Goal: Task Accomplishment & Management: Complete application form

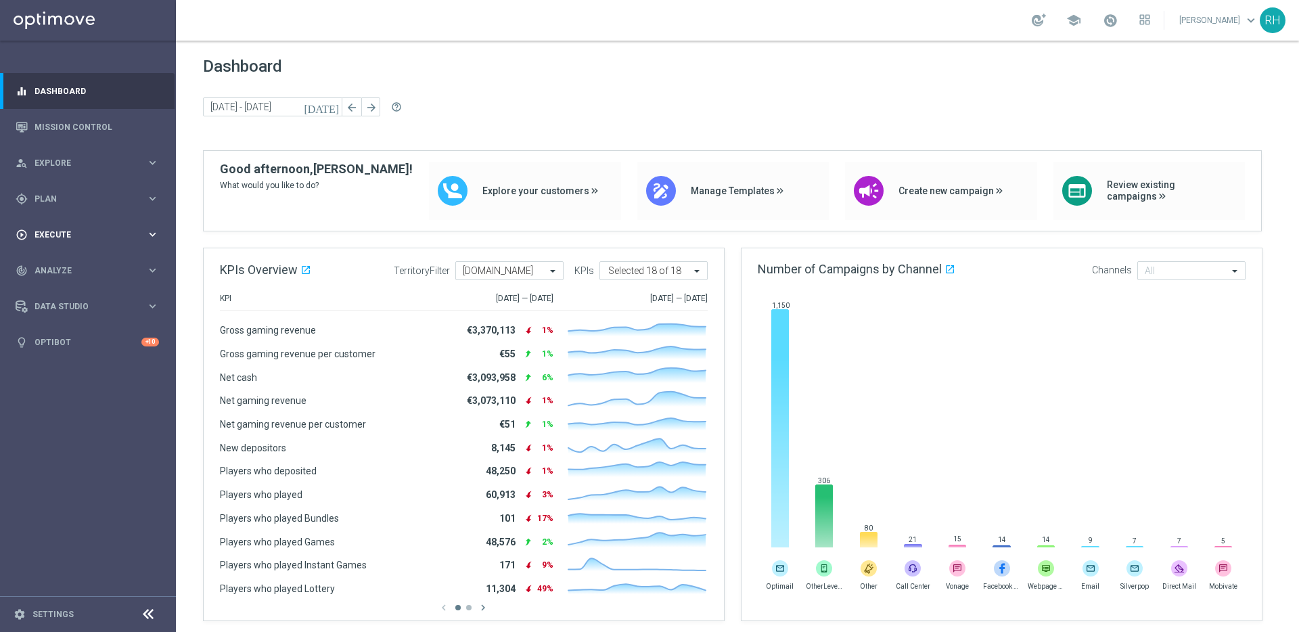
click at [46, 235] on span "Execute" at bounding box center [90, 235] width 112 height 8
click at [81, 195] on span "Plan" at bounding box center [90, 199] width 112 height 8
click at [83, 263] on span "Templates" at bounding box center [84, 267] width 97 height 8
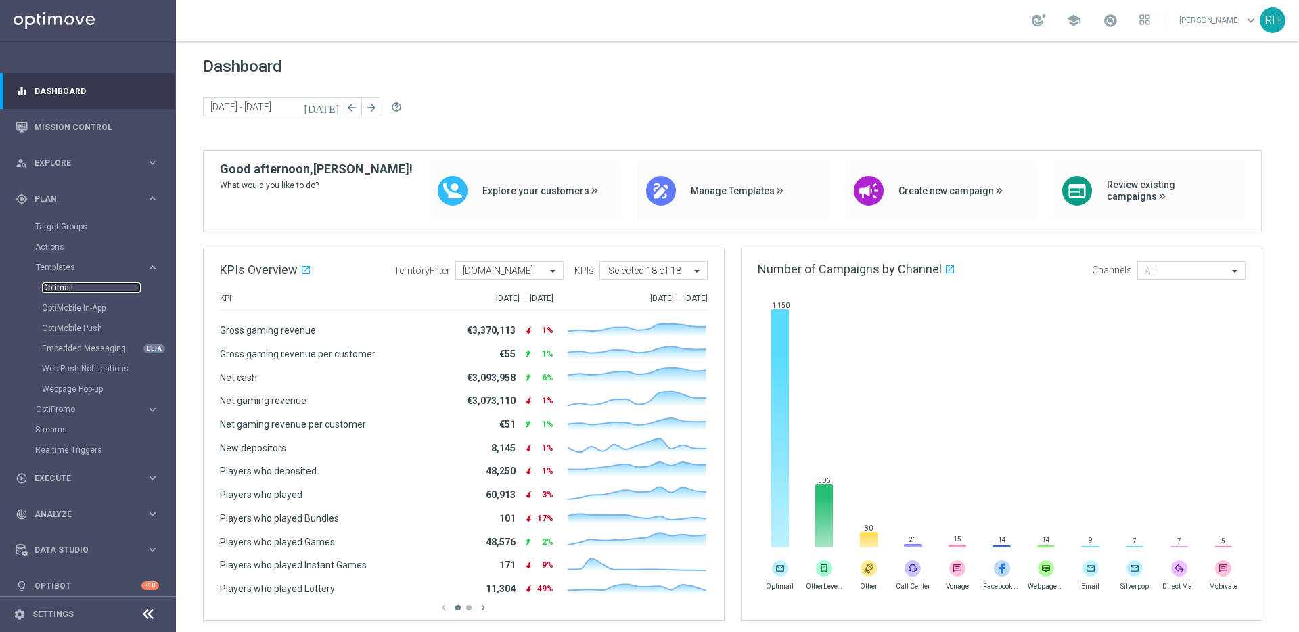
click at [83, 285] on link "Optimail" at bounding box center [91, 287] width 99 height 11
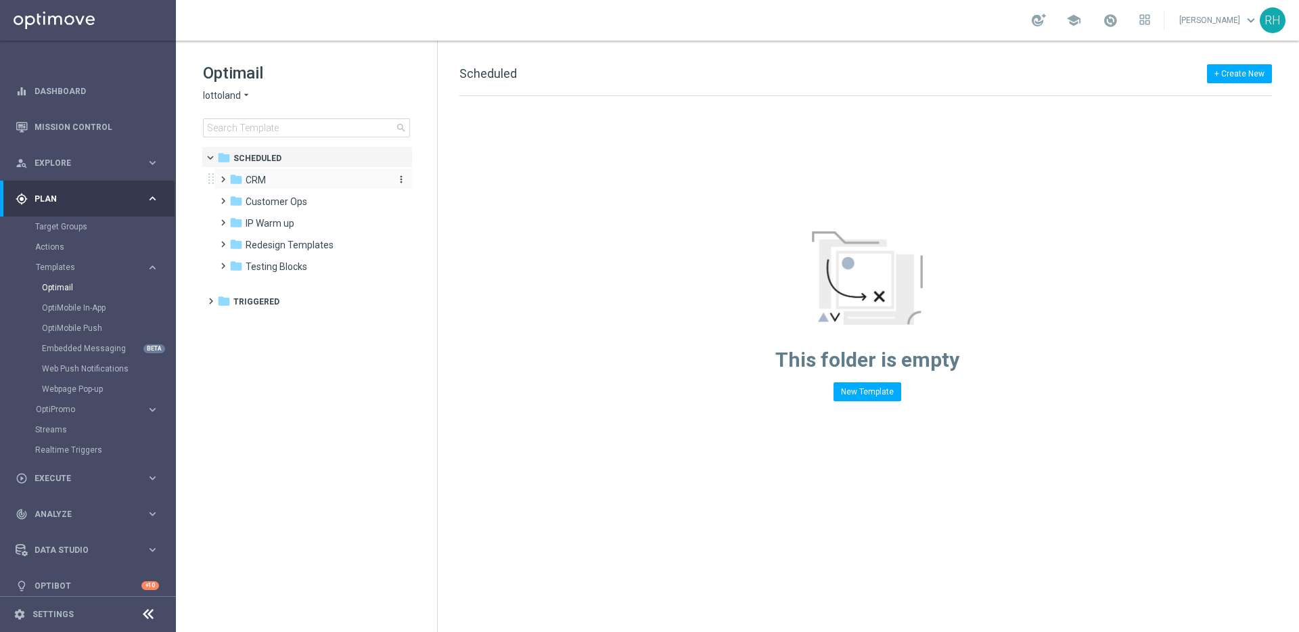
click at [254, 178] on span "CRM" at bounding box center [256, 180] width 20 height 12
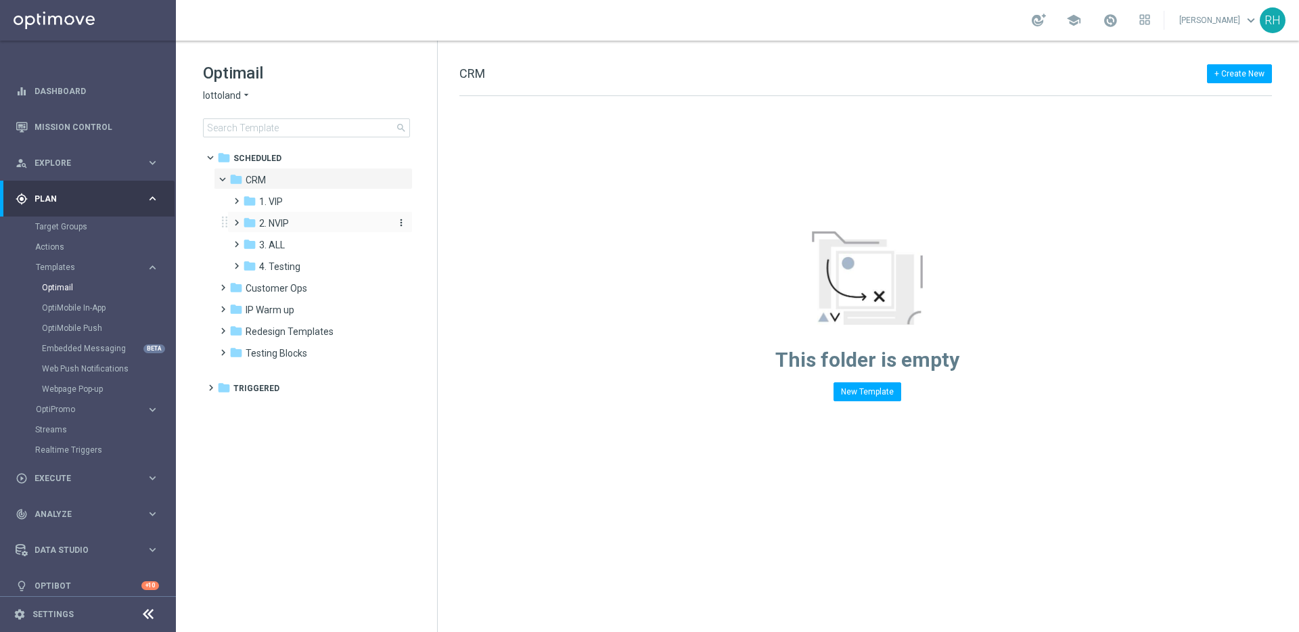
click at [264, 218] on span "2. NVIP" at bounding box center [274, 223] width 30 height 12
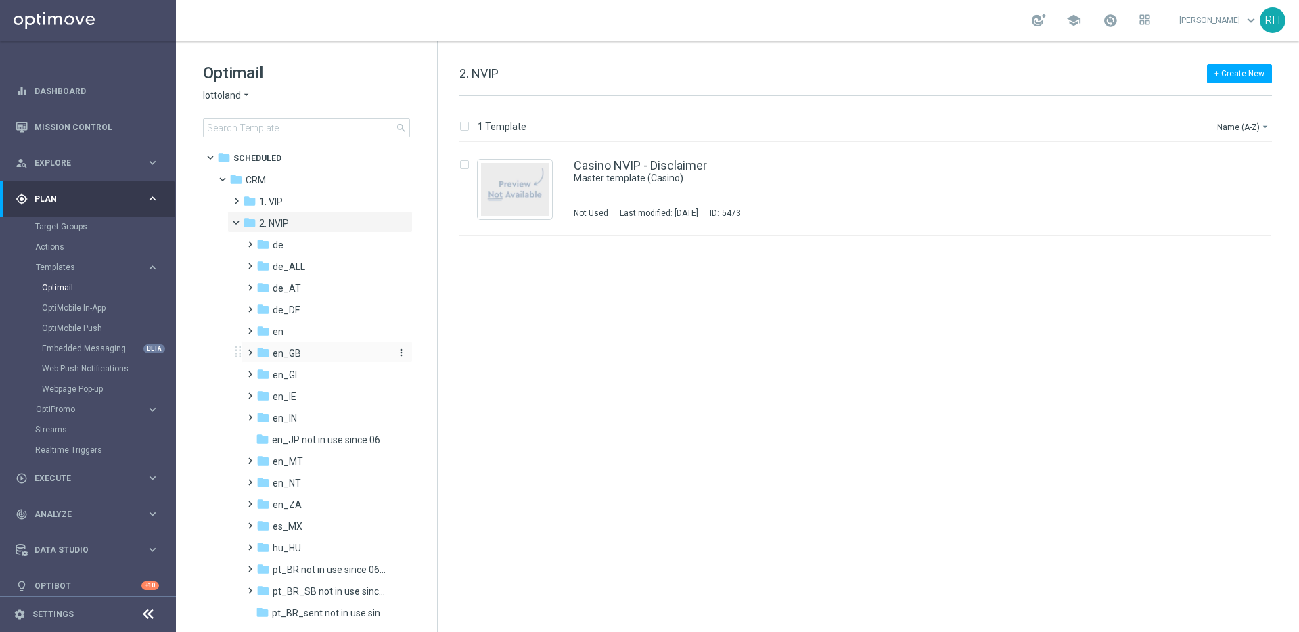
click at [294, 352] on span "en_GB" at bounding box center [287, 353] width 28 height 12
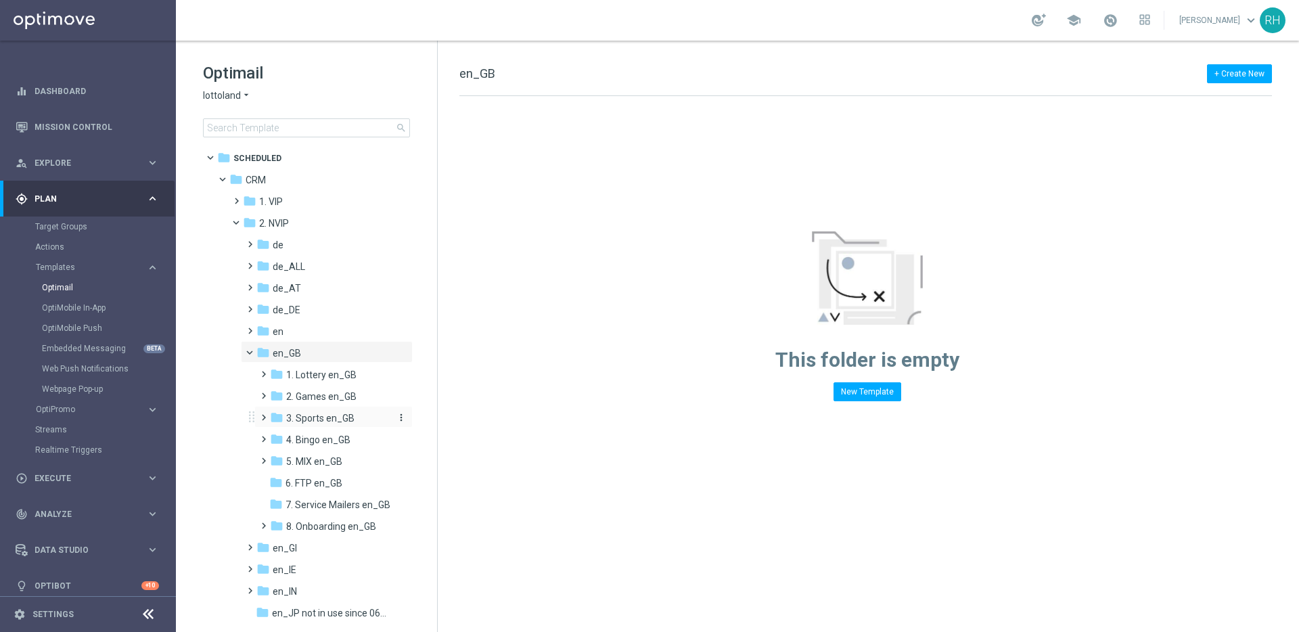
click at [310, 411] on div "folder 3. Sports en_GB" at bounding box center [330, 419] width 121 height 16
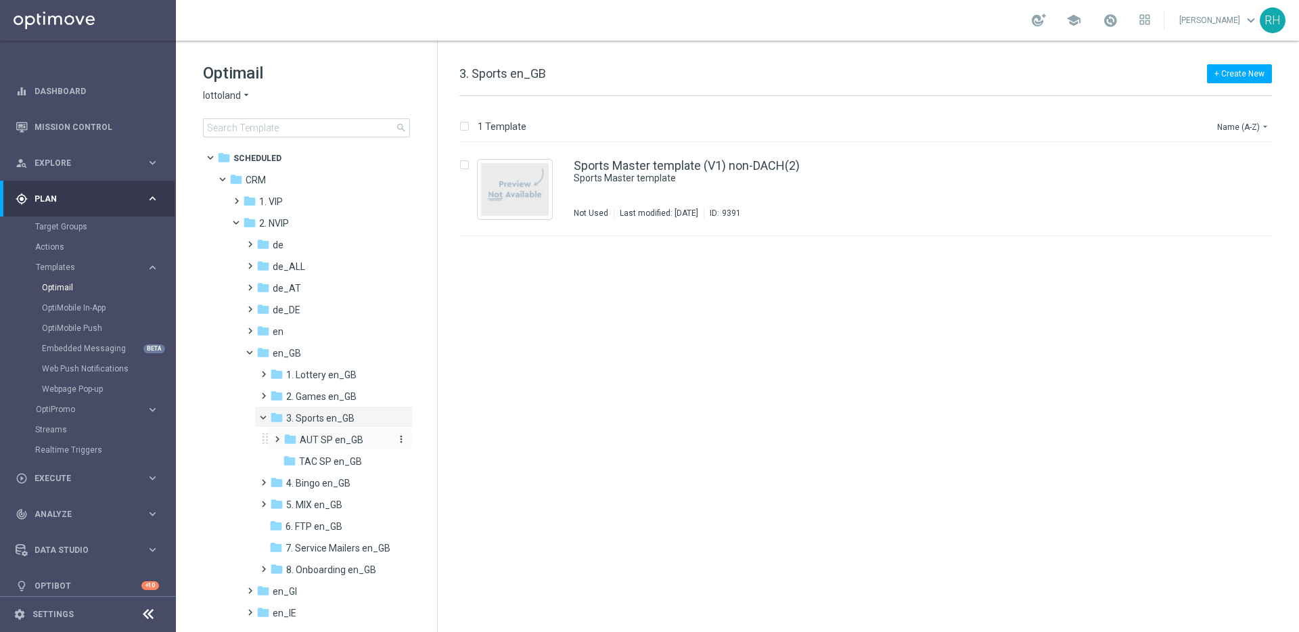
click at [323, 446] on div "folder AUT SP en_GB" at bounding box center [338, 440] width 110 height 16
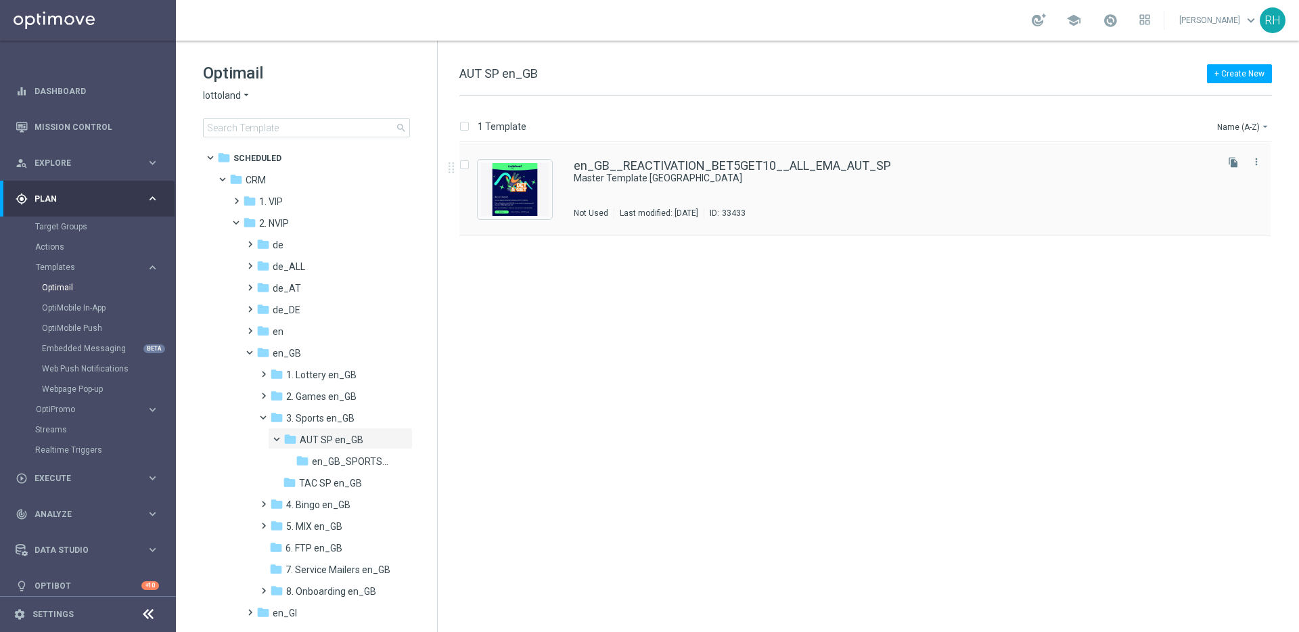
click at [783, 156] on div "en_GB__REACTIVATION_BET5GET10__ALL_EMA_AUT_SP Master Template UK Not Used Last …" at bounding box center [864, 189] width 811 height 93
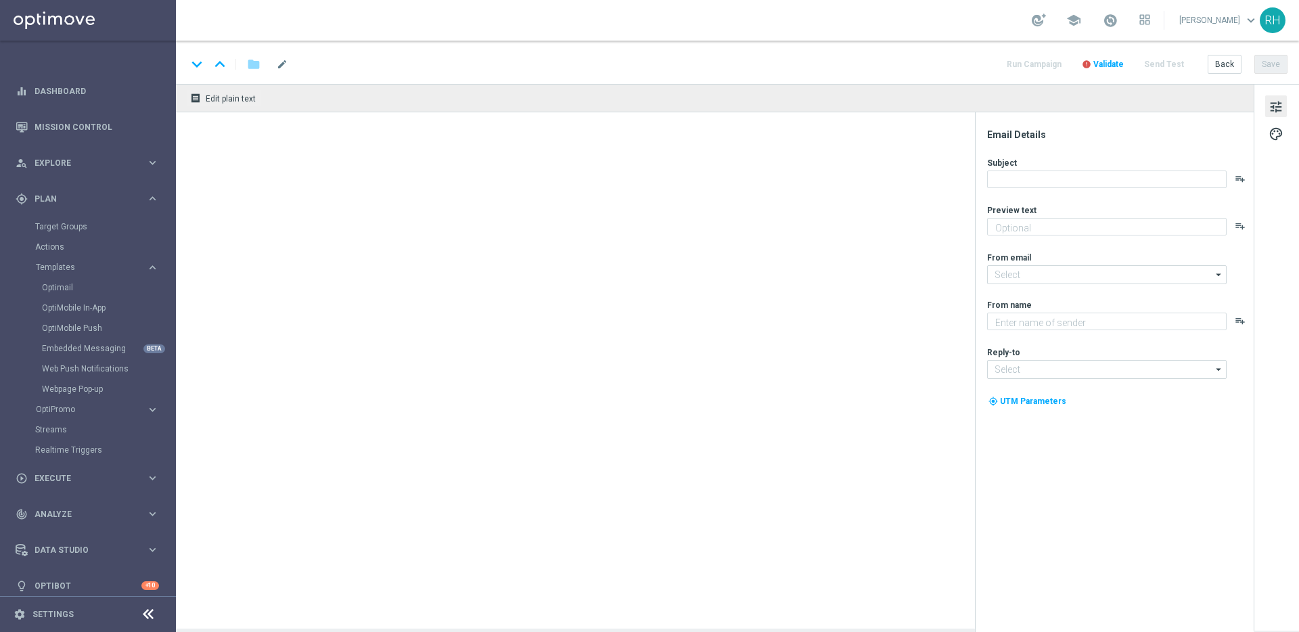
type textarea "preview text"
type input "[EMAIL_ADDRESS][DOMAIN_NAME]"
type textarea "Lottoland"
type input "[EMAIL_ADDRESS][DOMAIN_NAME]"
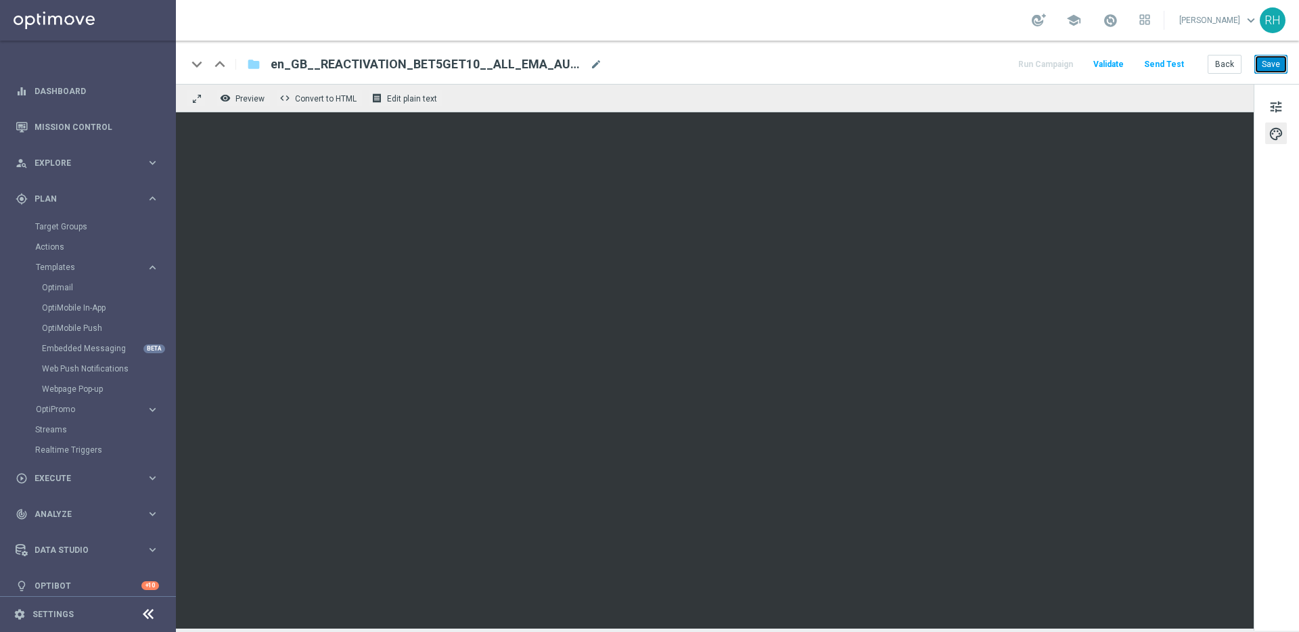
click at [1285, 60] on button "Save" at bounding box center [1270, 64] width 33 height 19
click at [1276, 61] on button "Save" at bounding box center [1270, 64] width 33 height 19
click at [1274, 98] on span "tune" at bounding box center [1275, 107] width 15 height 18
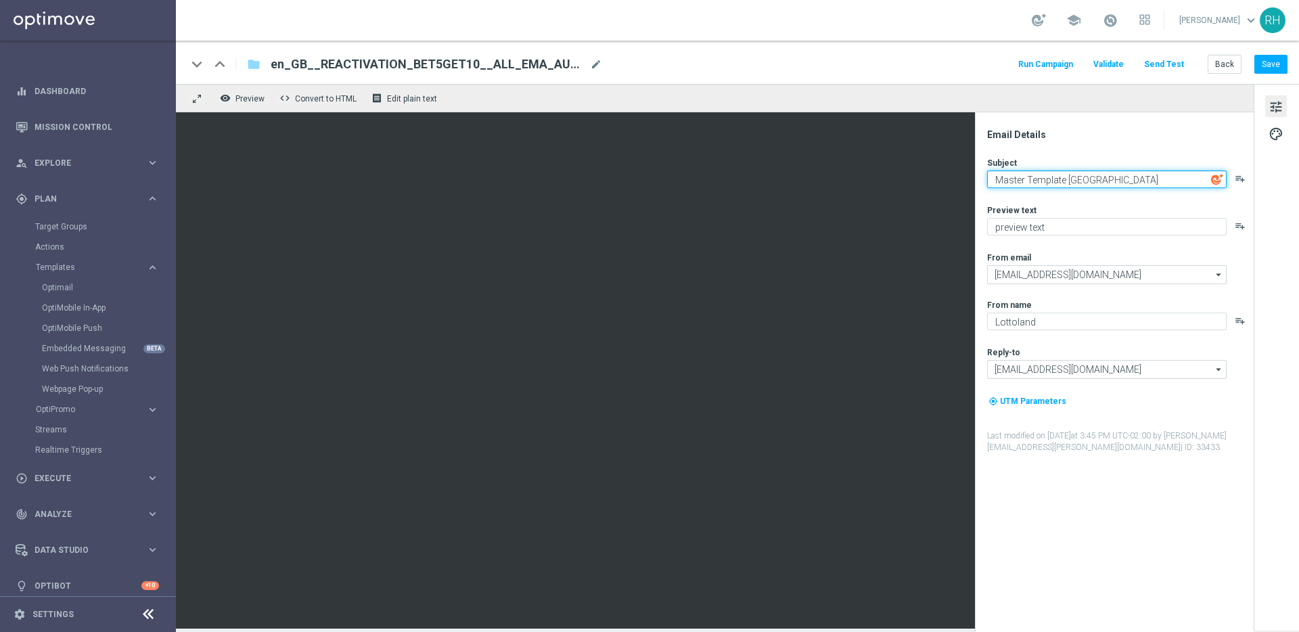
click at [1018, 173] on textarea "Master Template UK" at bounding box center [1106, 179] width 239 height 18
paste textarea "Friday’s on – Bet £10, Get a £5 free bet !"
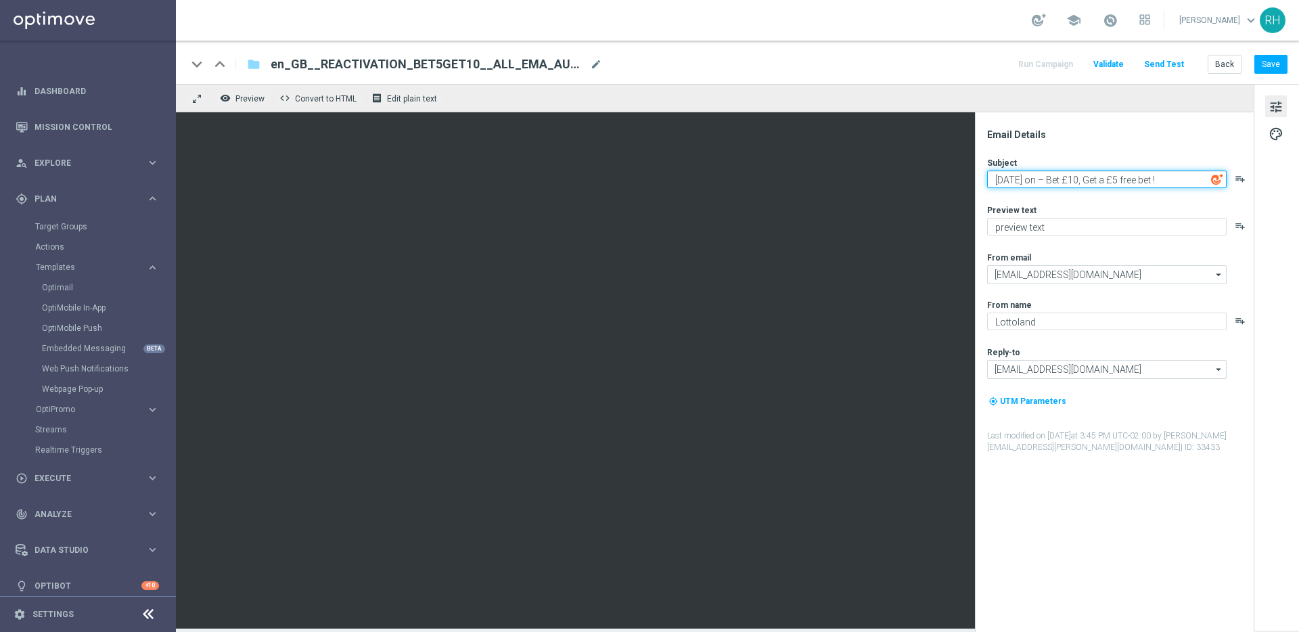
click at [1080, 179] on textarea "Friday’s on – Bet £10, Get a £5 free bet !" at bounding box center [1106, 179] width 239 height 18
click at [1116, 181] on textarea "Friday’s on – Bet £5, Get a £5 free bet !" at bounding box center [1106, 179] width 239 height 18
click at [1126, 181] on textarea "Friday’s on – Bet £5, Get a £10 free bet !" at bounding box center [1106, 179] width 239 height 18
click at [1108, 141] on div "Email Details Subject Friday’s on – Bet £5, Get a £10 Free Bet ! playlist_add P…" at bounding box center [1117, 380] width 269 height 503
click at [1046, 179] on textarea "Friday’s on – Bet £5, Get a £10 Free Bet !" at bounding box center [1106, 179] width 239 height 18
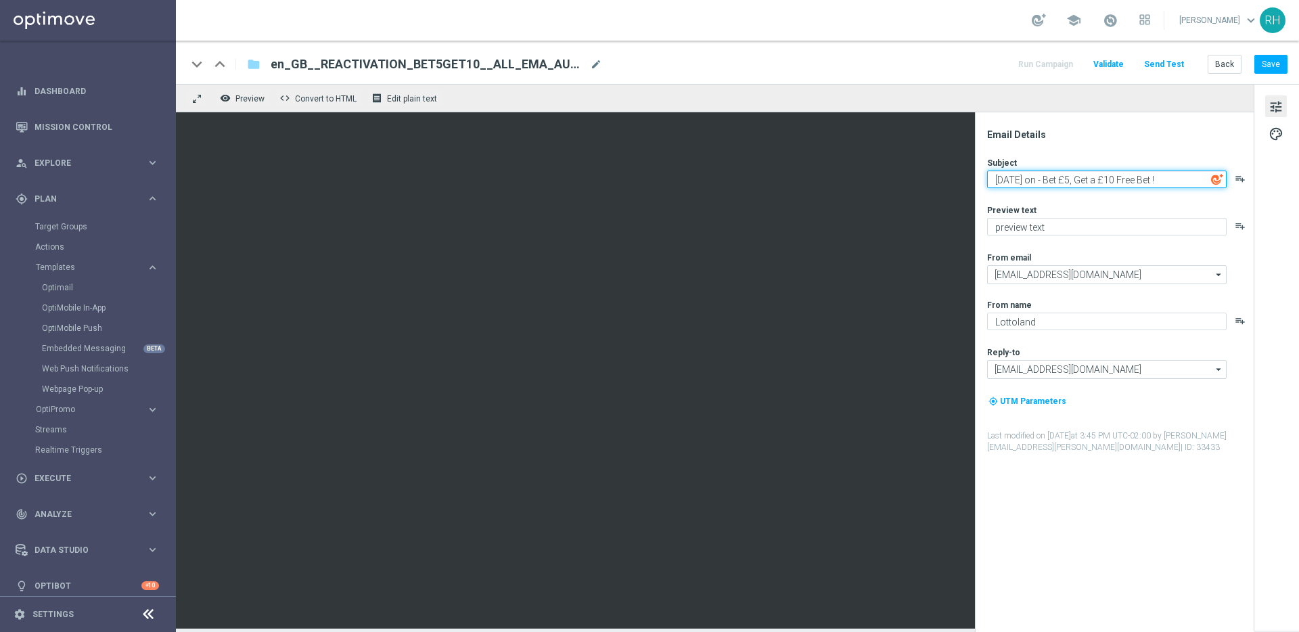
type textarea "Friday’s on - Bet £5, Get a £10 Free Bet !"
click at [1085, 152] on div "Email Details Subject Friday’s on - Bet £5, Get a £10 Free Bet ! playlist_add P…" at bounding box center [1117, 380] width 269 height 503
click at [1262, 68] on button "Save" at bounding box center [1270, 64] width 33 height 19
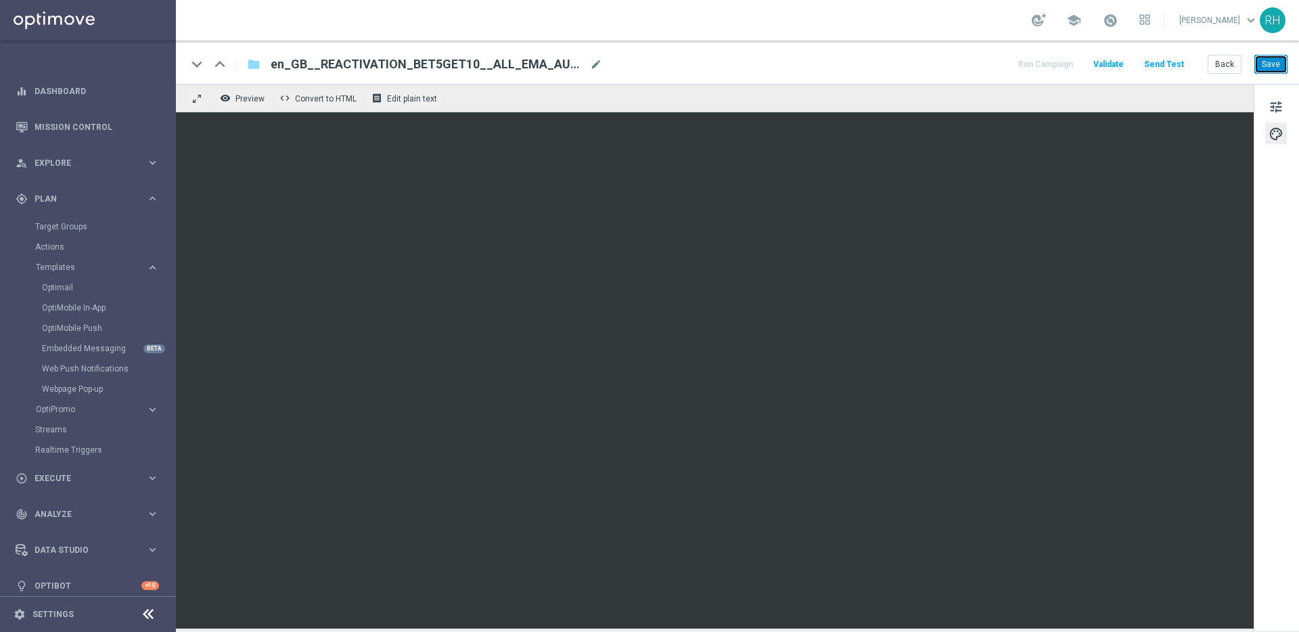
click at [1272, 65] on button "Save" at bounding box center [1270, 64] width 33 height 19
click at [926, 79] on div "keyboard_arrow_down keyboard_arrow_up folder en_GB__REACTIVATION_BET5GET10__ALL…" at bounding box center [737, 62] width 1123 height 43
click at [1275, 98] on span "tune" at bounding box center [1275, 107] width 15 height 18
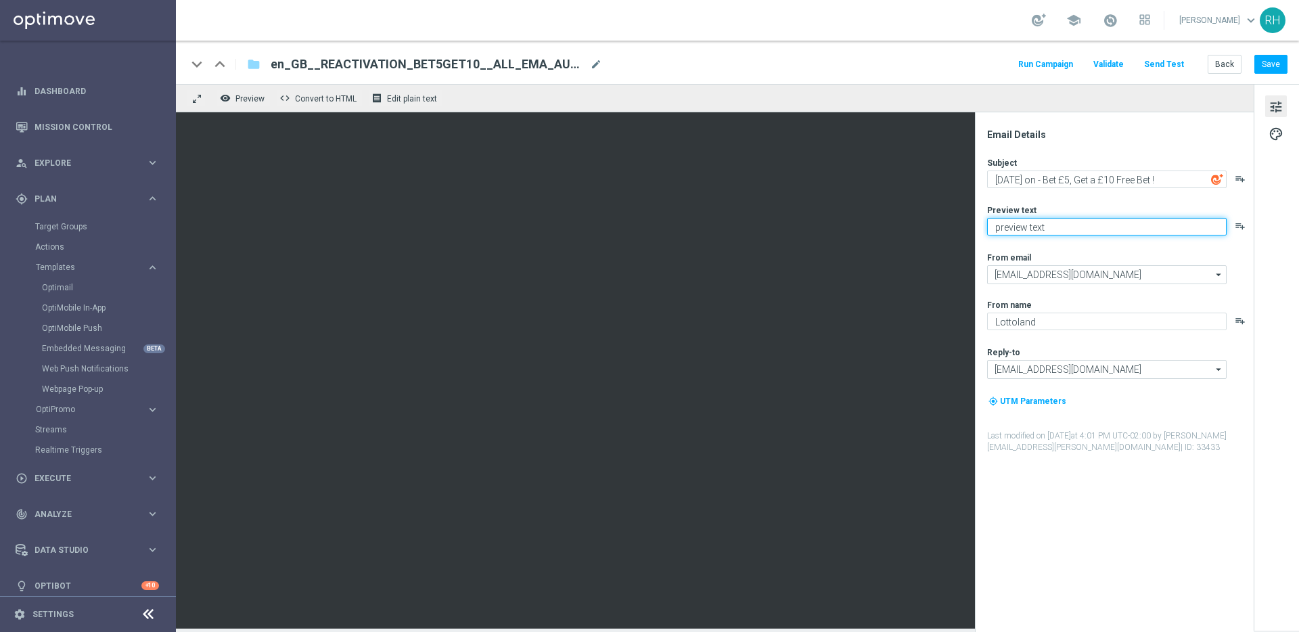
click at [1083, 229] on textarea "preview text" at bounding box center [1106, 227] width 239 height 18
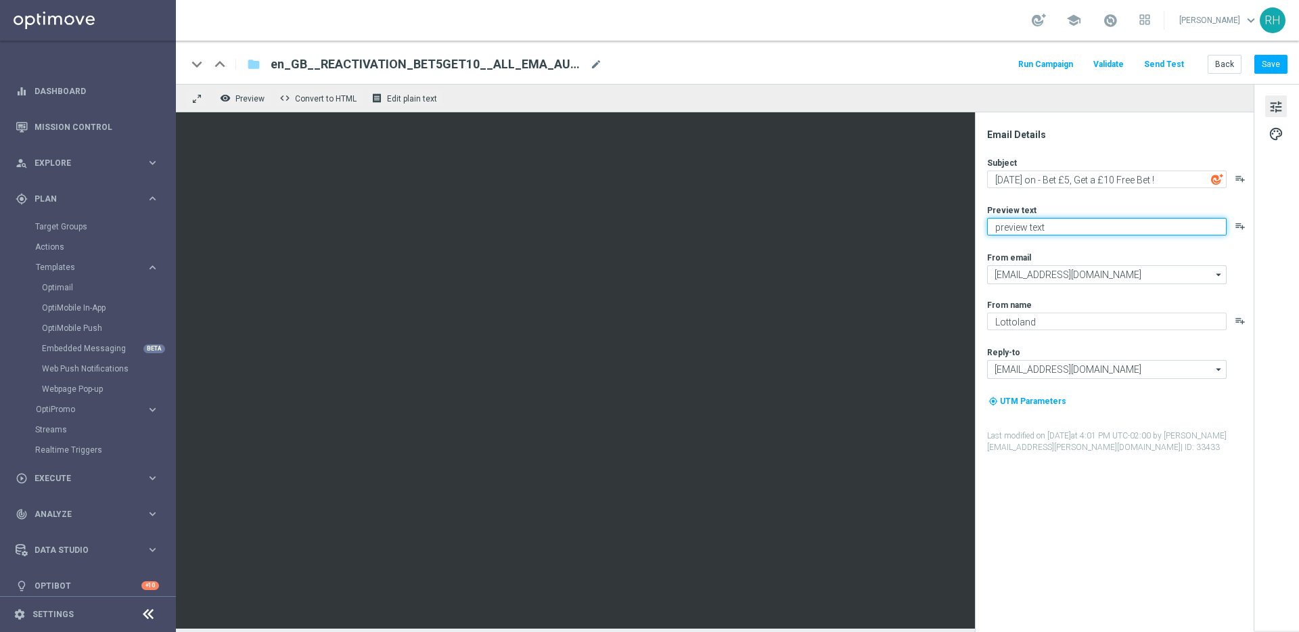
paste textarea "Turn a tenner into more action – grab your £5 free bet today."
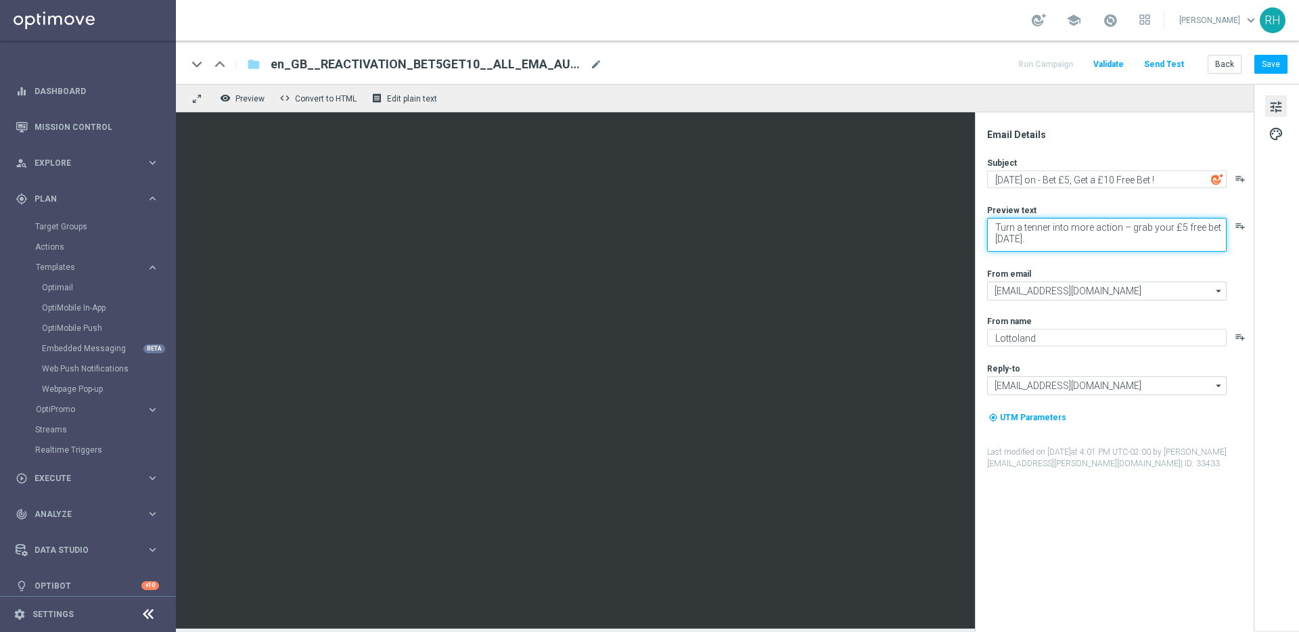
scroll to position [4, 0]
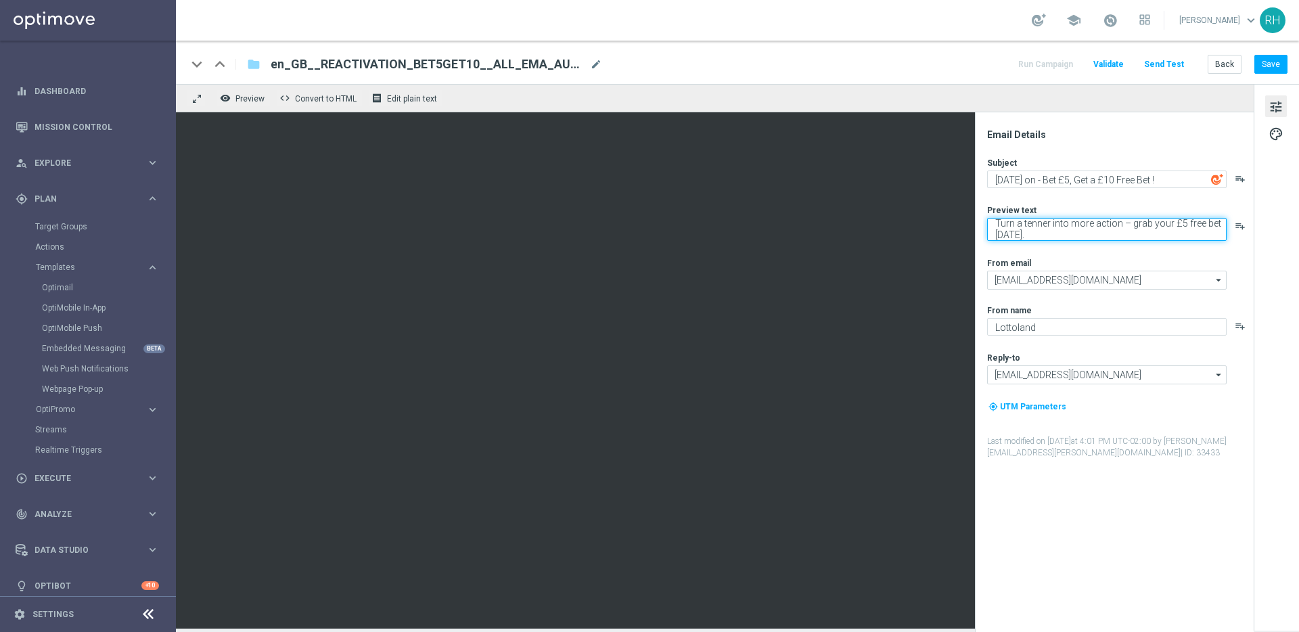
click at [1041, 221] on textarea "Turn a tenner into more action – grab your £5 free bet today." at bounding box center [1106, 229] width 239 height 23
click at [1119, 227] on textarea "Turn a fiver into more action – grab your £5 free bet today." at bounding box center [1106, 229] width 239 height 23
click at [1167, 227] on textarea "Turn a fiver into more action - grab your £5 free bet today." at bounding box center [1106, 227] width 239 height 18
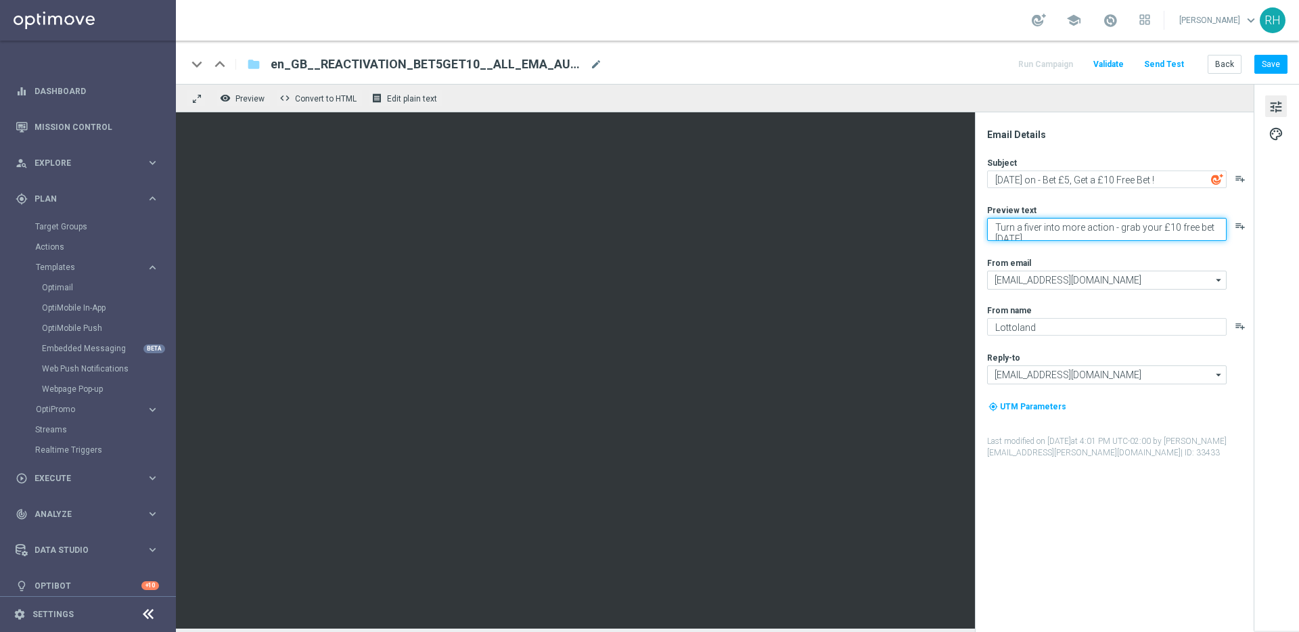
click at [1124, 231] on textarea "Turn a fiver into more action - grab your £10 free bet today." at bounding box center [1106, 229] width 239 height 23
type textarea "Turn a fiver into more action - Grab your £10 free bet today."
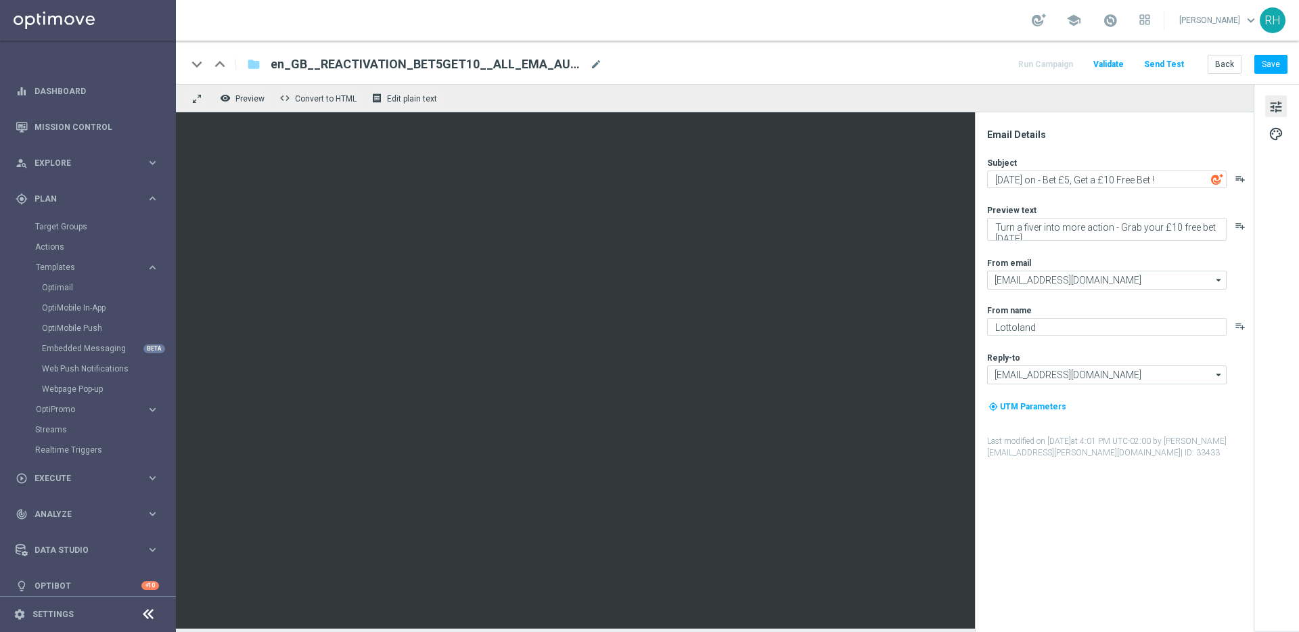
click at [1120, 195] on div "Subject Friday’s on - Bet £5, Get a £10 Free Bet ! playlist_add Preview text Tu…" at bounding box center [1119, 308] width 265 height 302
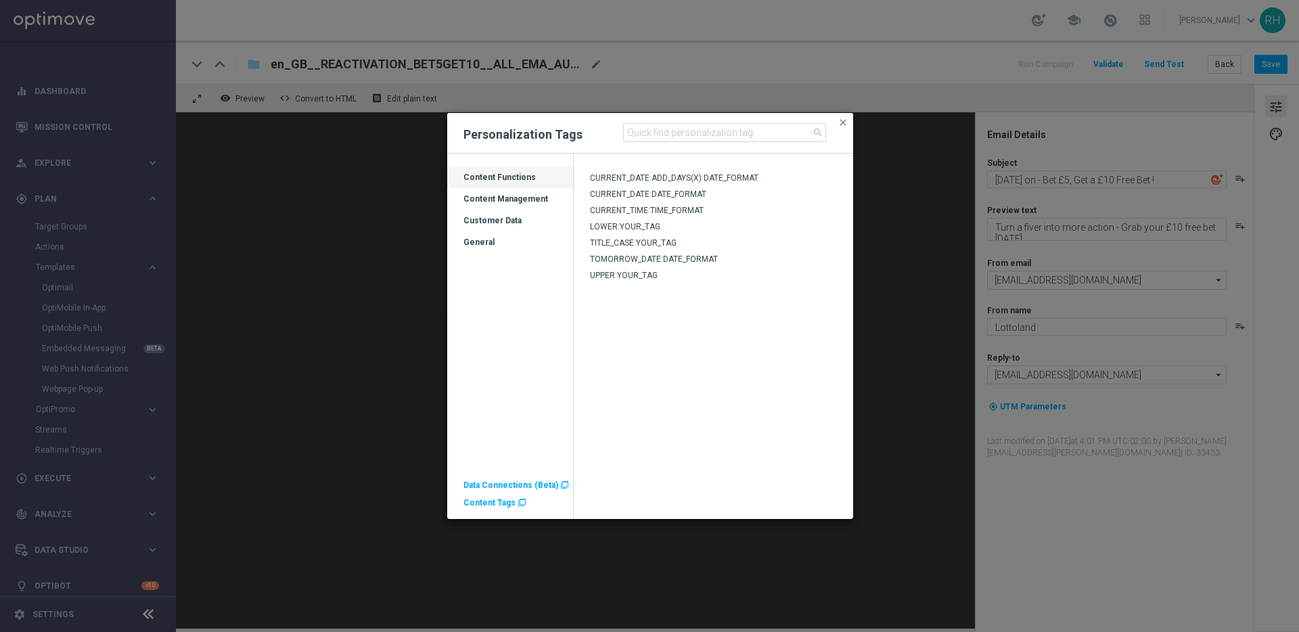
click at [539, 309] on ag-grid-angular "Drag here to set row groups Drag here to set column labels Category Content Fun…" at bounding box center [510, 342] width 126 height 353
click at [507, 227] on div "Customer Data" at bounding box center [510, 226] width 126 height 22
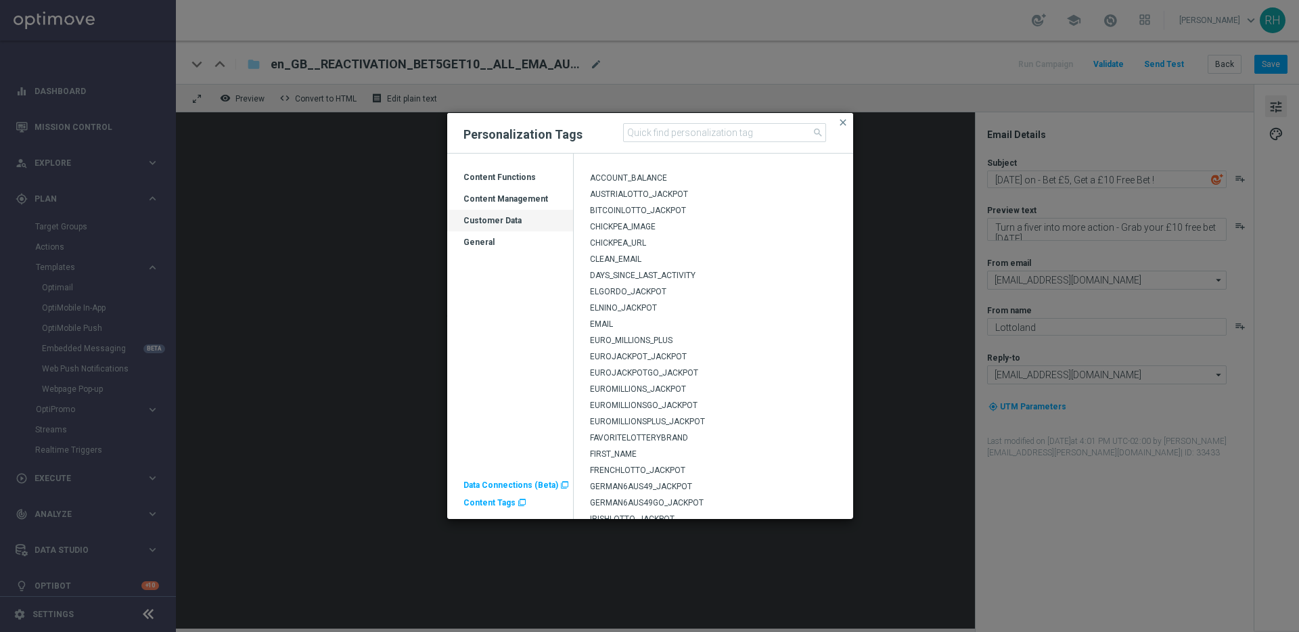
click at [635, 452] on span "FIRST_NAME" at bounding box center [613, 453] width 47 height 9
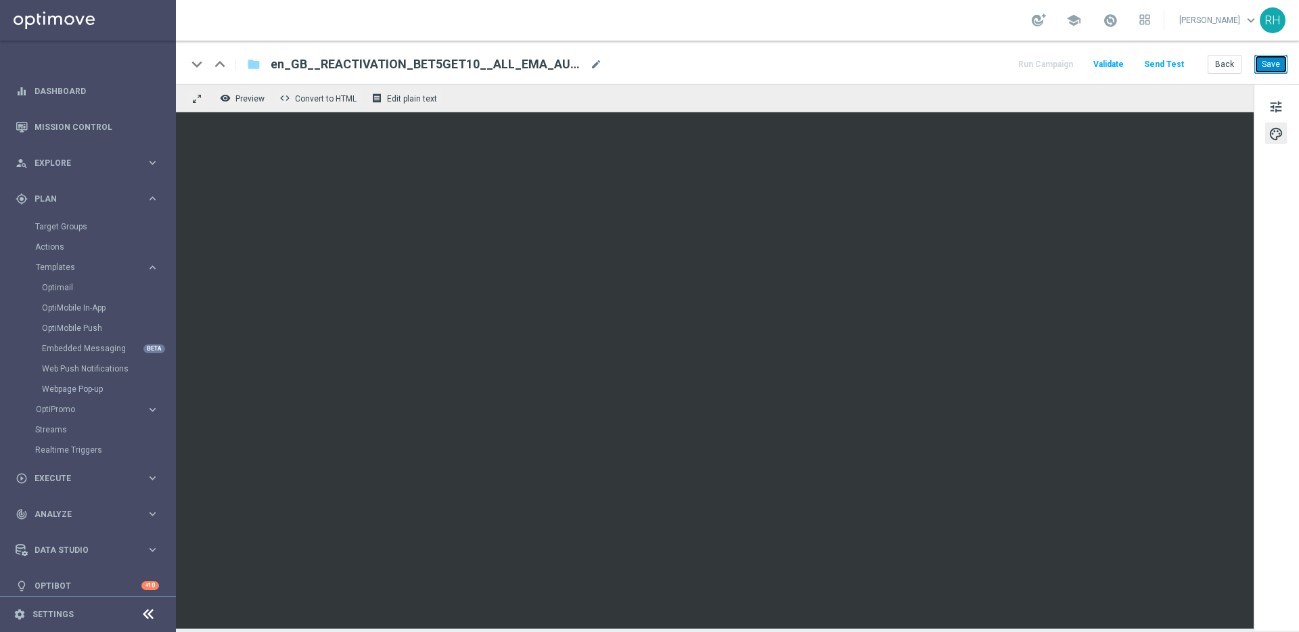
click at [1264, 67] on button "Save" at bounding box center [1270, 64] width 33 height 19
click at [1267, 70] on button "Save" at bounding box center [1270, 64] width 33 height 19
click at [1268, 55] on button "Save" at bounding box center [1270, 64] width 33 height 19
click at [1277, 68] on button "Save" at bounding box center [1270, 64] width 33 height 19
click at [1274, 105] on span "tune" at bounding box center [1275, 107] width 15 height 18
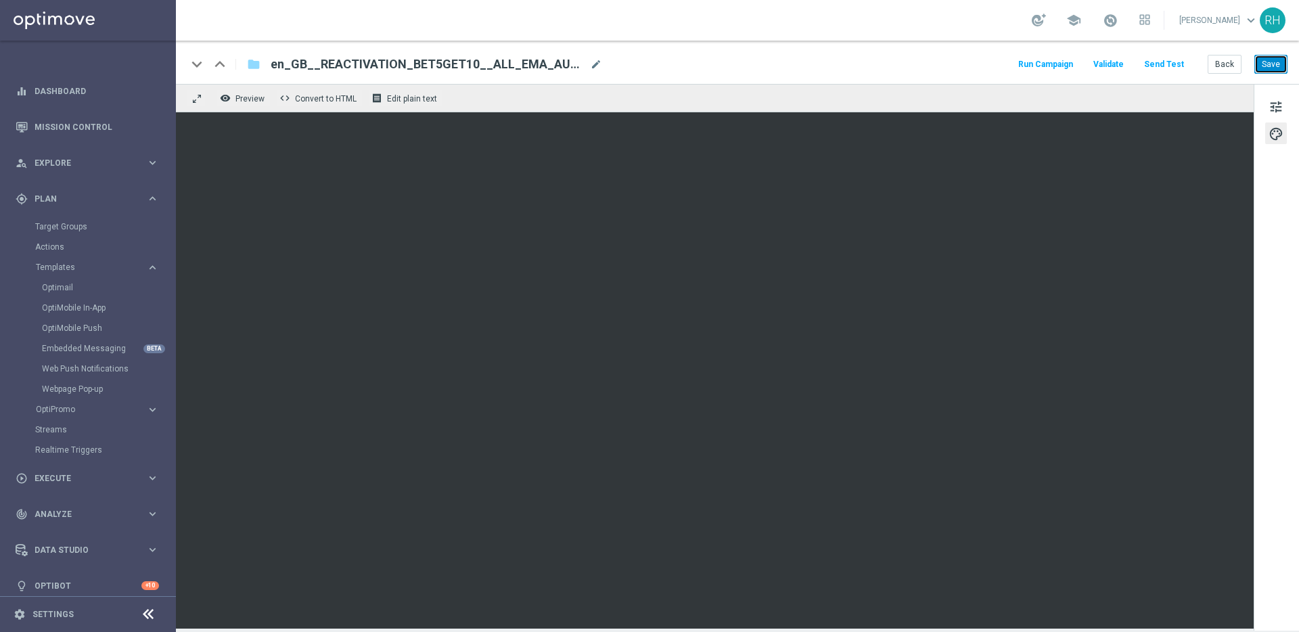
click at [1264, 67] on button "Save" at bounding box center [1270, 64] width 33 height 19
click at [1276, 63] on button "Save" at bounding box center [1270, 64] width 33 height 19
click at [1178, 68] on button "Send Test" at bounding box center [1164, 64] width 44 height 18
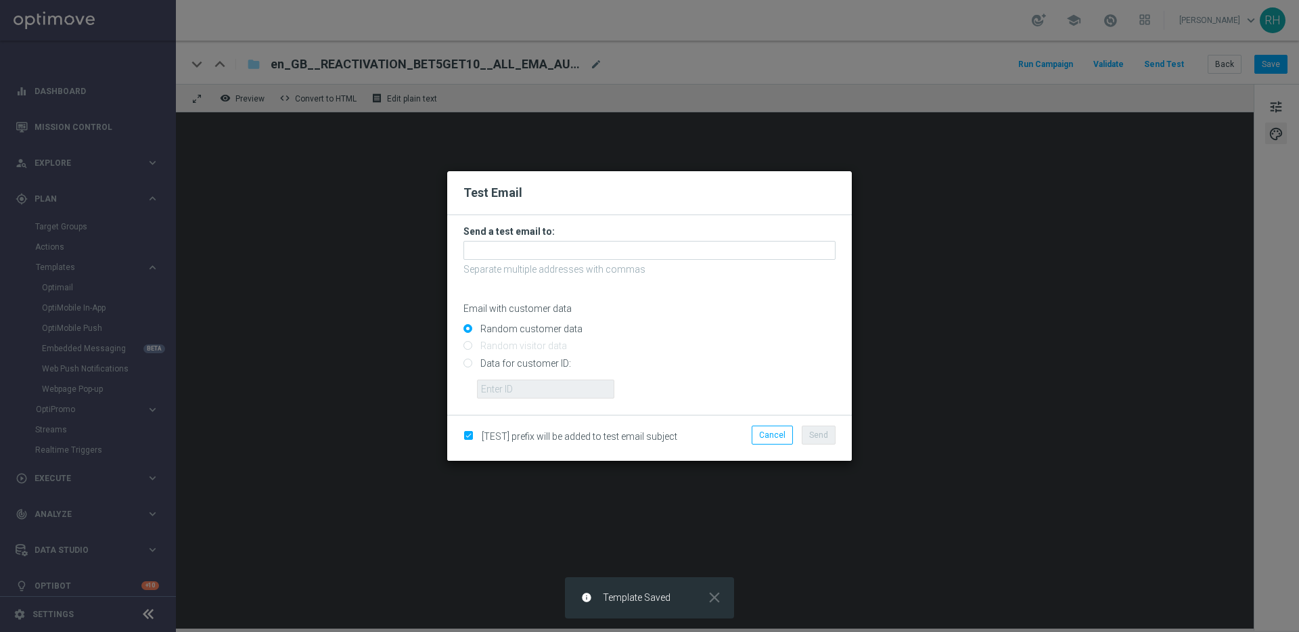
click at [470, 365] on input "Data for customer ID:" at bounding box center [649, 368] width 372 height 19
radio input "true"
click at [500, 388] on input "text" at bounding box center [545, 388] width 137 height 19
type input "9388689"
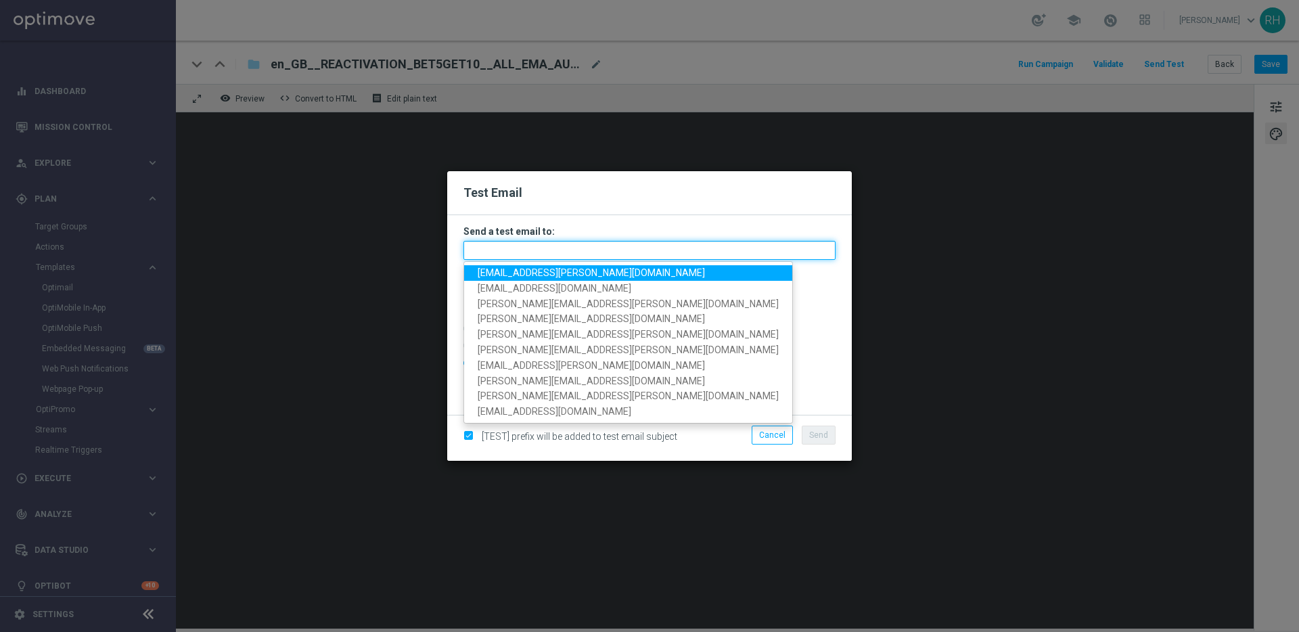
click at [496, 254] on input "text" at bounding box center [649, 250] width 372 height 19
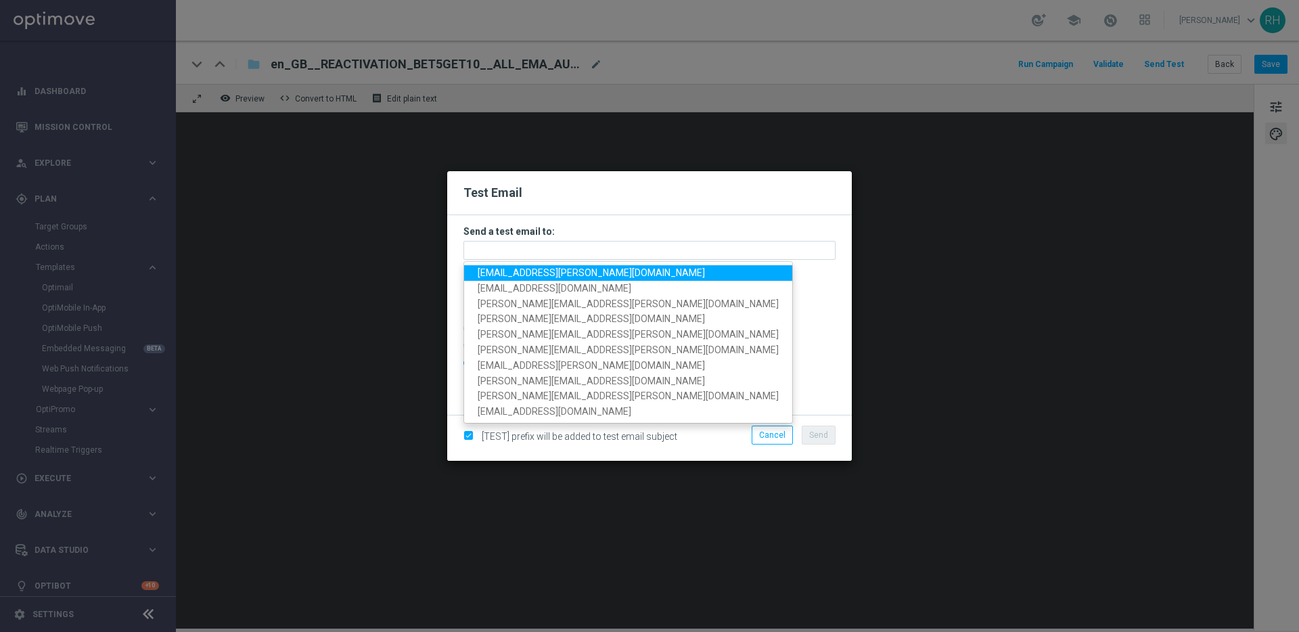
click at [496, 272] on span "max.pichon@lottoland.com" at bounding box center [591, 272] width 227 height 11
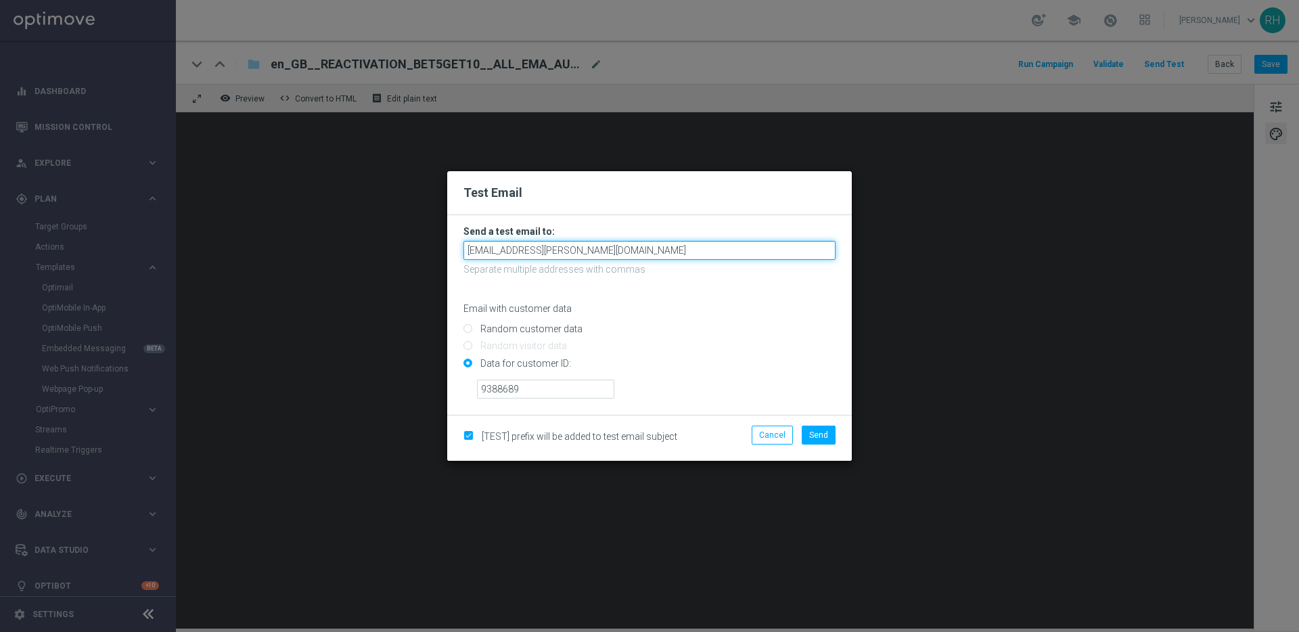
click at [625, 245] on input "max.pichon@lottoland.com" at bounding box center [649, 250] width 372 height 19
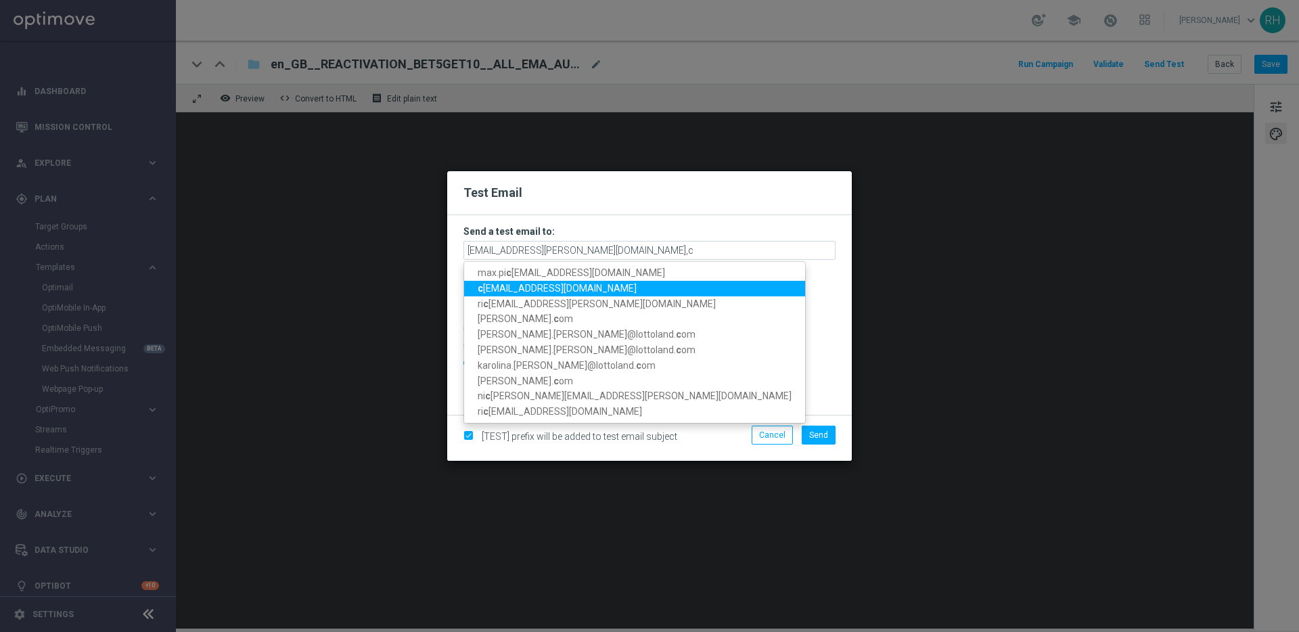
click at [527, 284] on span "c ameron.botterill@lottoland.com" at bounding box center [557, 288] width 159 height 11
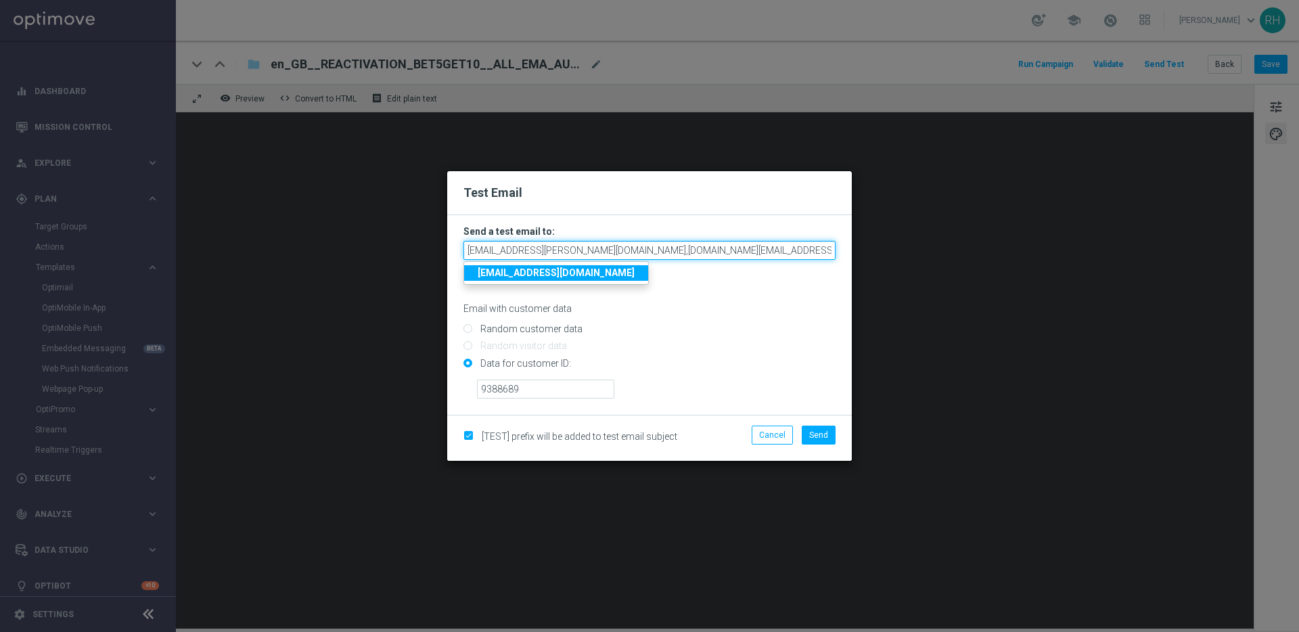
click at [739, 252] on input "max.pichon@lottoland.com,cameron.botterill@lottoland.com" at bounding box center [649, 250] width 372 height 19
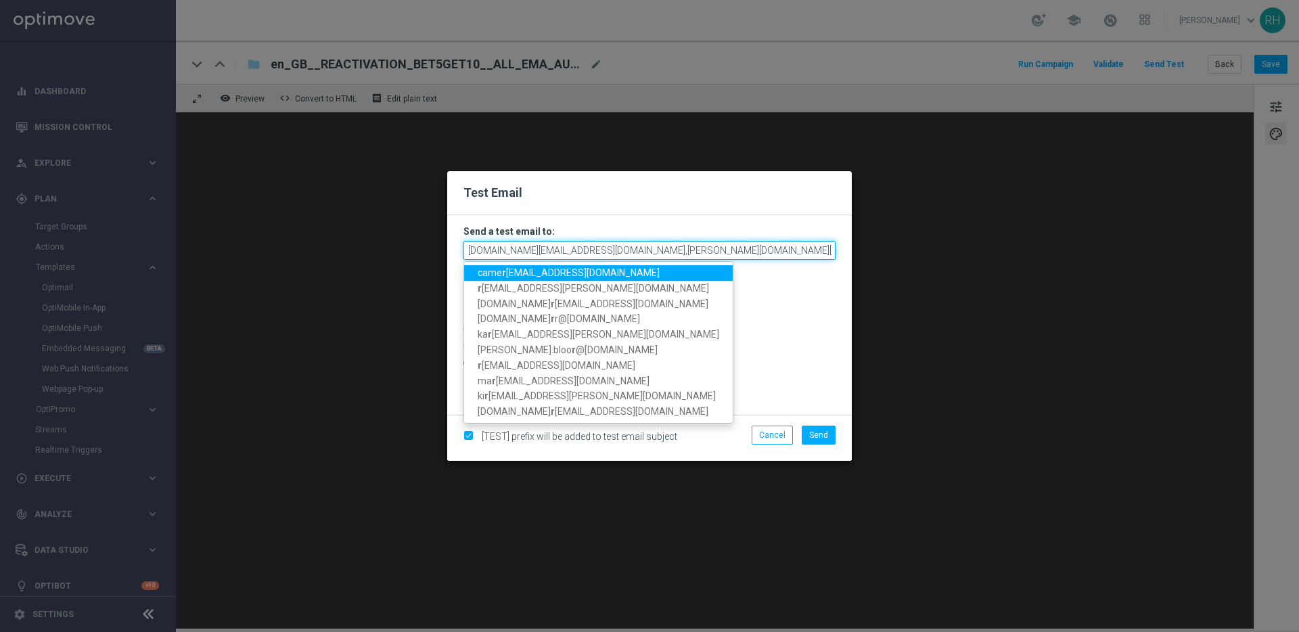
scroll to position [0, 513]
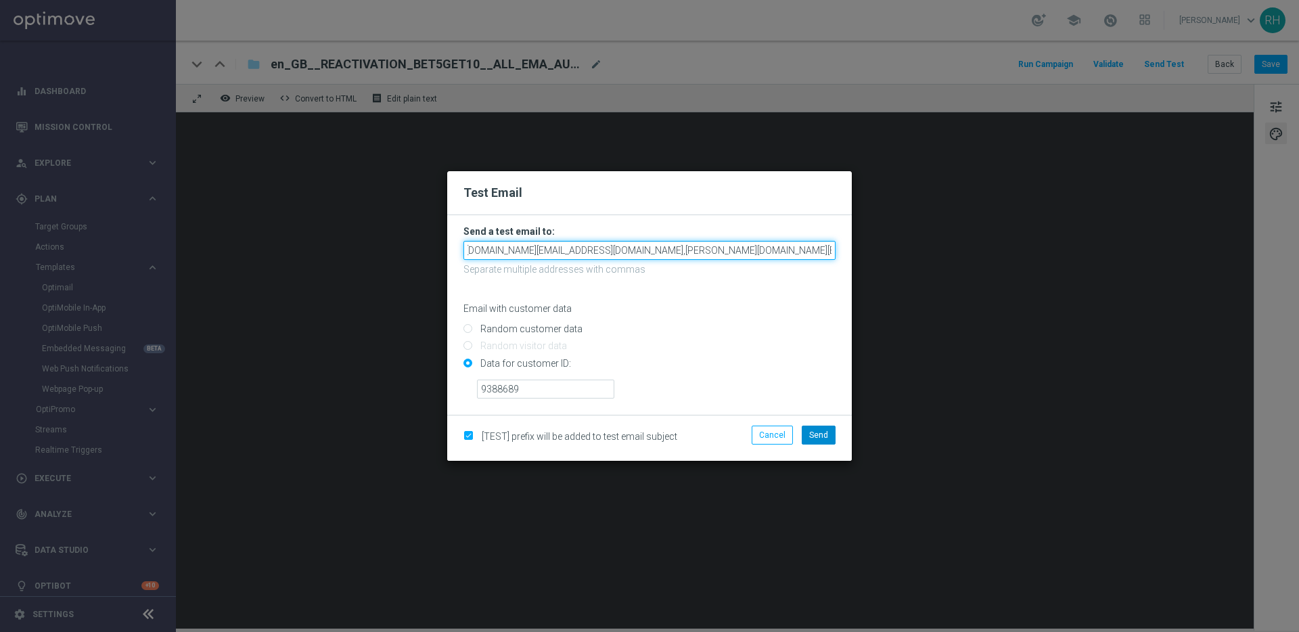
type input "max.pichon@lottoland.com,cameron.botterill@lottoland.com,adam.bloor@lottoland.c…"
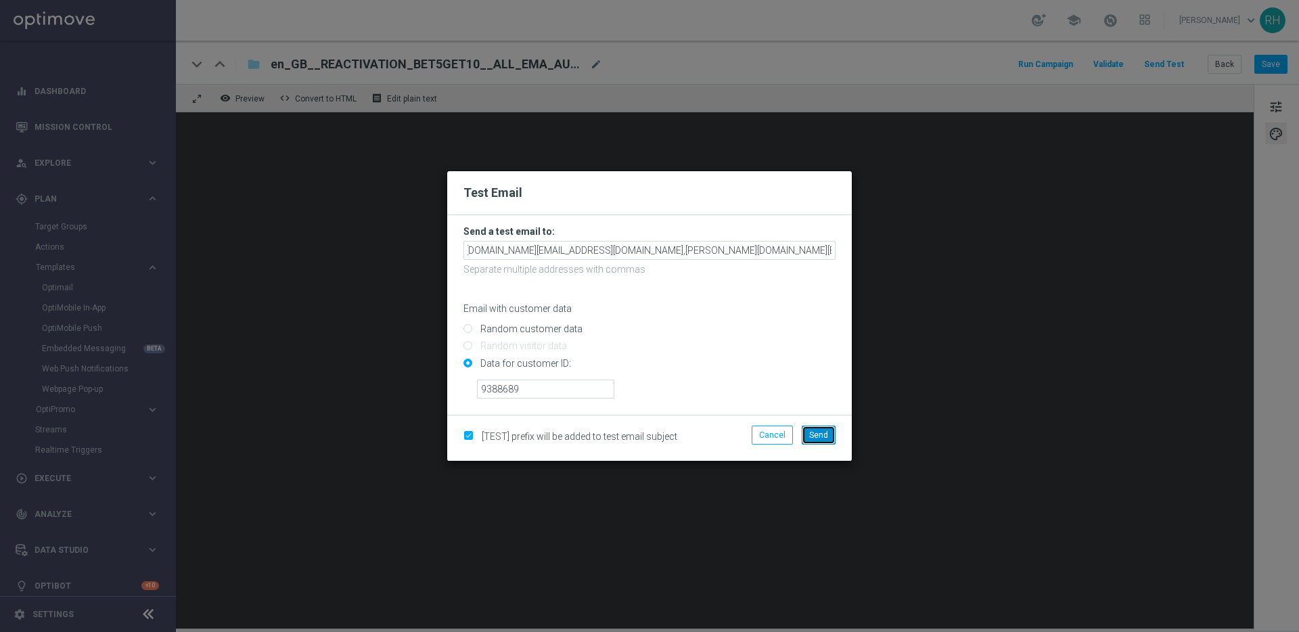
click at [816, 437] on span "Send" at bounding box center [818, 434] width 19 height 9
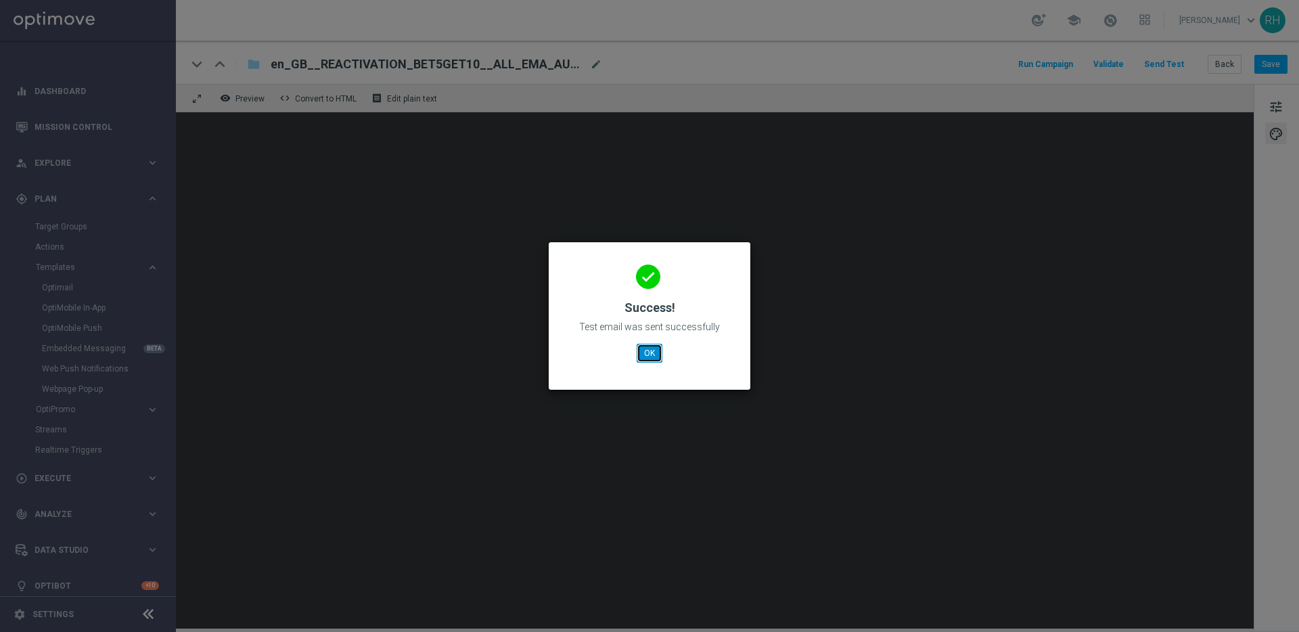
click at [646, 351] on button "OK" at bounding box center [650, 353] width 26 height 19
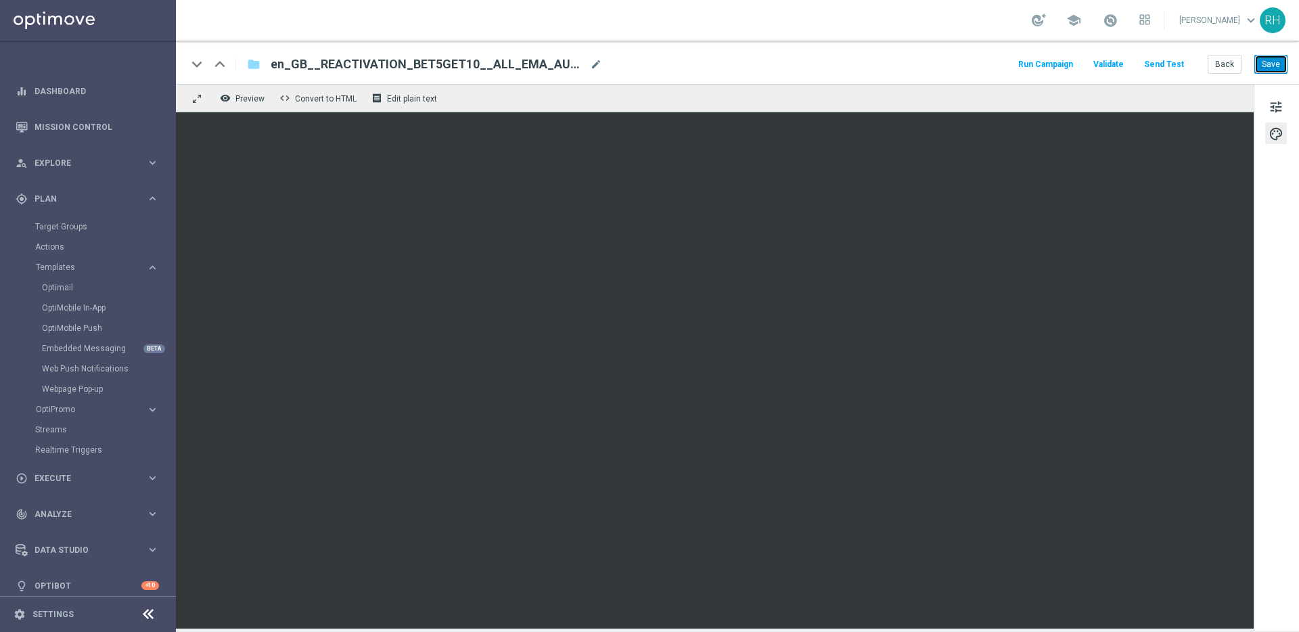
click at [1264, 60] on button "Save" at bounding box center [1270, 64] width 33 height 19
click at [1270, 72] on button "Save" at bounding box center [1270, 64] width 33 height 19
click at [871, 50] on div "keyboard_arrow_down keyboard_arrow_up folder en_GB__REACTIVATION_BET5GET10__ALL…" at bounding box center [737, 62] width 1123 height 43
click at [1278, 55] on button "Save" at bounding box center [1270, 64] width 33 height 19
click at [1273, 60] on button "Save" at bounding box center [1270, 64] width 33 height 19
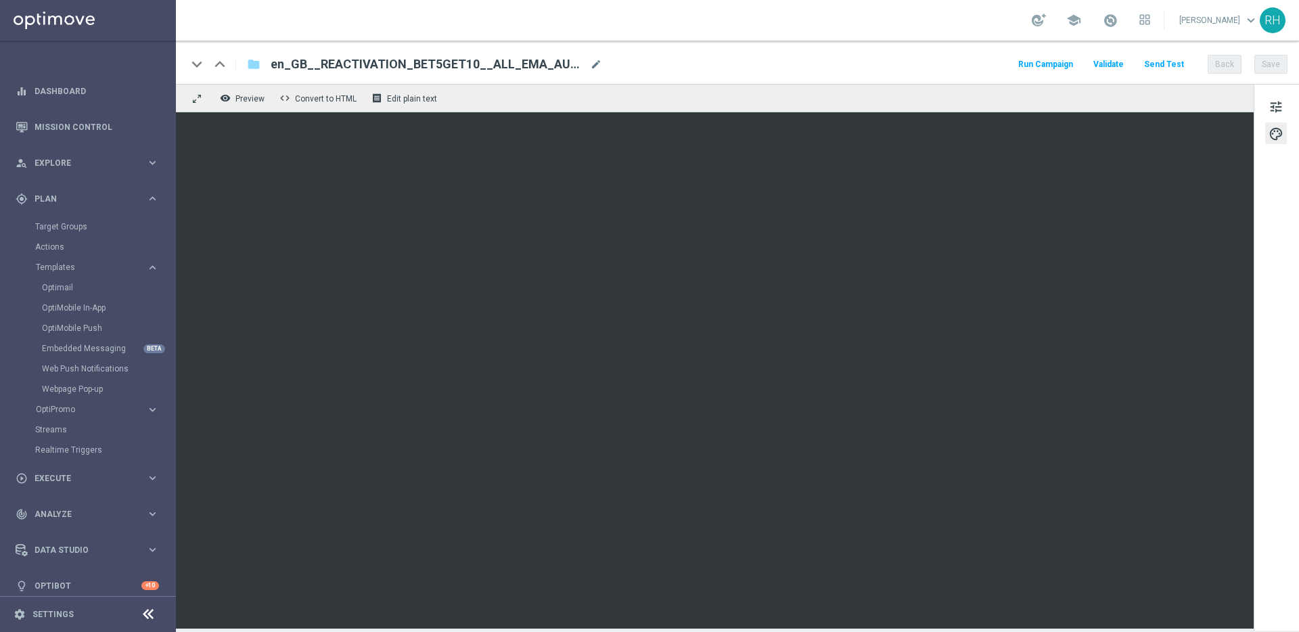
click at [942, 63] on div "keyboard_arrow_down keyboard_arrow_up folder en_GB__REACTIVATION_BET5GET10__ALL…" at bounding box center [737, 64] width 1101 height 18
click at [1278, 70] on button "Save" at bounding box center [1270, 64] width 33 height 19
click at [897, 90] on div "remove_red_eye Preview code Convert to HTML receipt Edit plain text" at bounding box center [715, 98] width 1078 height 28
click at [1272, 63] on button "Save" at bounding box center [1270, 64] width 33 height 19
click at [1271, 68] on button "Save" at bounding box center [1270, 64] width 33 height 19
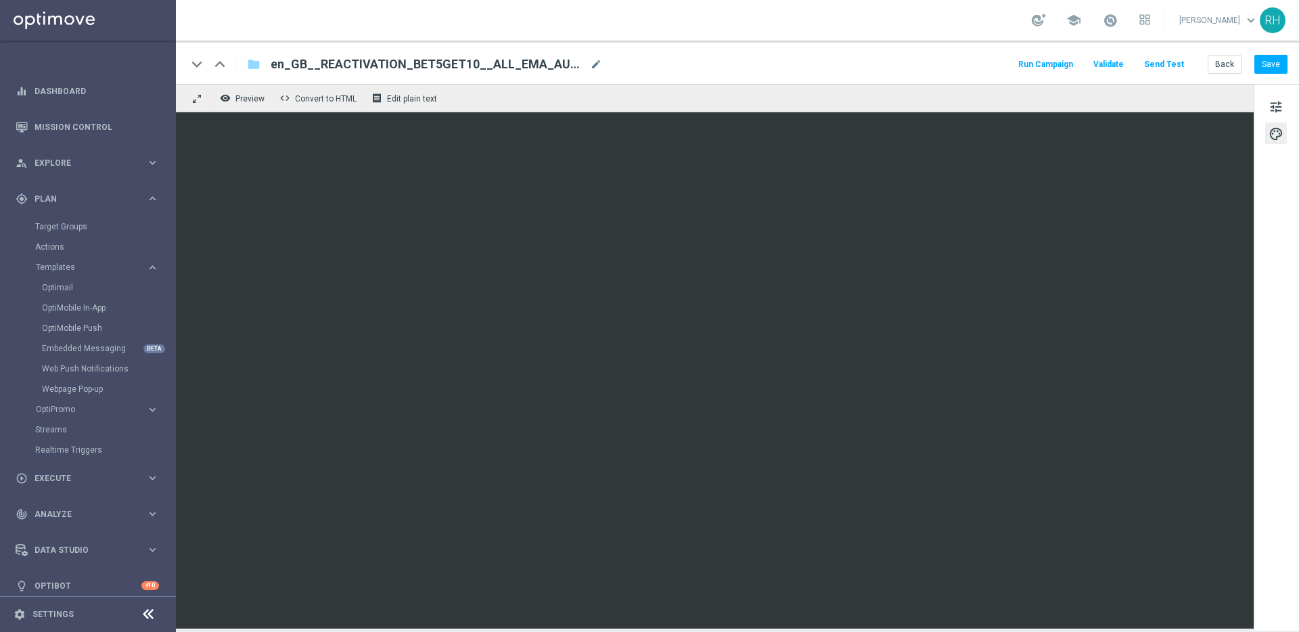
click at [547, 72] on div "en_GB__REACTIVATION_BET5GET10__ALL_EMA_AUT_SP mode_edit" at bounding box center [436, 64] width 331 height 18
click at [398, 67] on input "en_GB__REACTIVATION_BET5GET10__ALL_EMA_AUT_SP" at bounding box center [439, 64] width 336 height 18
click at [435, 67] on input "en_GB__REACTIVATION_BET10GET10__ALL_EMA_AUT_SP" at bounding box center [439, 64] width 336 height 18
type input "en_GB__REACTIVATION_BET10GET5__ALL_EMA_AUT_SP"
click at [729, 52] on div "keyboard_arrow_down keyboard_arrow_up folder en_GB__REACTIVATION_BET10GET5__ALL…" at bounding box center [737, 62] width 1123 height 43
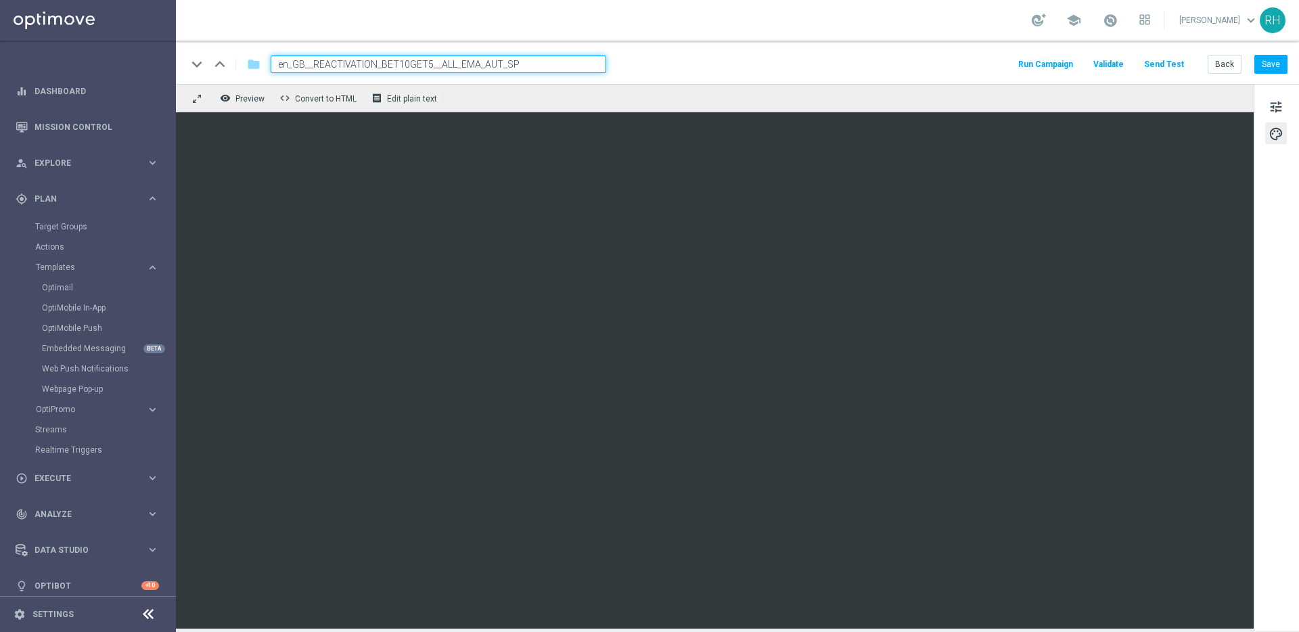
click at [676, 46] on div "keyboard_arrow_down keyboard_arrow_up folder en_GB__REACTIVATION_BET10GET5__ALL…" at bounding box center [737, 62] width 1123 height 43
click at [1268, 66] on button "Save" at bounding box center [1270, 64] width 33 height 19
click at [496, 63] on input "en_GB__REACTIVATION_BET10GET5__ALL_EMA_AUT_SP" at bounding box center [439, 64] width 336 height 18
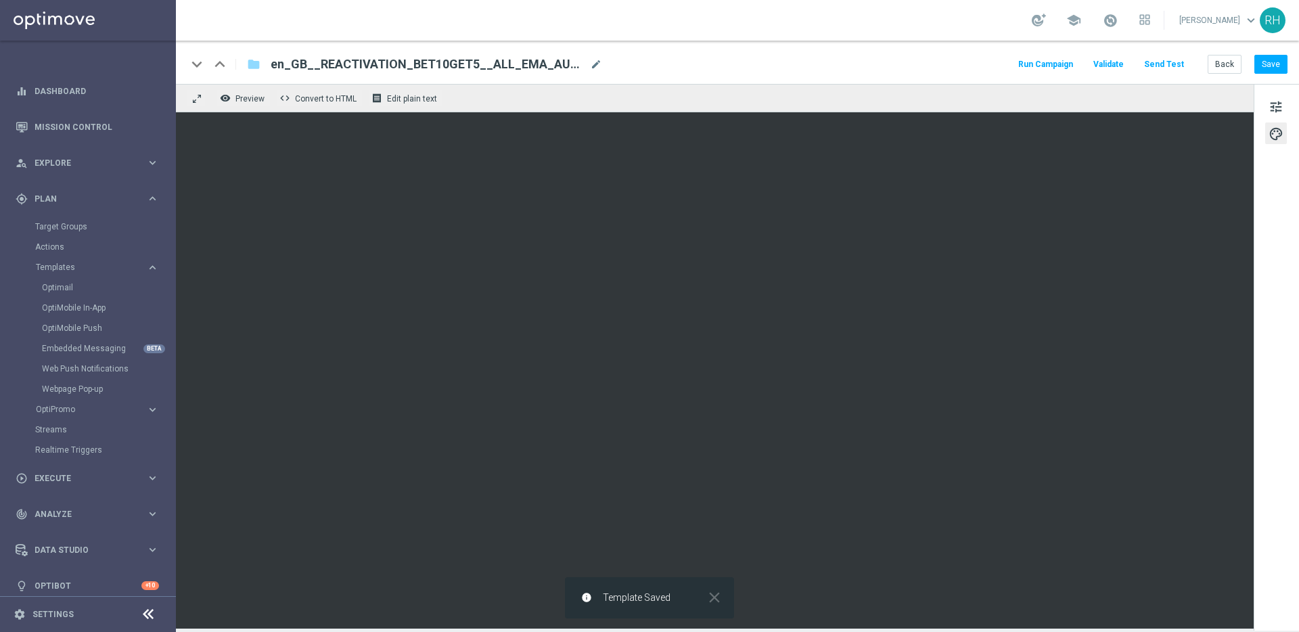
click at [458, 63] on span "en_GB__REACTIVATION_BET10GET5__ALL_EMA_AUT_SP" at bounding box center [428, 64] width 314 height 16
click at [447, 64] on input "en_GB__REACTIVATION_BET10GET5__ALL_EMA_AUT_SP" at bounding box center [439, 64] width 336 height 18
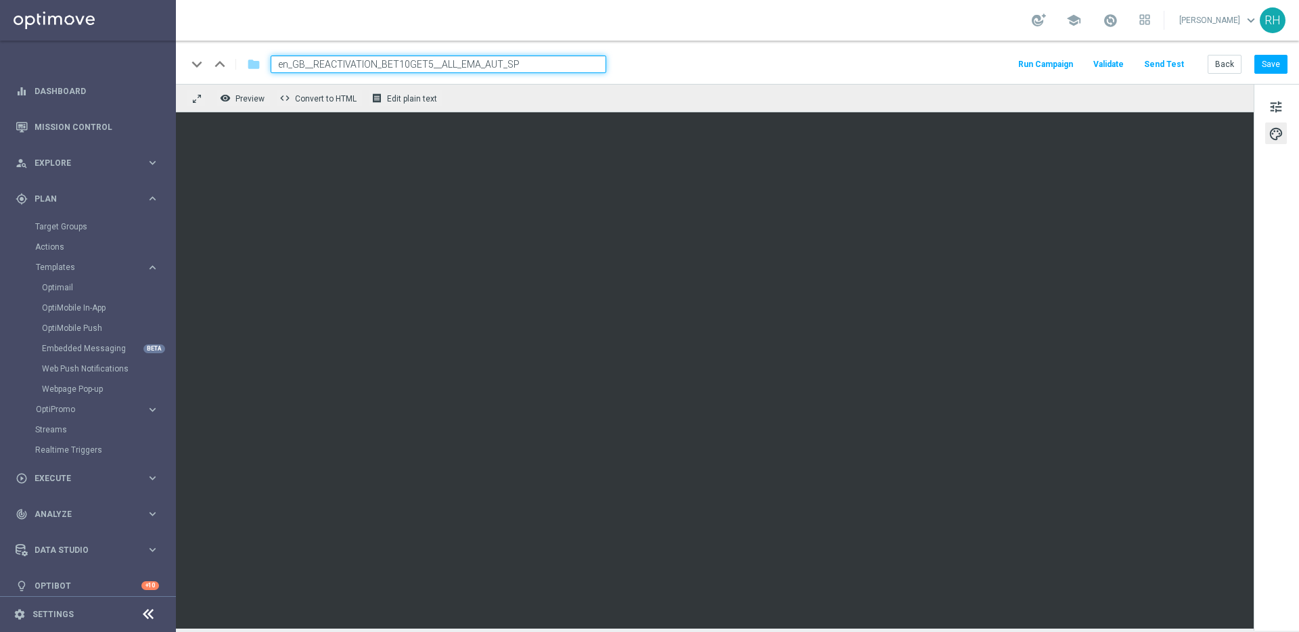
click at [447, 64] on input "en_GB__REACTIVATION_BET10GET5__ALL_EMA_AUT_SP" at bounding box center [439, 64] width 336 height 18
click at [1284, 64] on button "Save" at bounding box center [1270, 64] width 33 height 19
click at [476, 64] on span "en_GB__REACTIVATION_BET10GET5__ALL_EMA_AUT_SP" at bounding box center [428, 64] width 314 height 16
click at [0, 0] on input "en_GB__REACTIVATION_BET10GET5__ALL_EMA_AUT_SP" at bounding box center [0, 0] width 0 height 0
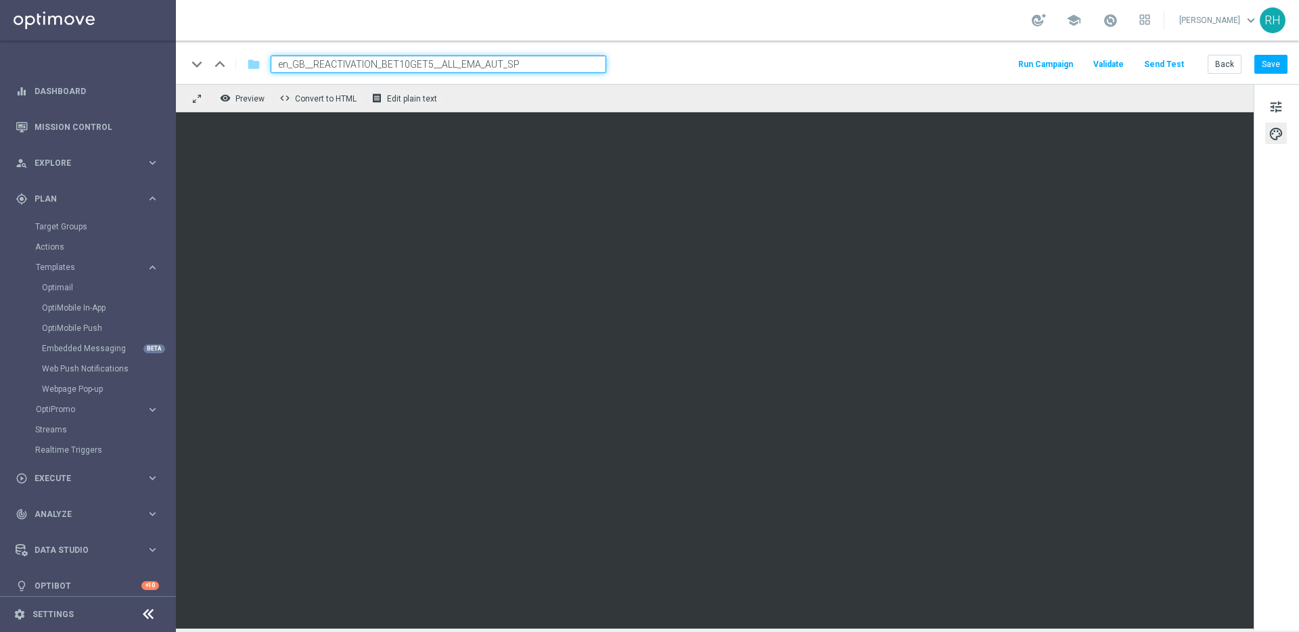
click at [476, 64] on input "en_GB__REACTIVATION_BET10GET5__ALL_EMA_AUT_SP" at bounding box center [439, 64] width 336 height 18
click at [1287, 105] on button "tune" at bounding box center [1276, 106] width 22 height 22
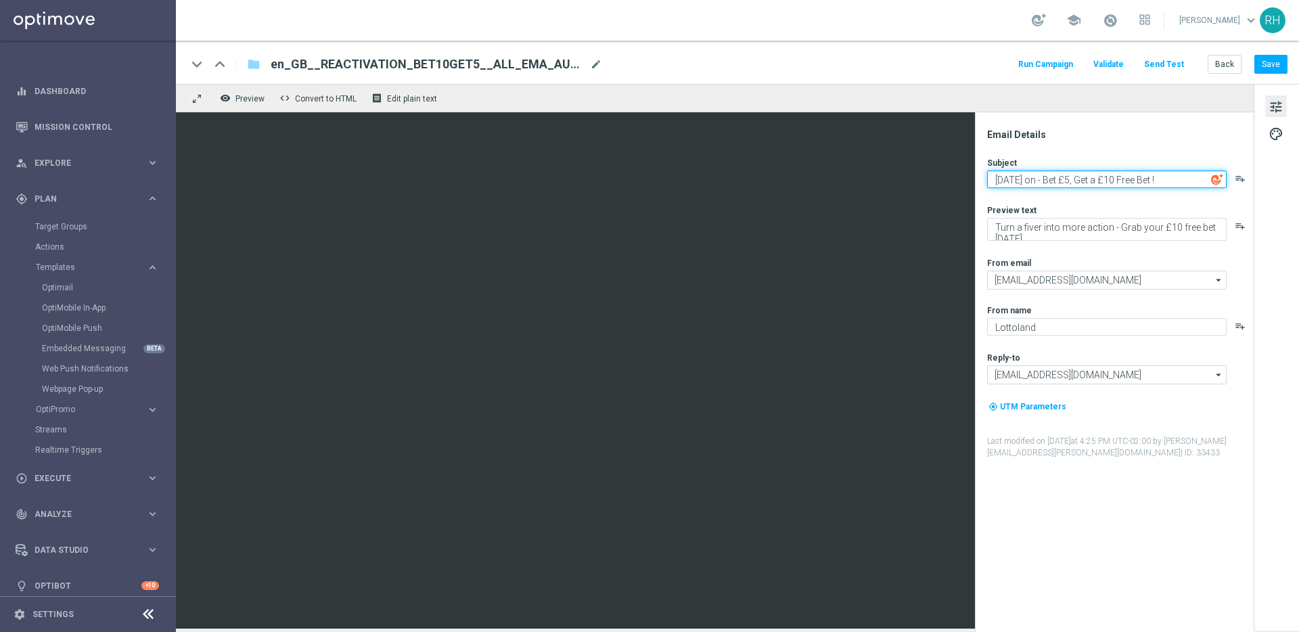
click at [1071, 179] on textarea "Friday’s on - Bet £5, Get a £10 Free Bet !" at bounding box center [1106, 179] width 239 height 18
click at [1122, 175] on textarea "Friday’s on - Bet £10, Get a £10 Free Bet !" at bounding box center [1106, 179] width 239 height 18
type textarea "Friday’s on - Bet £10, Get a £5 Free Bet !"
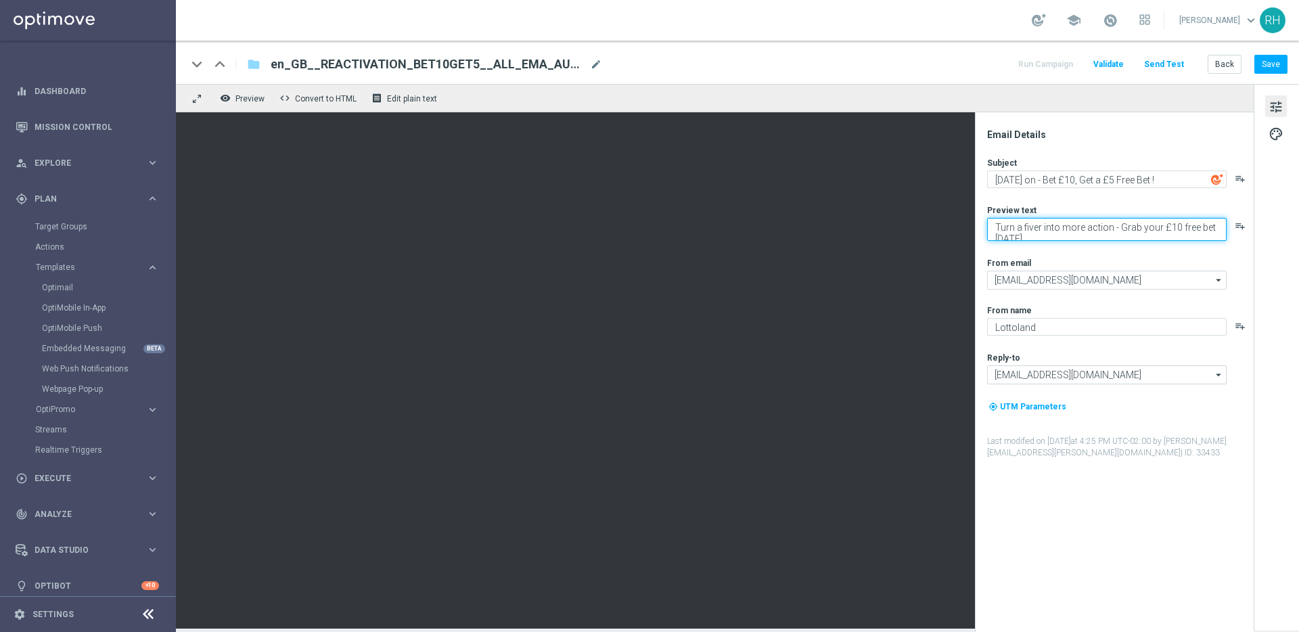
drag, startPoint x: 1166, startPoint y: 227, endPoint x: 1175, endPoint y: 228, distance: 8.8
click at [1175, 228] on textarea "Turn a fiver into more action - Grab your £10 free bet today." at bounding box center [1106, 229] width 239 height 23
type textarea "Turn a fiver into more action - Grab your £5 free bet today."
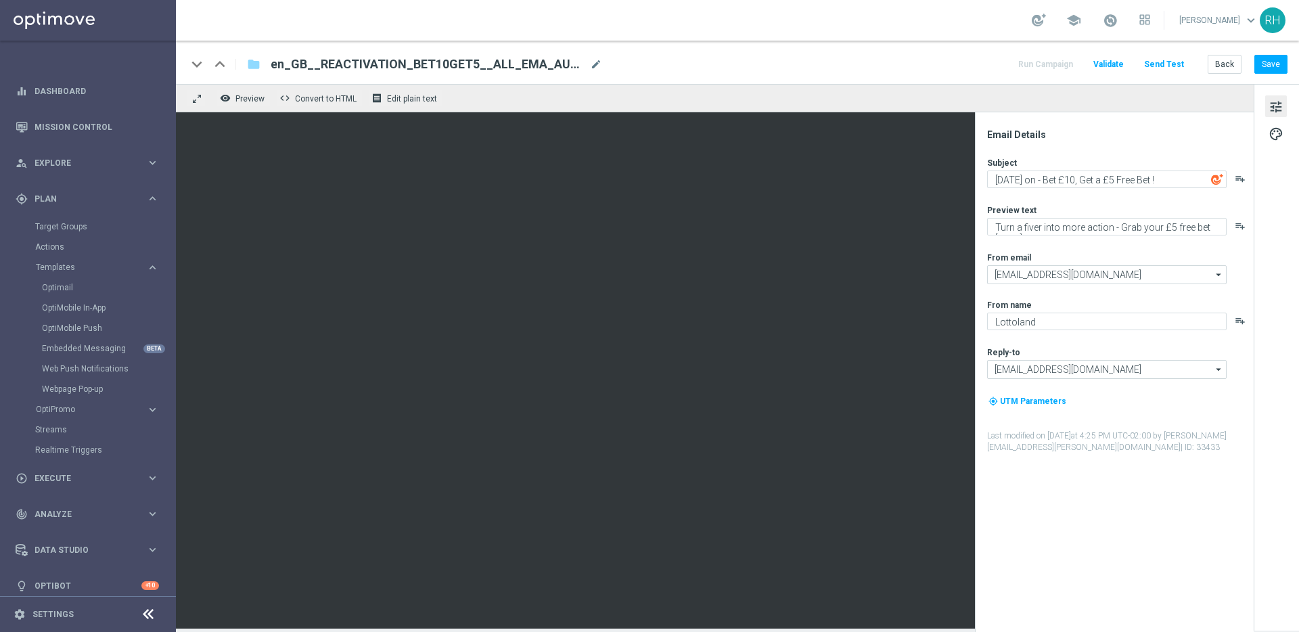
click at [1188, 248] on div "Subject Friday’s on - Bet £10, Get a £5 Free Bet ! playlist_add Preview text Tu…" at bounding box center [1119, 305] width 265 height 296
click at [1282, 70] on button "Save" at bounding box center [1270, 64] width 33 height 19
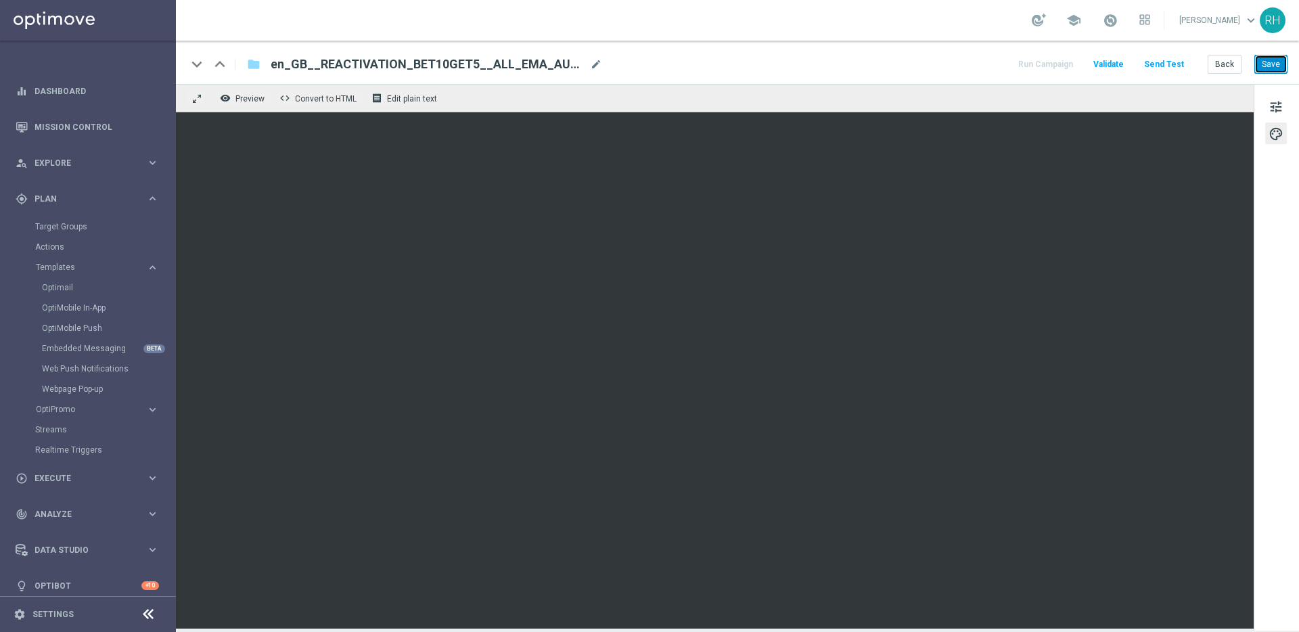
click at [1271, 70] on button "Save" at bounding box center [1270, 64] width 33 height 19
click at [1270, 110] on span "tune" at bounding box center [1275, 107] width 15 height 18
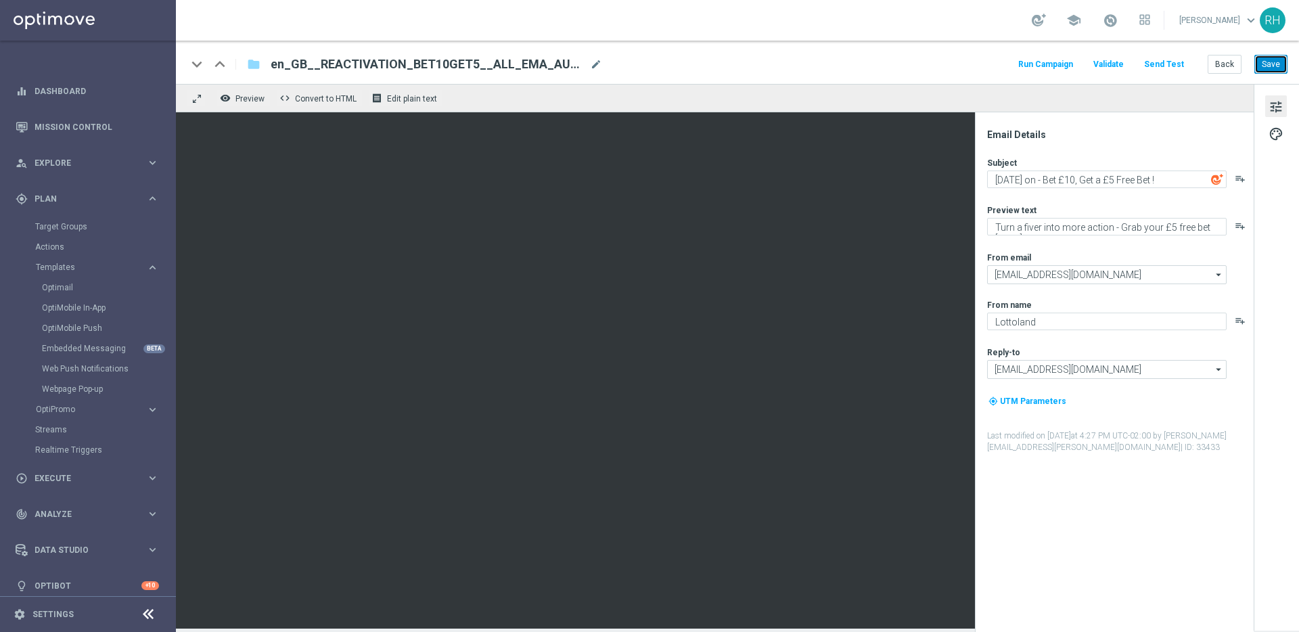
click at [1264, 65] on button "Save" at bounding box center [1270, 64] width 33 height 19
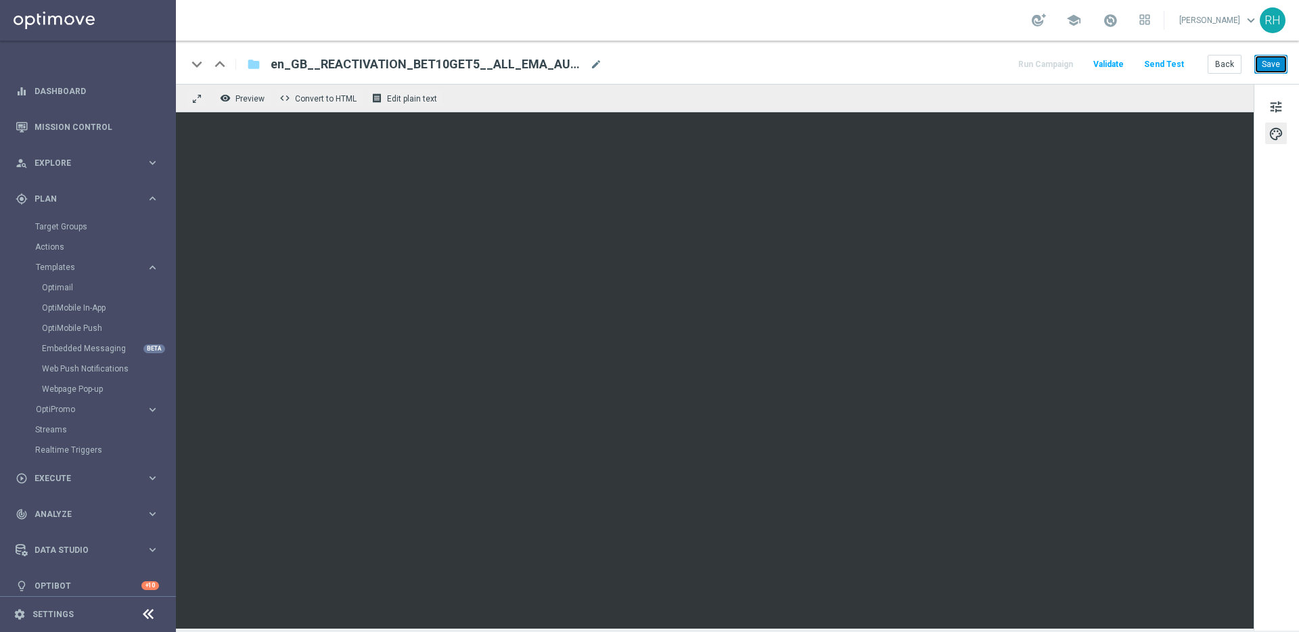
click at [1277, 63] on button "Save" at bounding box center [1270, 64] width 33 height 19
click at [1264, 61] on button "Save" at bounding box center [1270, 64] width 33 height 19
click at [1265, 70] on button "Save" at bounding box center [1270, 64] width 33 height 19
click at [1274, 71] on button "Save" at bounding box center [1270, 64] width 33 height 19
click at [862, 98] on div "remove_red_eye Preview code Convert to HTML receipt Edit plain text" at bounding box center [715, 98] width 1078 height 28
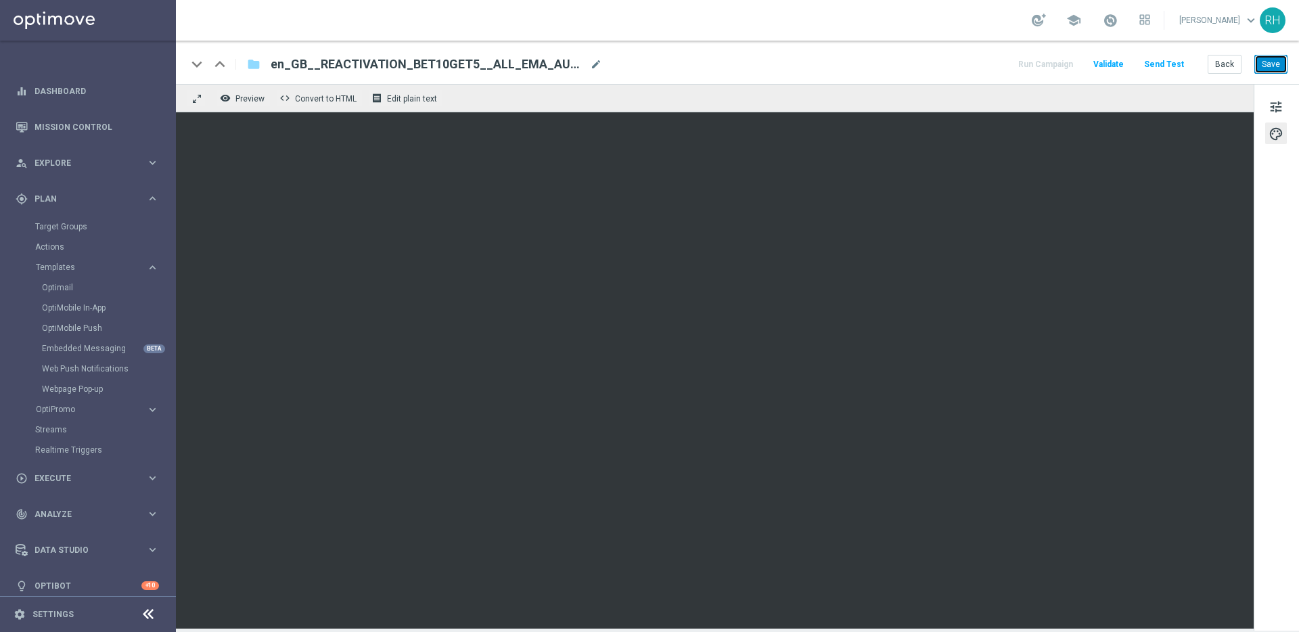
click at [1272, 62] on button "Save" at bounding box center [1270, 64] width 33 height 19
click at [1263, 71] on button "Save" at bounding box center [1270, 64] width 33 height 19
click at [1169, 65] on button "Send Test" at bounding box center [1164, 64] width 44 height 18
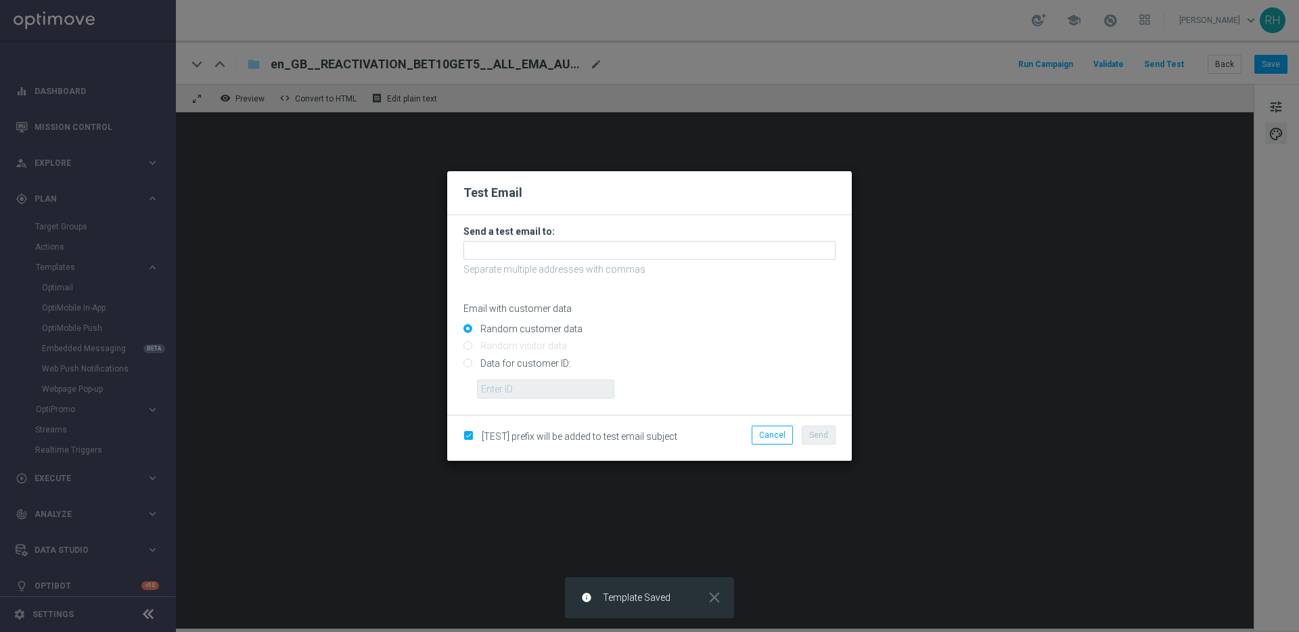
click at [467, 362] on input "Data for customer ID:" at bounding box center [649, 368] width 372 height 19
radio input "true"
click at [505, 396] on input "text" at bounding box center [545, 388] width 137 height 19
type input "9388689"
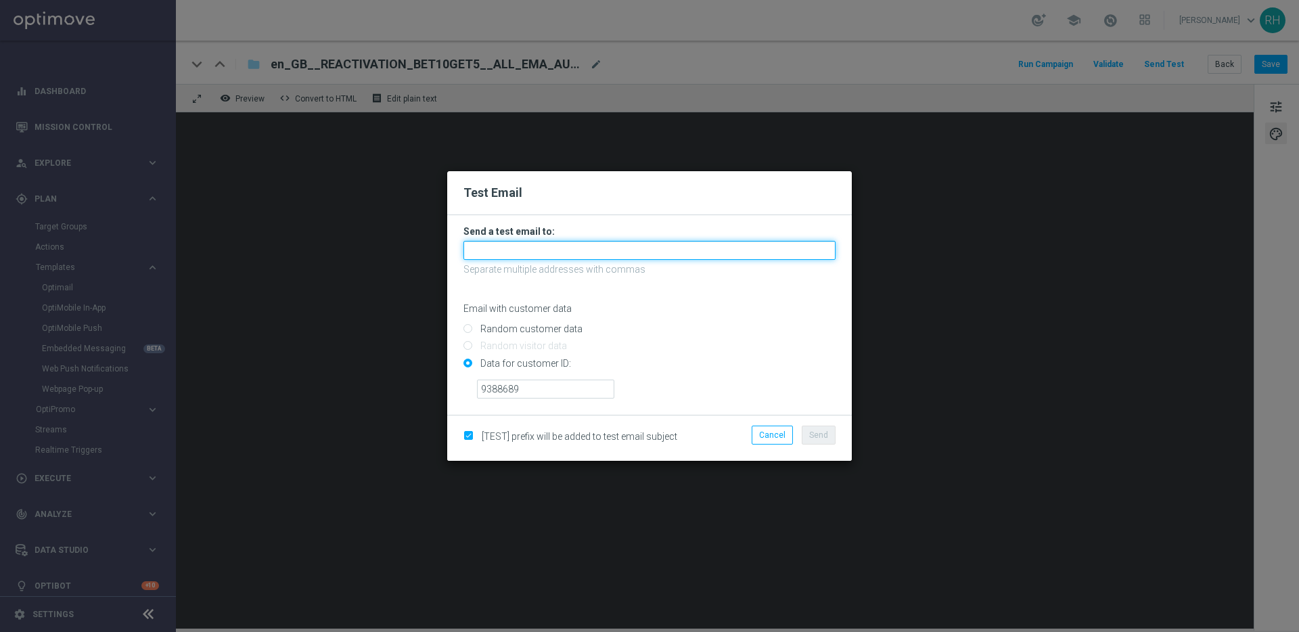
click at [546, 254] on input "text" at bounding box center [649, 250] width 372 height 19
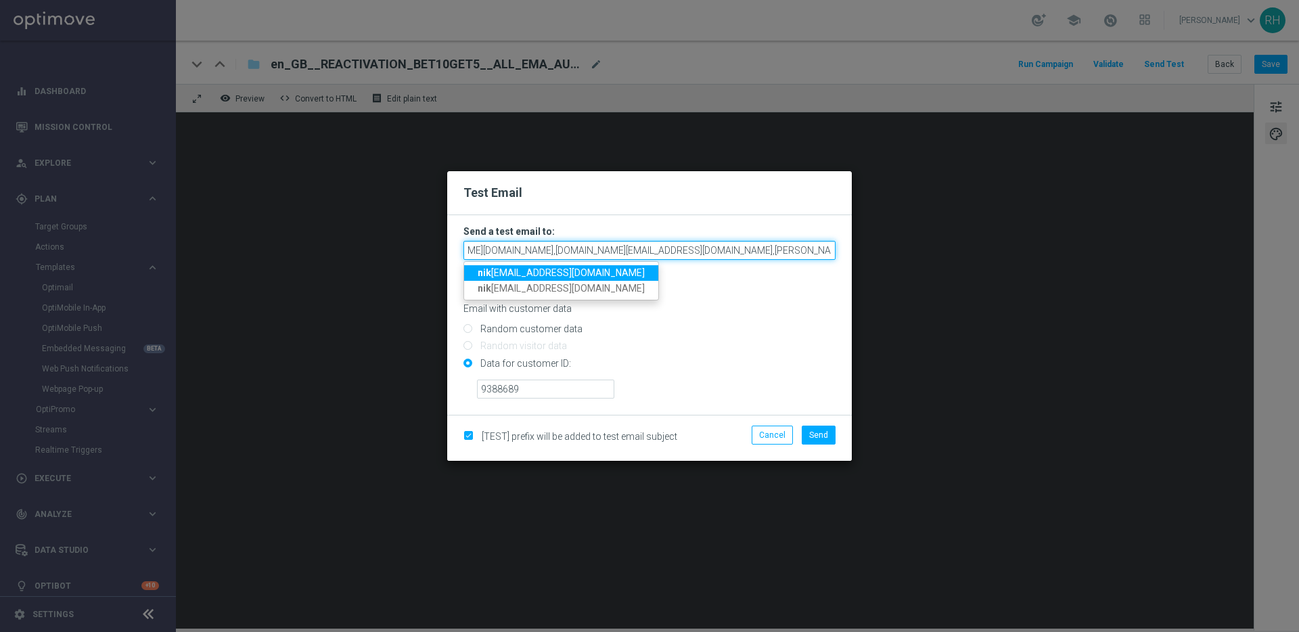
scroll to position [0, 137]
click at [729, 247] on input "max.pichon@lottoland.com,cameron.botterill@lottoland.com,ricky.hubbard@lottolan…" at bounding box center [649, 250] width 372 height 19
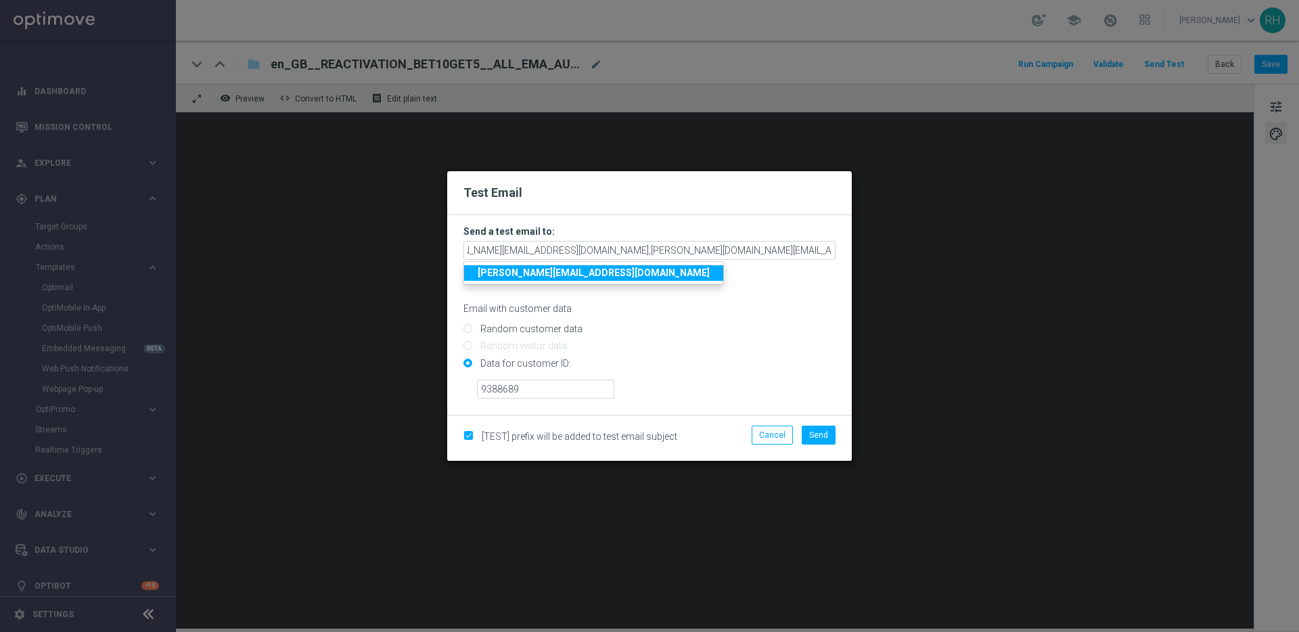
scroll to position [0, 0]
click at [564, 275] on strong "nikola.misotova@lottoland.com" at bounding box center [594, 272] width 232 height 11
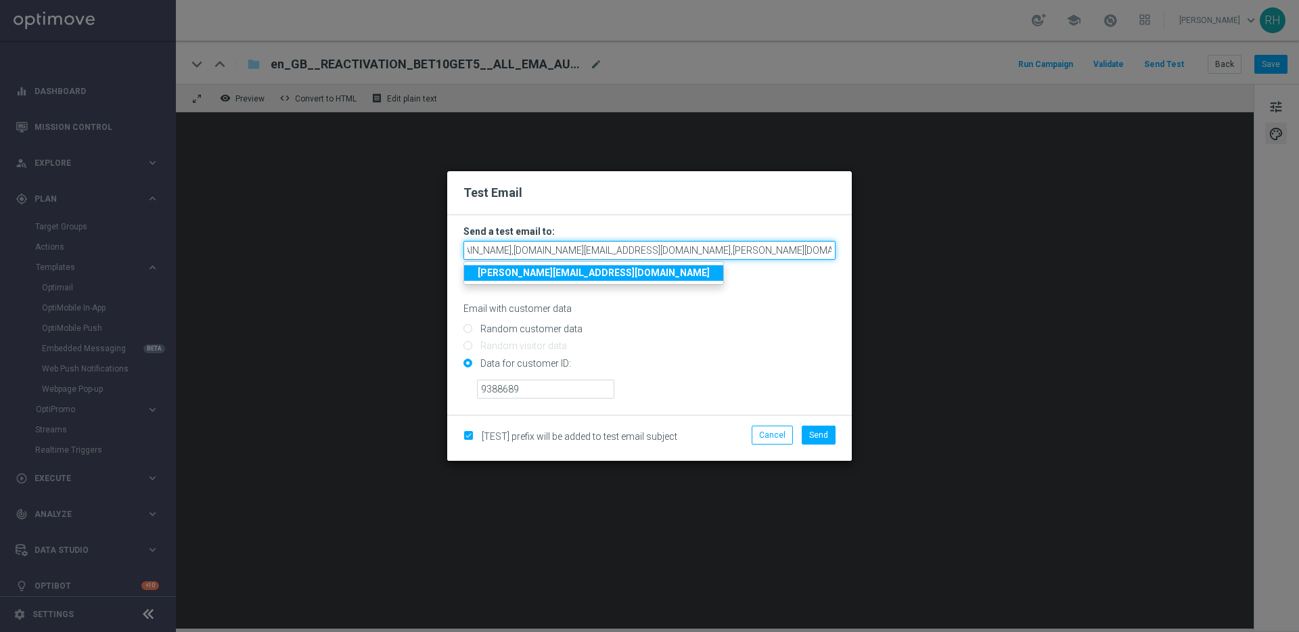
scroll to position [0, 256]
drag, startPoint x: 773, startPoint y: 249, endPoint x: 860, endPoint y: 253, distance: 86.7
click at [860, 253] on modal-container "Test Email Send a test email to: max.pichon@lottoland.com,cameron.botterill@lot…" at bounding box center [649, 316] width 1299 height 632
click at [833, 251] on input "max.pichon@lottoland.com,cameron.botterill@lottoland.com,ricky.hubbard@lottolan…" at bounding box center [649, 250] width 372 height 19
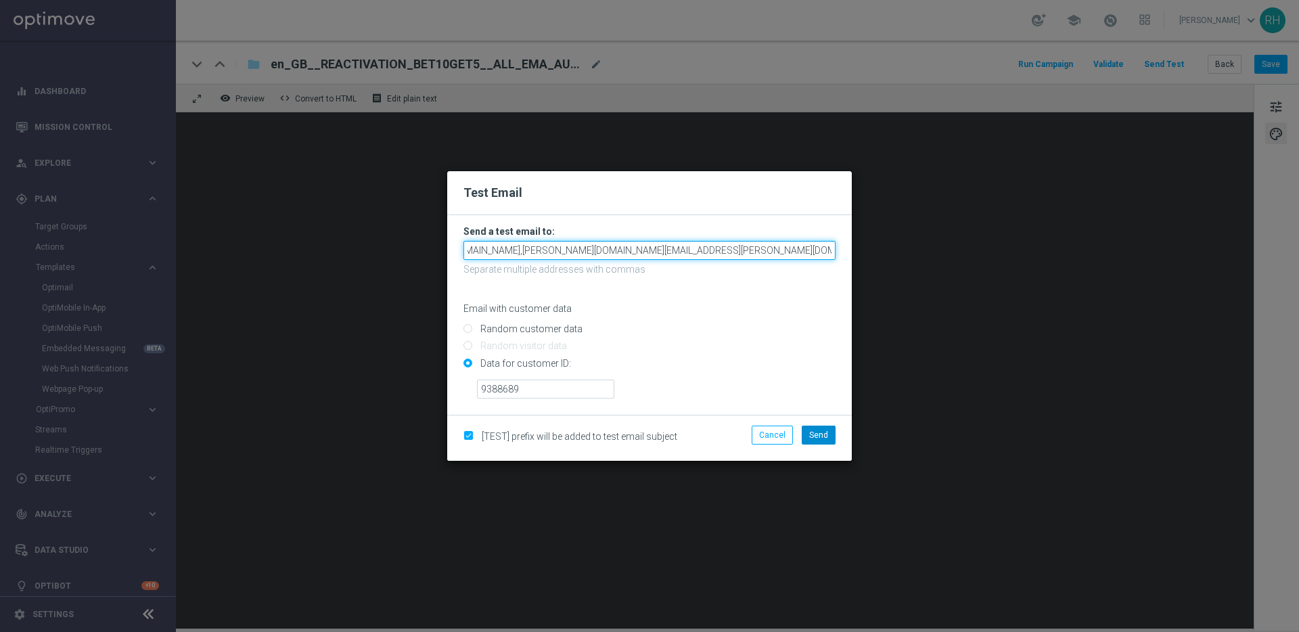
type input "max.pichon@lottoland.com,cameron.botterill@lottoland.com,ricky.hubbard@lottolan…"
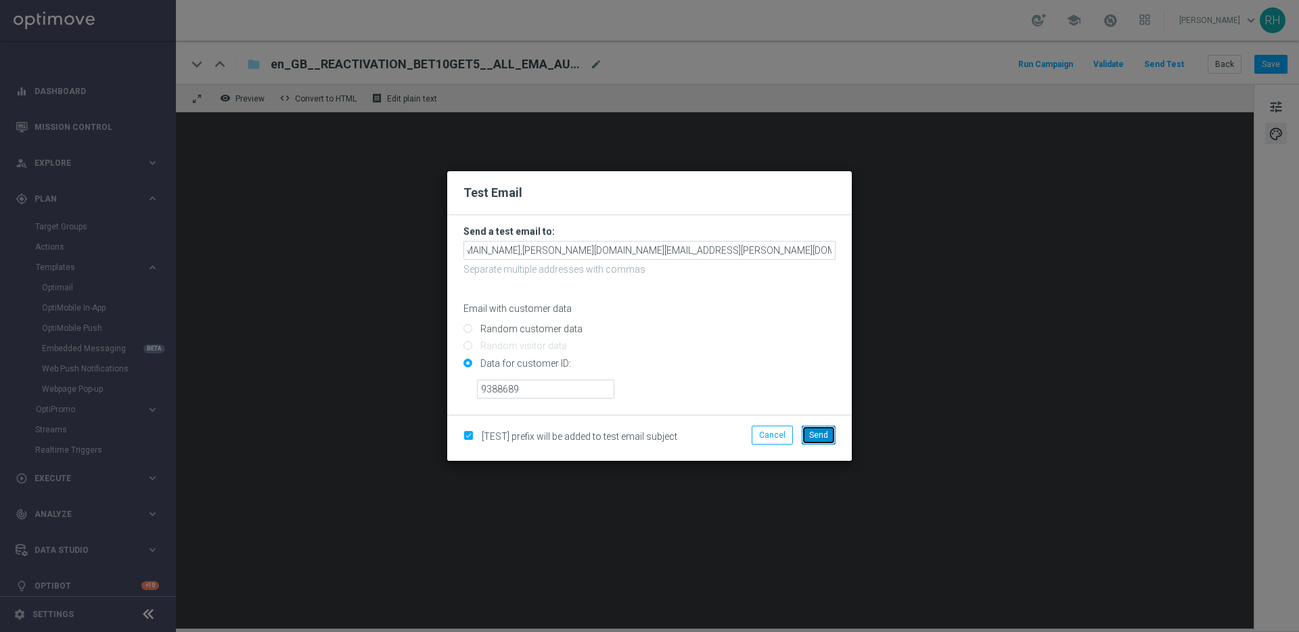
click at [831, 427] on button "Send" at bounding box center [819, 434] width 34 height 19
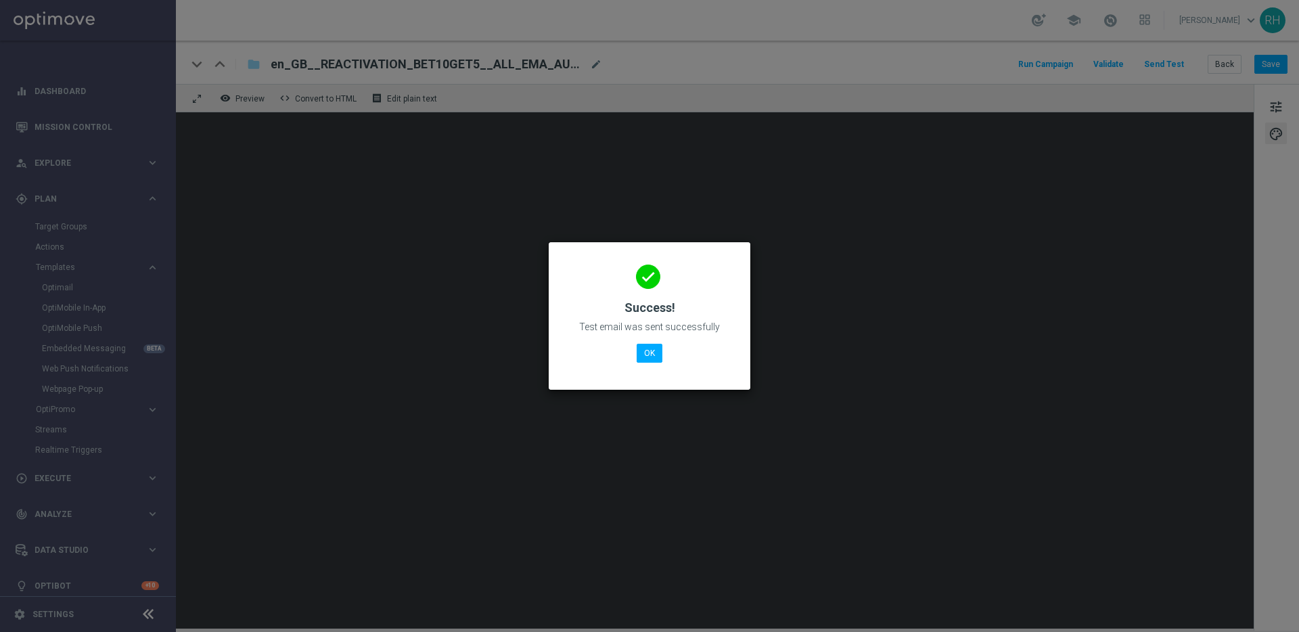
click at [669, 358] on div "done Success! Test email was sent successfully OK" at bounding box center [649, 314] width 169 height 118
click at [649, 352] on button "OK" at bounding box center [650, 353] width 26 height 19
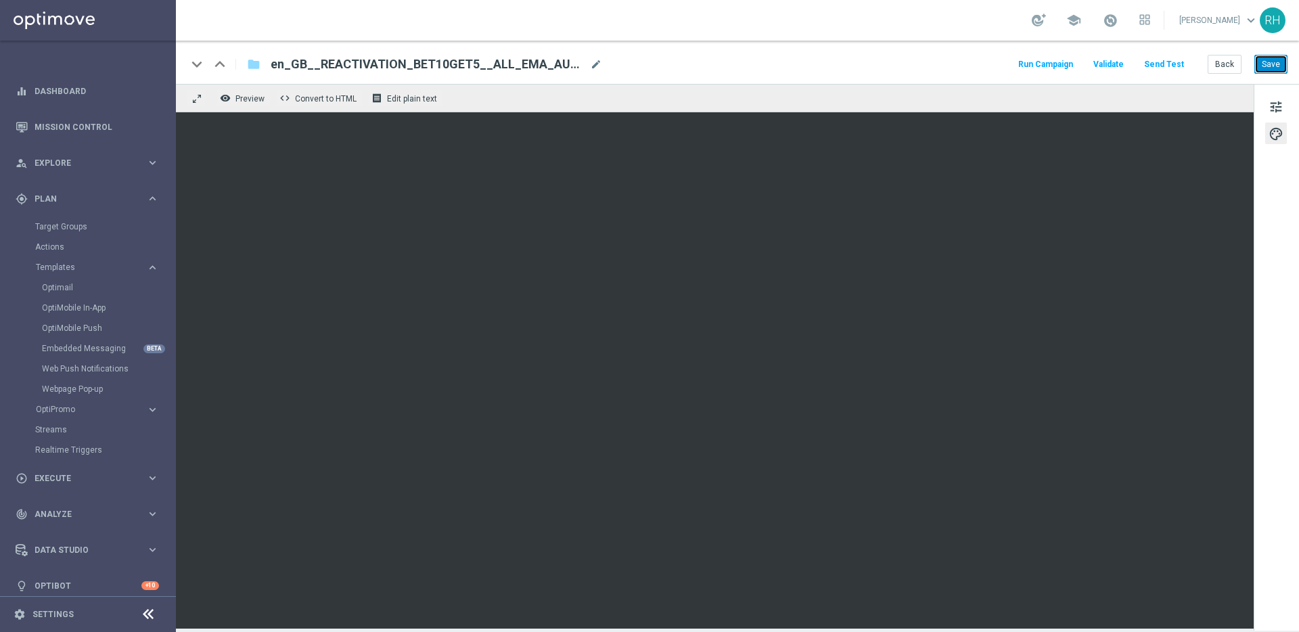
click at [1262, 68] on button "Save" at bounding box center [1270, 64] width 33 height 19
click at [1273, 105] on span "tune" at bounding box center [1275, 107] width 15 height 18
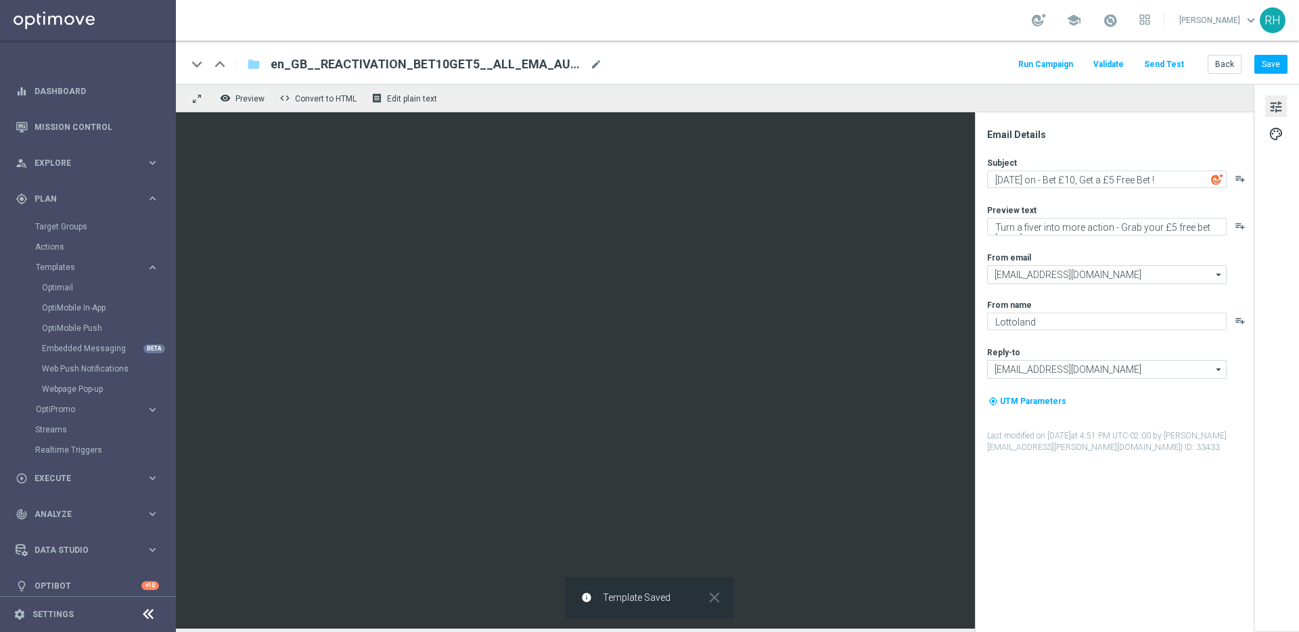
click at [1098, 540] on div "Email Details Subject Friday’s on - Bet £10, Get a £5 Free Bet ! playlist_add P…" at bounding box center [1117, 380] width 269 height 503
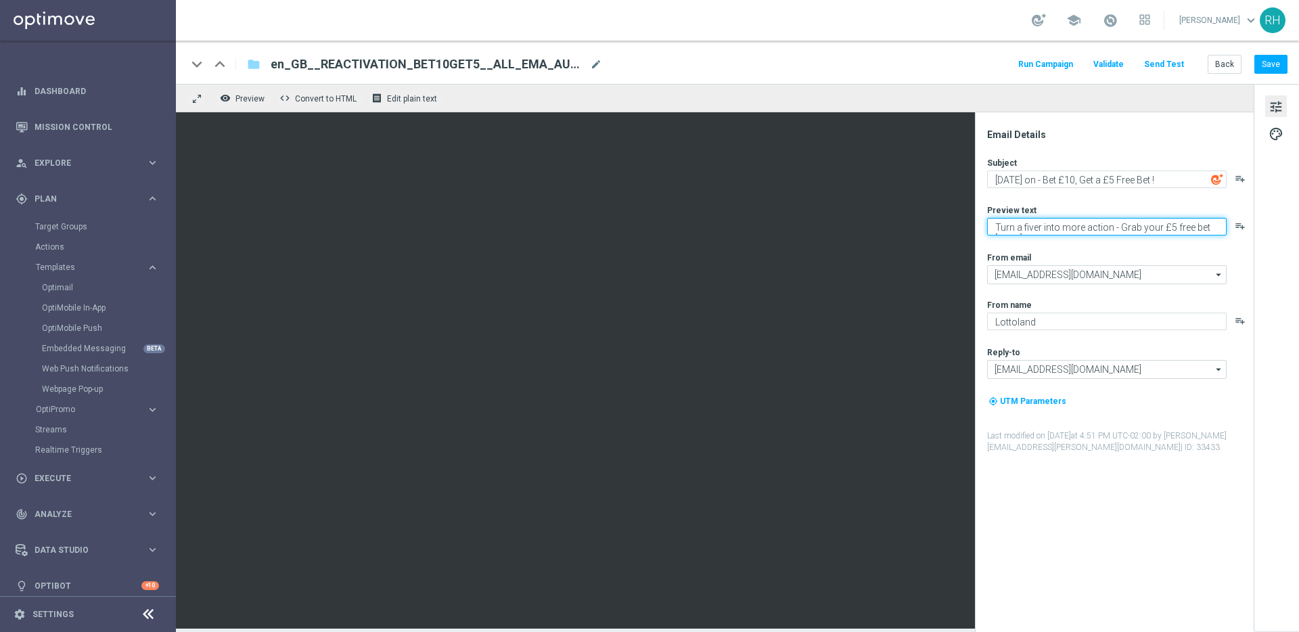
click at [1035, 229] on textarea "Turn a fiver into more action - Grab your £5 free bet today." at bounding box center [1106, 227] width 239 height 18
type textarea "Turn a tenner into more action - Grab your £5 free bet today."
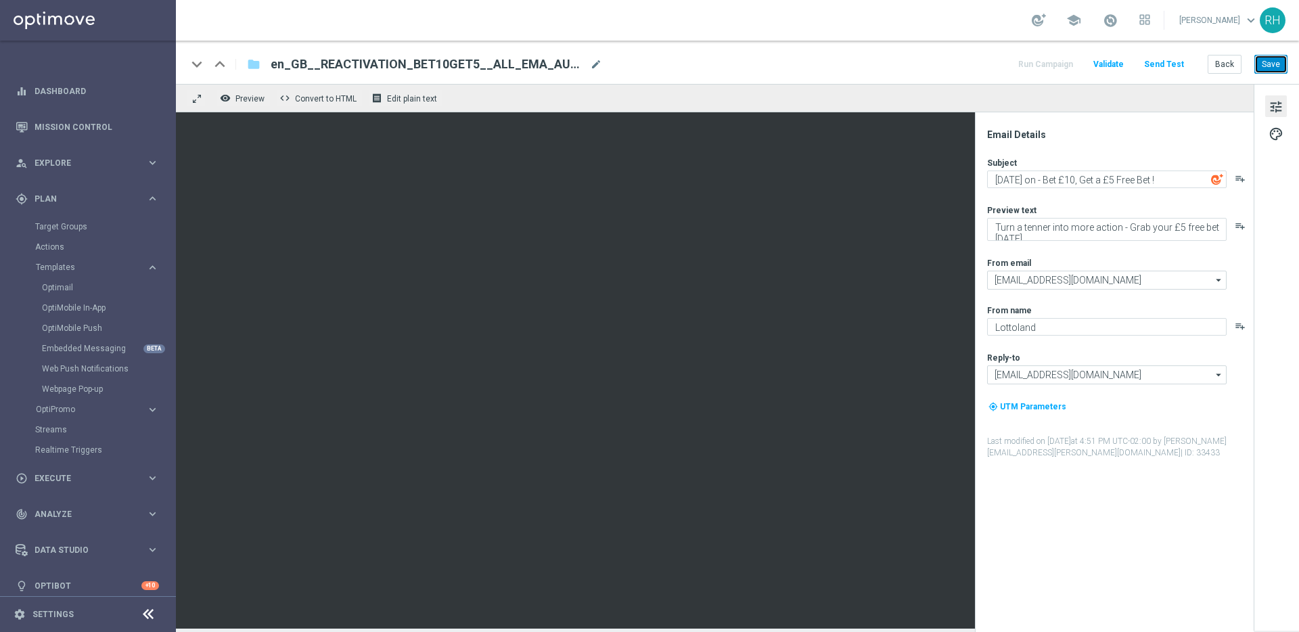
click at [1262, 62] on button "Save" at bounding box center [1270, 64] width 33 height 19
click at [1257, 64] on button "Save" at bounding box center [1270, 64] width 33 height 19
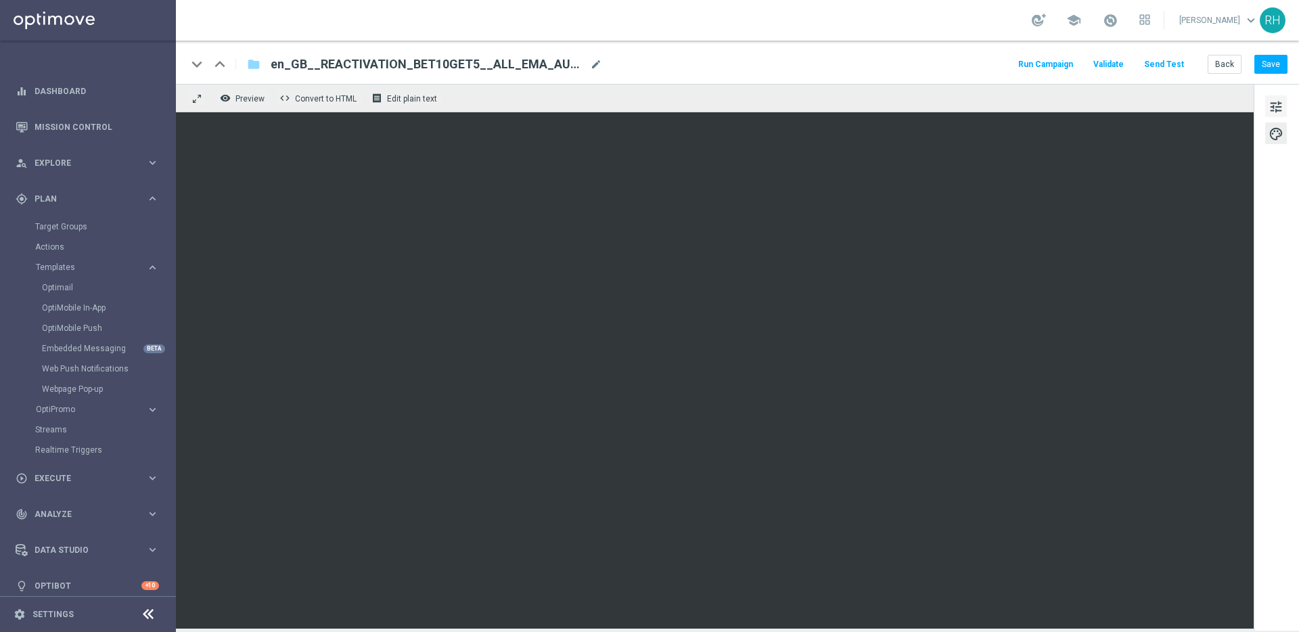
click at [1283, 101] on button "tune" at bounding box center [1276, 106] width 22 height 22
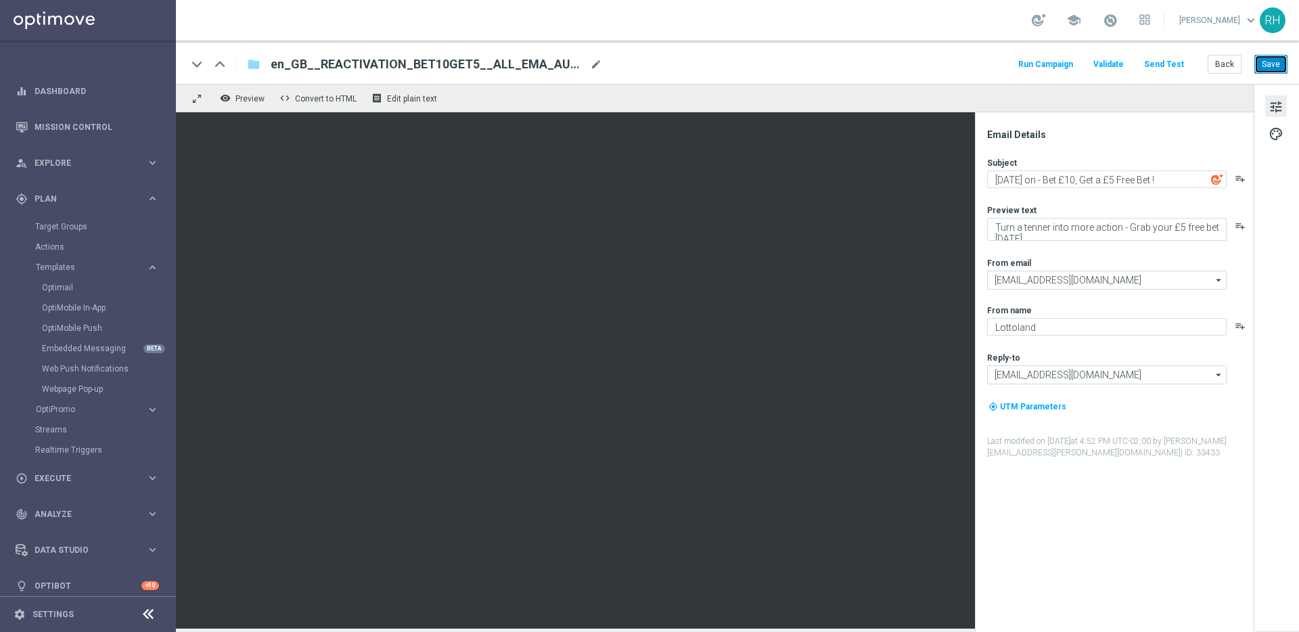
click at [1273, 68] on button "Save" at bounding box center [1270, 64] width 33 height 19
click at [817, 74] on div "keyboard_arrow_down keyboard_arrow_up folder en_GB__REACTIVATION_BET10GET5__ALL…" at bounding box center [737, 62] width 1123 height 43
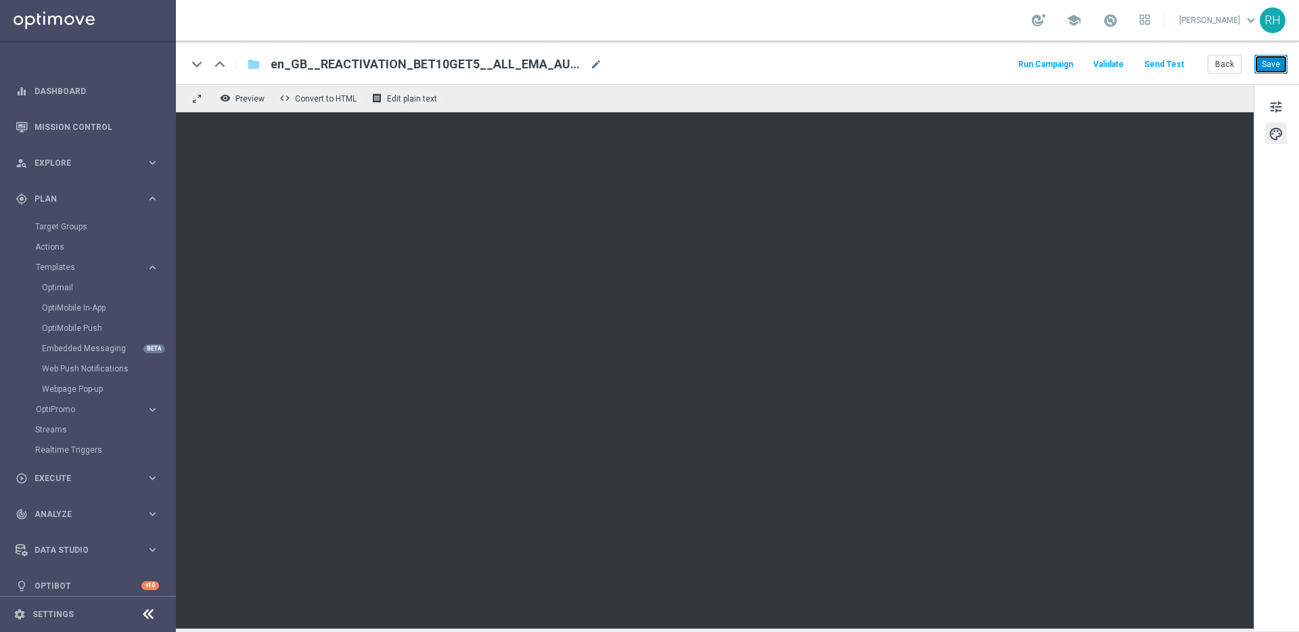
click at [1271, 64] on button "Save" at bounding box center [1270, 64] width 33 height 19
click at [1271, 60] on button "Save" at bounding box center [1270, 64] width 33 height 19
click at [1041, 74] on div "keyboard_arrow_down keyboard_arrow_up folder en_GB__REACTIVATION_BET10GET5__ALL…" at bounding box center [737, 62] width 1123 height 43
click at [1041, 70] on button "Run Campaign" at bounding box center [1045, 64] width 59 height 18
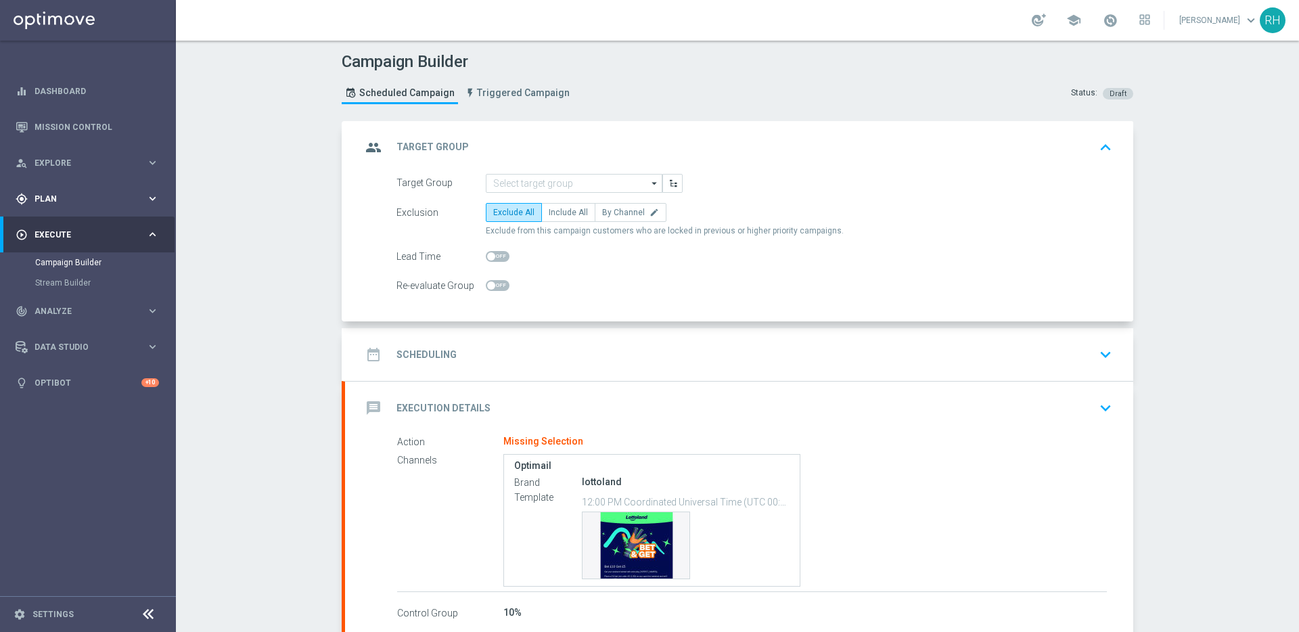
click at [80, 197] on span "Plan" at bounding box center [90, 199] width 112 height 8
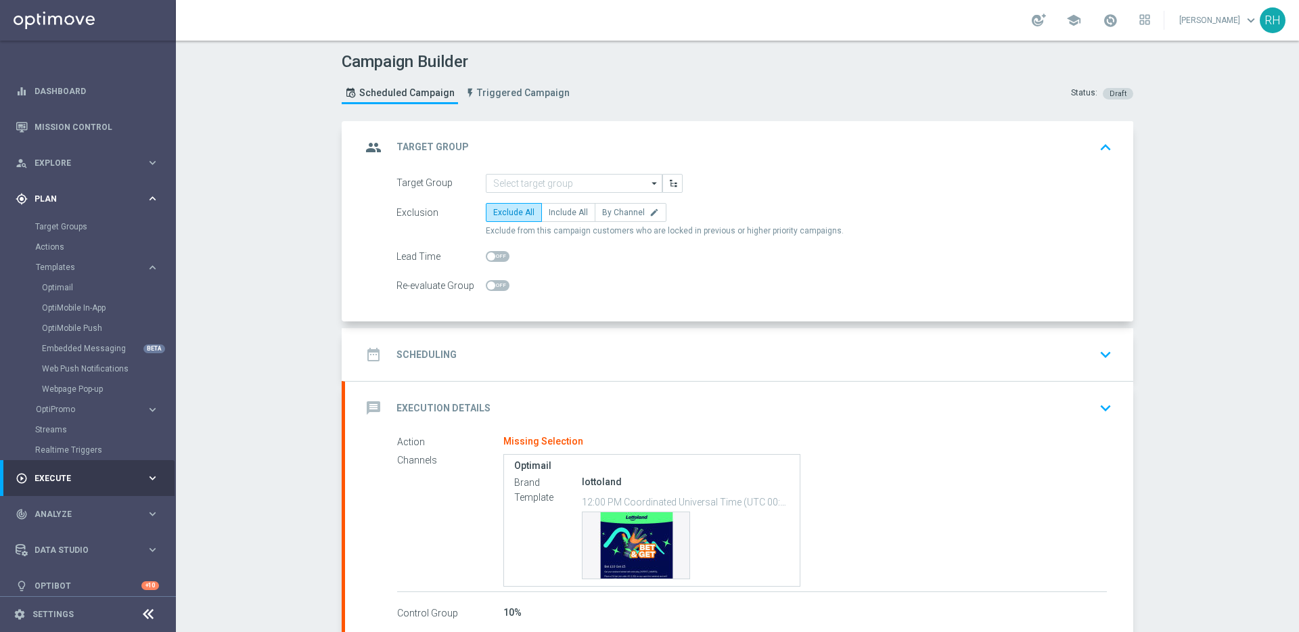
click at [114, 200] on span "Plan" at bounding box center [90, 199] width 112 height 8
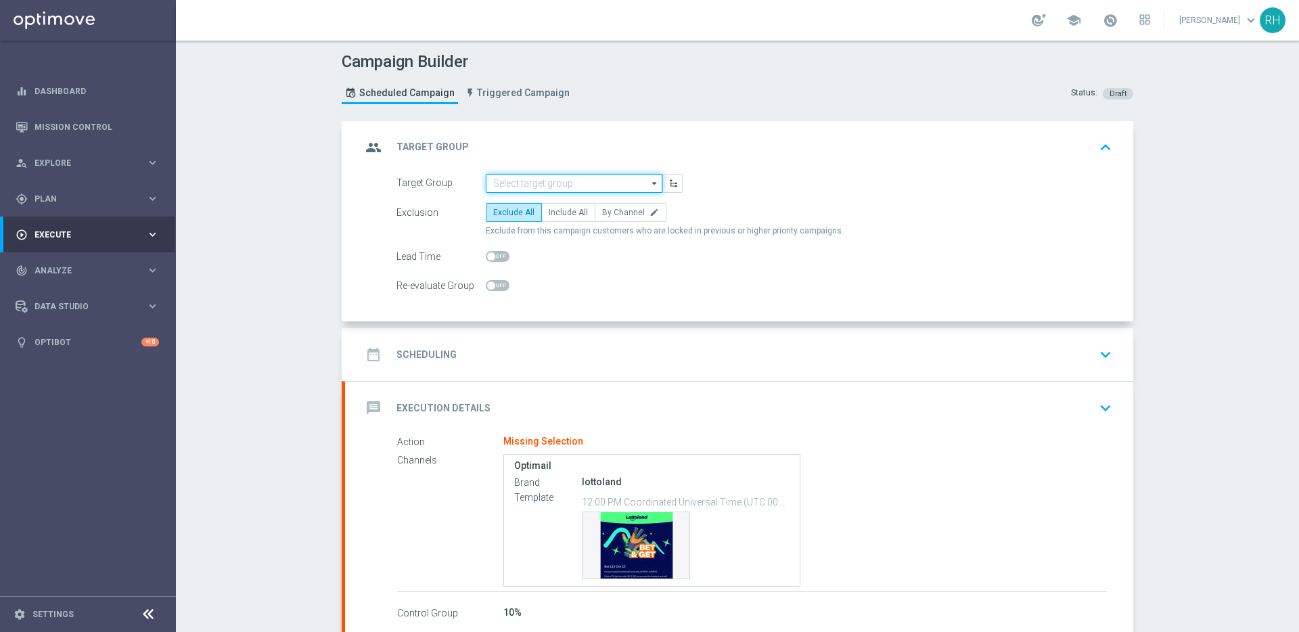
click at [576, 183] on input at bounding box center [574, 183] width 177 height 19
paste input "UK_SPORTSBOOK_EMAIL | Reactivation"
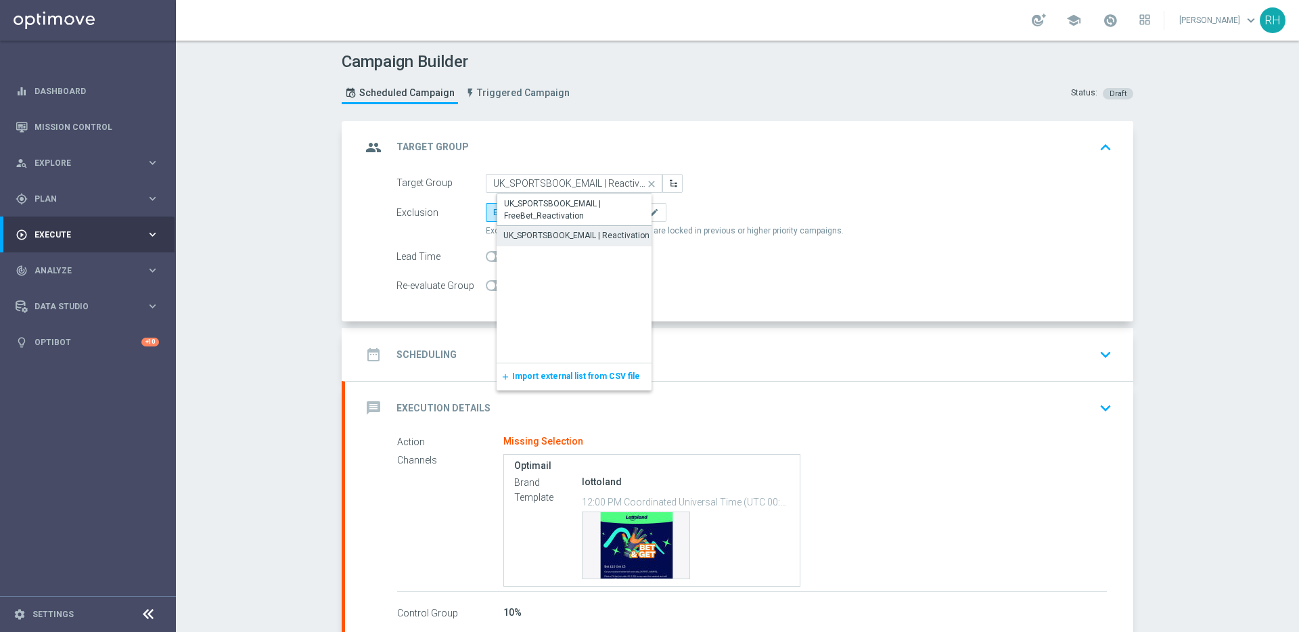
drag, startPoint x: 574, startPoint y: 201, endPoint x: 579, endPoint y: 229, distance: 28.8
click at [579, 229] on div "UK_SPORTSBOOK_EMAIL | FreeBet_Reactivation UK_SPORTSBOOK_EMAIL | Reactivation" at bounding box center [584, 219] width 177 height 53
click at [573, 237] on div "UK_SPORTSBOOK_EMAIL | Reactivation" at bounding box center [577, 236] width 146 height 12
type input "UK_SPORTSBOOK_EMAIL | Reactivation"
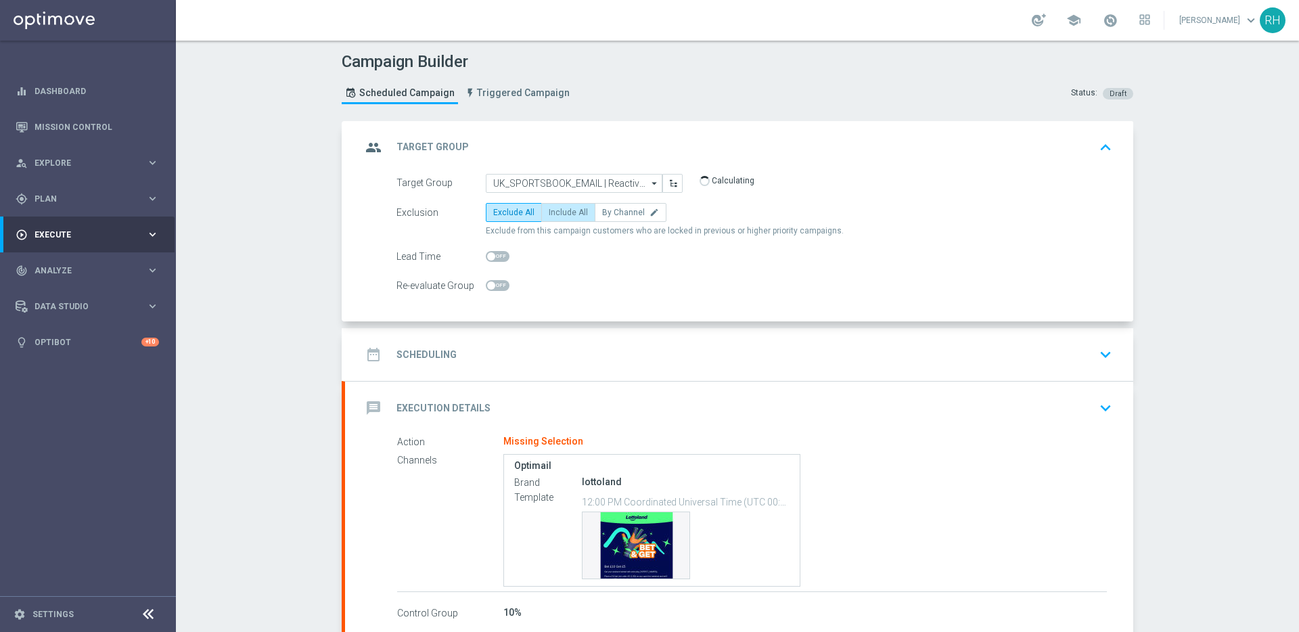
click at [557, 206] on label "Include All" at bounding box center [568, 212] width 54 height 19
click at [557, 210] on input "Include All" at bounding box center [553, 214] width 9 height 9
radio input "true"
click at [609, 360] on div "date_range Scheduling keyboard_arrow_down" at bounding box center [739, 355] width 756 height 26
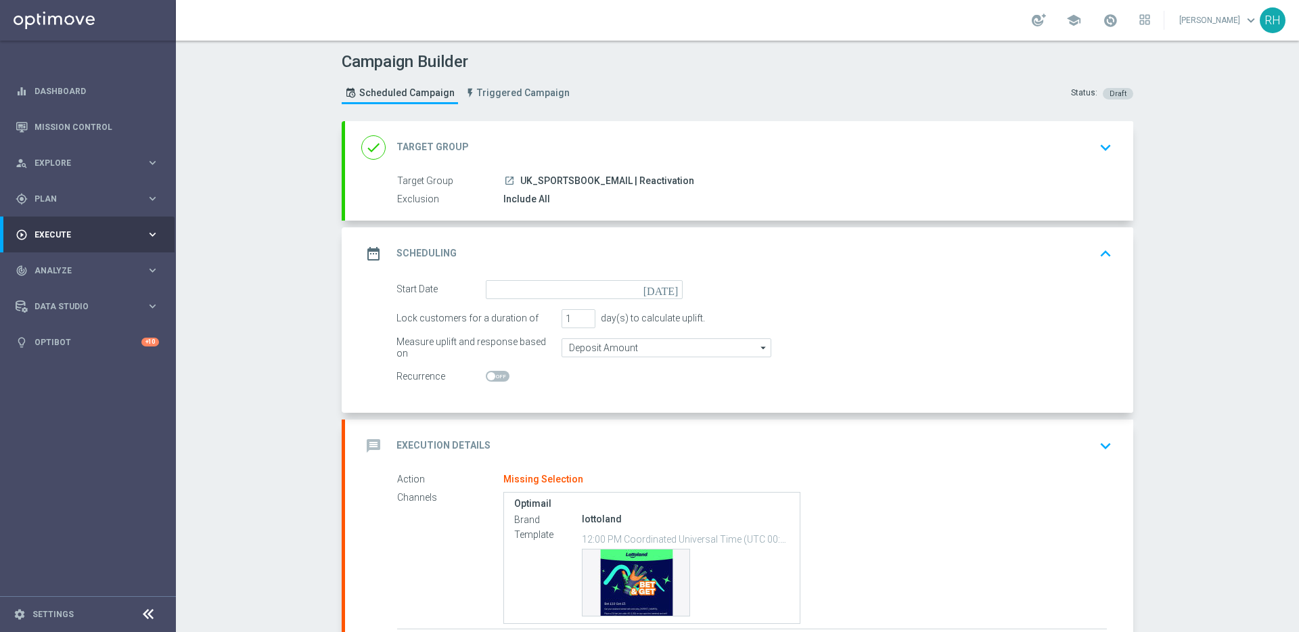
click at [1061, 147] on div "done Target Group keyboard_arrow_down" at bounding box center [739, 148] width 756 height 26
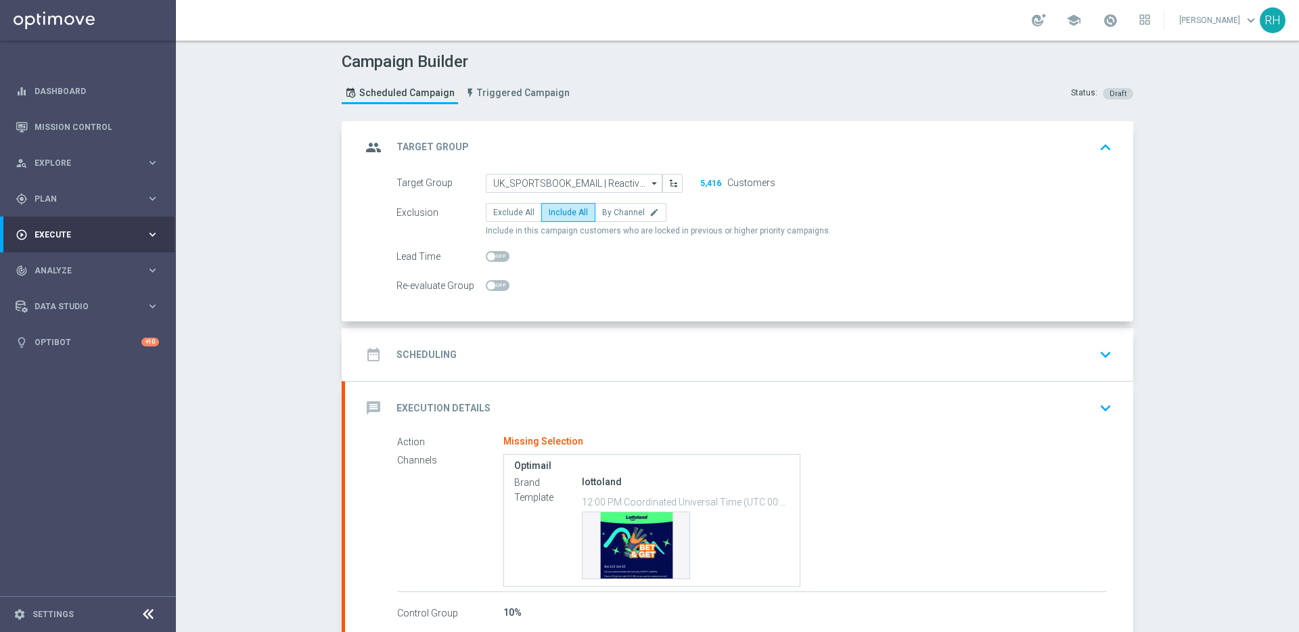
click at [1150, 367] on div "Campaign Builder Scheduled Campaign Triggered Campaign Status: Draft group Targ…" at bounding box center [737, 336] width 1123 height 591
click at [1107, 342] on button "keyboard_arrow_down" at bounding box center [1105, 355] width 23 height 26
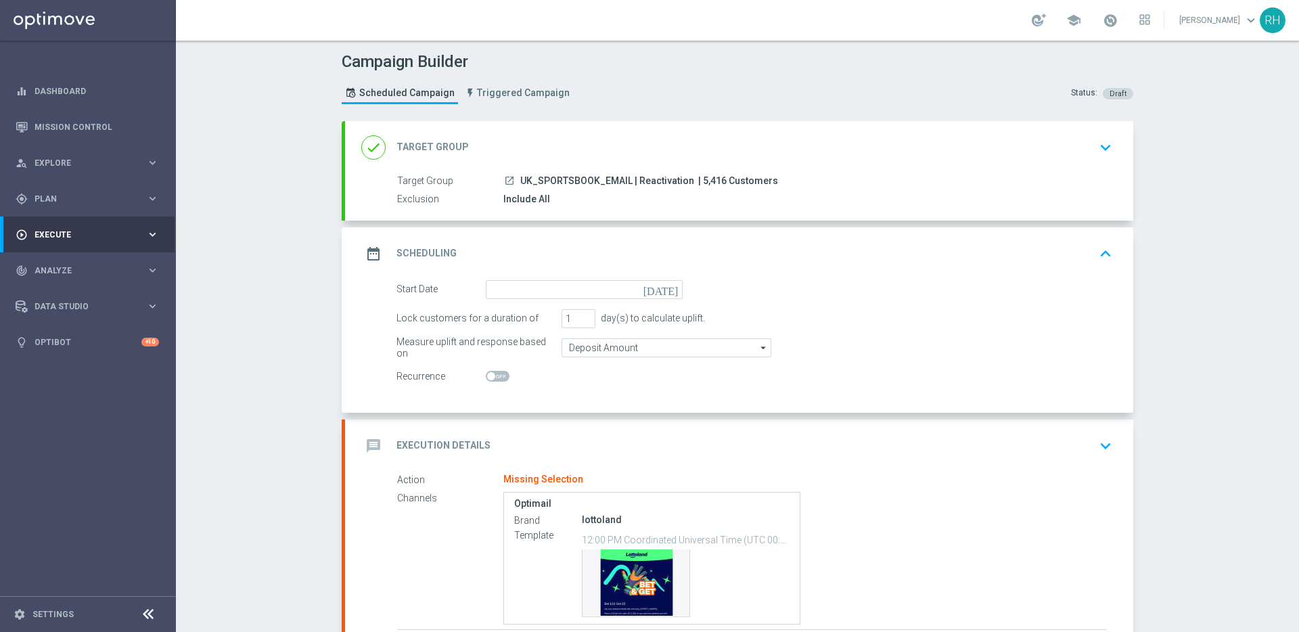
click at [688, 296] on div "Start Date today" at bounding box center [754, 289] width 736 height 19
click at [664, 285] on icon "[DATE]" at bounding box center [663, 287] width 40 height 15
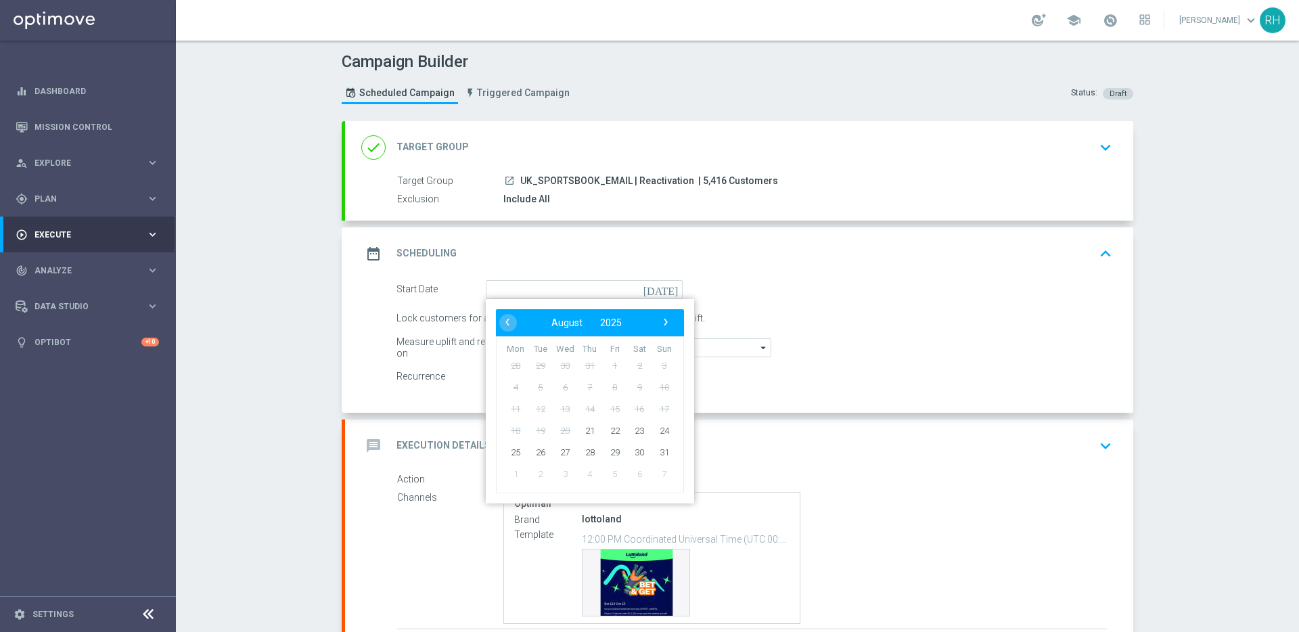
click at [602, 433] on td "22" at bounding box center [614, 430] width 25 height 22
click at [614, 432] on span "22" at bounding box center [615, 430] width 22 height 22
type input "22 Aug 2025"
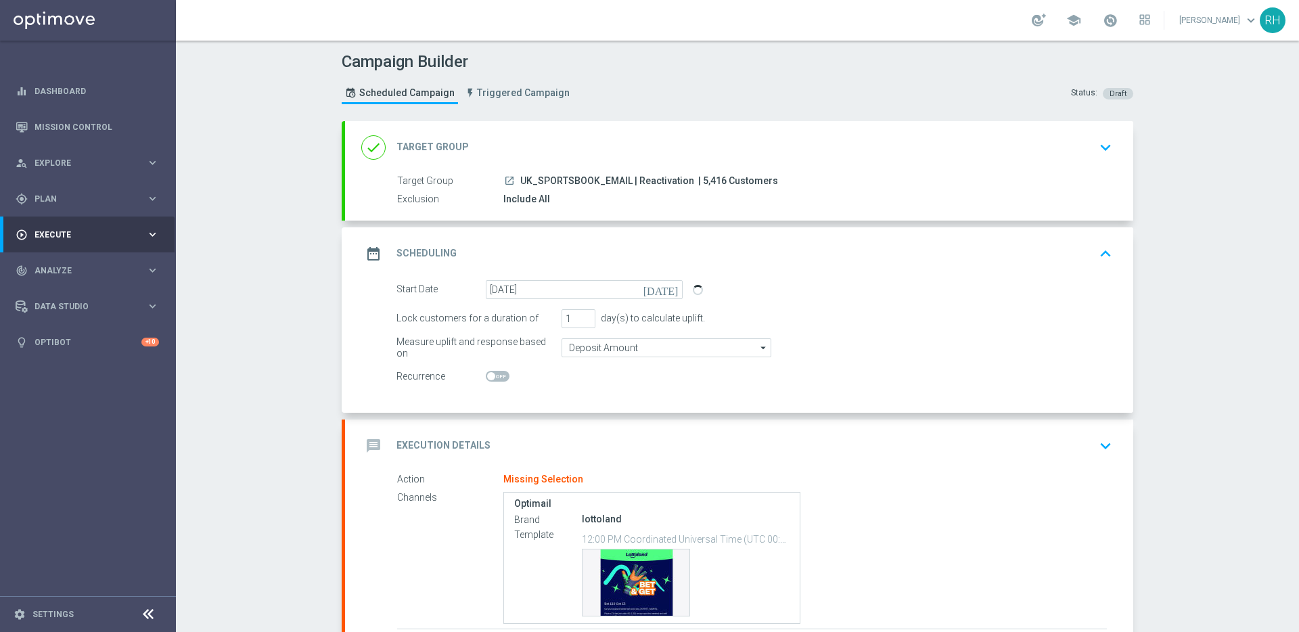
click at [705, 461] on div "message Execution Details keyboard_arrow_down" at bounding box center [739, 445] width 788 height 53
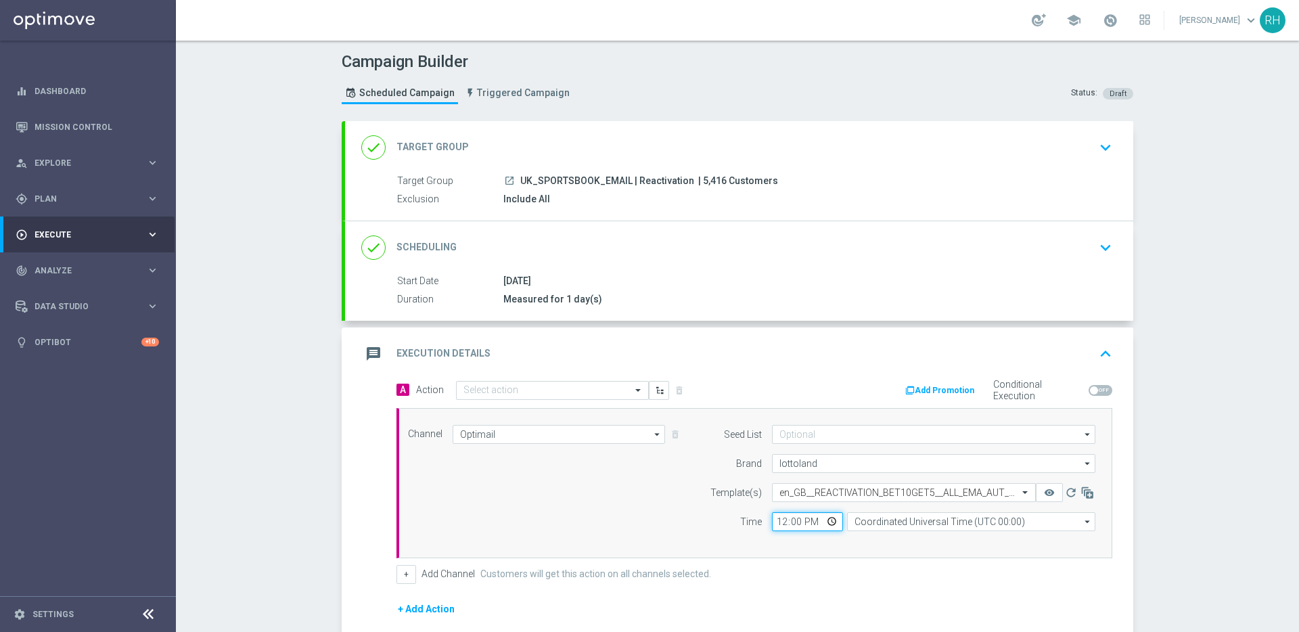
click at [772, 521] on input "12:00" at bounding box center [807, 521] width 71 height 19
type input "19:00"
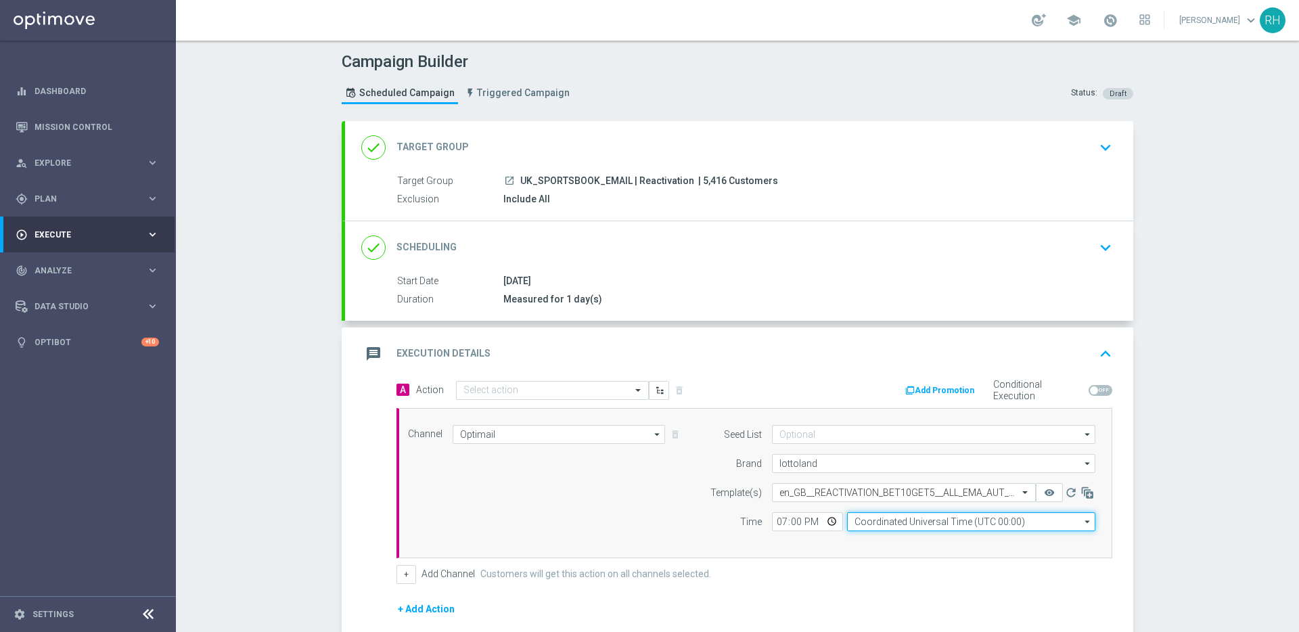
click at [868, 530] on input "Coordinated Universal Time (UTC 00:00)" at bounding box center [971, 521] width 248 height 19
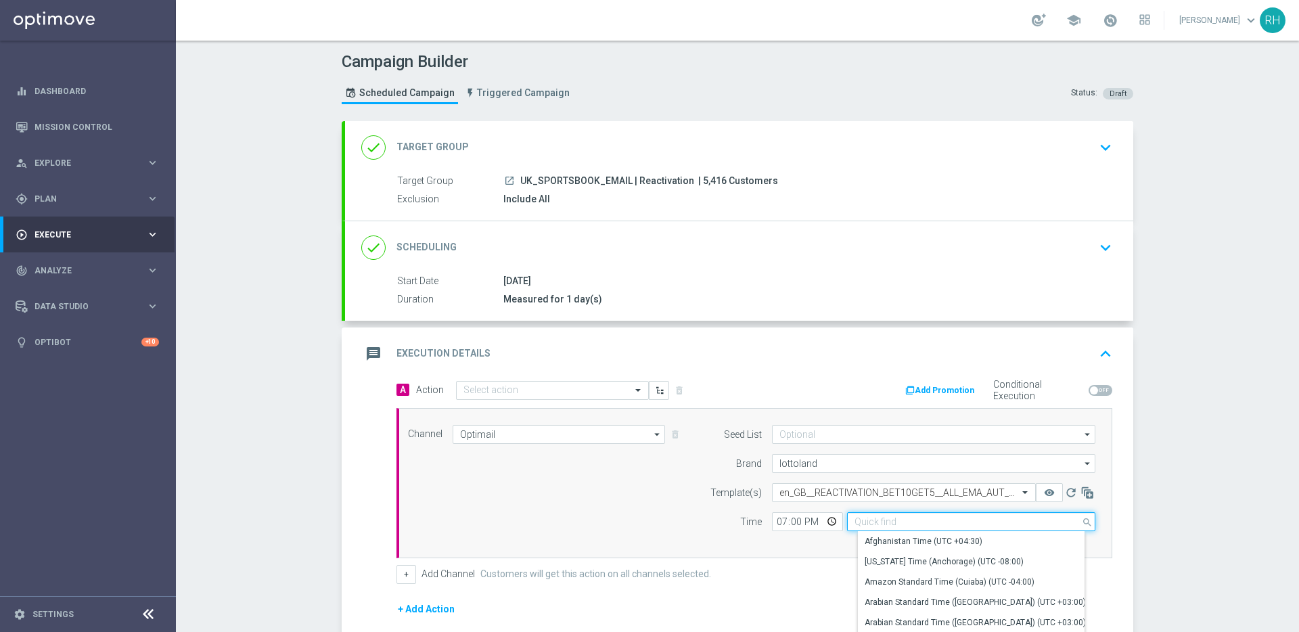
click at [864, 523] on input at bounding box center [971, 521] width 248 height 19
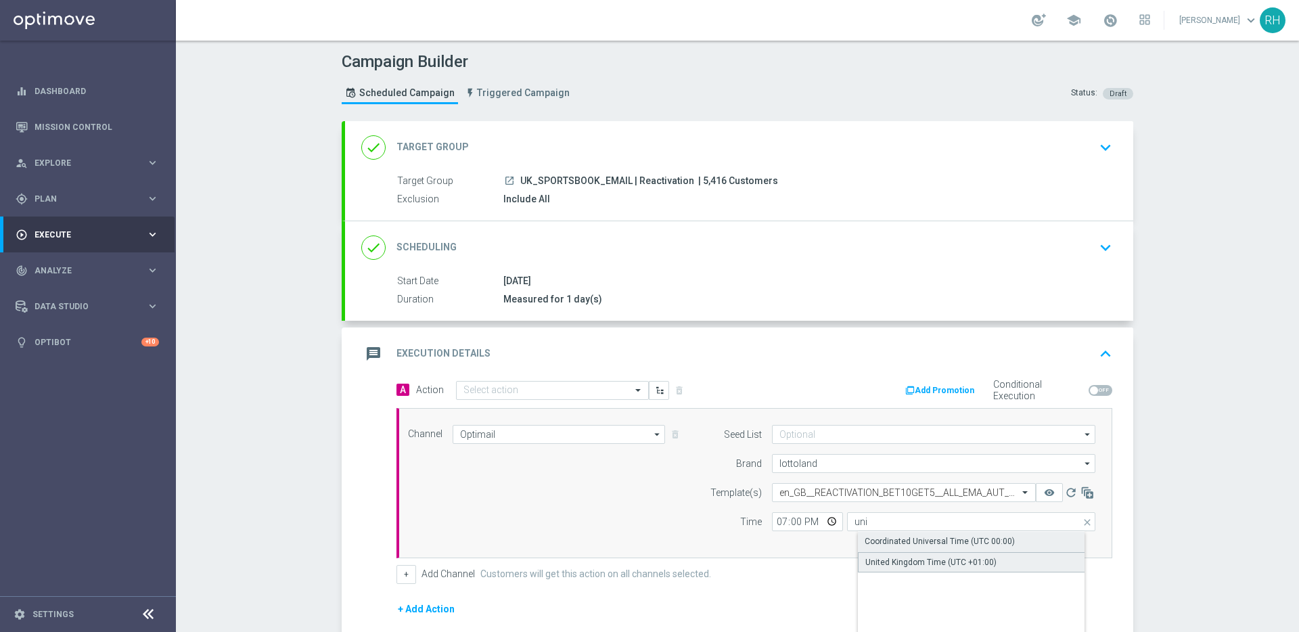
click at [877, 556] on div "United Kingdom Time (UTC +01:00)" at bounding box center [930, 562] width 131 height 12
type input "United Kingdom Time (UTC +01:00)"
click at [880, 560] on div "A Action Select action delete_forever Add Promotion Conditional Execution Chann…" at bounding box center [754, 482] width 736 height 204
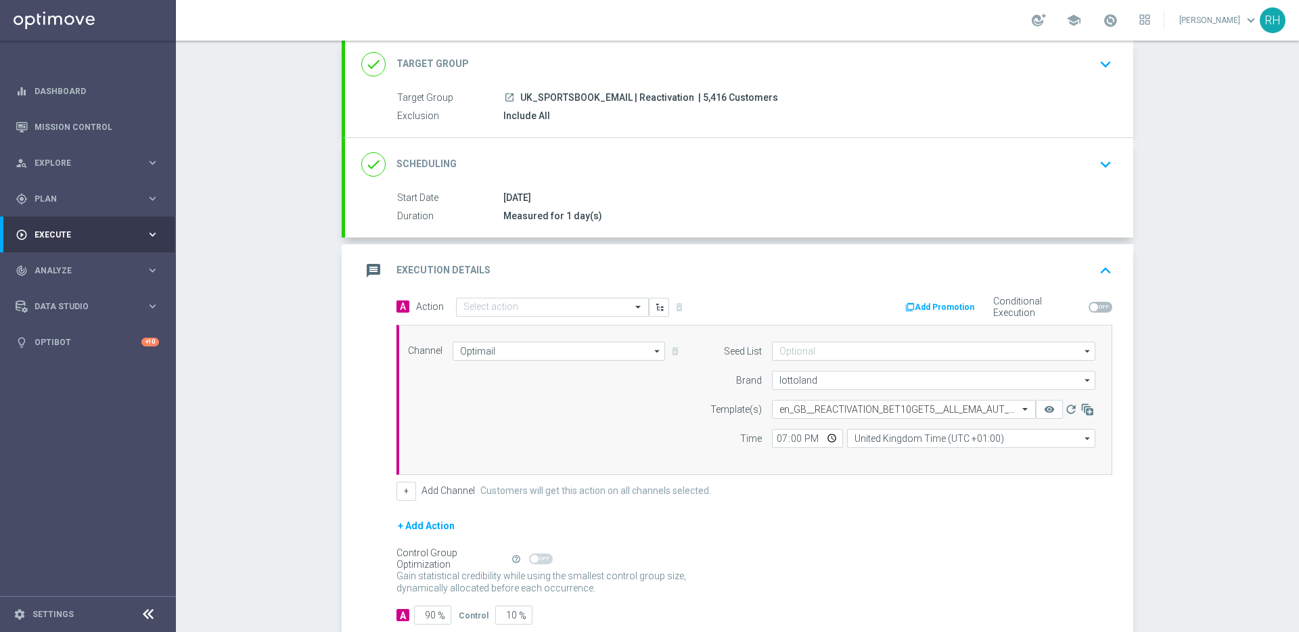
scroll to position [166, 0]
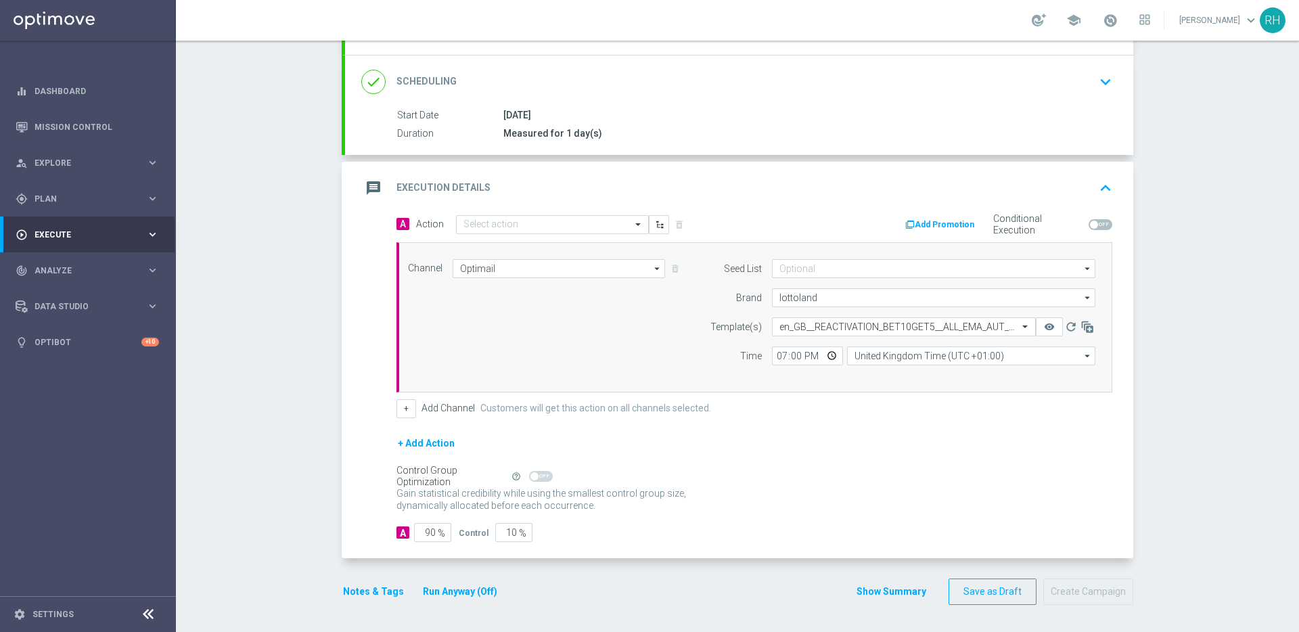
click at [1090, 227] on span at bounding box center [1094, 225] width 8 height 8
click at [1090, 227] on input "checkbox" at bounding box center [1100, 224] width 24 height 11
checkbox input "true"
click at [963, 223] on button "Add Promotion" at bounding box center [941, 224] width 75 height 15
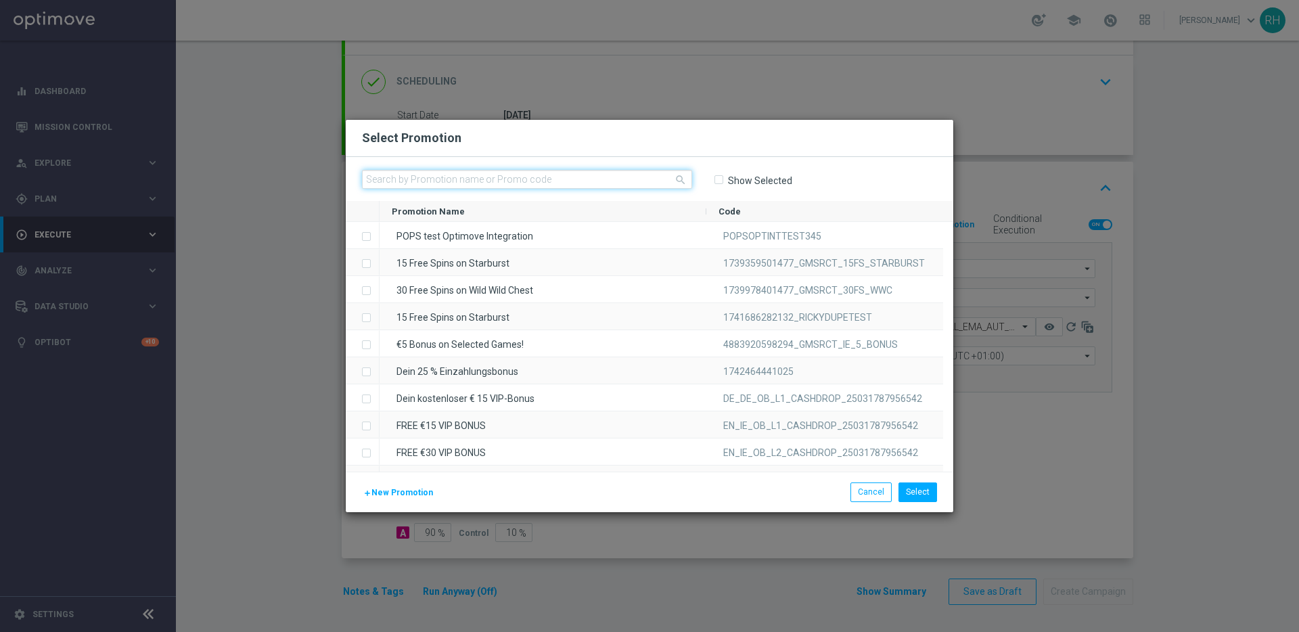
click at [485, 175] on input "text" at bounding box center [527, 179] width 330 height 19
paste input "891496891639_UK"
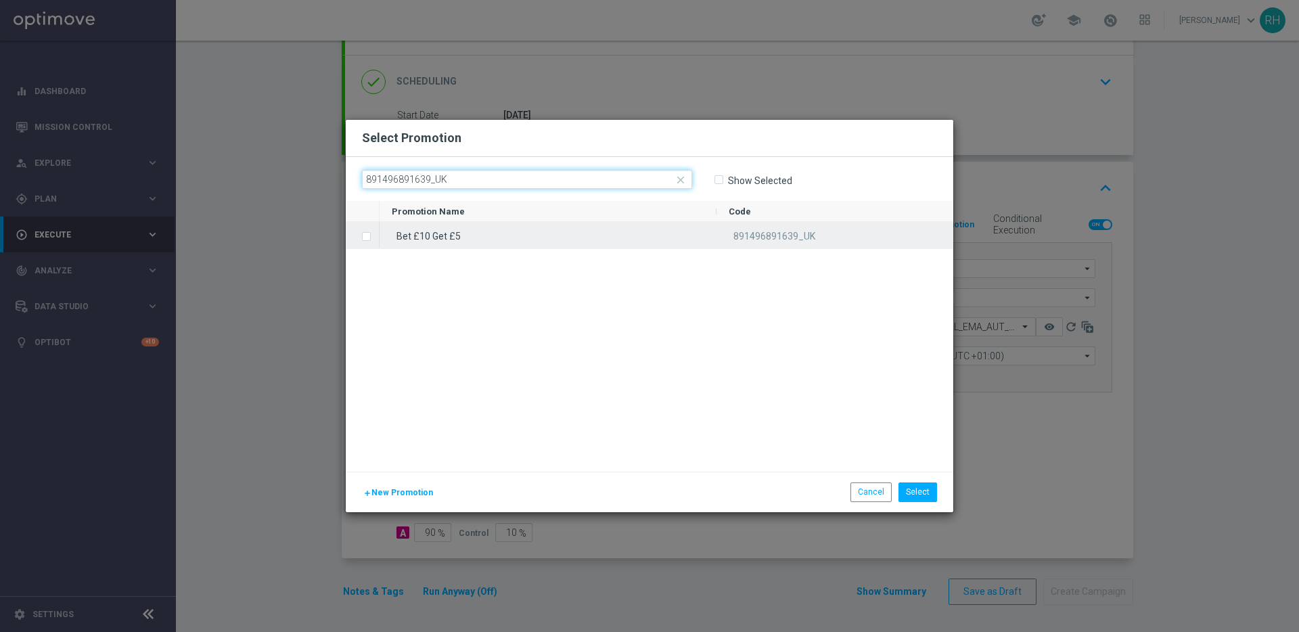
type input "891496891639_UK"
click at [484, 235] on div "Bet £10 Get £5" at bounding box center [547, 235] width 337 height 26
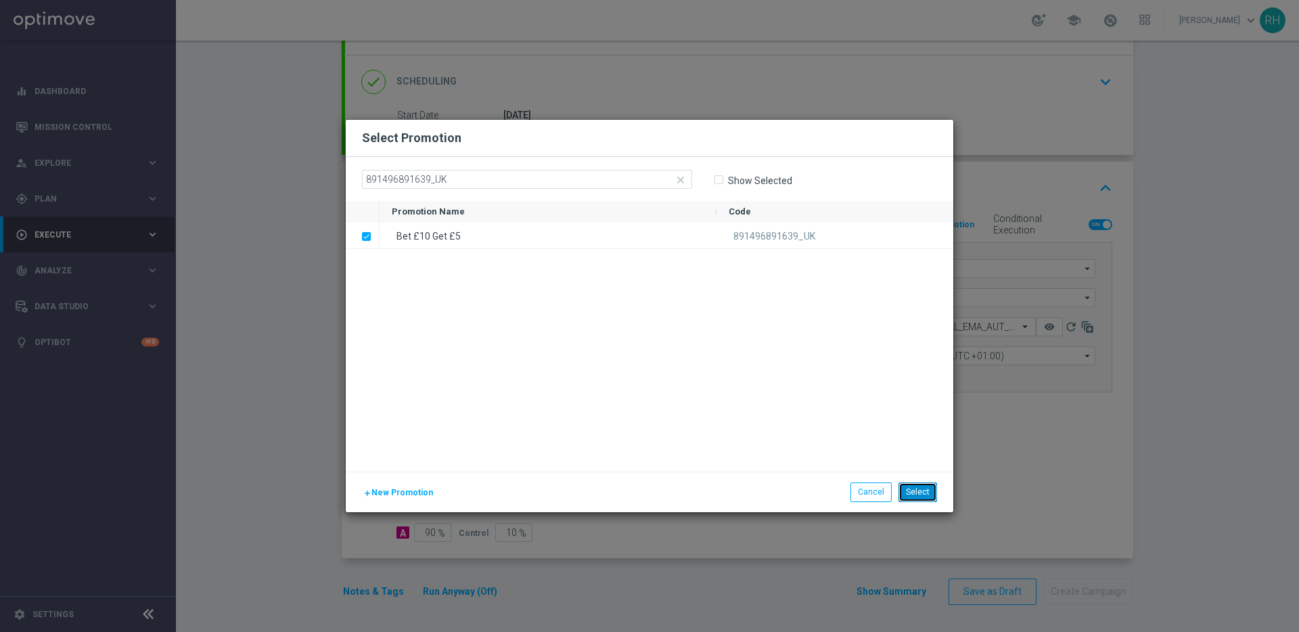
click at [929, 492] on button "Select" at bounding box center [917, 491] width 39 height 19
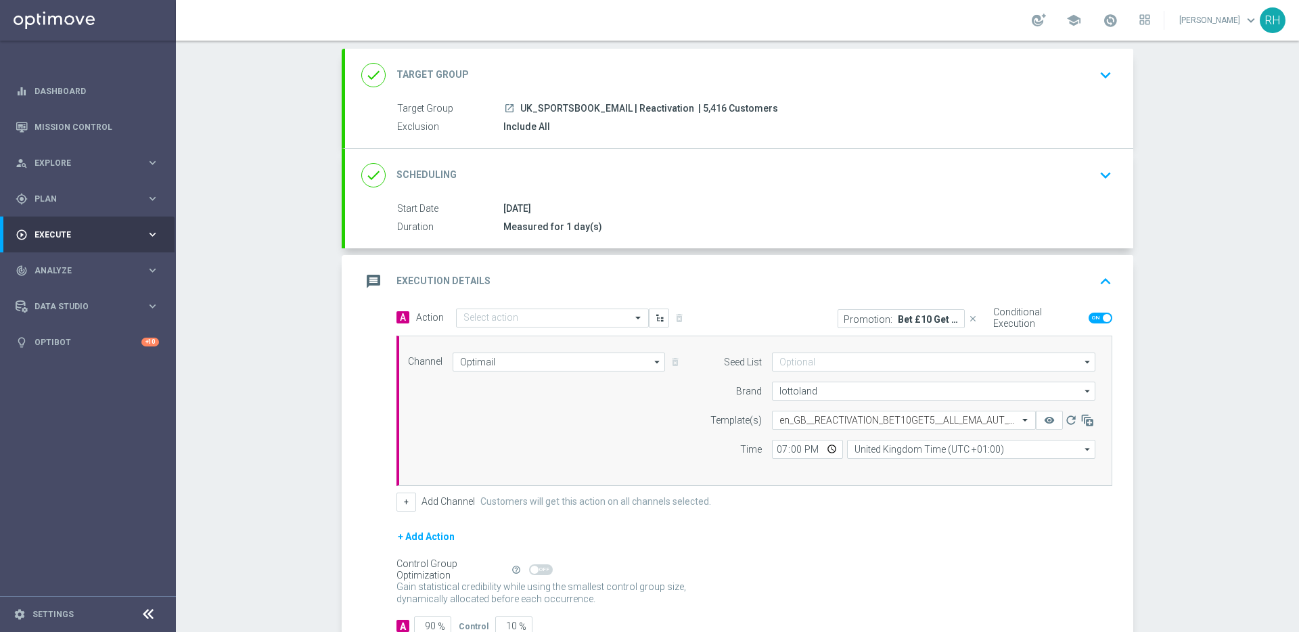
scroll to position [0, 0]
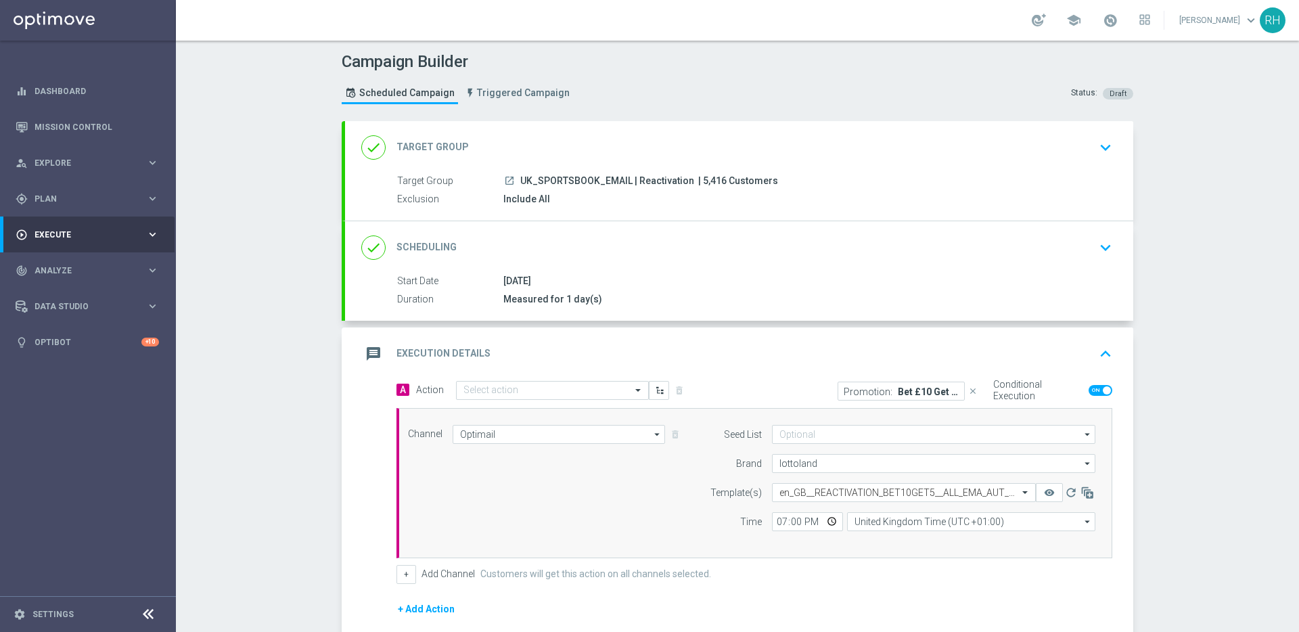
click at [607, 181] on span "UK_SPORTSBOOK_EMAIL | Reactivation" at bounding box center [607, 181] width 174 height 12
copy div "UK_SPORTSBOOK_EMAIL | Reactivation"
click at [1162, 299] on div "Campaign Builder Scheduled Campaign Triggered Campaign Status: Draft done Targe…" at bounding box center [737, 336] width 1123 height 591
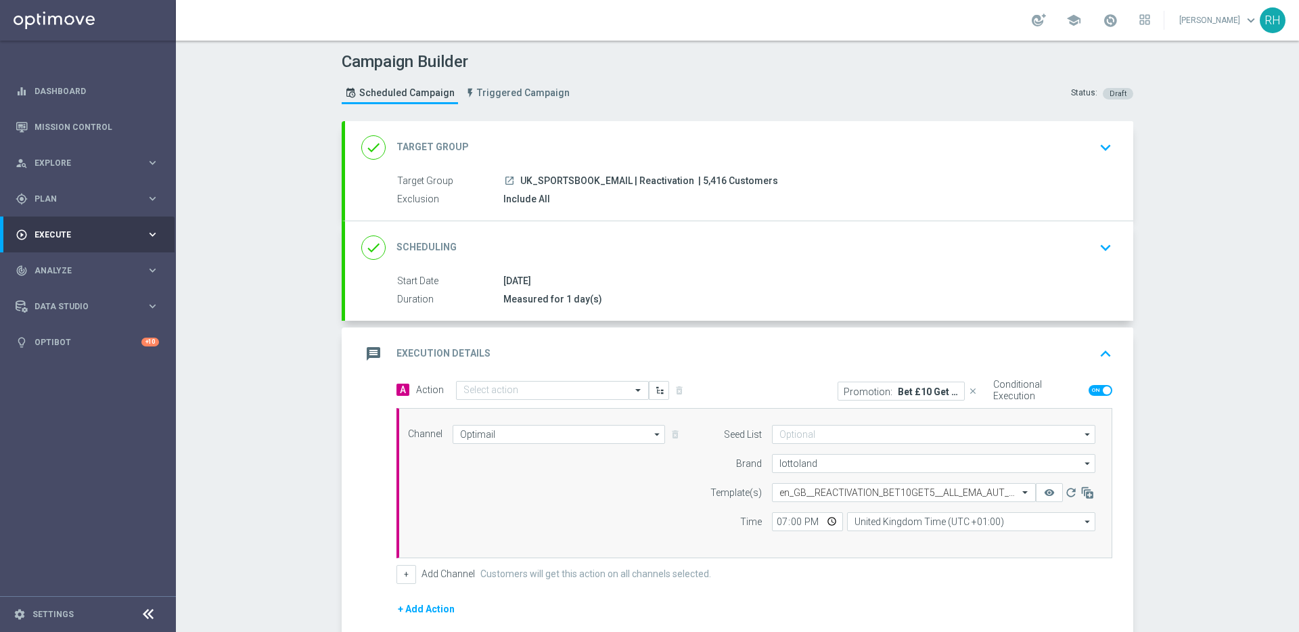
click at [701, 183] on span "| 5,416 Customers" at bounding box center [738, 181] width 80 height 12
copy span "5,416"
click at [580, 390] on input "text" at bounding box center [538, 390] width 151 height 11
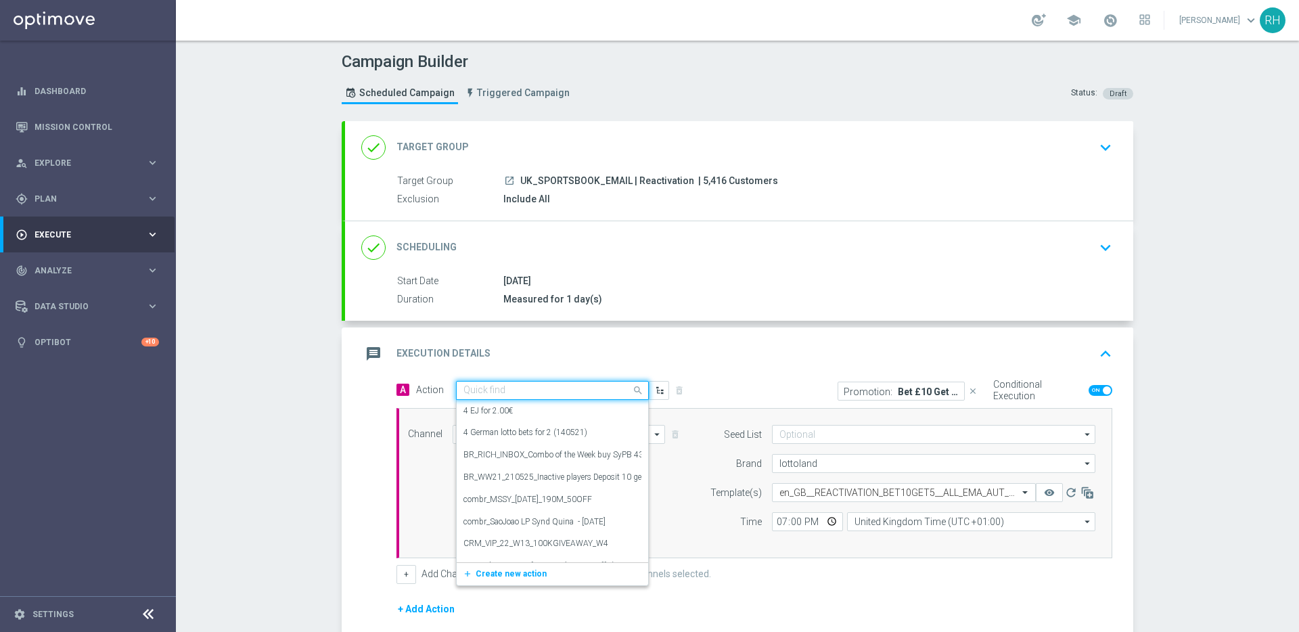
paste input "en_GB__REACTIVATION_BET10GET5__ALL_EMA_AUT_SP"
type input "en_GB__REACTIVATION_BET10GET5__ALL_EMA_AUT_SP"
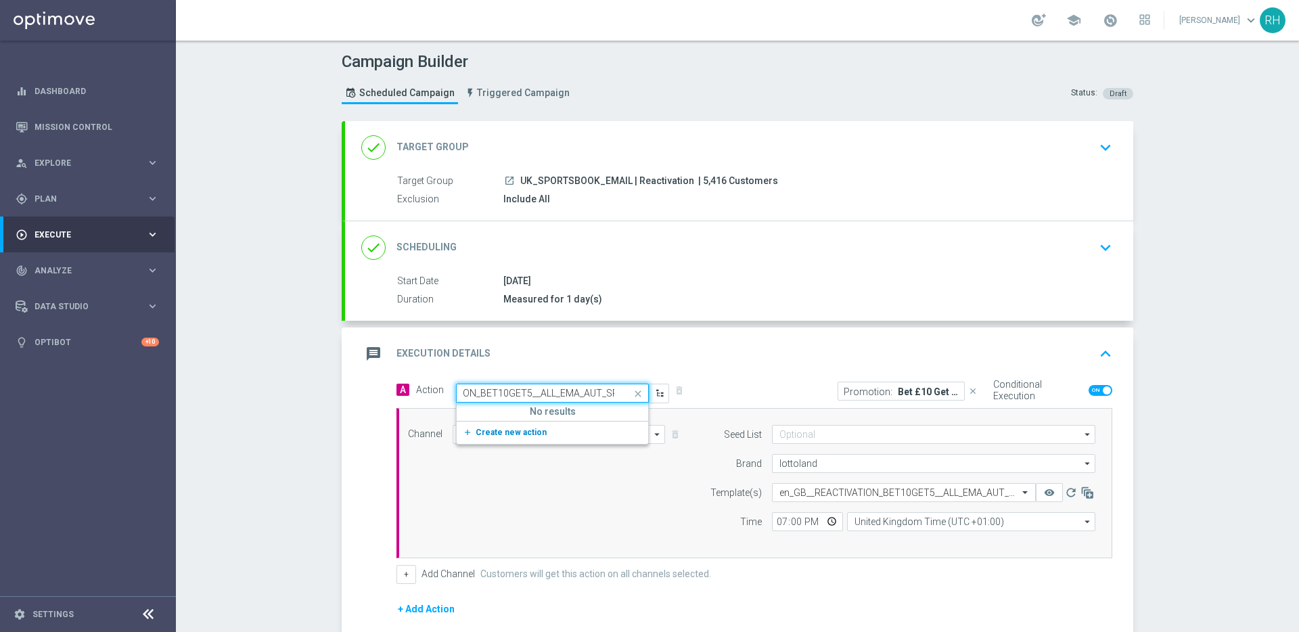
click at [529, 427] on span "Create new action" at bounding box center [511, 431] width 71 height 9
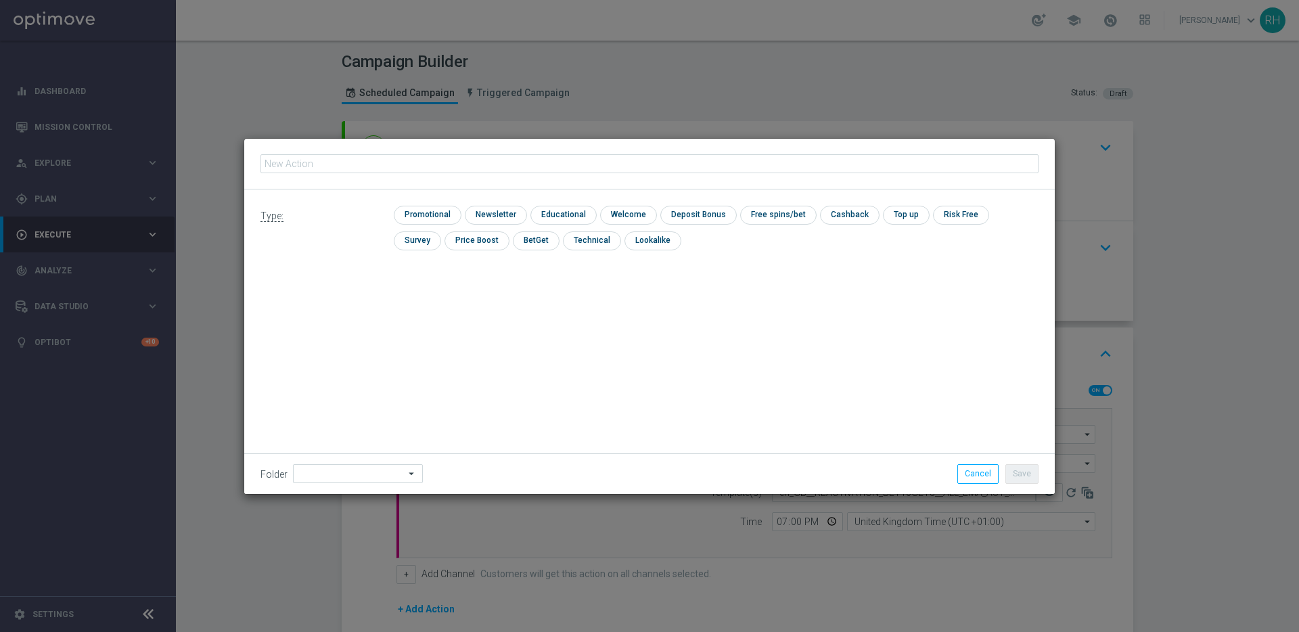
type input "en_GB__REACTIVATION_BET10GET5__ALL_EMA_AUT_SP"
click at [436, 208] on input "checkbox" at bounding box center [426, 215] width 64 height 18
checkbox input "true"
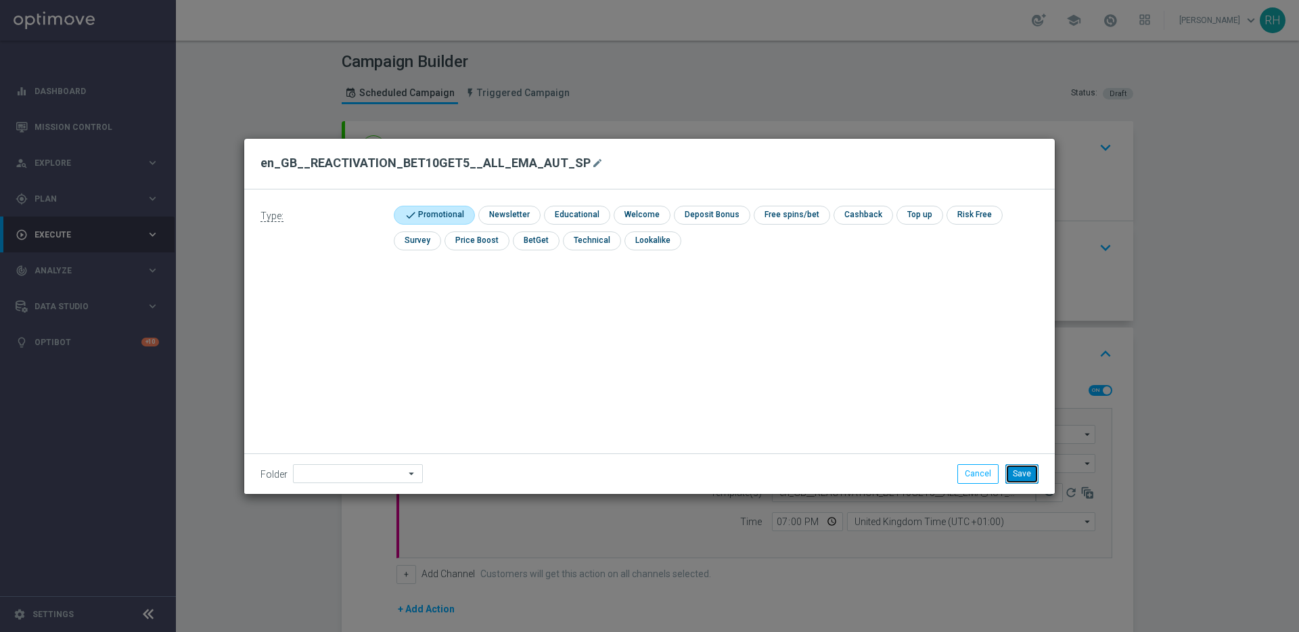
click at [1013, 474] on button "Save" at bounding box center [1021, 473] width 33 height 19
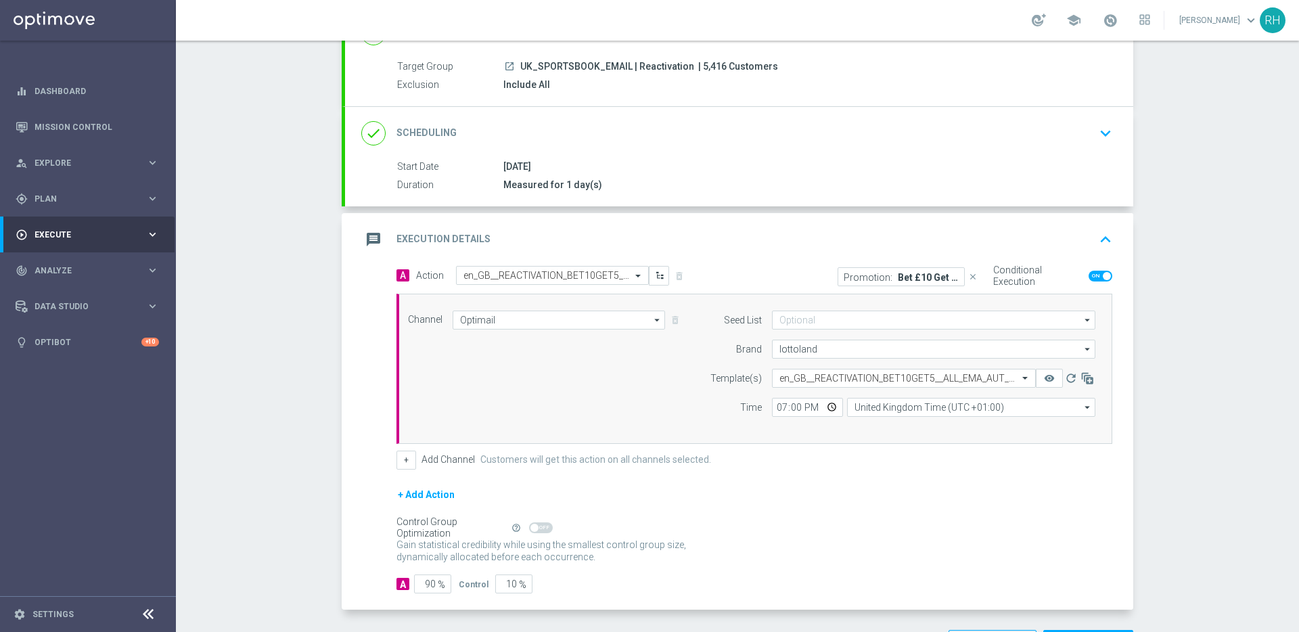
scroll to position [166, 0]
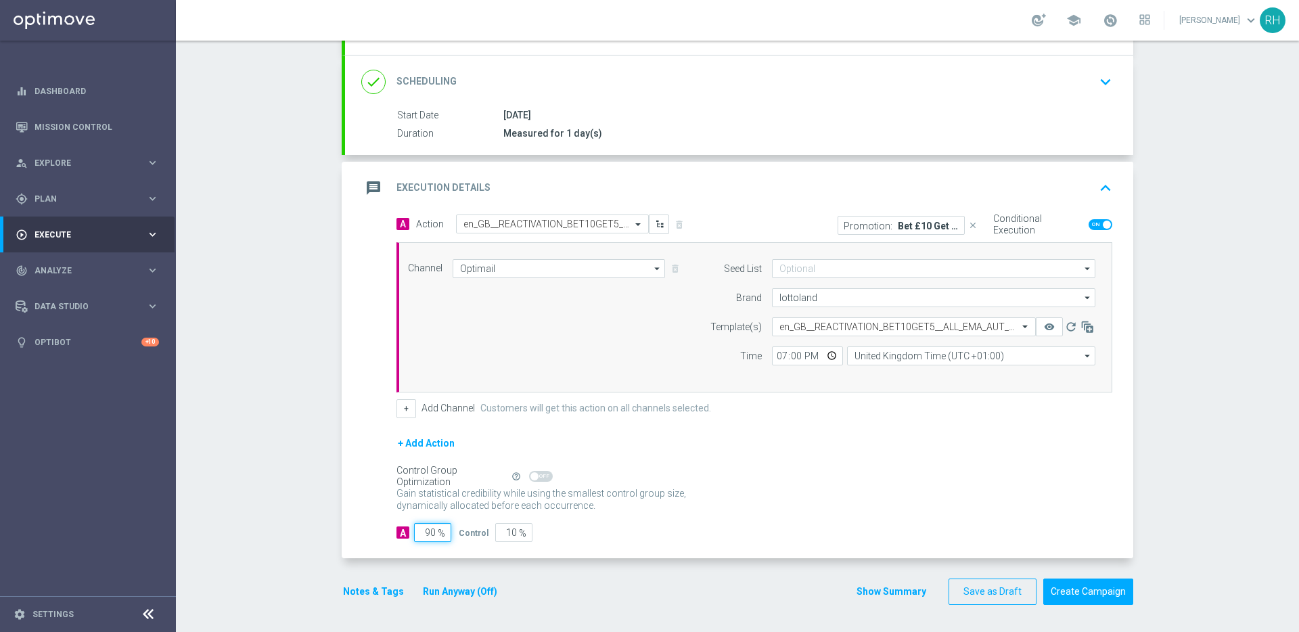
click at [425, 532] on input "90" at bounding box center [432, 532] width 37 height 19
type input "1"
type input "99"
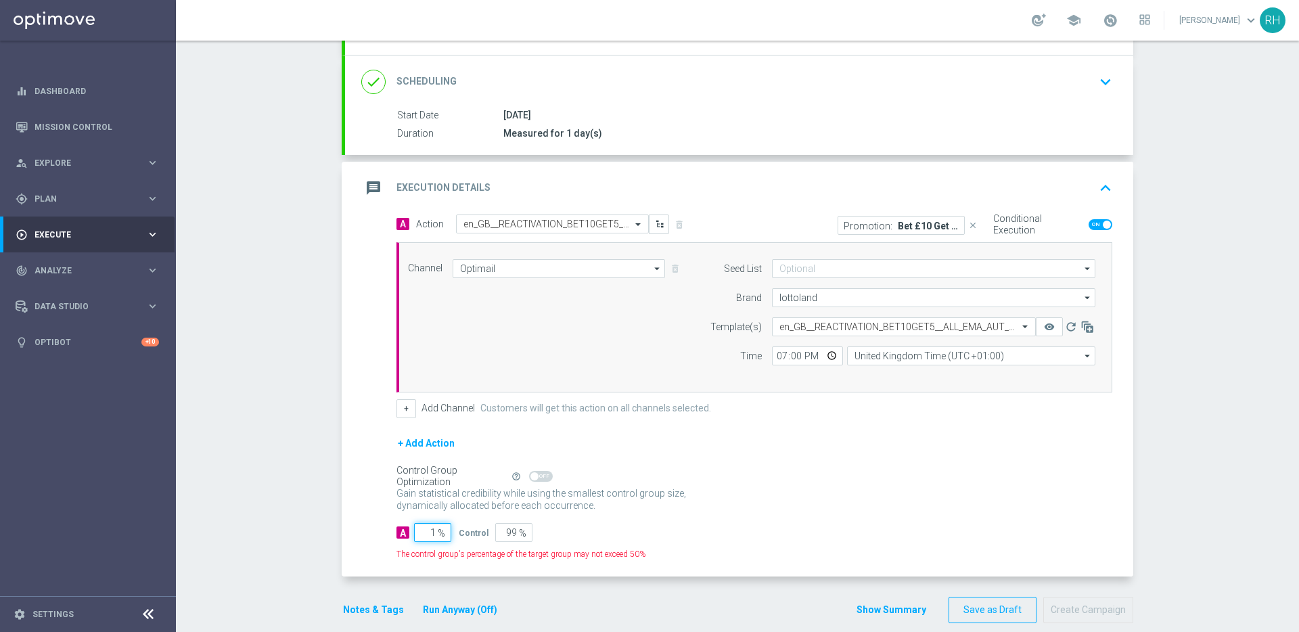
type input "10"
type input "90"
type input "100"
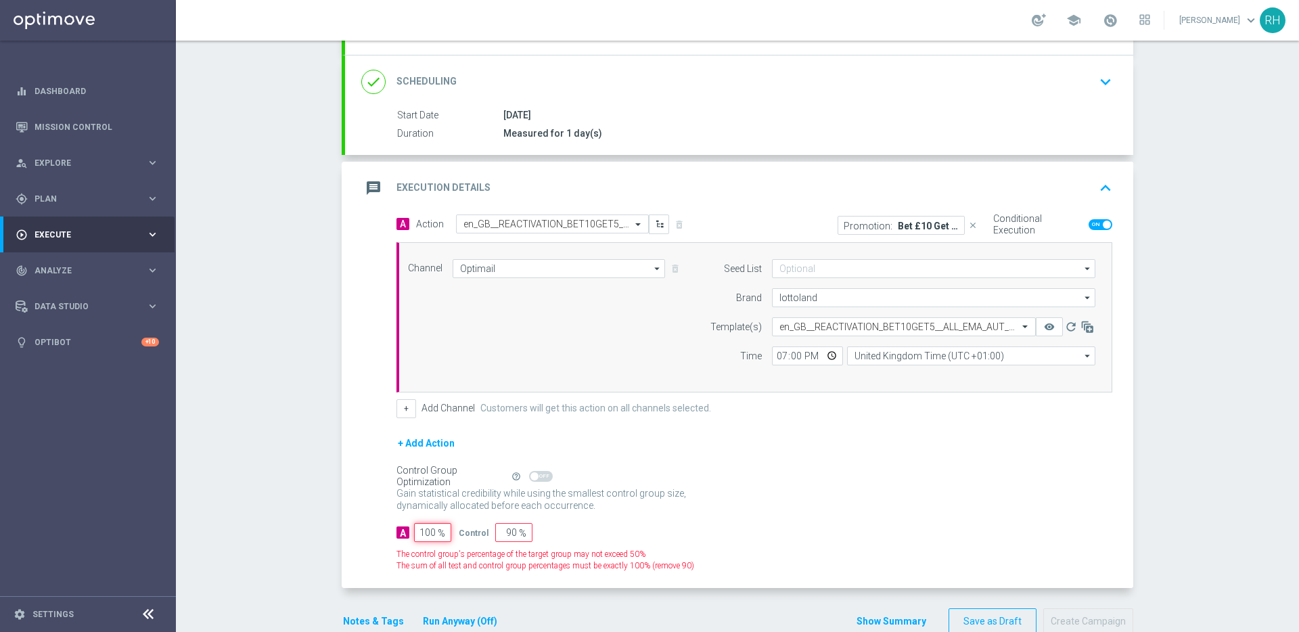
type input "0"
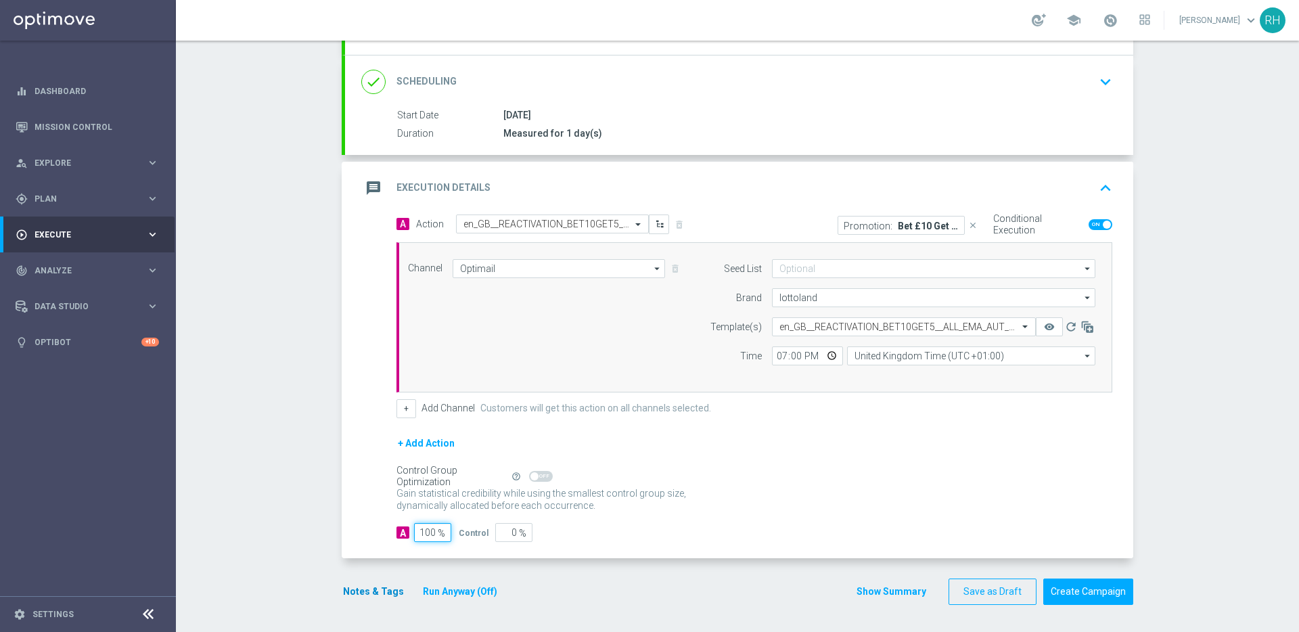
type input "100"
click at [375, 595] on button "Notes & Tags" at bounding box center [374, 591] width 64 height 17
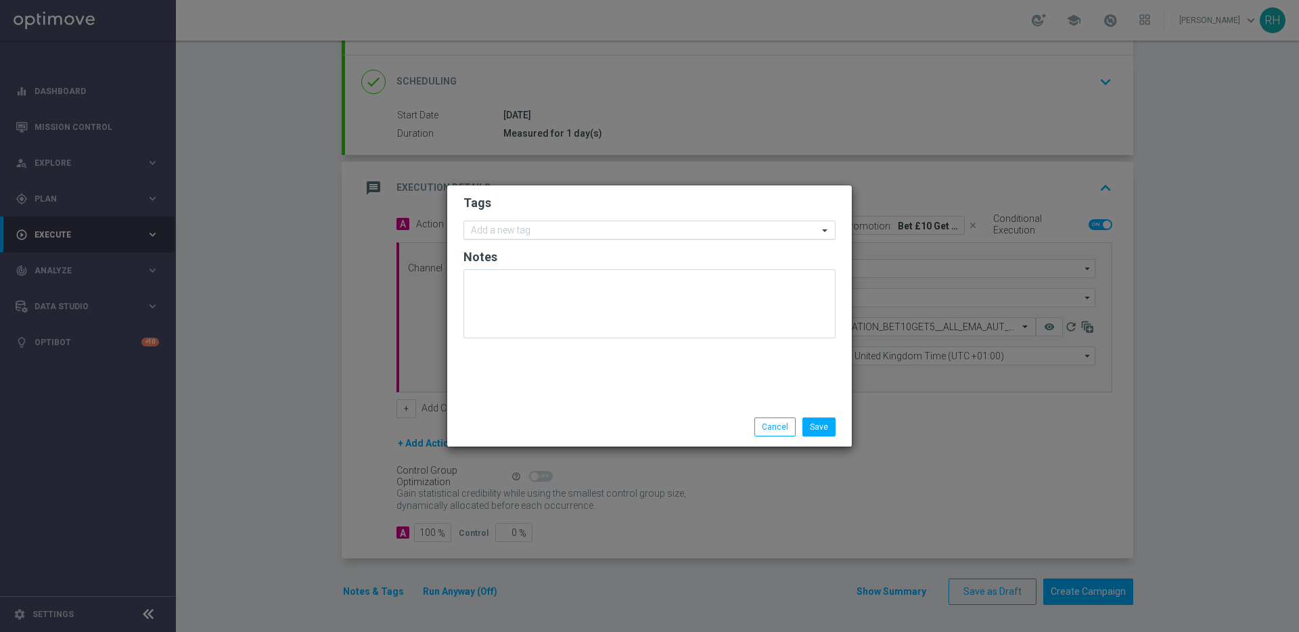
click at [551, 233] on input "text" at bounding box center [644, 230] width 347 height 11
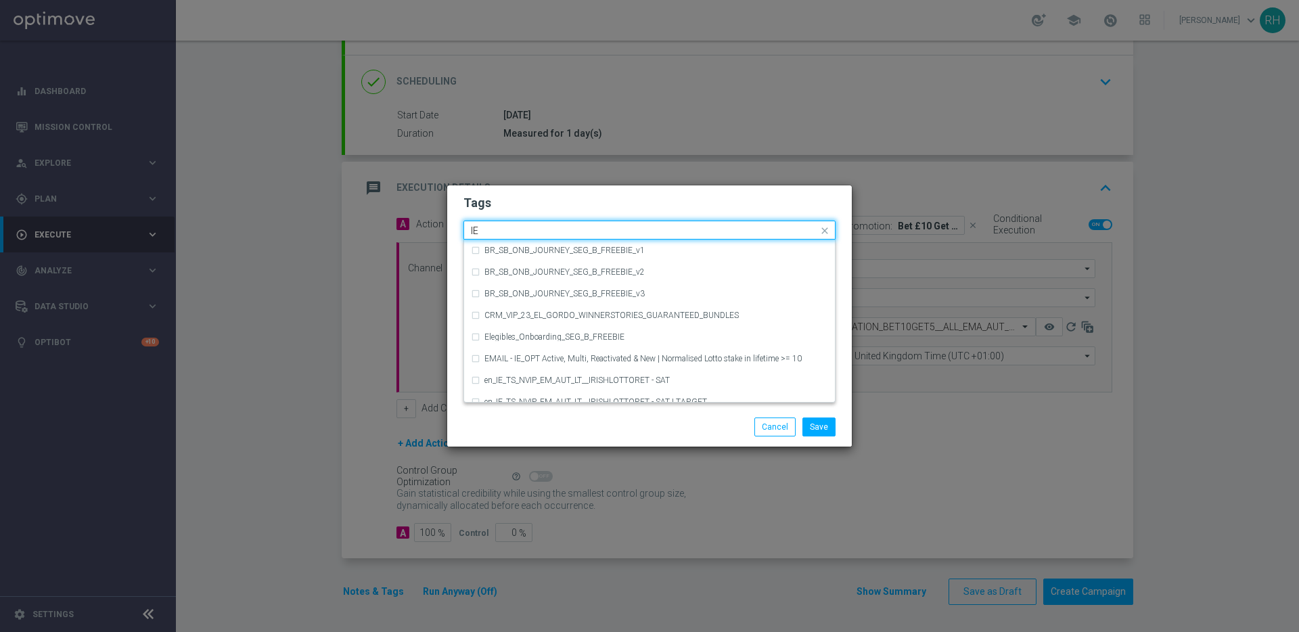
type input "I"
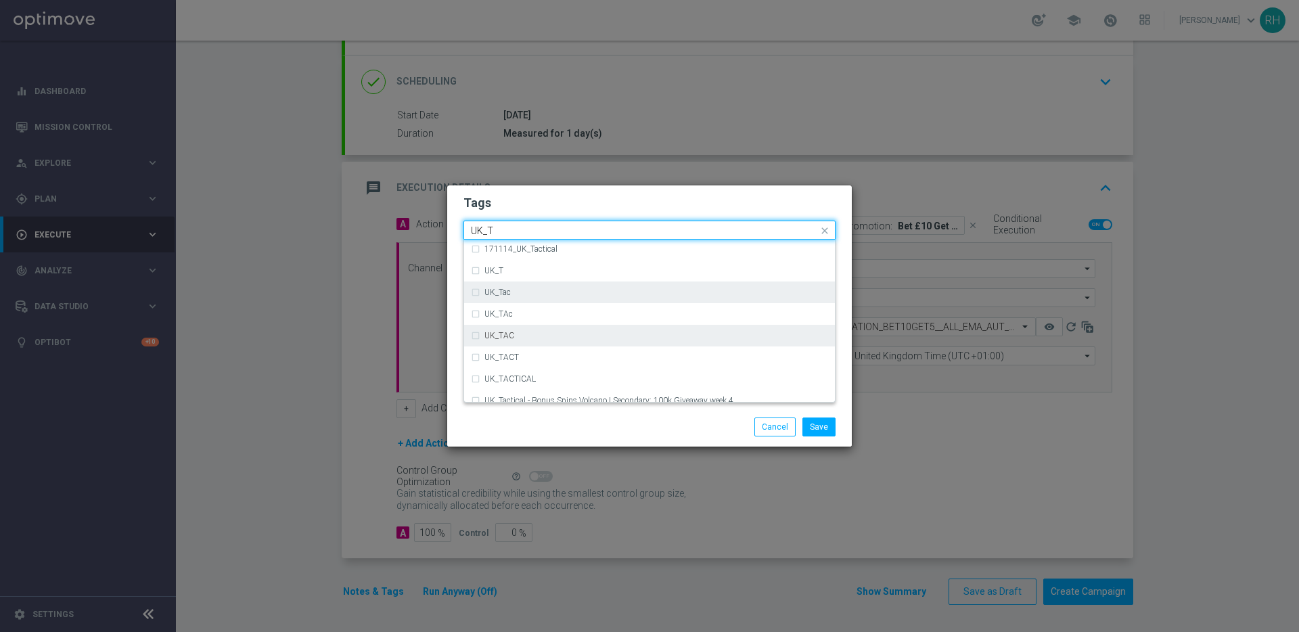
scroll to position [43, 0]
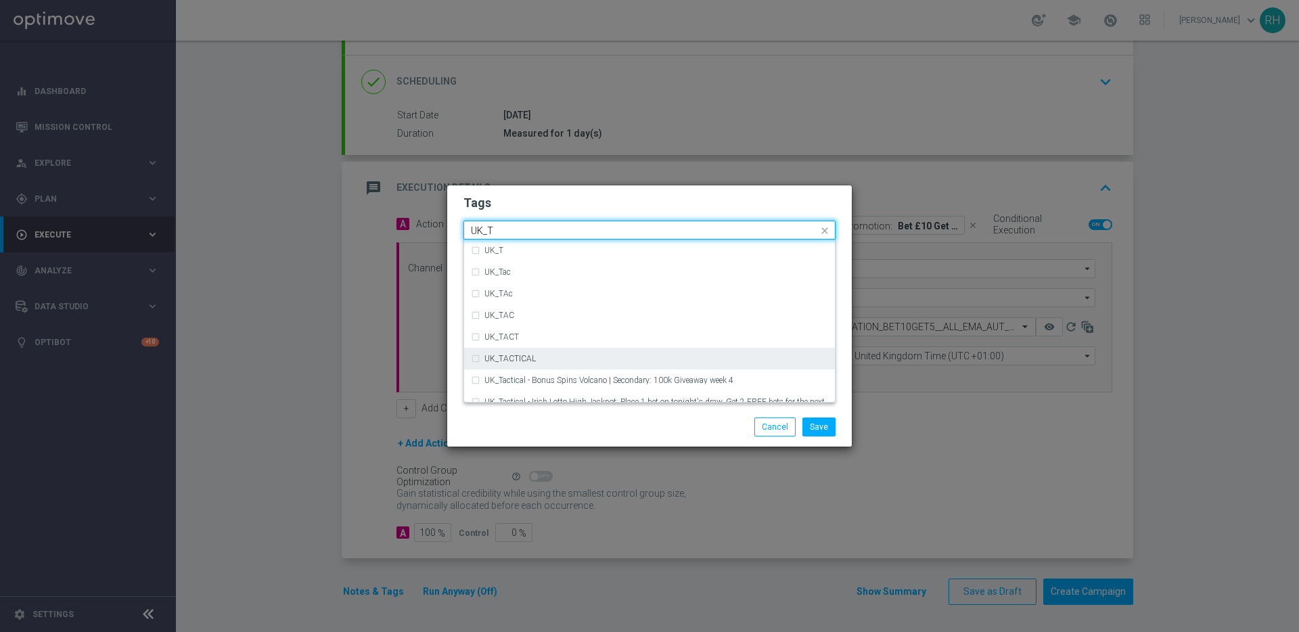
click at [549, 354] on div "UK_TACTICAL" at bounding box center [656, 358] width 344 height 8
type input "UK_T"
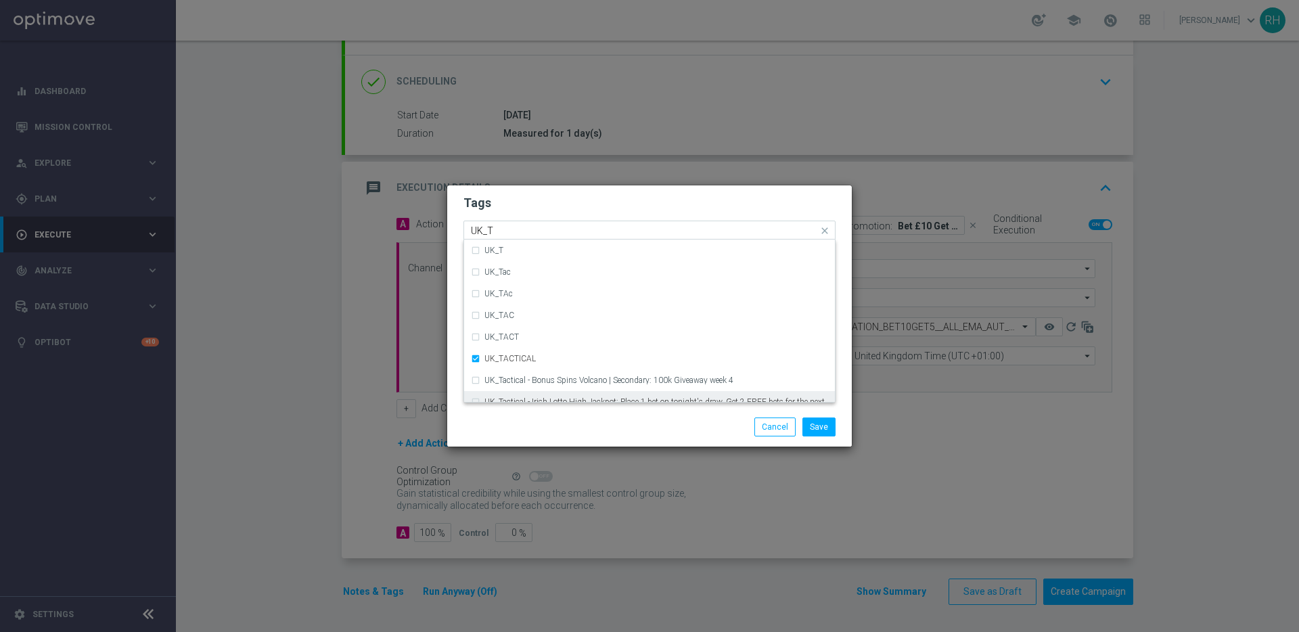
click at [578, 416] on div "Save Cancel" at bounding box center [649, 426] width 404 height 39
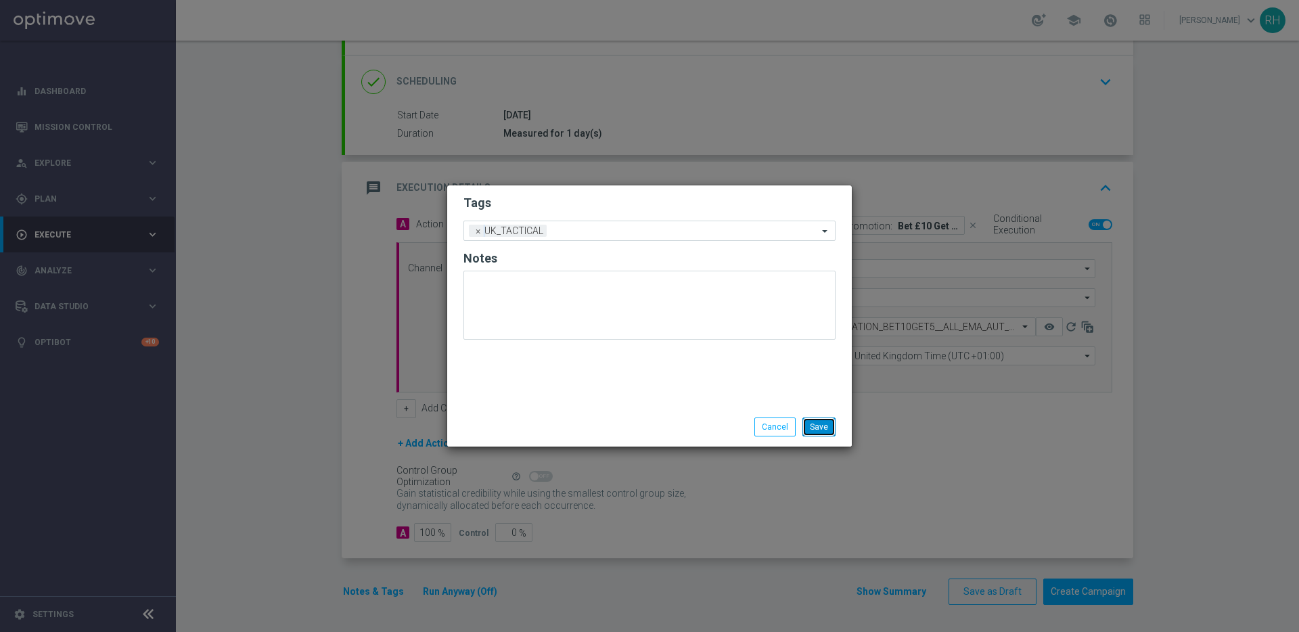
click at [820, 427] on button "Save" at bounding box center [818, 426] width 33 height 19
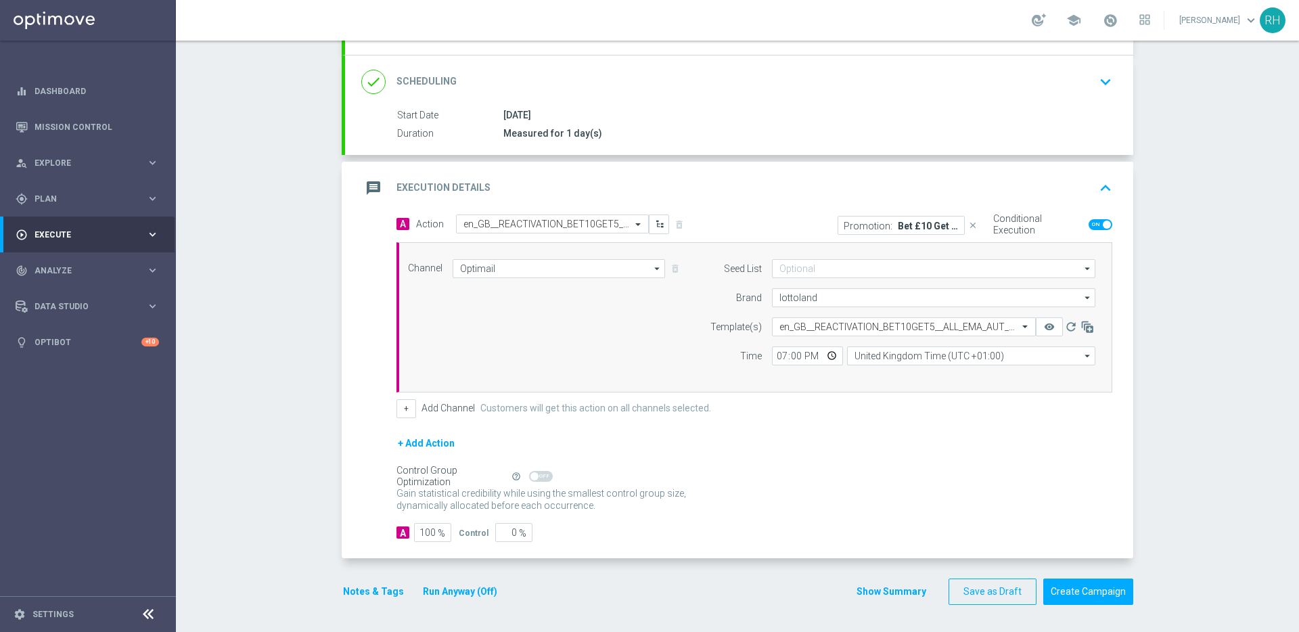
click at [879, 584] on button "Show Summary" at bounding box center [891, 592] width 71 height 16
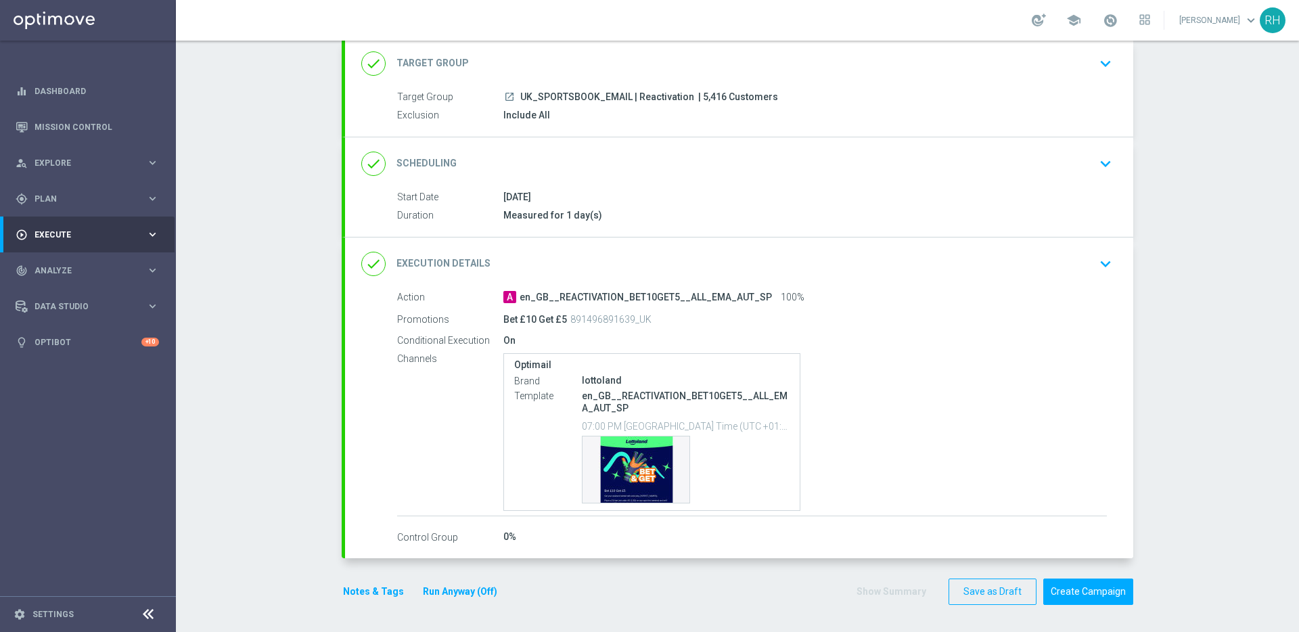
scroll to position [84, 0]
click at [616, 465] on div "Template preview" at bounding box center [635, 469] width 107 height 66
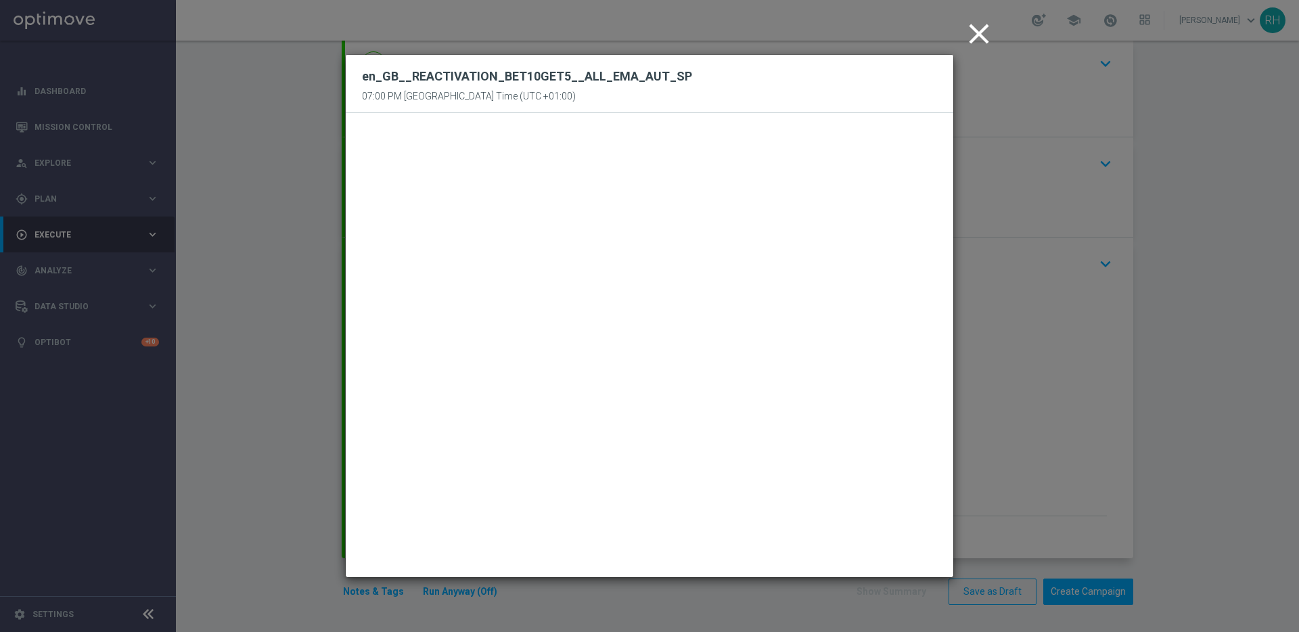
click at [973, 32] on icon "close" at bounding box center [979, 34] width 34 height 34
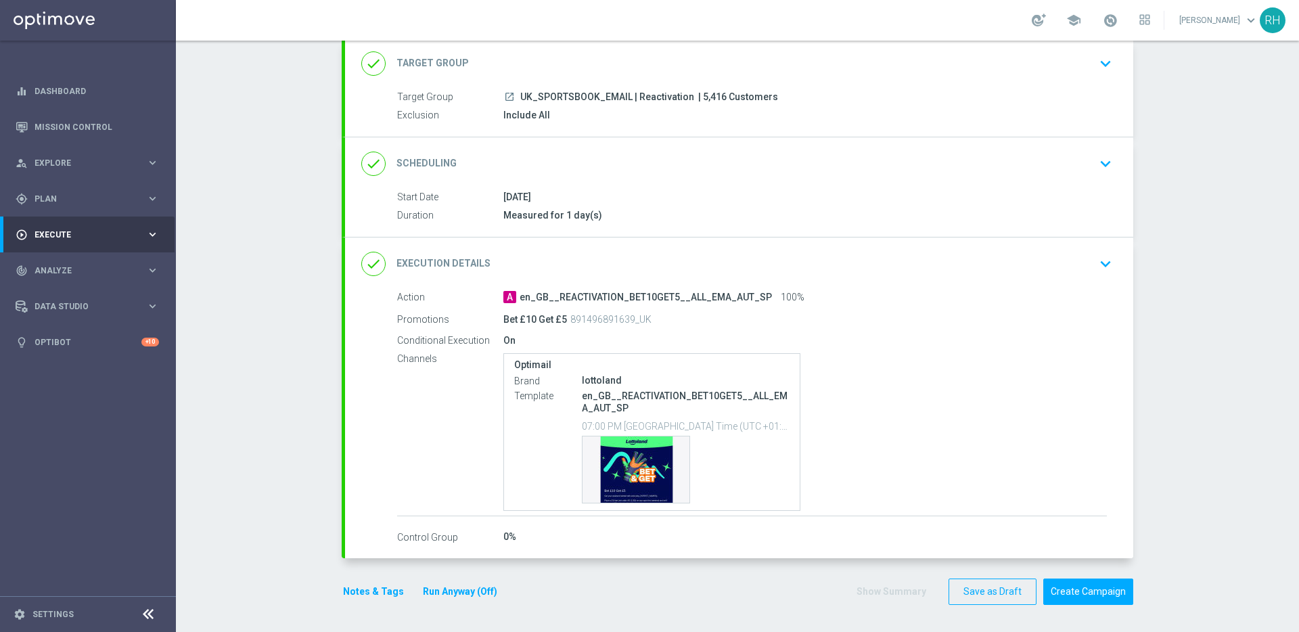
scroll to position [0, 0]
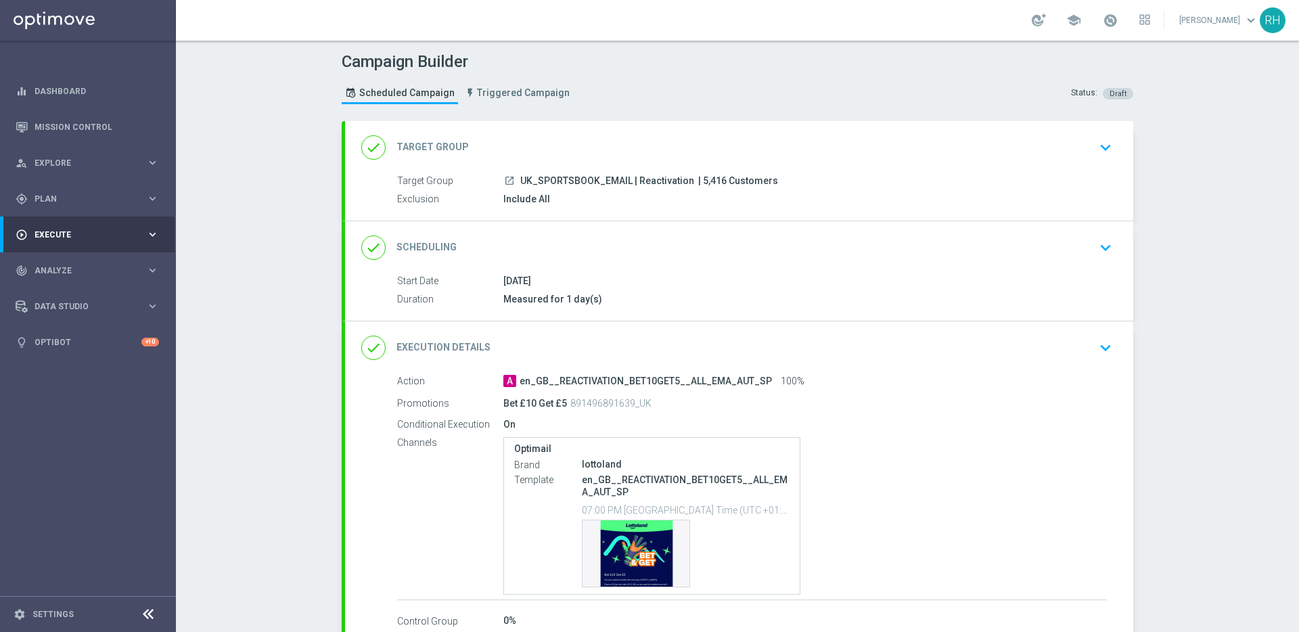
click at [1107, 237] on icon "keyboard_arrow_down" at bounding box center [1105, 247] width 20 height 20
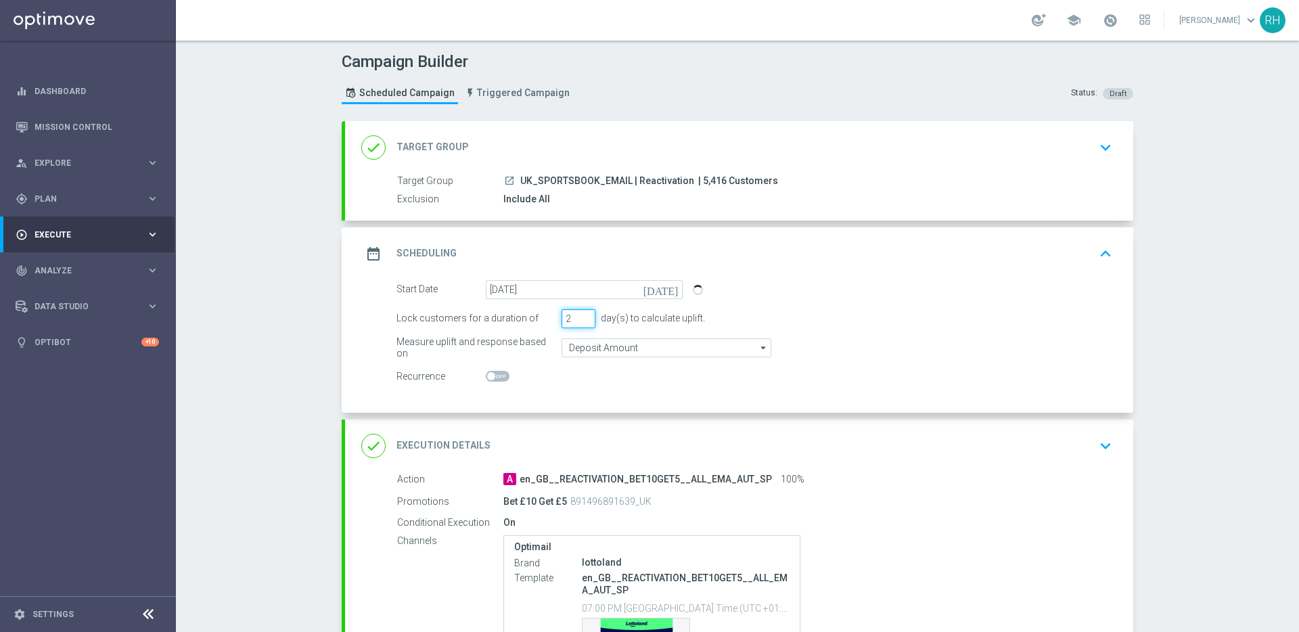
click at [583, 315] on input "2" at bounding box center [578, 318] width 34 height 19
type input "3"
click at [583, 315] on input "3" at bounding box center [578, 318] width 34 height 19
click at [1073, 257] on div "date_range Scheduling keyboard_arrow_up" at bounding box center [739, 254] width 756 height 26
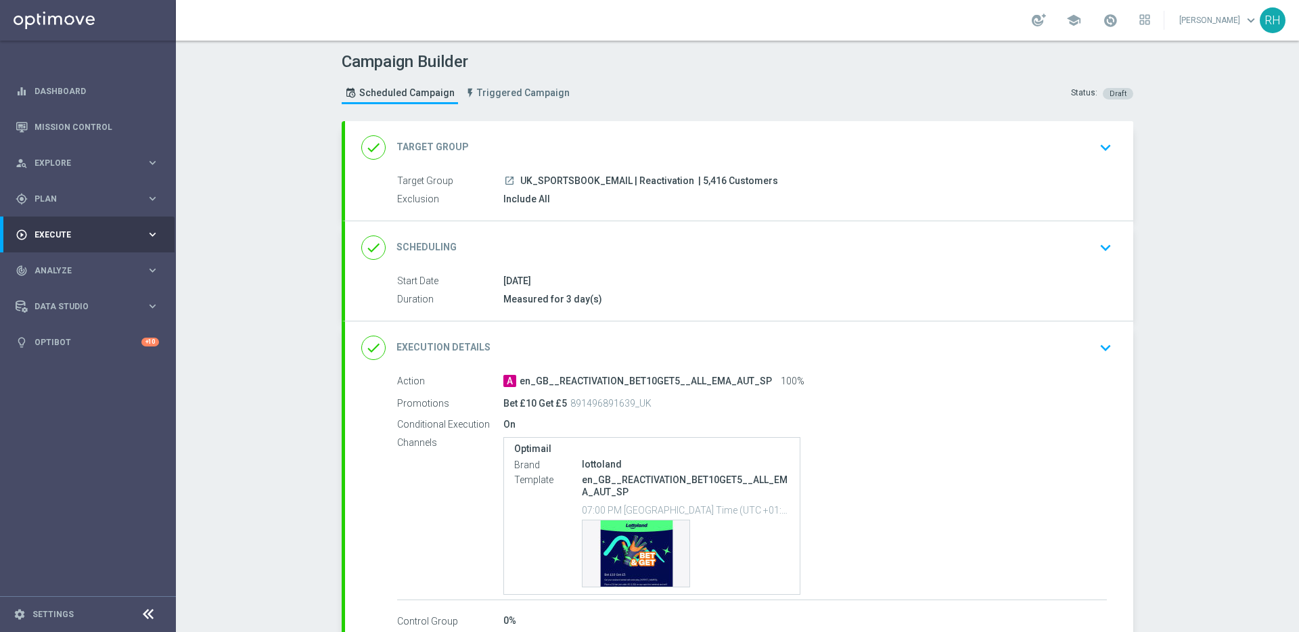
click at [1121, 245] on div "done Scheduling keyboard_arrow_down" at bounding box center [739, 247] width 788 height 53
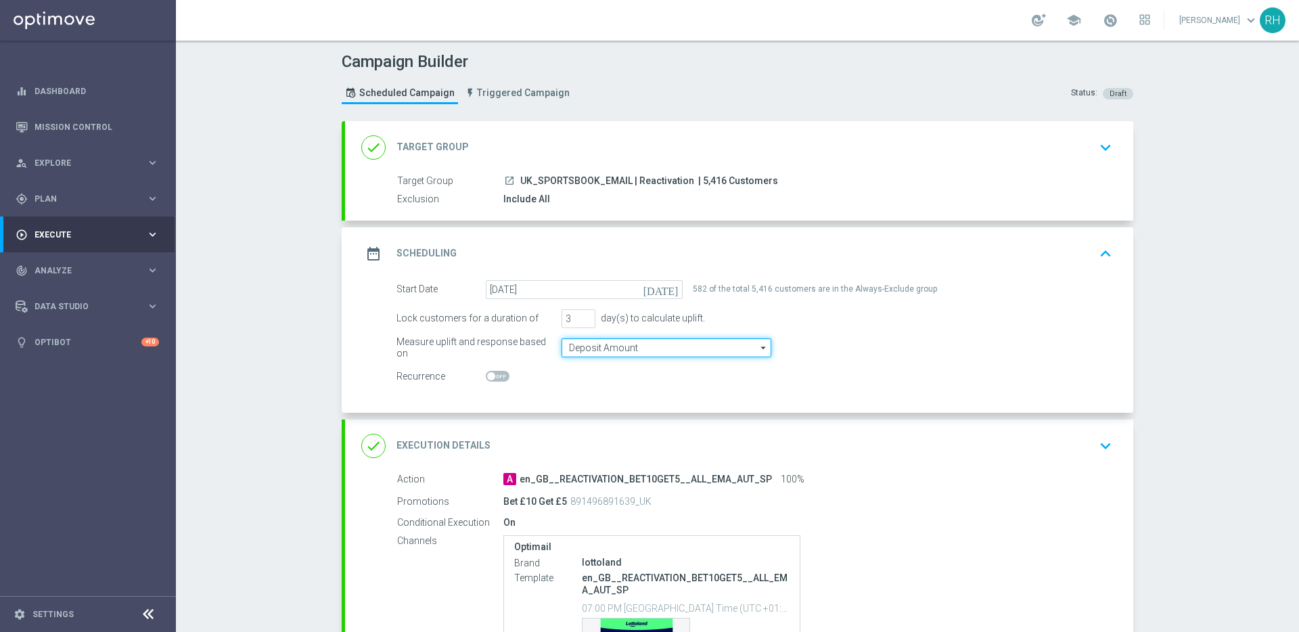
click at [706, 350] on input "Deposit Amount" at bounding box center [666, 347] width 210 height 19
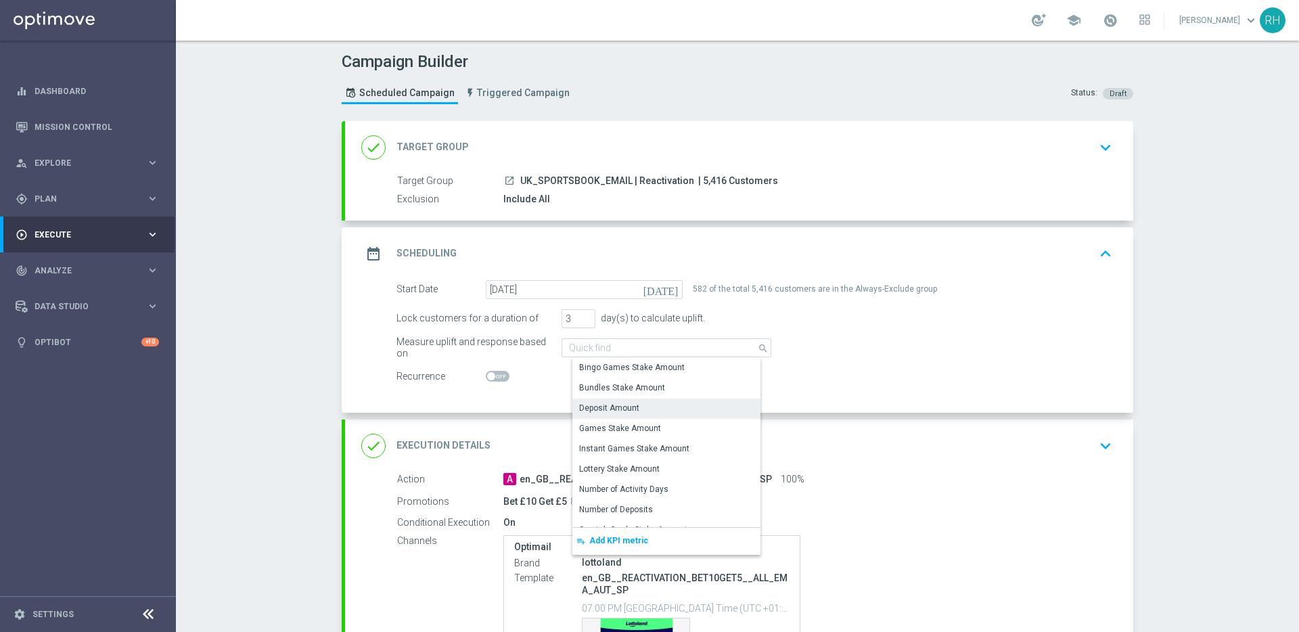
click at [979, 348] on div "Measure uplift and response based on Deposit Amount search Drag here to set row…" at bounding box center [754, 347] width 736 height 19
type input "Deposit Amount"
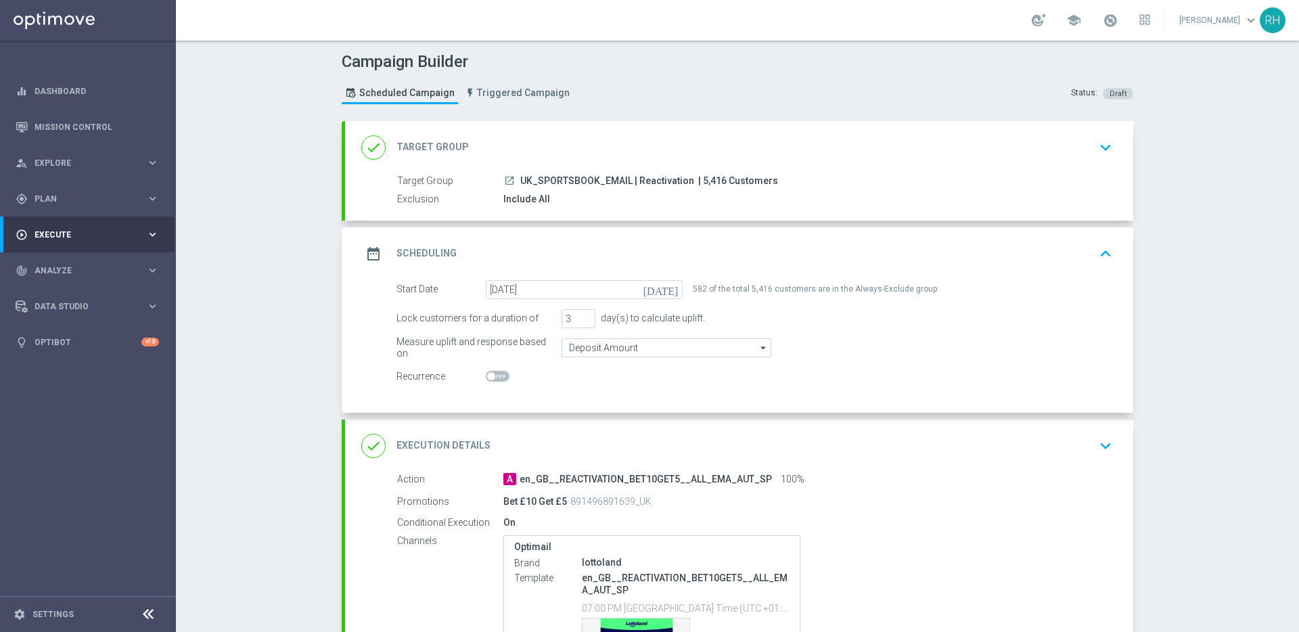
click at [494, 377] on span at bounding box center [498, 376] width 24 height 11
click at [494, 377] on input "checkbox" at bounding box center [498, 376] width 24 height 11
checkbox input "true"
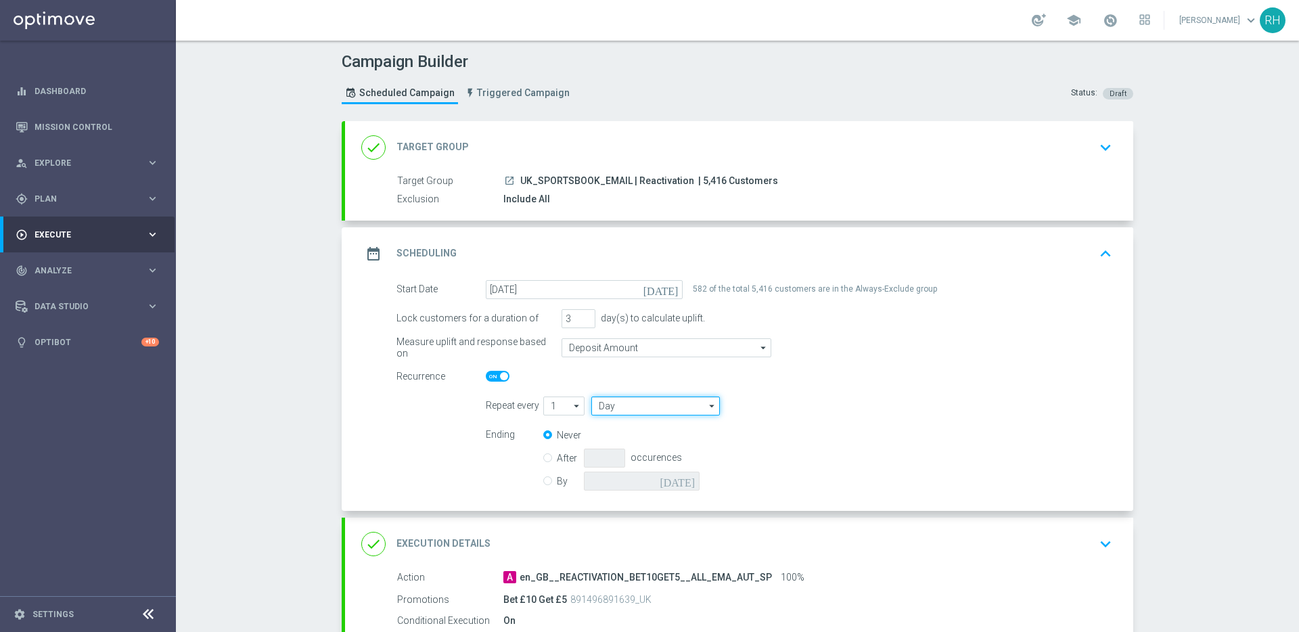
click at [676, 401] on input "Day" at bounding box center [655, 405] width 129 height 19
click at [553, 402] on input "1" at bounding box center [563, 405] width 41 height 19
type input "Day"
click at [554, 532] on div "6" at bounding box center [569, 526] width 30 height 19
type input "6"
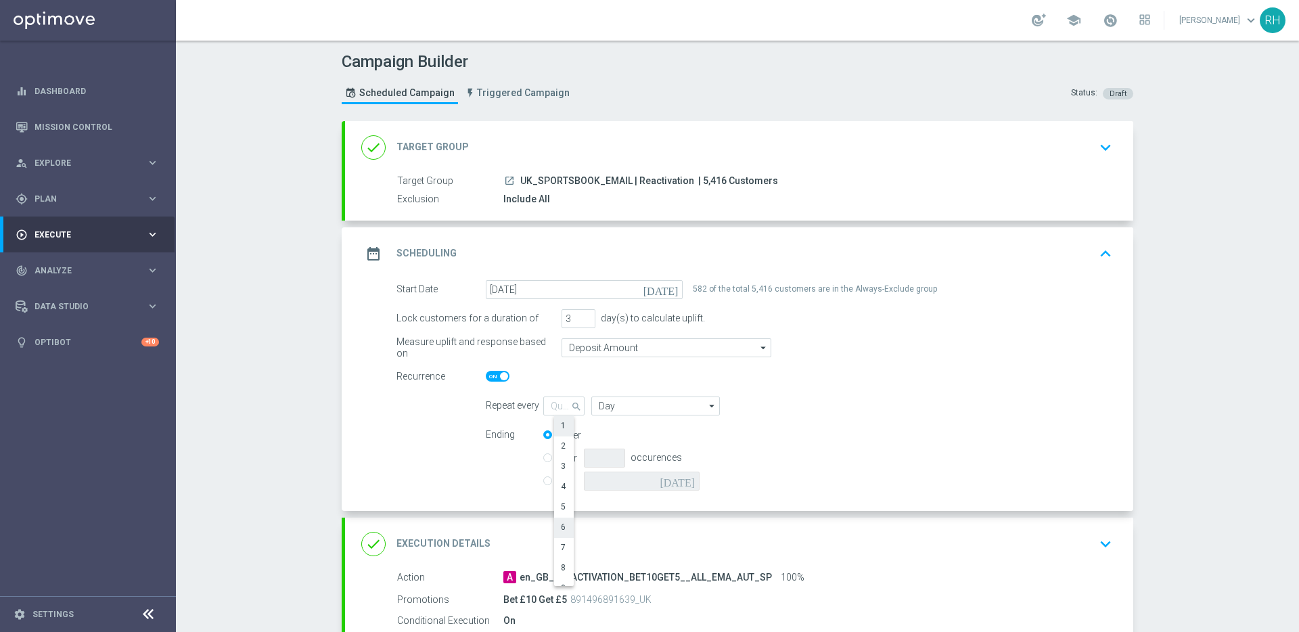
type input "Days"
click at [705, 406] on icon "arrow_drop_down" at bounding box center [712, 406] width 14 height 18
click at [662, 437] on div "Weeks" at bounding box center [662, 445] width 120 height 19
type input "Weeks"
click at [863, 404] on input "checkbox" at bounding box center [862, 405] width 20 height 18
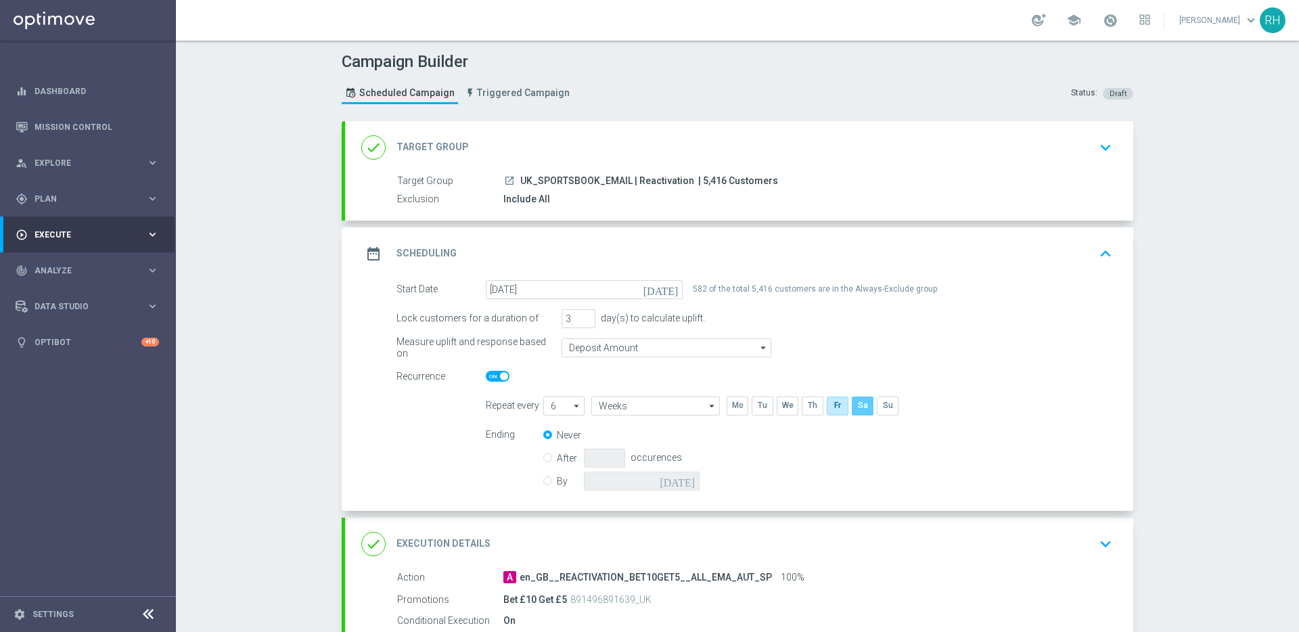
click at [863, 404] on input "checkbox" at bounding box center [862, 405] width 20 height 18
checkbox input "false"
click at [812, 402] on input "checkbox" at bounding box center [812, 405] width 20 height 18
click at [806, 405] on input "checkbox" at bounding box center [812, 405] width 20 height 18
checkbox input "false"
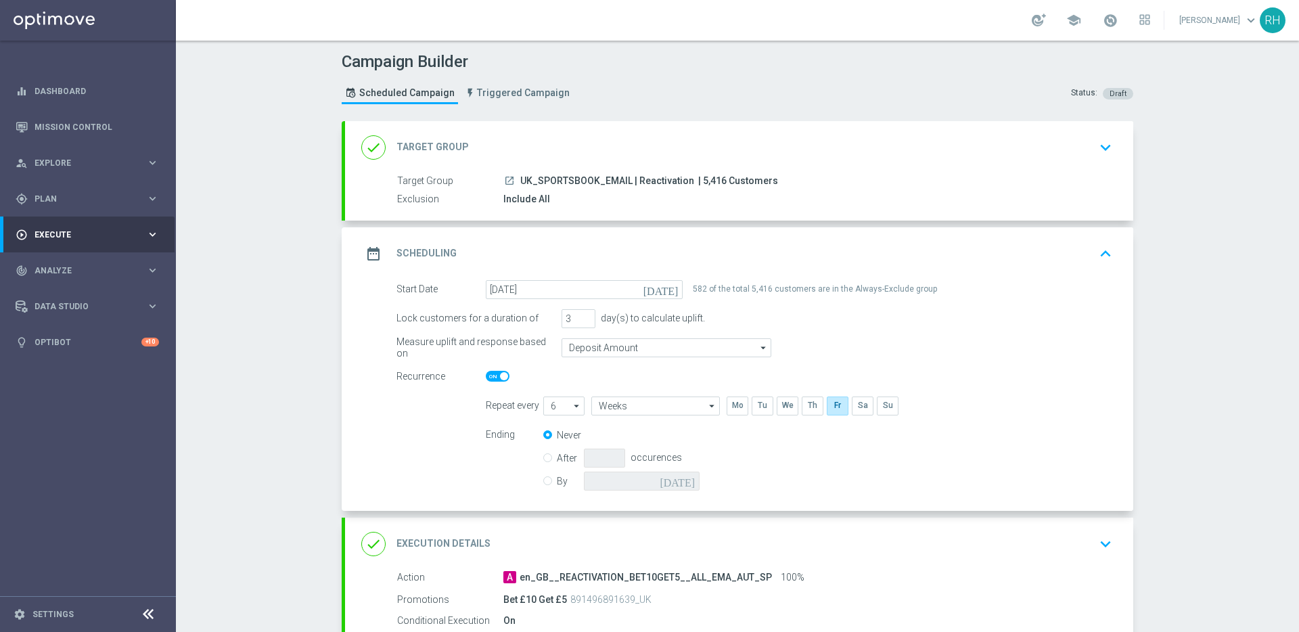
click at [800, 455] on div "Ending Never After occurences By today" at bounding box center [799, 459] width 647 height 69
click at [797, 482] on div "Ending Never After occurences By today" at bounding box center [799, 459] width 647 height 69
click at [1114, 246] on div "date_range Scheduling keyboard_arrow_up" at bounding box center [739, 253] width 788 height 53
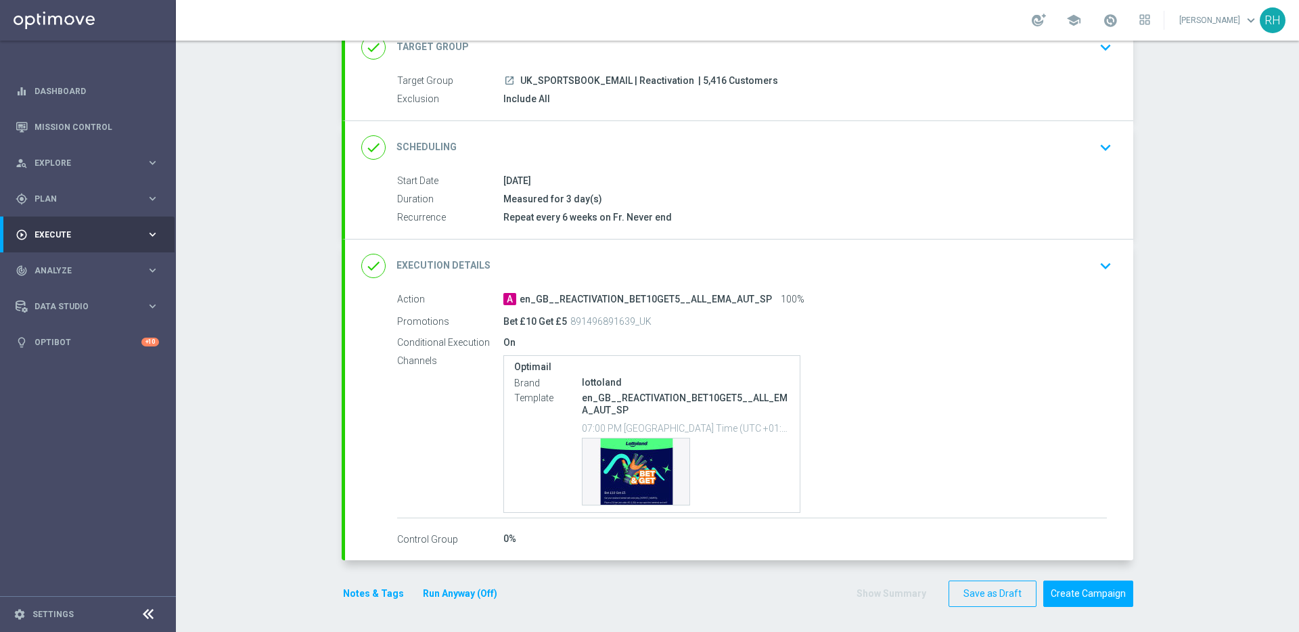
scroll to position [99, 0]
click at [354, 597] on button "Notes & Tags" at bounding box center [374, 594] width 64 height 17
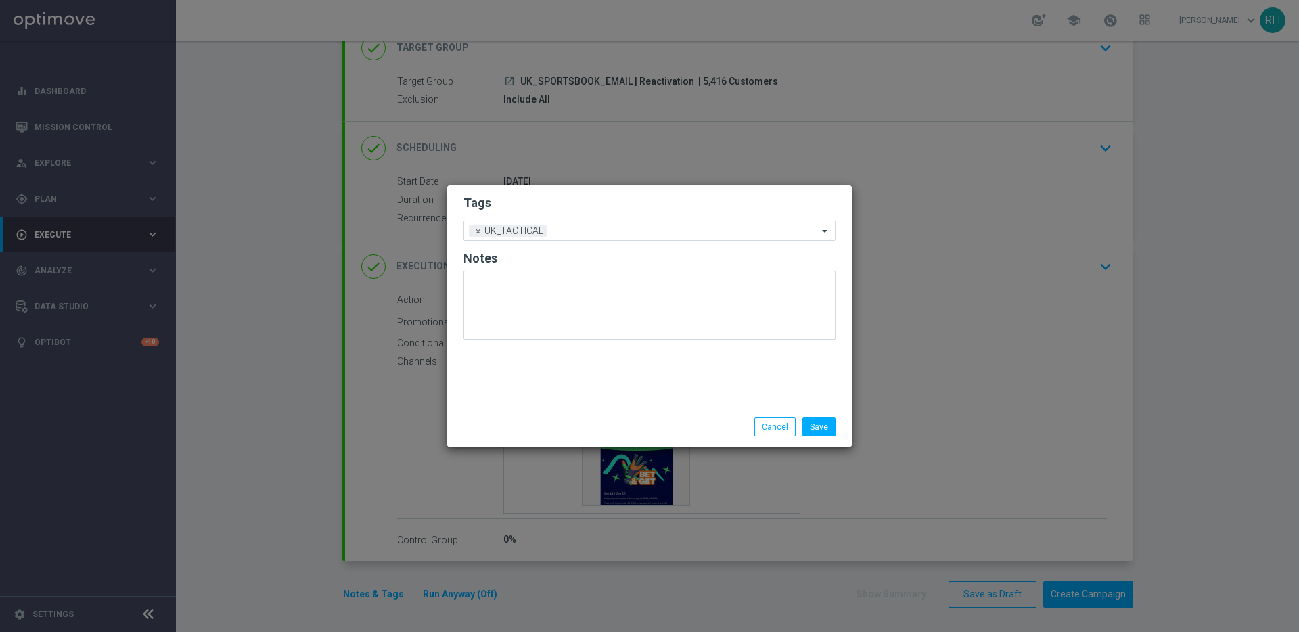
click at [725, 425] on div "Save Cancel" at bounding box center [715, 426] width 262 height 19
click at [762, 430] on button "Cancel" at bounding box center [774, 426] width 41 height 19
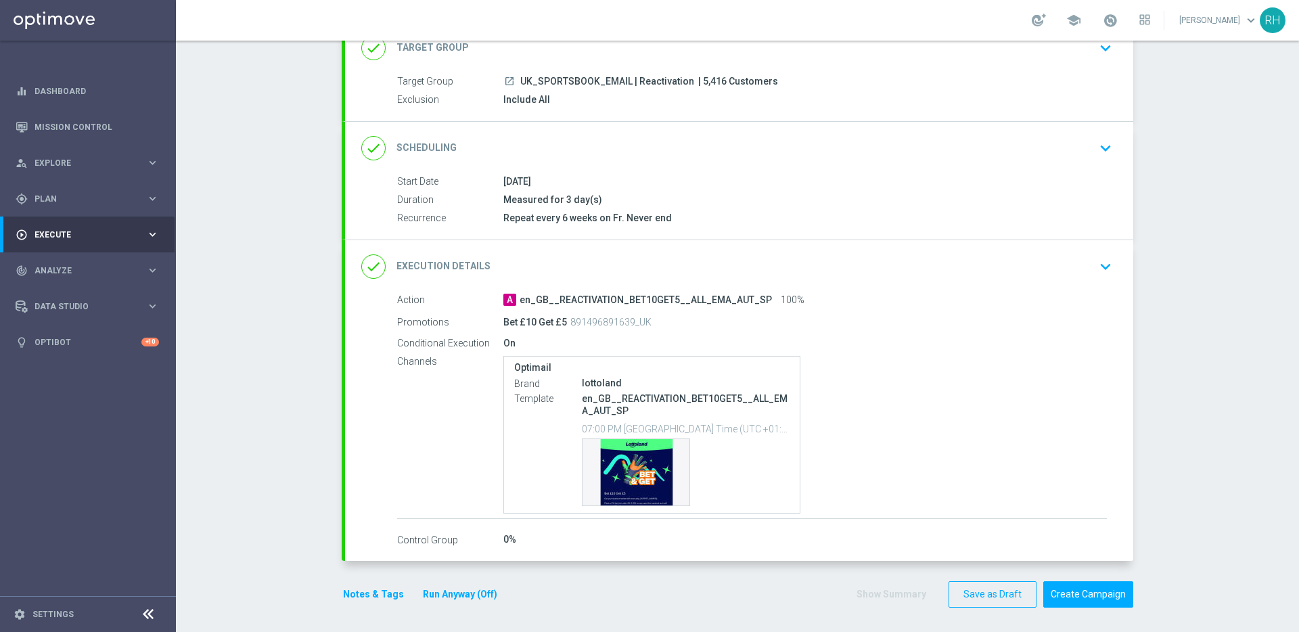
click at [986, 137] on div "done Scheduling keyboard_arrow_down" at bounding box center [739, 148] width 756 height 26
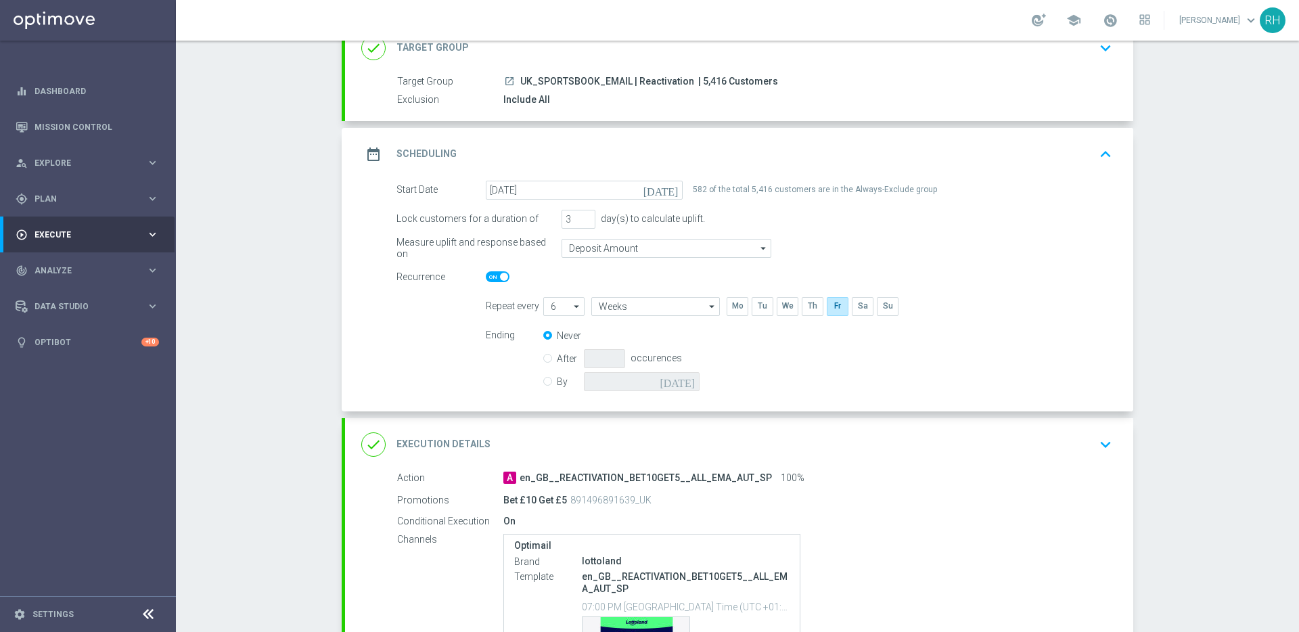
click at [543, 381] on input "By" at bounding box center [547, 379] width 9 height 9
radio input "true"
radio input "false"
click at [686, 379] on icon "[DATE]" at bounding box center [680, 379] width 40 height 15
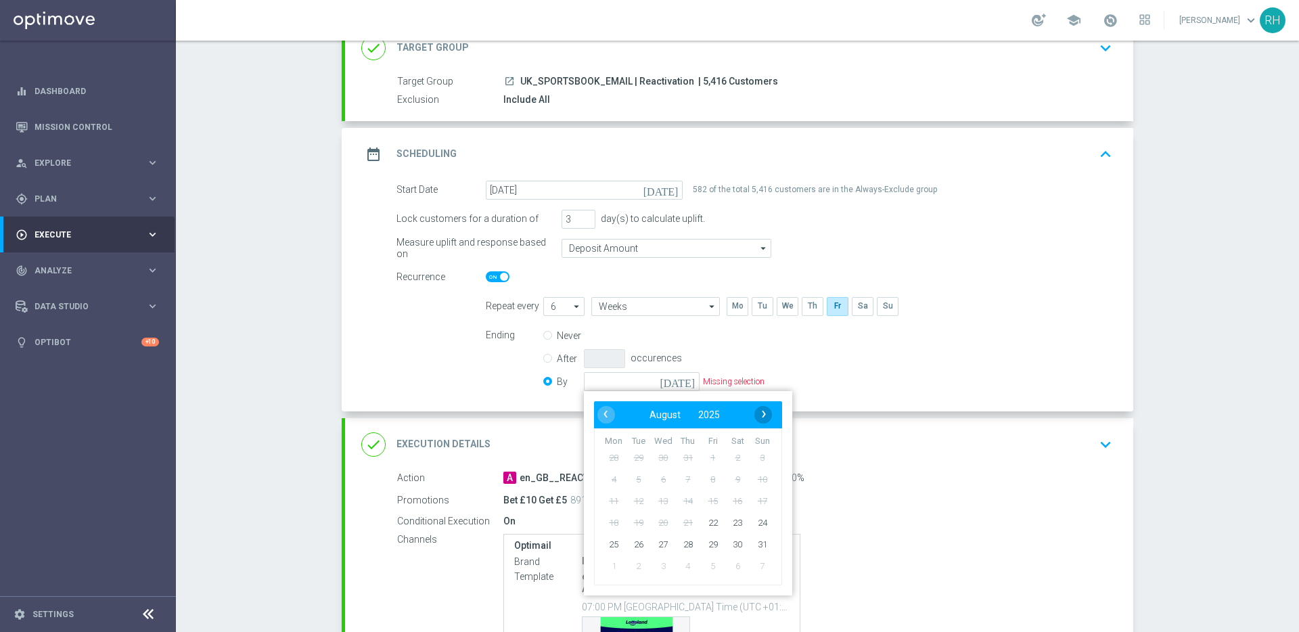
click at [759, 419] on span "›" at bounding box center [764, 414] width 18 height 18
click at [954, 413] on accordion "done Target Group keyboard_arrow_down Target Group launch UK_SPORTSBOOK_EMAIL |…" at bounding box center [737, 381] width 791 height 718
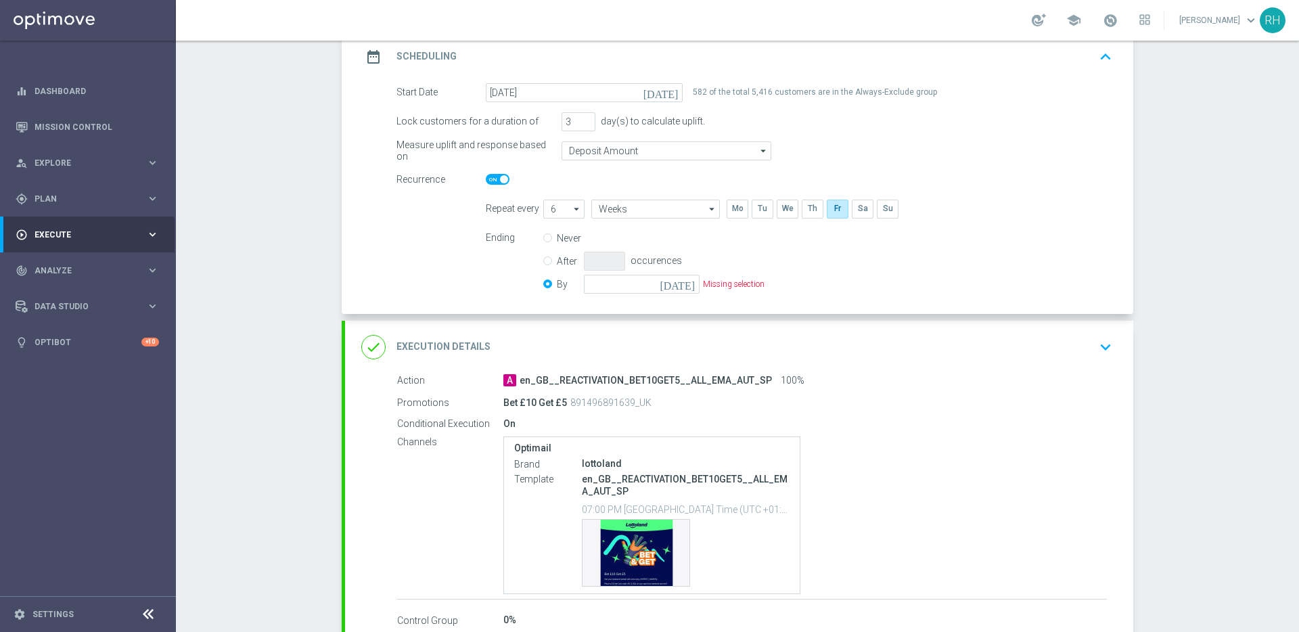
scroll to position [195, 0]
click at [682, 289] on icon "[DATE]" at bounding box center [680, 284] width 40 height 15
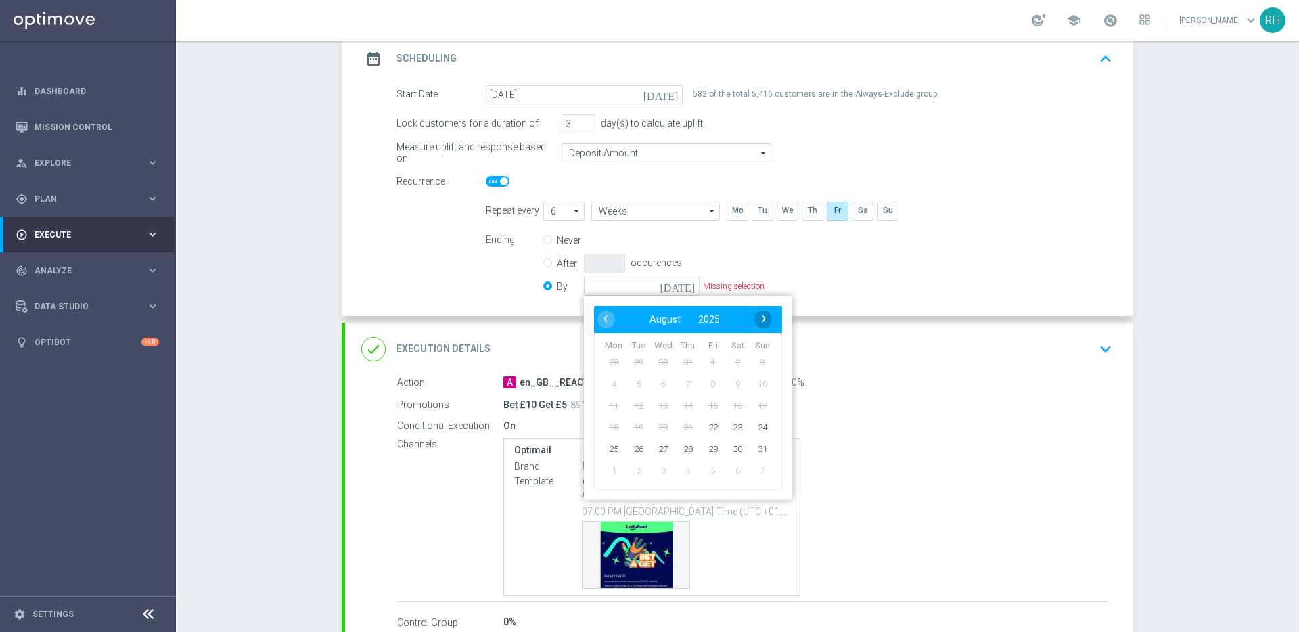
click at [766, 321] on span "›" at bounding box center [764, 319] width 18 height 18
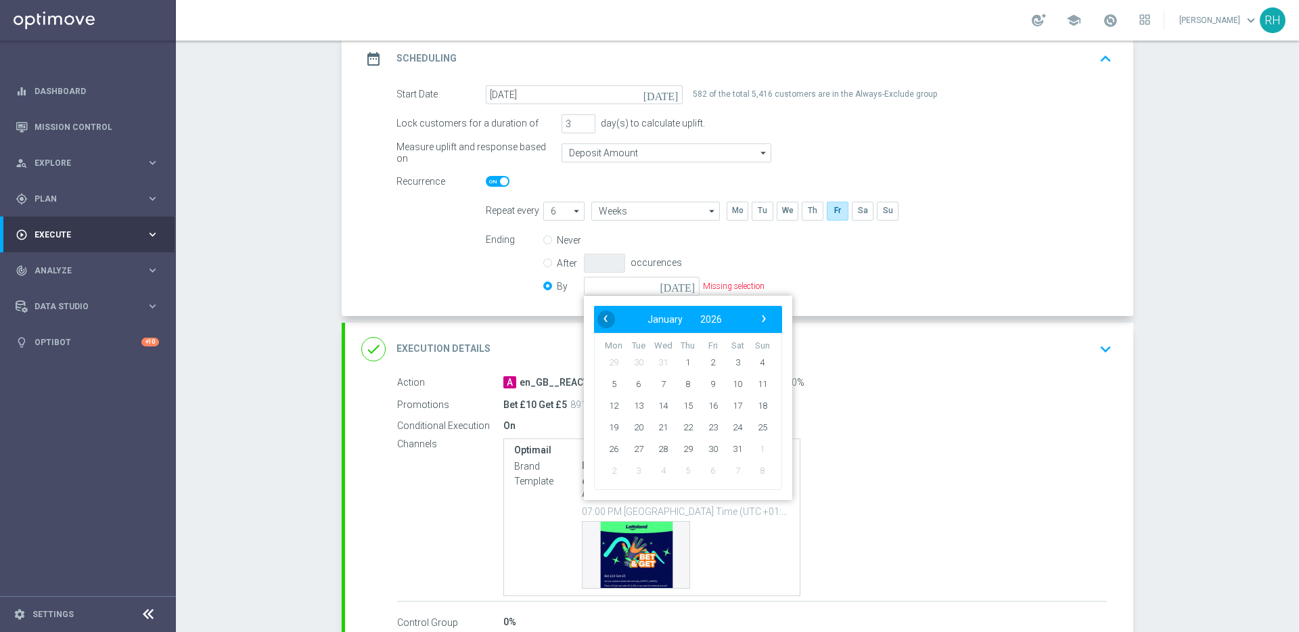
click at [597, 317] on span "‹" at bounding box center [606, 319] width 18 height 18
click at [756, 322] on span "›" at bounding box center [764, 319] width 18 height 18
click at [597, 320] on span "‹" at bounding box center [606, 319] width 18 height 18
click at [755, 314] on span "›" at bounding box center [764, 319] width 18 height 18
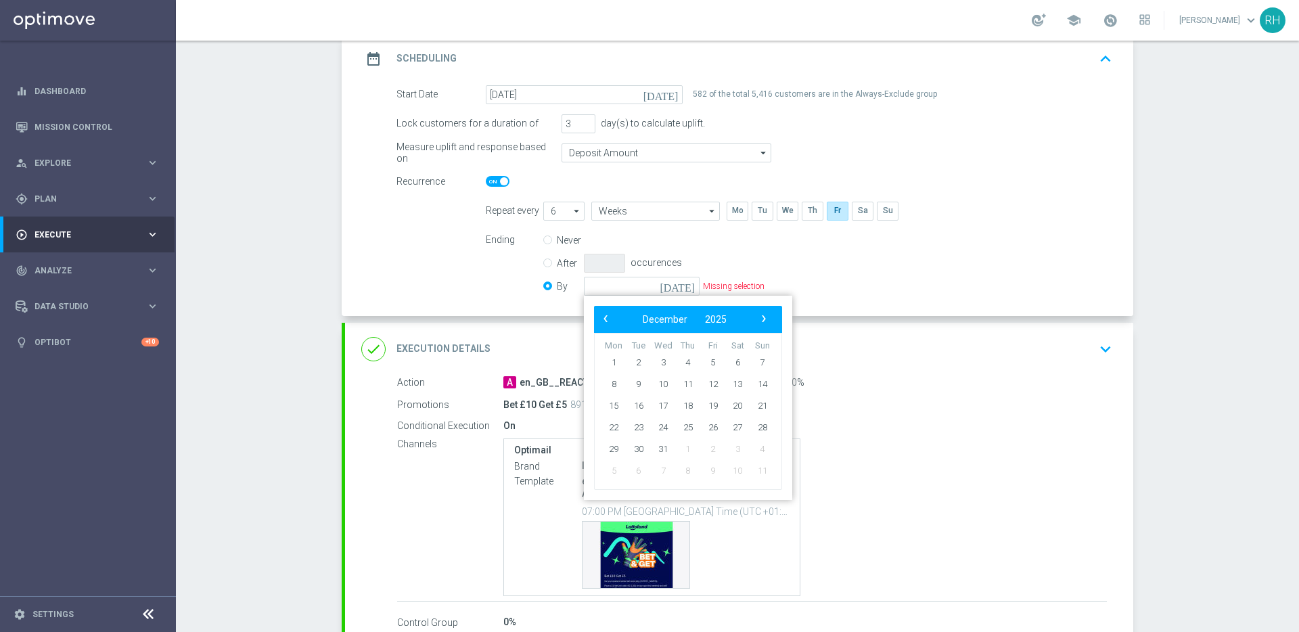
click at [728, 283] on p "Missing selection" at bounding box center [734, 286] width 62 height 11
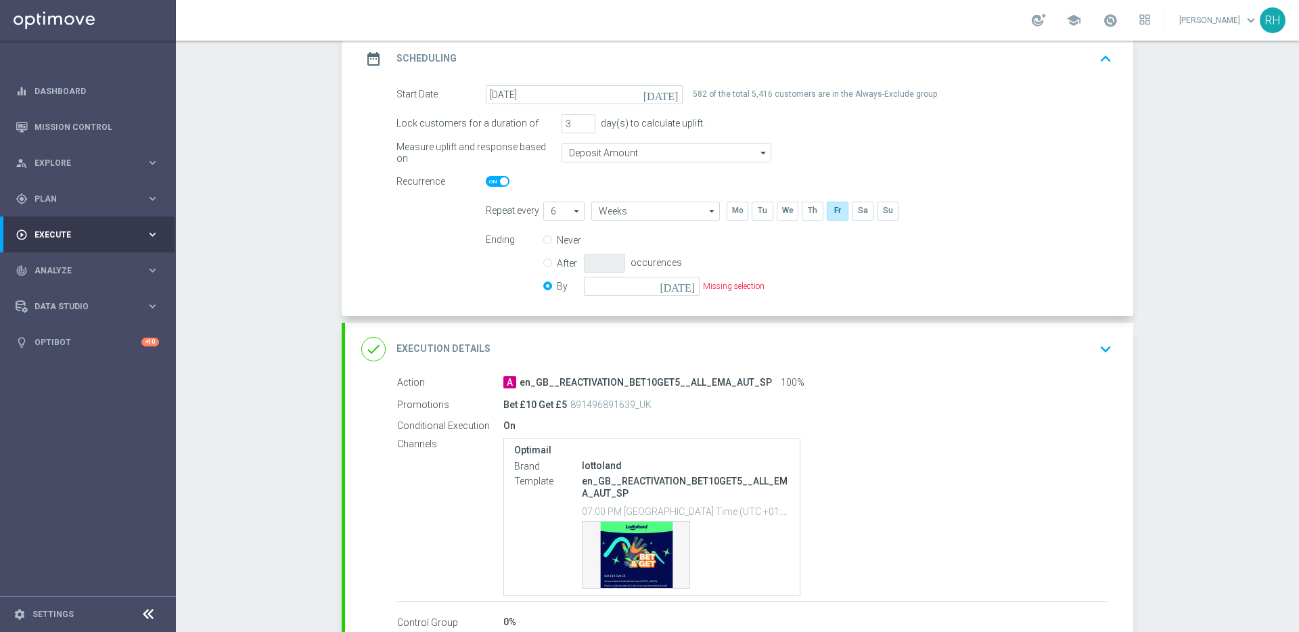
drag, startPoint x: 715, startPoint y: 313, endPoint x: 701, endPoint y: 290, distance: 26.1
click at [714, 312] on div "Start Date 22 Aug 2025 today 582 of the total 5,416 customers are in the Always…" at bounding box center [739, 200] width 788 height 231
click at [682, 285] on icon "[DATE]" at bounding box center [680, 284] width 40 height 15
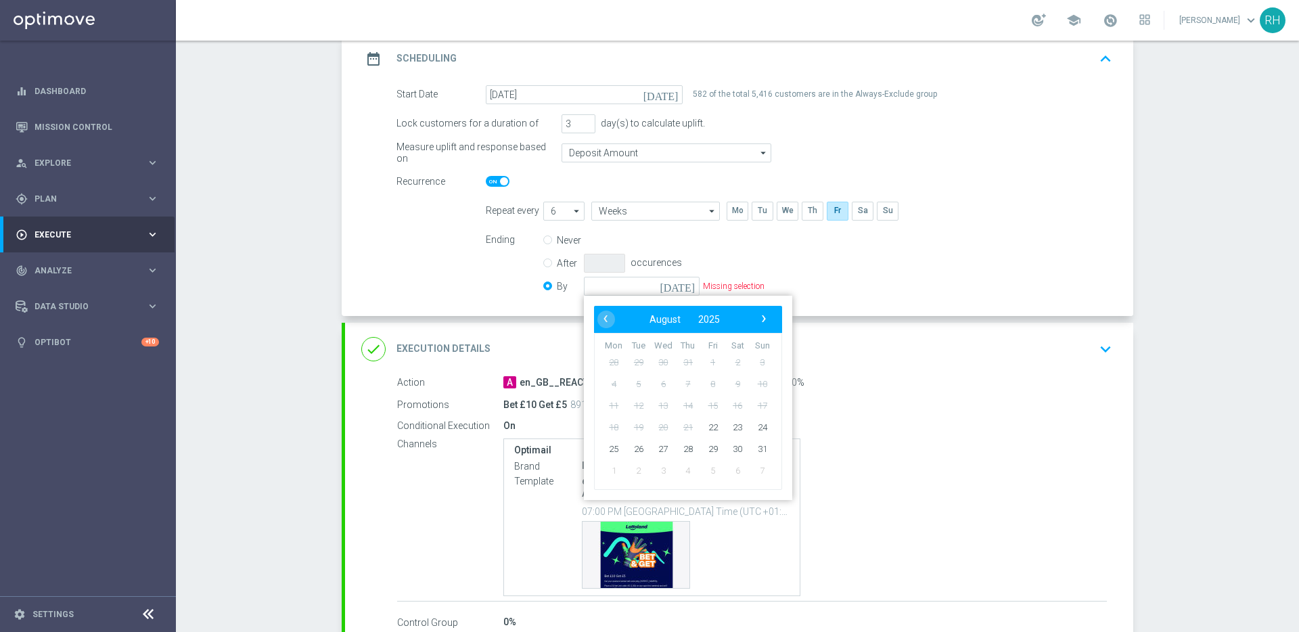
click at [703, 287] on p "Missing selection" at bounding box center [734, 286] width 62 height 11
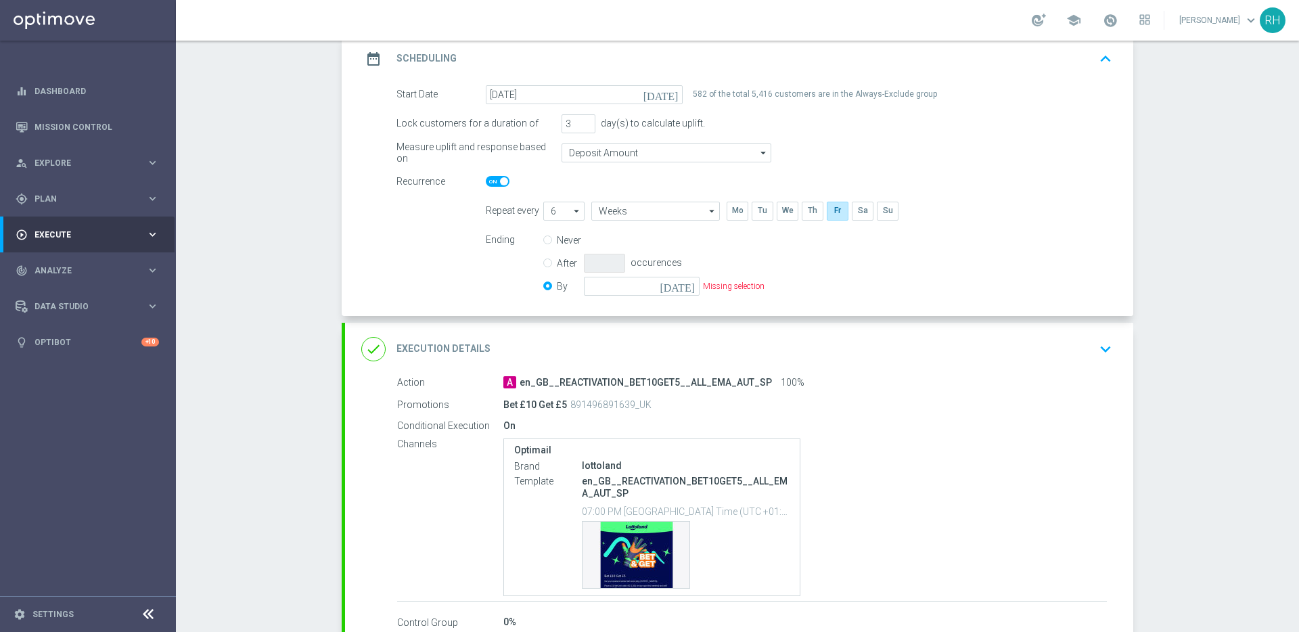
click at [710, 287] on p "Missing selection" at bounding box center [734, 286] width 62 height 11
click at [760, 290] on div "Ending Never After occurences By today Missing selection" at bounding box center [799, 265] width 647 height 69
click at [760, 291] on div "Ending Never After occurences By today Missing selection" at bounding box center [799, 265] width 647 height 69
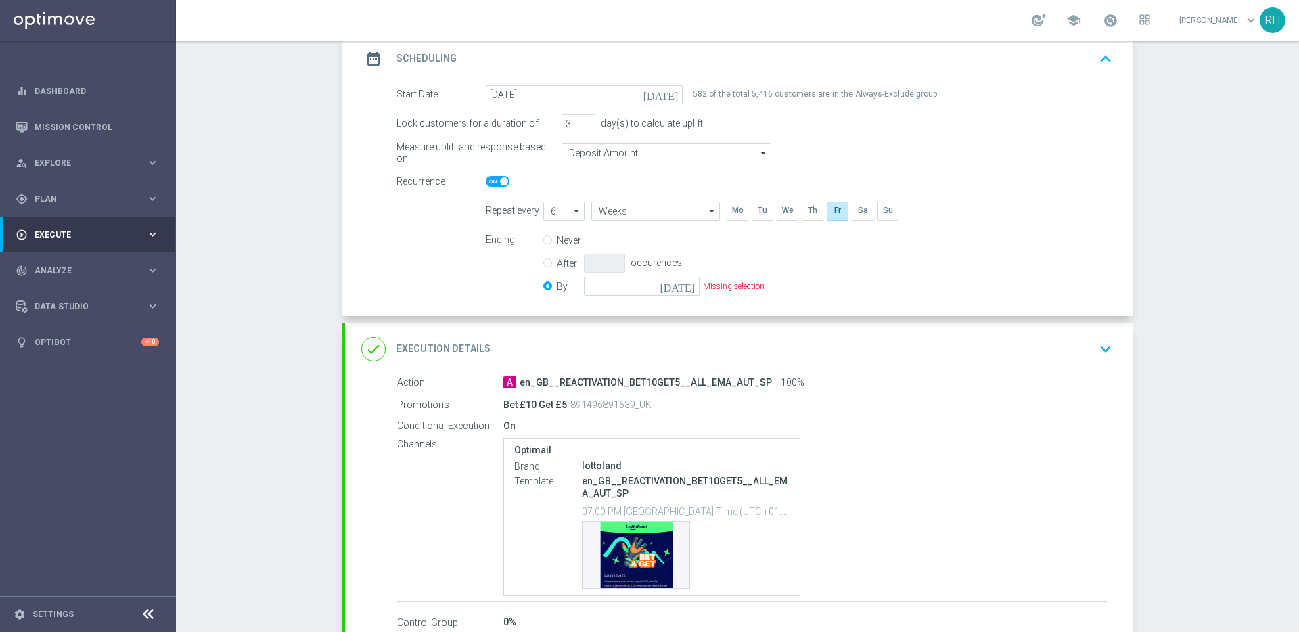
click at [740, 287] on p "Missing selection" at bounding box center [734, 286] width 62 height 11
click at [731, 286] on p "Missing selection" at bounding box center [734, 286] width 62 height 11
click at [715, 284] on p "Missing selection" at bounding box center [734, 286] width 62 height 11
click at [757, 286] on p "Missing selection" at bounding box center [734, 286] width 62 height 11
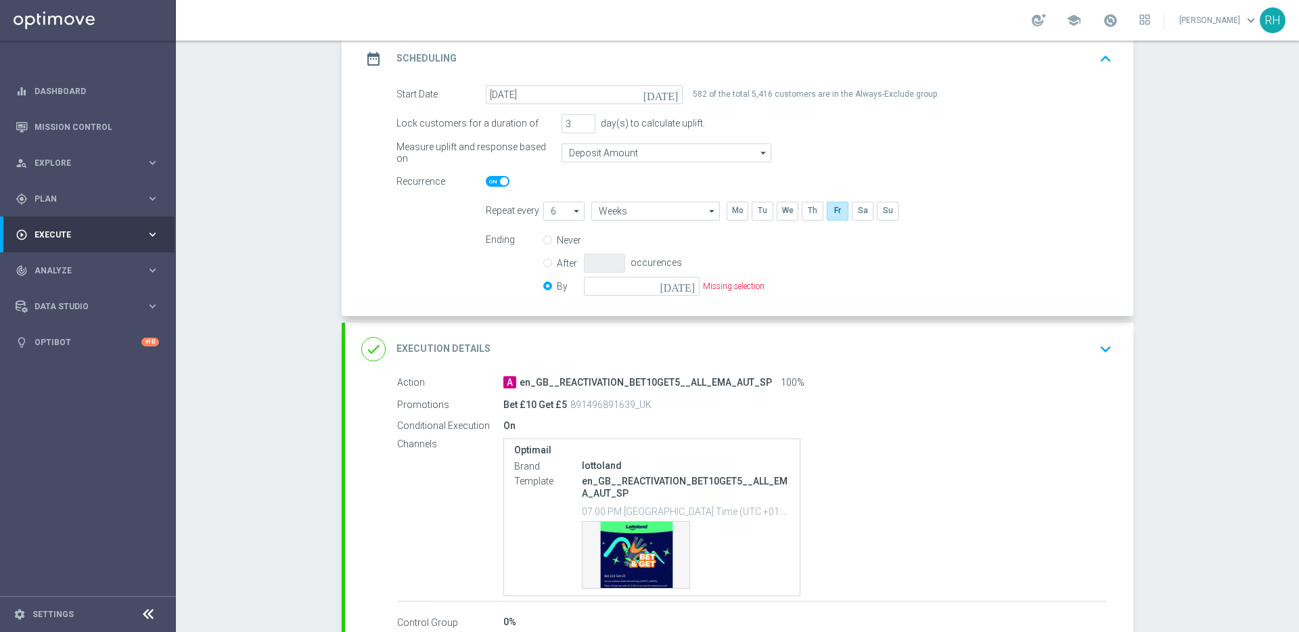
drag, startPoint x: 751, startPoint y: 287, endPoint x: 708, endPoint y: 292, distance: 44.2
click at [751, 288] on p "Missing selection" at bounding box center [734, 286] width 62 height 11
click at [685, 282] on icon "[DATE]" at bounding box center [680, 284] width 40 height 15
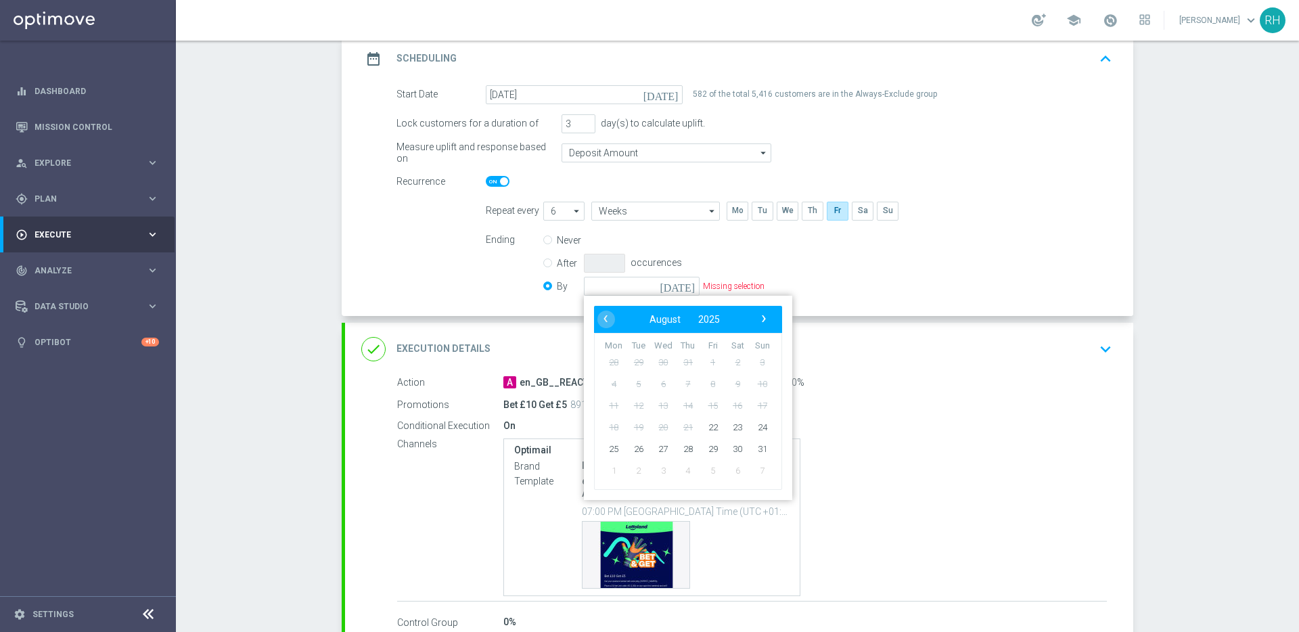
click at [744, 237] on div "Never" at bounding box center [653, 240] width 221 height 19
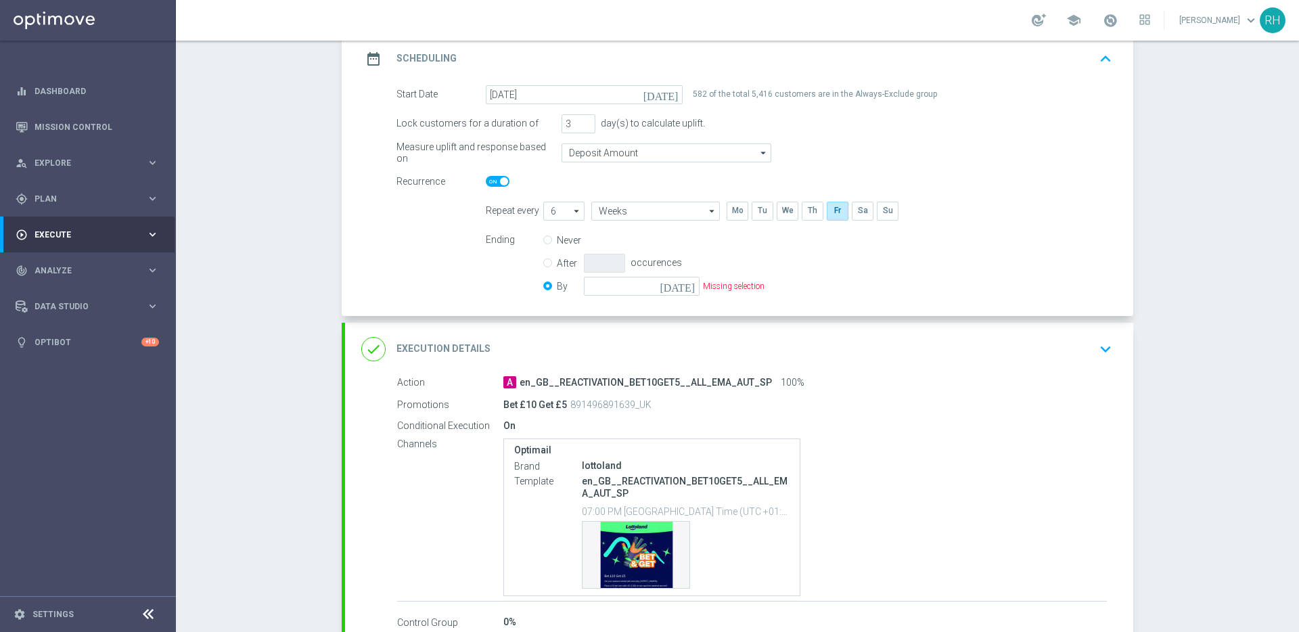
click at [680, 283] on icon "[DATE]" at bounding box center [680, 284] width 40 height 15
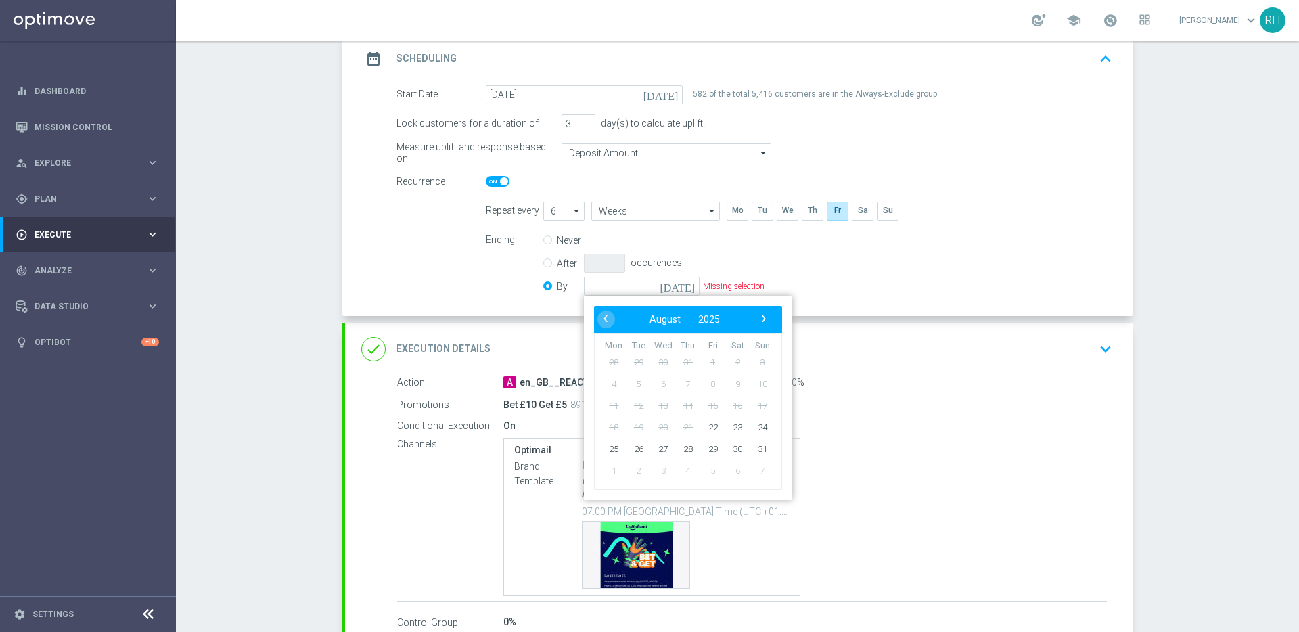
click at [695, 282] on div "today ‹ ​ August ​ 2025 ​ › Mon Tue Wed Thu Fri Sat Sun 28 29 30 31 1 2" at bounding box center [674, 286] width 181 height 19
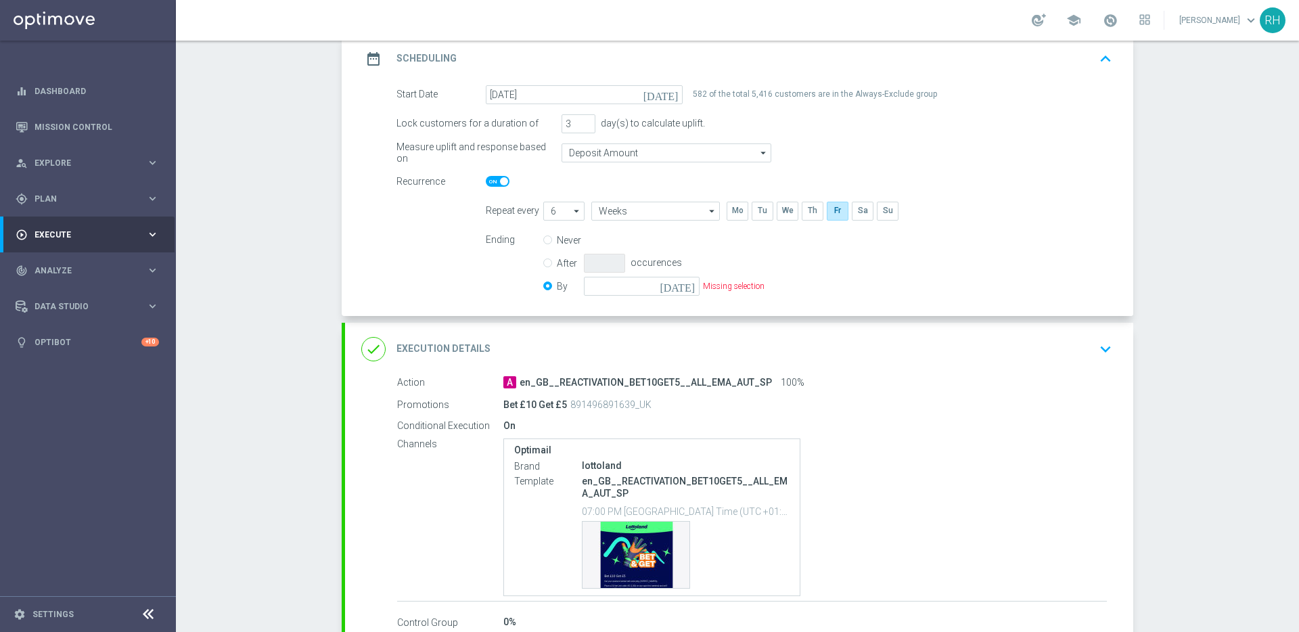
click at [695, 282] on div "today Missing selection" at bounding box center [674, 286] width 181 height 19
click at [703, 289] on p "Missing selection" at bounding box center [734, 286] width 62 height 11
click at [685, 287] on icon "[DATE]" at bounding box center [680, 284] width 40 height 15
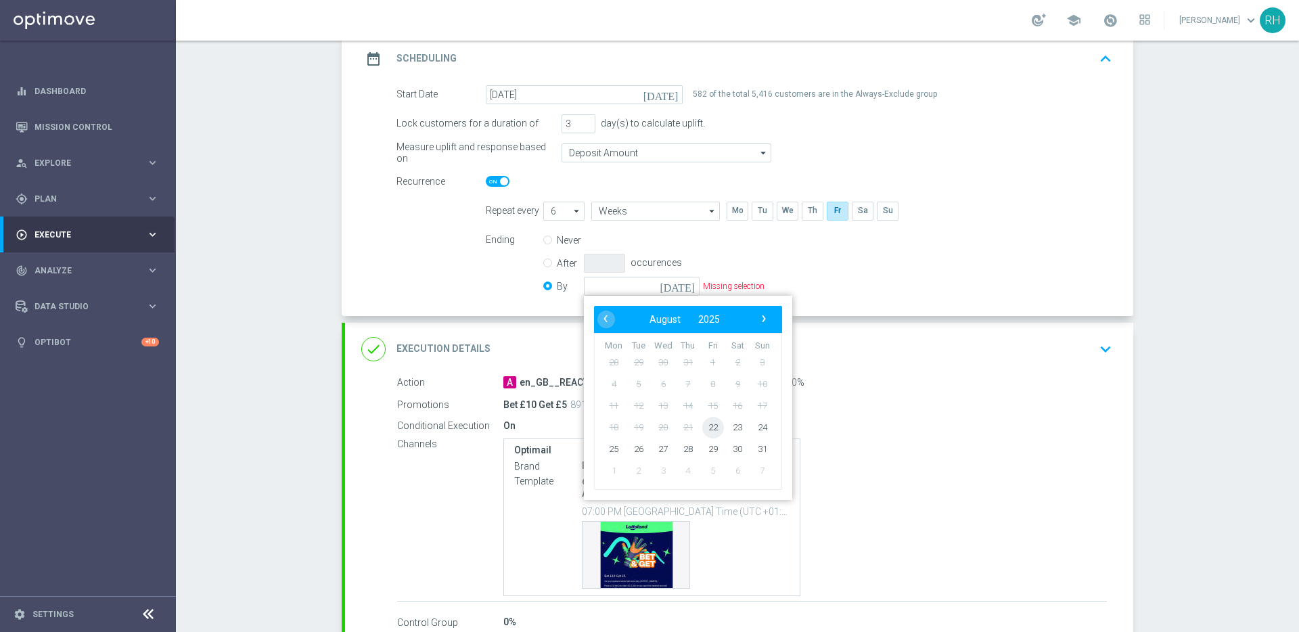
click at [709, 432] on span "22" at bounding box center [713, 427] width 22 height 22
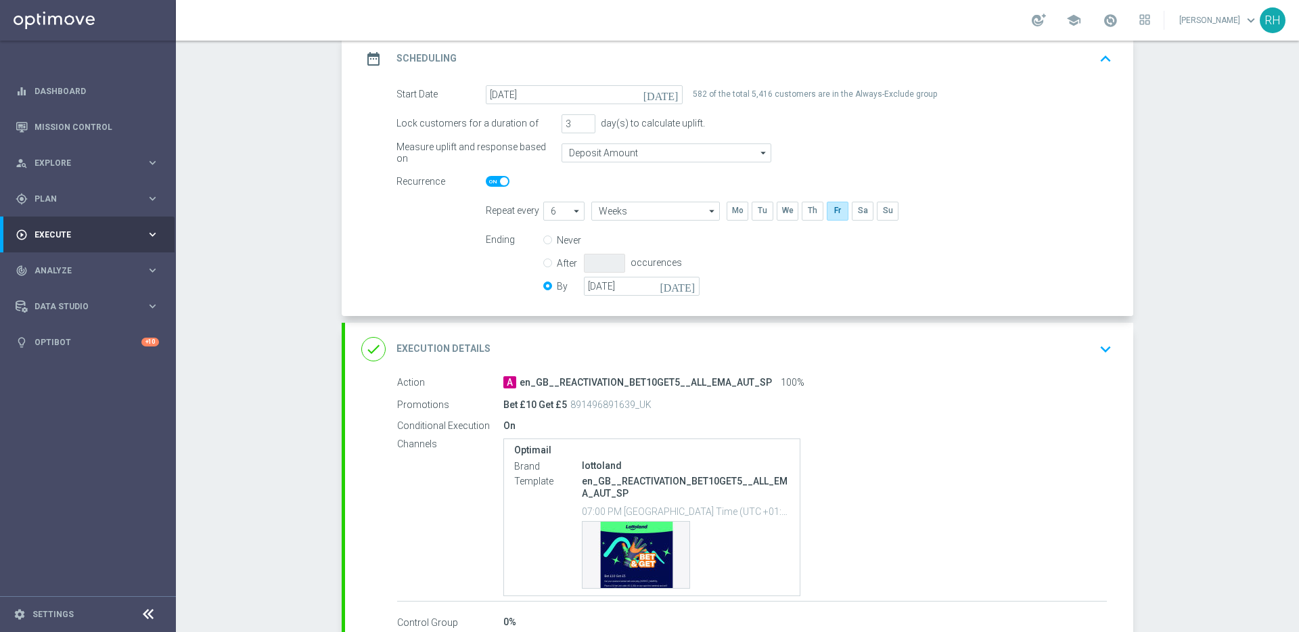
click at [1249, 285] on div "Campaign Builder Scheduled Campaign Triggered Campaign Status: Draft done Targe…" at bounding box center [737, 336] width 1123 height 591
click at [687, 287] on icon "[DATE]" at bounding box center [680, 284] width 40 height 15
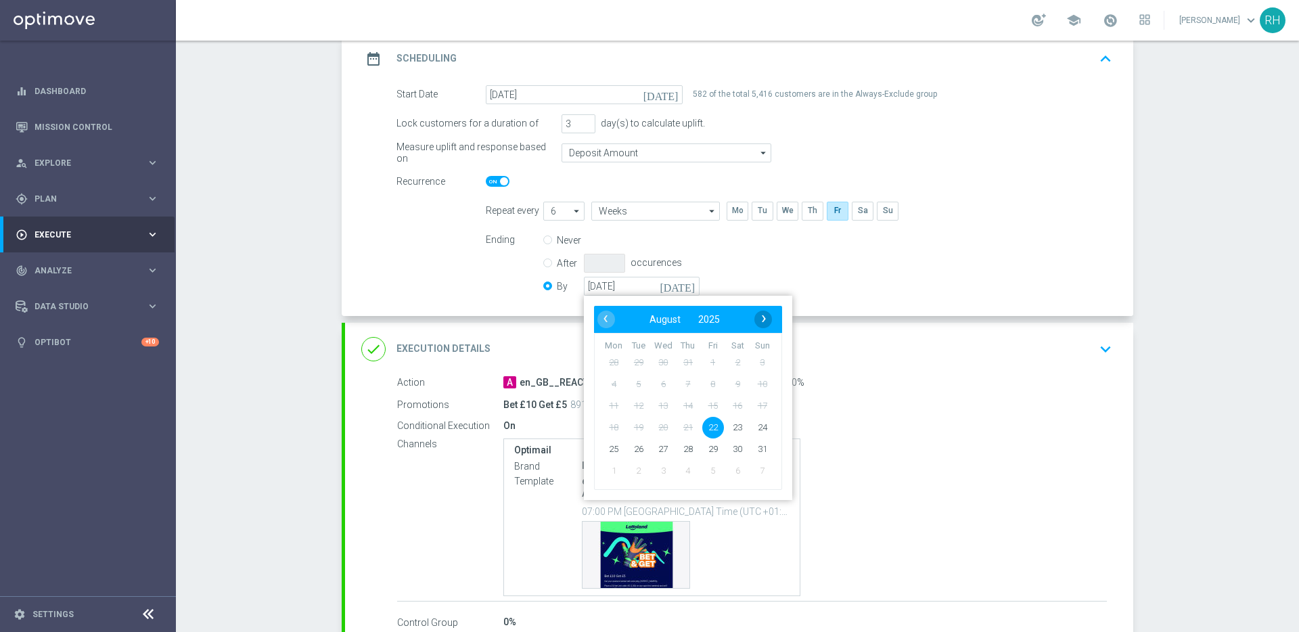
click at [757, 322] on span "›" at bounding box center [764, 319] width 18 height 18
click at [601, 313] on span "‹" at bounding box center [606, 319] width 18 height 18
click at [759, 317] on span "›" at bounding box center [764, 319] width 18 height 18
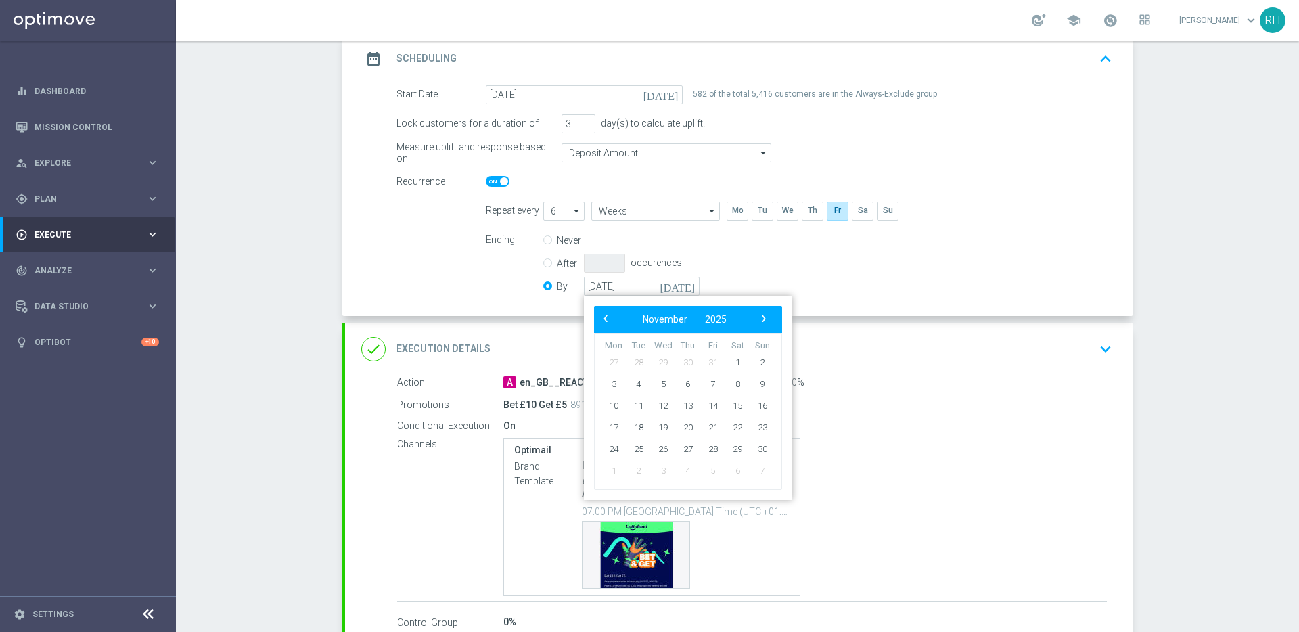
click at [759, 317] on span "›" at bounding box center [764, 319] width 18 height 18
click at [712, 427] on span "26" at bounding box center [713, 427] width 22 height 22
type input "26 Dec 2025"
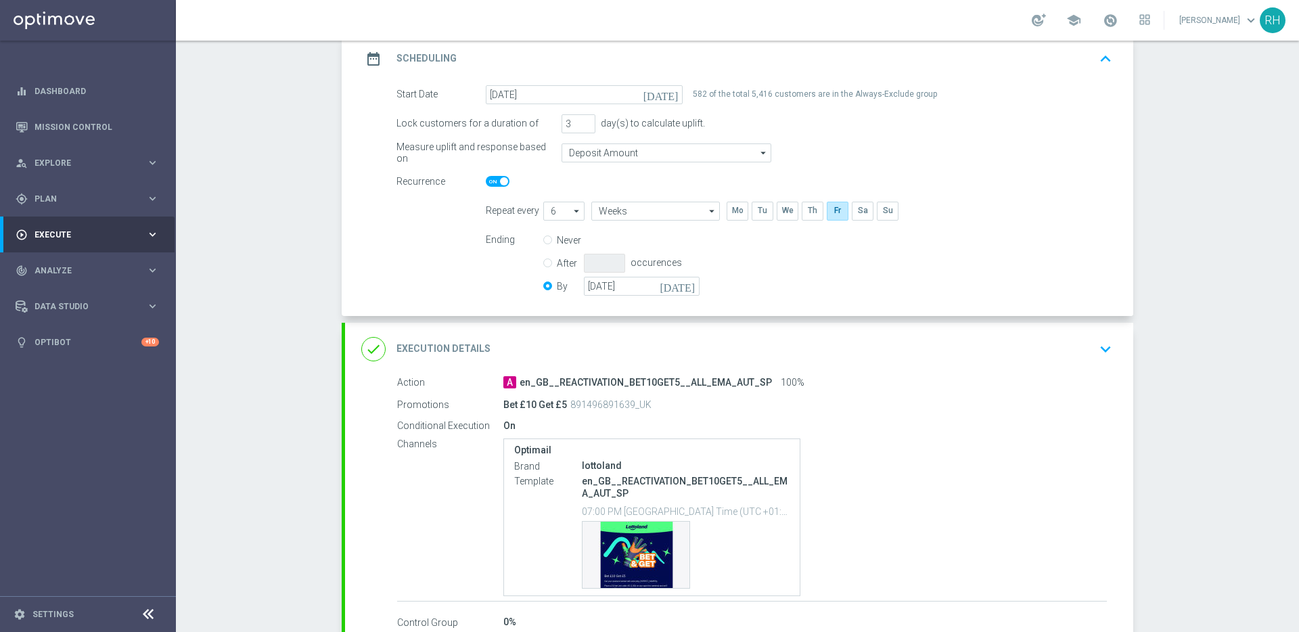
click at [1133, 291] on section "done Target Group keyboard_arrow_down Target Group launch UK_SPORTSBOOK_EMAIL |…" at bounding box center [737, 315] width 812 height 778
click at [1151, 300] on div "Campaign Builder Scheduled Campaign Triggered Campaign Status: Draft done Targe…" at bounding box center [737, 336] width 1123 height 591
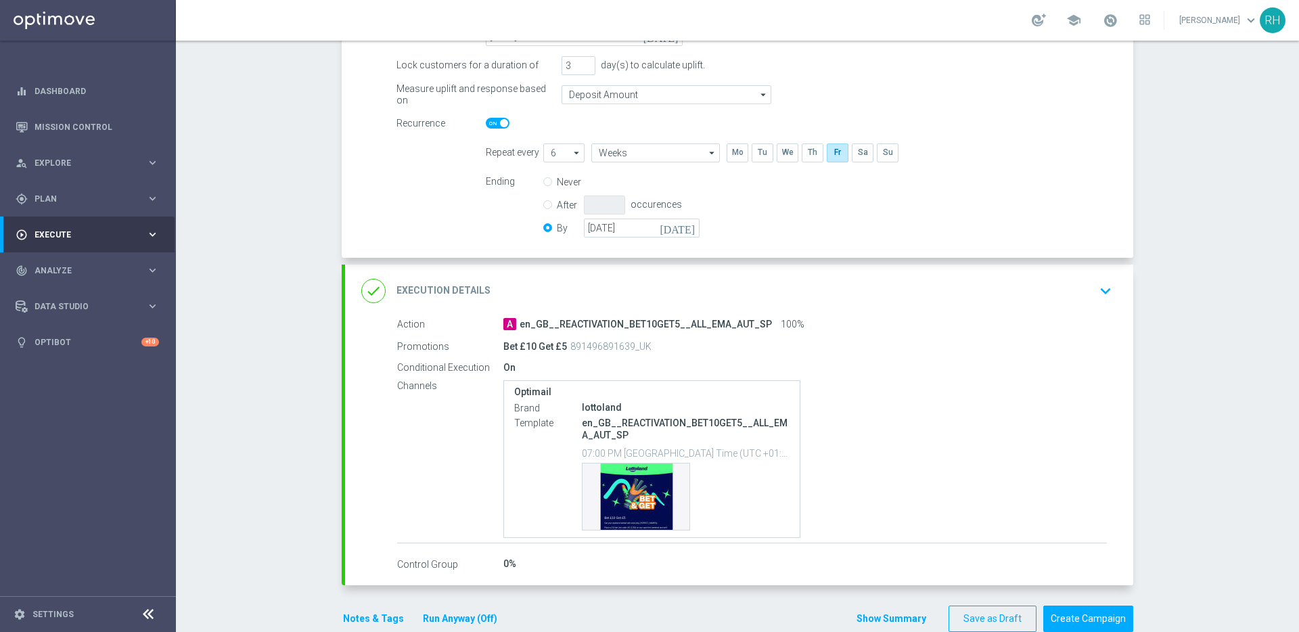
scroll to position [280, 0]
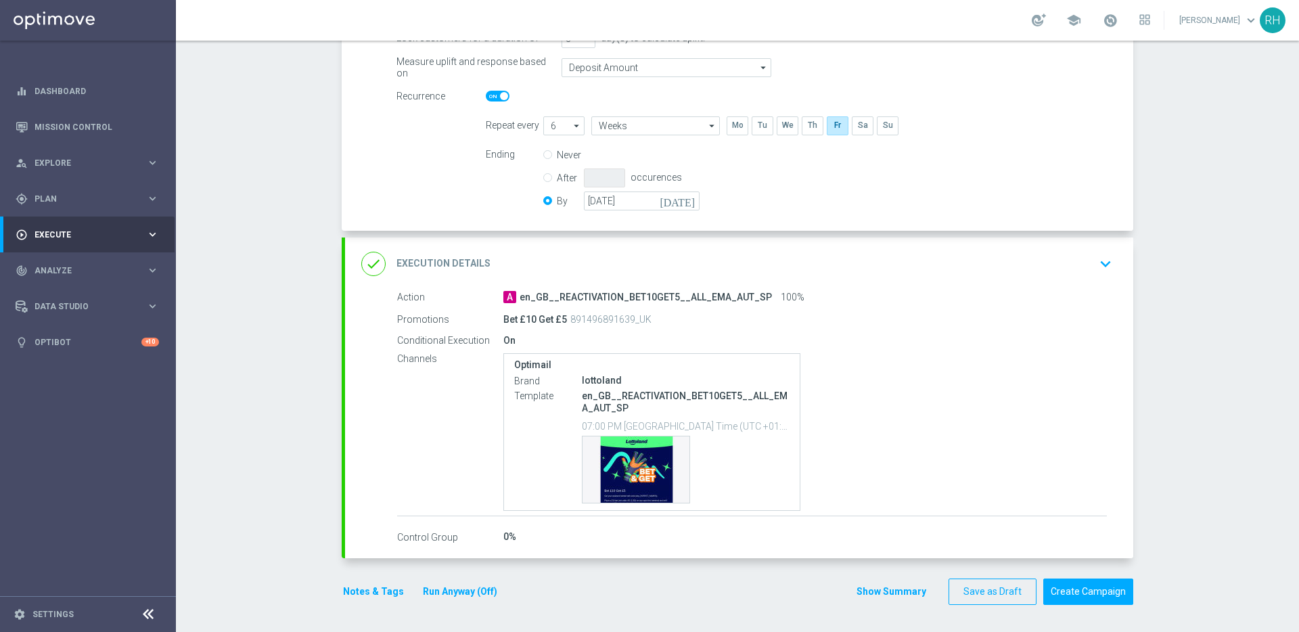
click at [376, 586] on button "Notes & Tags" at bounding box center [374, 591] width 64 height 17
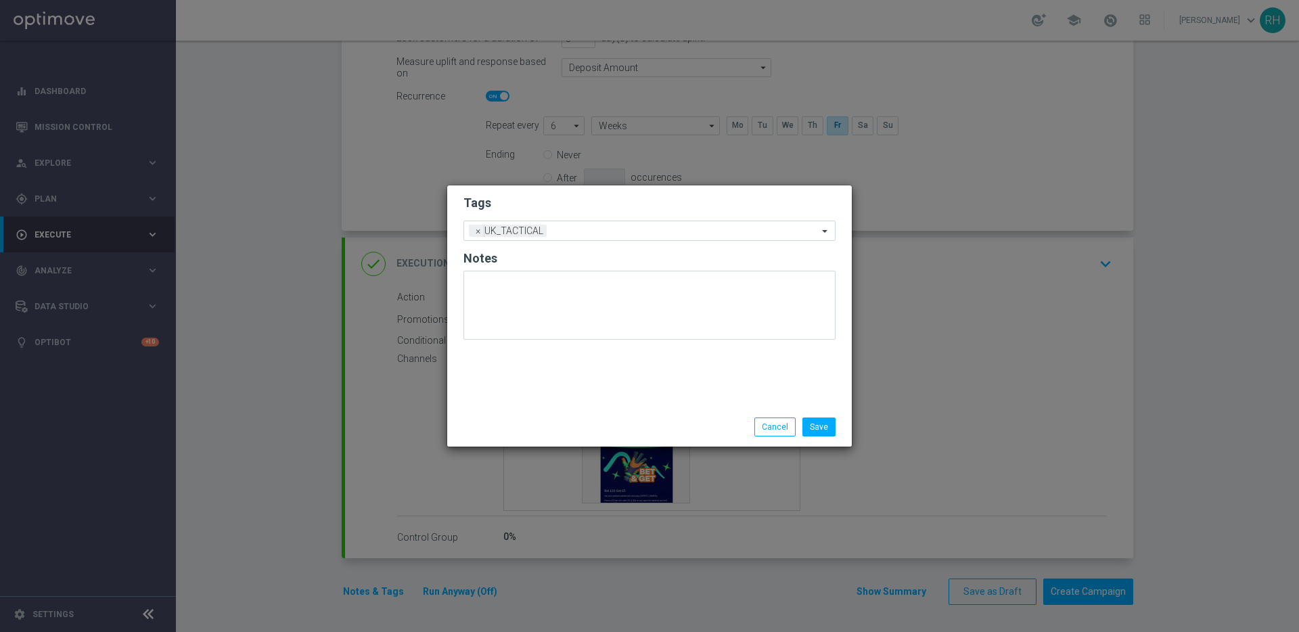
drag, startPoint x: 643, startPoint y: 442, endPoint x: 749, endPoint y: 442, distance: 106.2
click at [647, 442] on div "Save Cancel" at bounding box center [649, 426] width 404 height 39
click at [753, 432] on li "Cancel" at bounding box center [775, 426] width 48 height 19
click at [772, 424] on button "Cancel" at bounding box center [774, 426] width 41 height 19
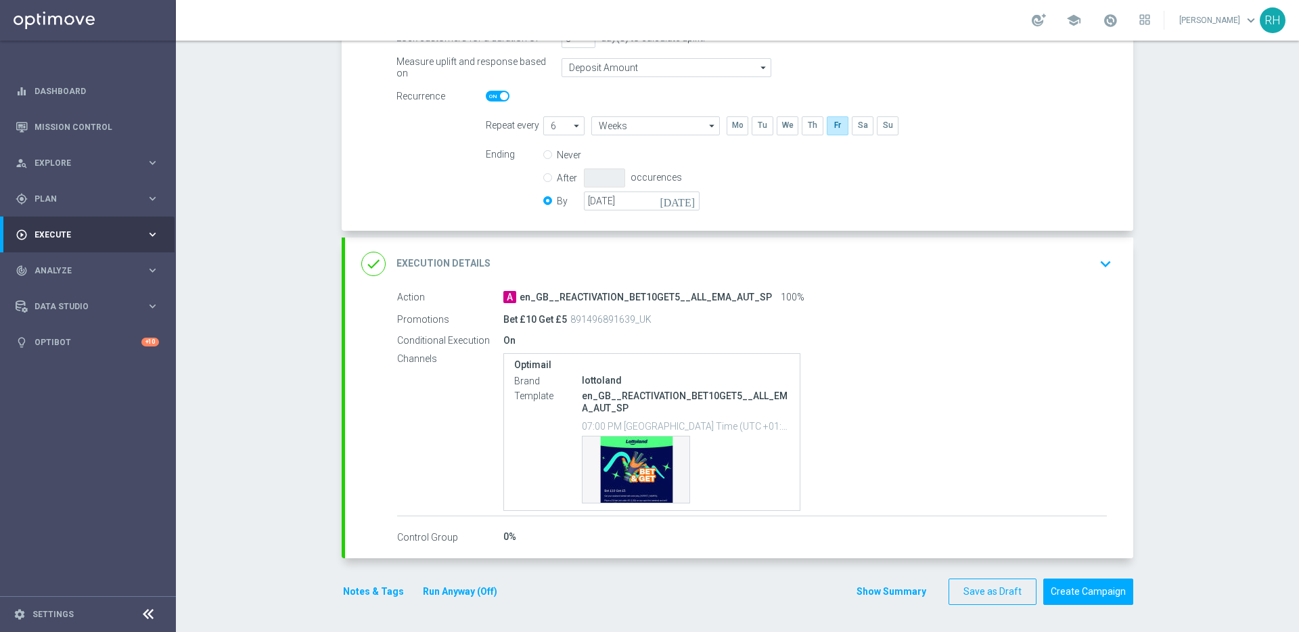
click at [898, 594] on button "Show Summary" at bounding box center [891, 592] width 71 height 16
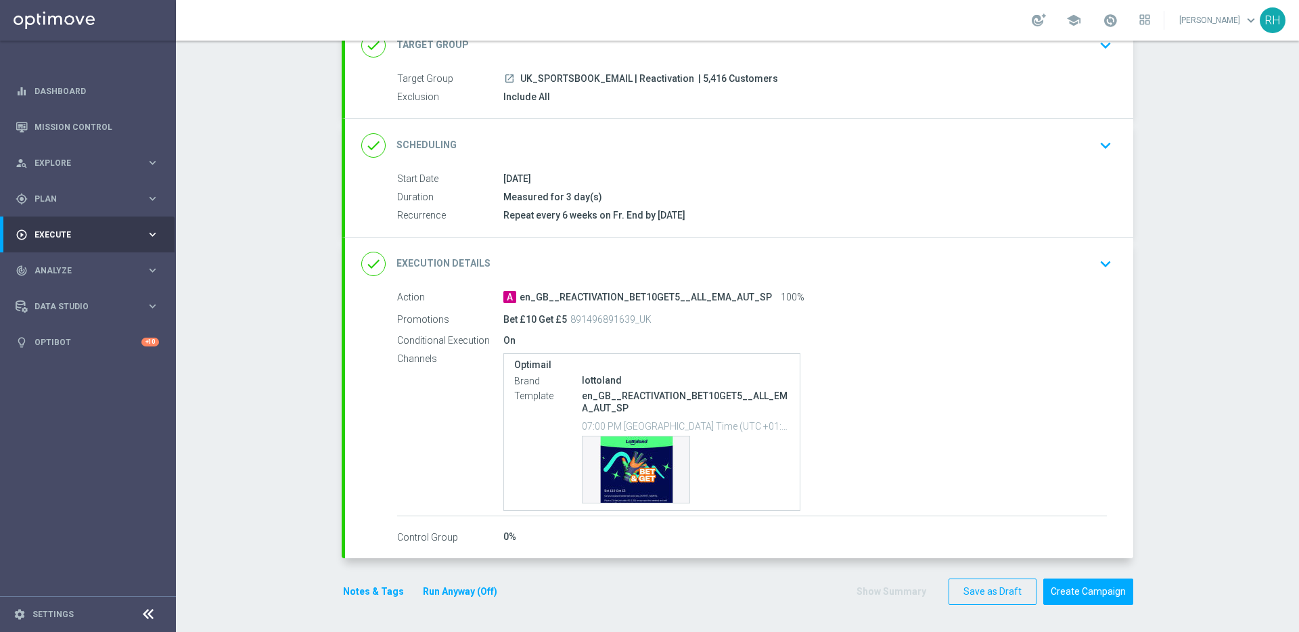
scroll to position [102, 0]
click at [627, 470] on div "Template preview" at bounding box center [635, 469] width 107 height 66
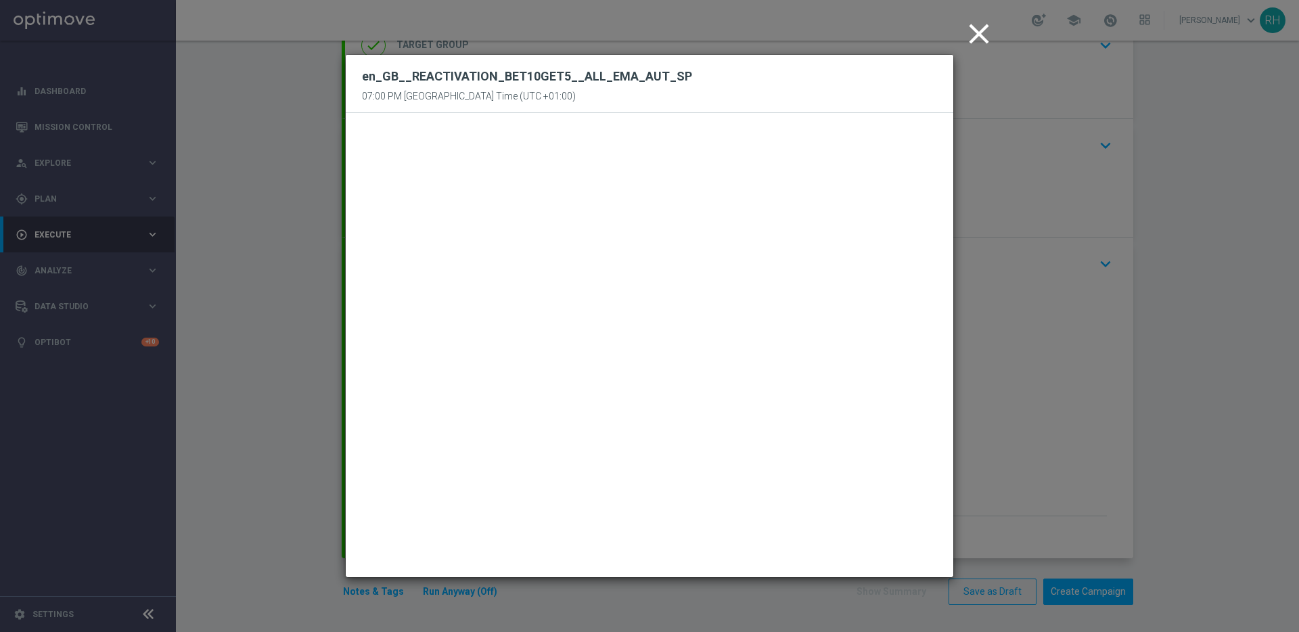
click at [962, 36] on icon "close" at bounding box center [979, 34] width 34 height 34
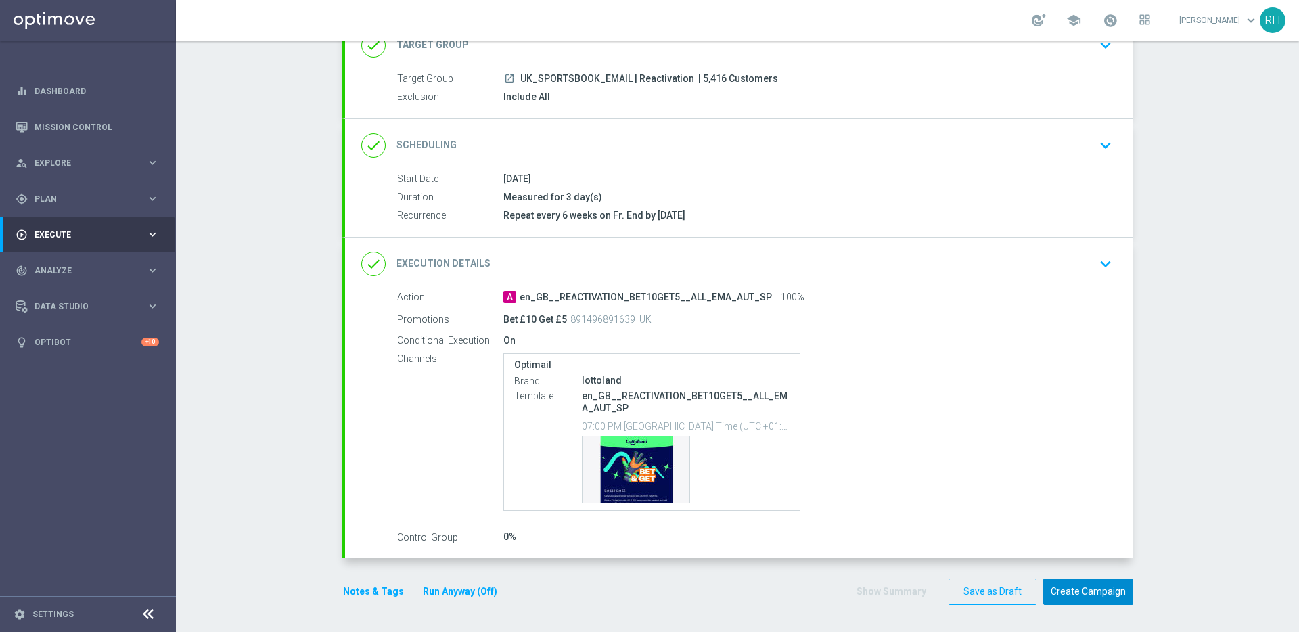
click at [1067, 592] on button "Create Campaign" at bounding box center [1088, 591] width 90 height 26
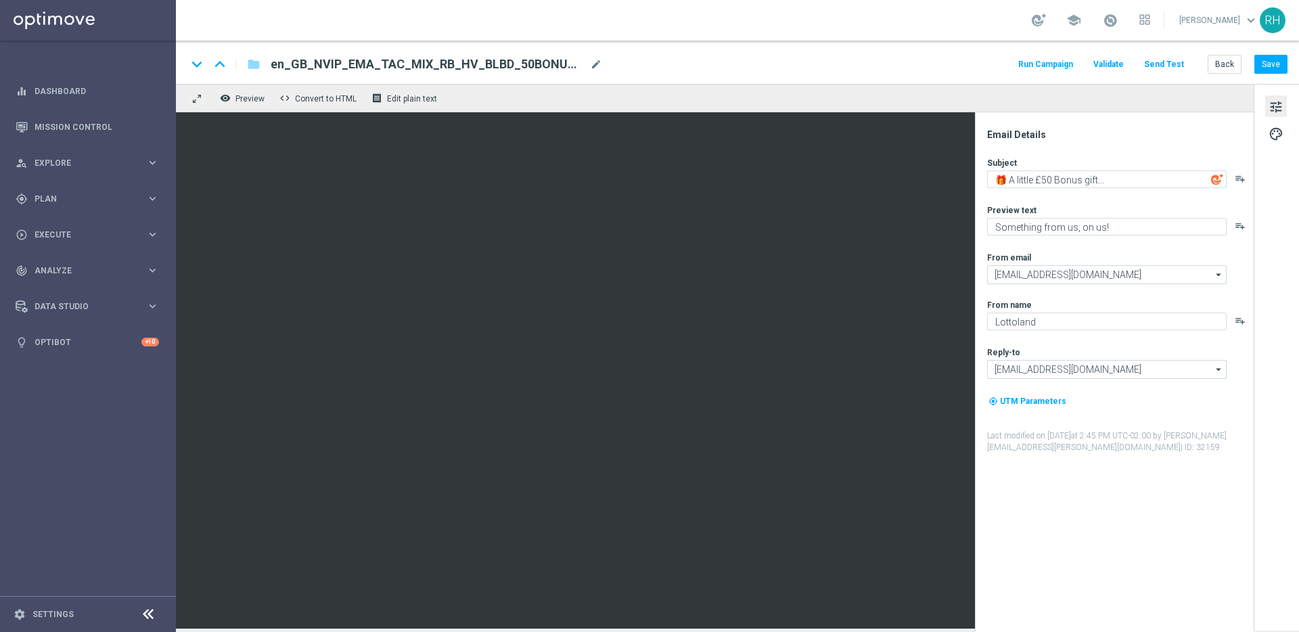
click at [812, 22] on div "school [PERSON_NAME] keyboard_arrow_down RH" at bounding box center [737, 20] width 1123 height 41
click at [915, 77] on div "keyboard_arrow_down keyboard_arrow_up folder en_GB_NVIP_EMA_TAC_MIX_RB_HV_BLBD_…" at bounding box center [737, 62] width 1123 height 43
click at [1278, 57] on button "Save" at bounding box center [1270, 64] width 33 height 19
click at [105, 126] on link "Mission Control" at bounding box center [96, 127] width 124 height 36
click at [146, 116] on link "Mission Control" at bounding box center [96, 127] width 124 height 36
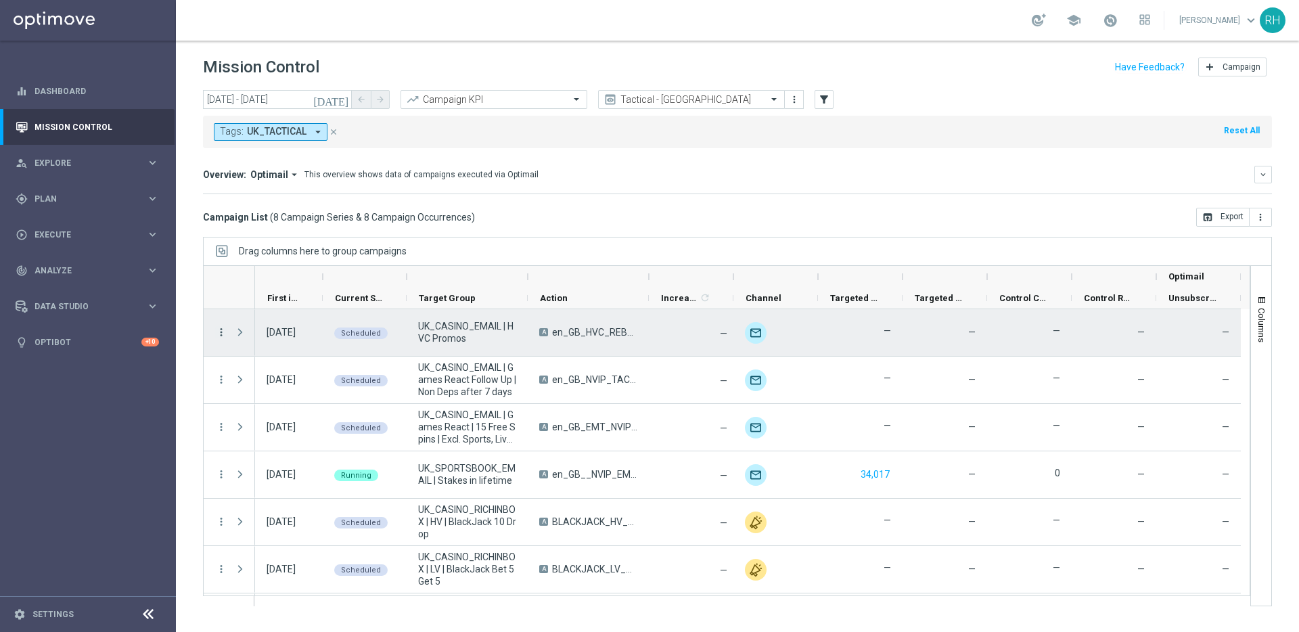
click at [221, 335] on icon "more_vert" at bounding box center [221, 332] width 12 height 12
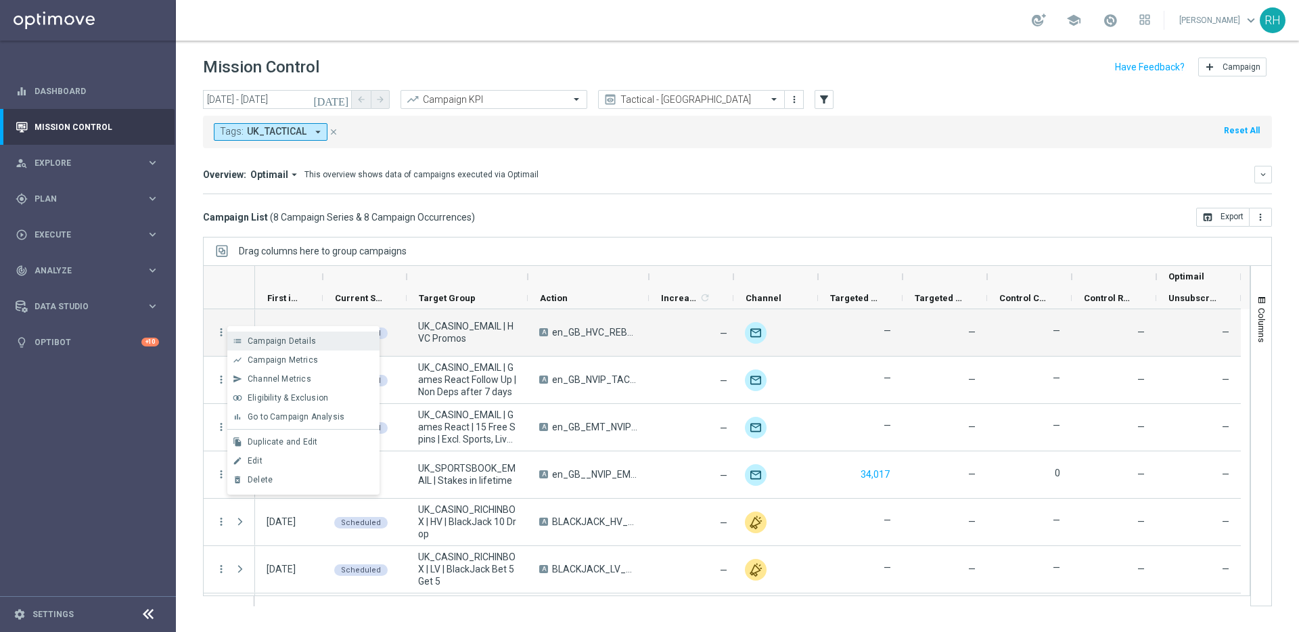
click at [314, 342] on div "Campaign Details" at bounding box center [311, 340] width 126 height 9
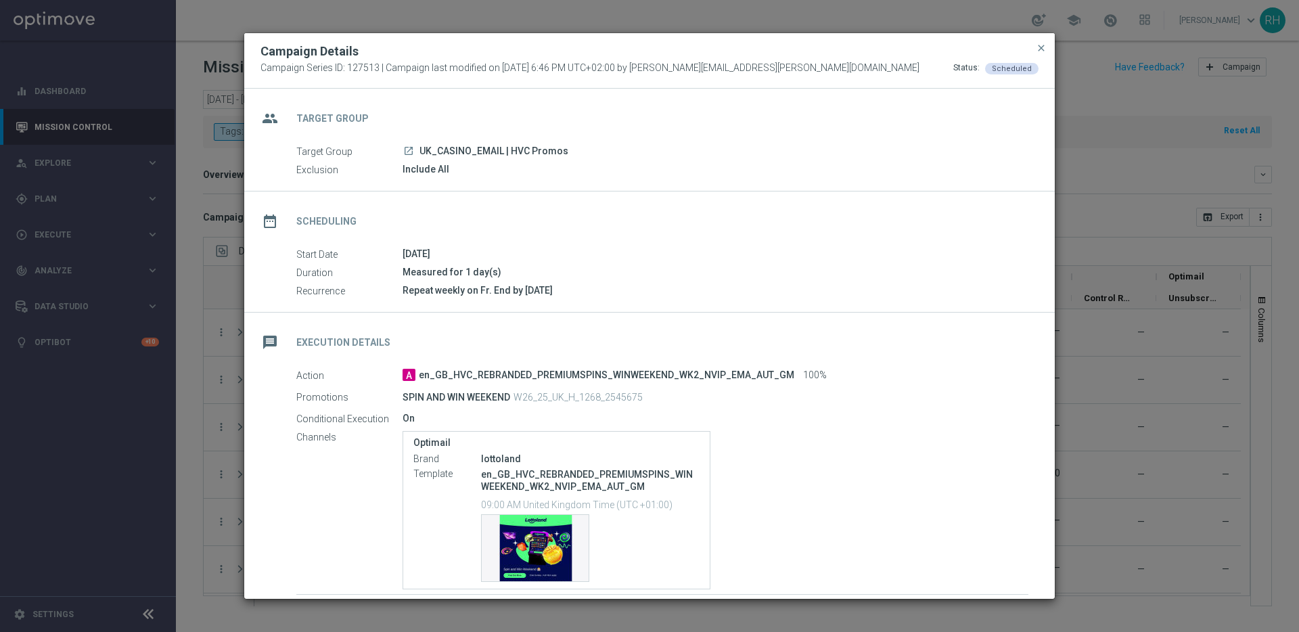
click at [856, 253] on div "[DATE]" at bounding box center [715, 254] width 626 height 14
click at [1046, 44] on button "close" at bounding box center [1041, 48] width 14 height 16
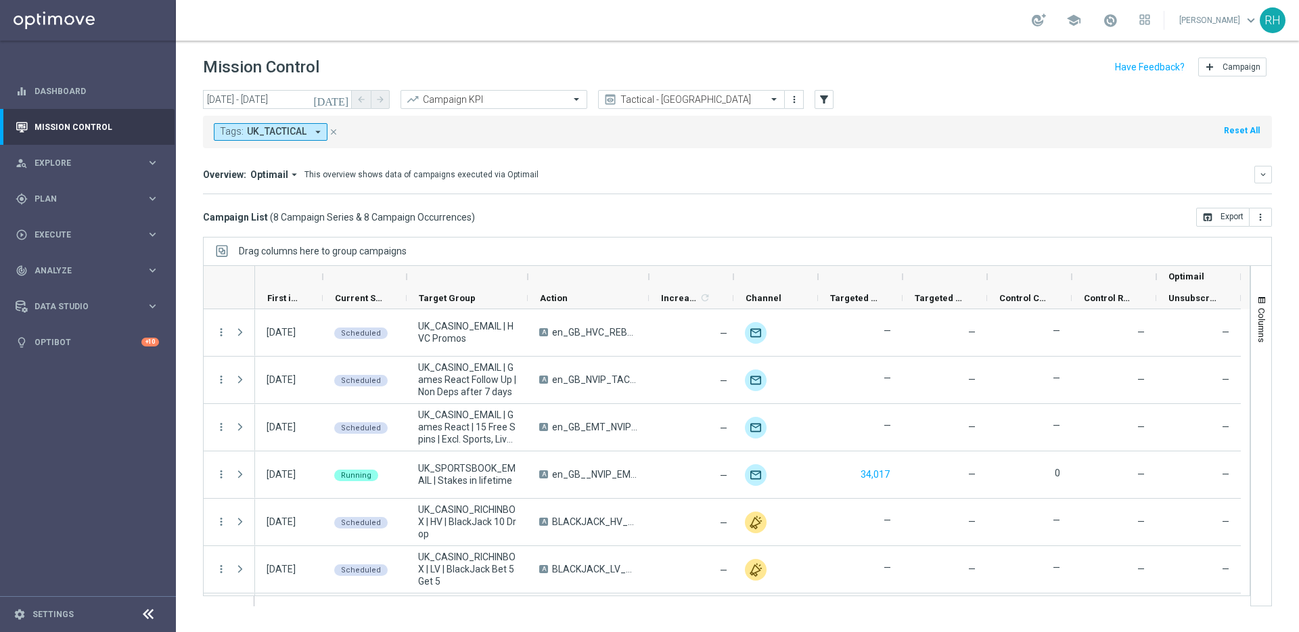
click at [1104, 168] on div "Overview: Optimail arrow_drop_down This overview shows data of campaigns execut…" at bounding box center [728, 174] width 1051 height 12
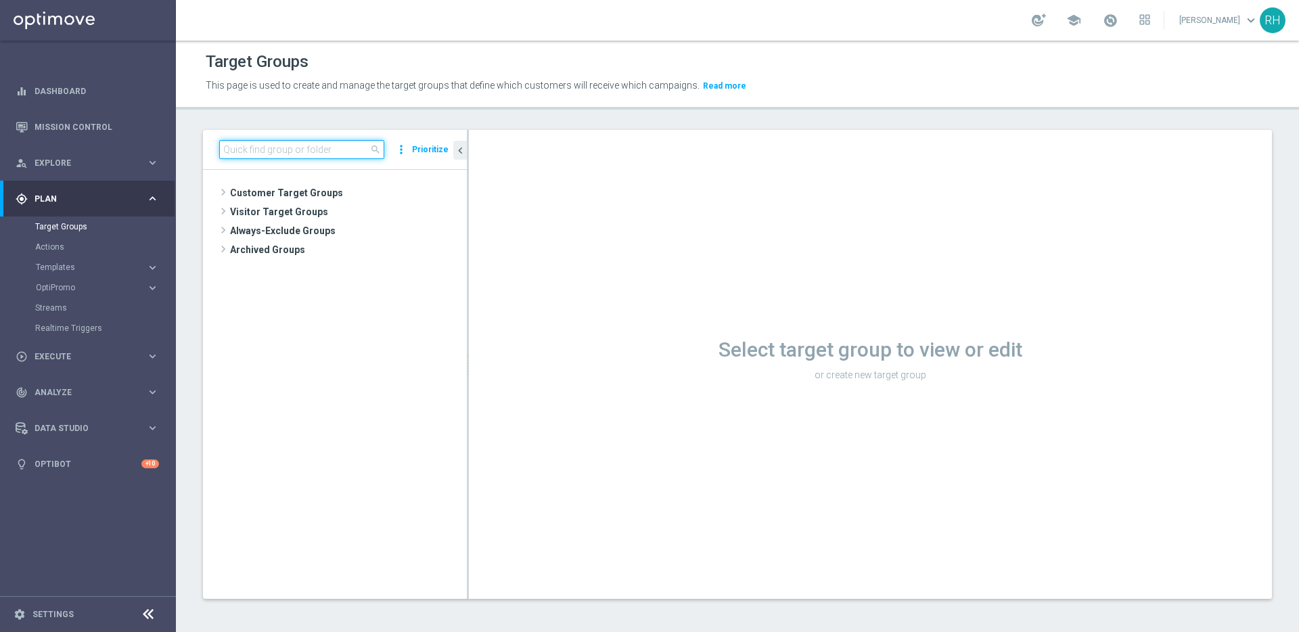
click at [289, 158] on input at bounding box center [301, 149] width 165 height 19
paste input ""UK_CASINO_EMAIL | Games React | 15 Free Spins | Excl. Sports, Live Casino ""
drag, startPoint x: 243, startPoint y: 152, endPoint x: 210, endPoint y: 157, distance: 33.6
click at [210, 157] on div ""UK_CASINO_EMAIL | Games React | 15 Free Spins | Excl. Sports, Live Casino clos…" at bounding box center [335, 150] width 264 height 40
click at [226, 151] on input ""UK_CASINO_EMAIL | Games React | 15 Free Spins | Excl. Sports, Live Casino" at bounding box center [301, 149] width 165 height 19
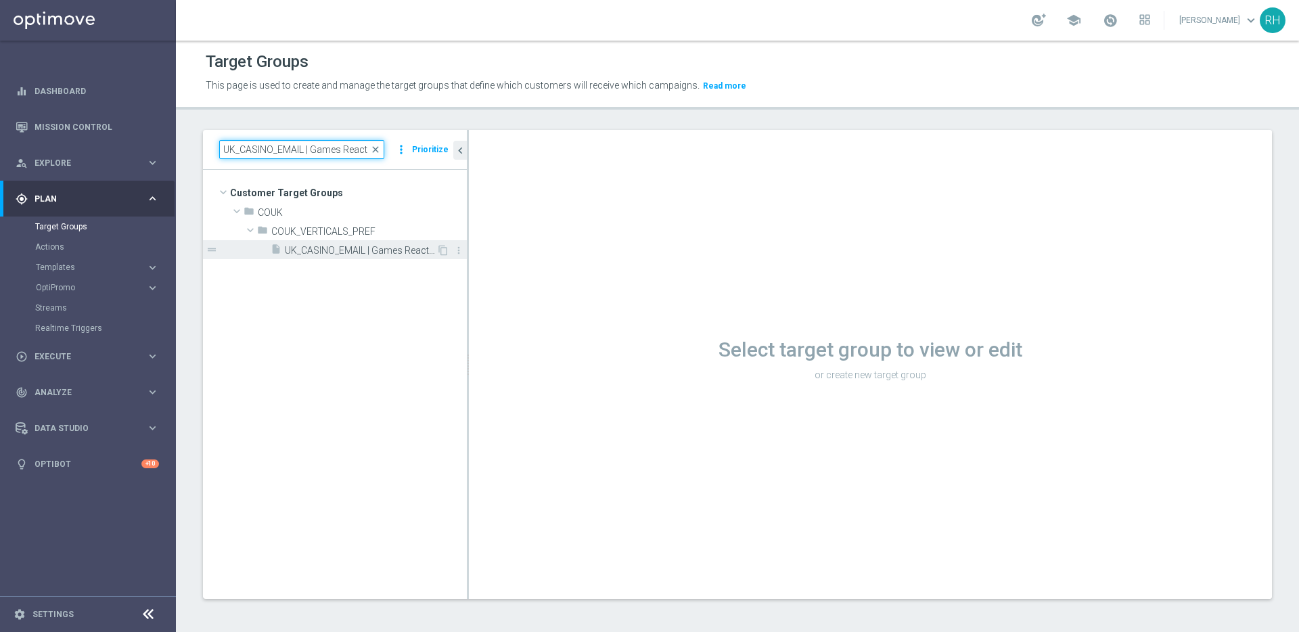
type input "UK_CASINO_EMAIL | Games React | 15 Free Spins | Excl. Sports, Live Casino"
click at [384, 246] on span "UK_CASINO_EMAIL | Games React | 15 Free Spins | Excl. Sports, Live Casino" at bounding box center [361, 250] width 152 height 11
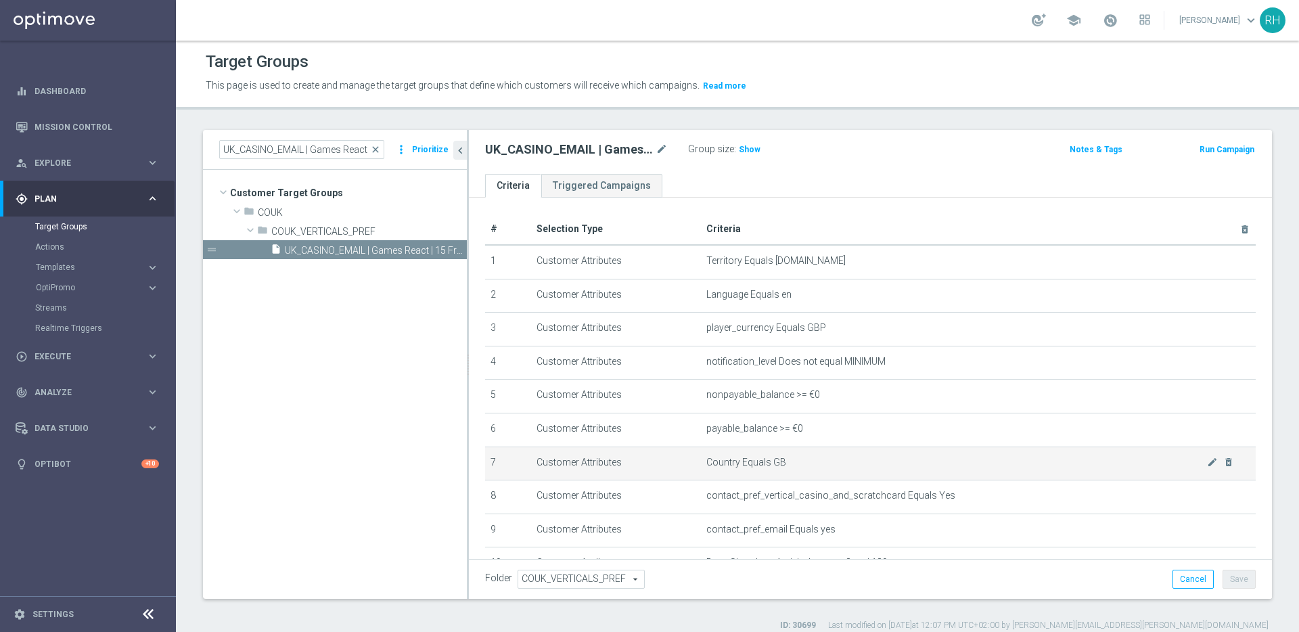
scroll to position [300, 0]
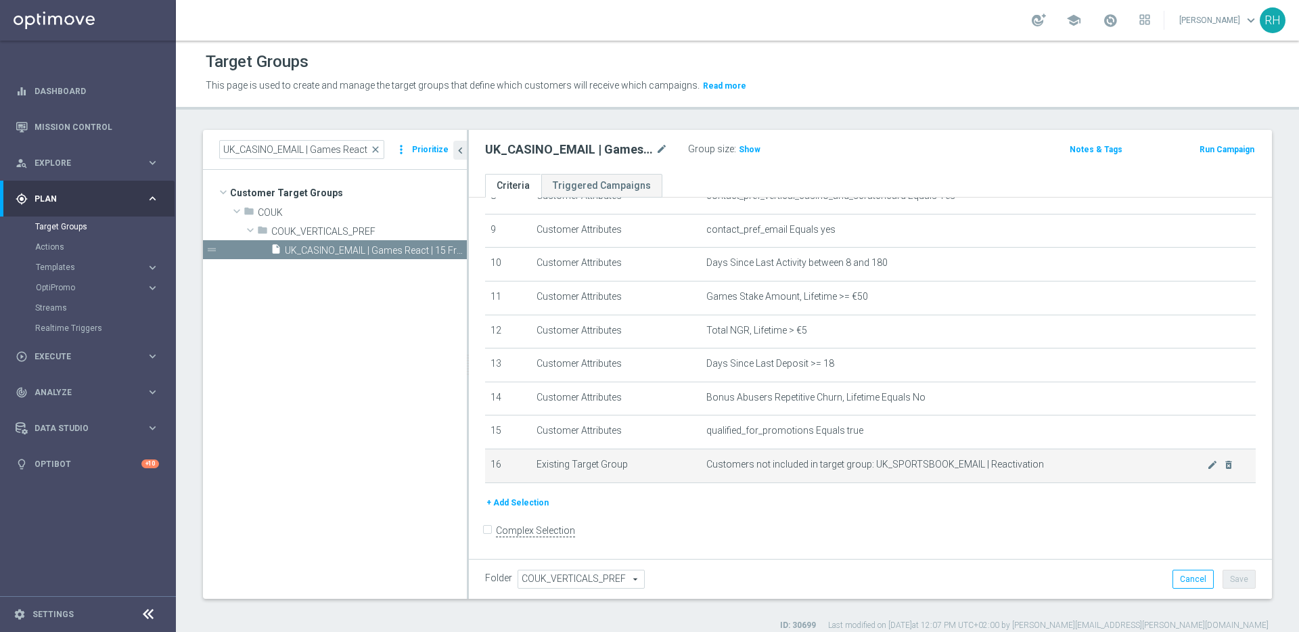
click at [984, 466] on span "Customers not included in target group: UK_SPORTSBOOK_EMAIL | Reactivation" at bounding box center [956, 464] width 501 height 11
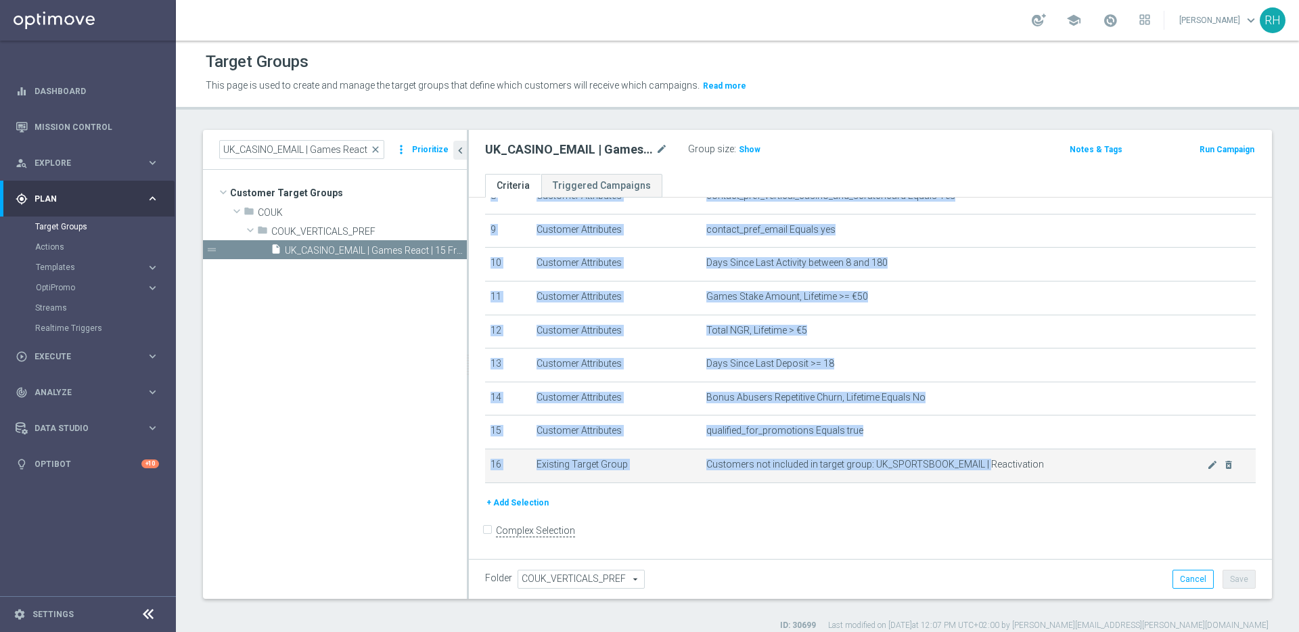
click at [984, 466] on span "Customers not included in target group: UK_SPORTSBOOK_EMAIL | Reactivation" at bounding box center [956, 464] width 501 height 11
click at [929, 472] on td "Customers not included in target group: UK_SPORTSBOOK_EMAIL | Reactivation mode…" at bounding box center [978, 465] width 555 height 34
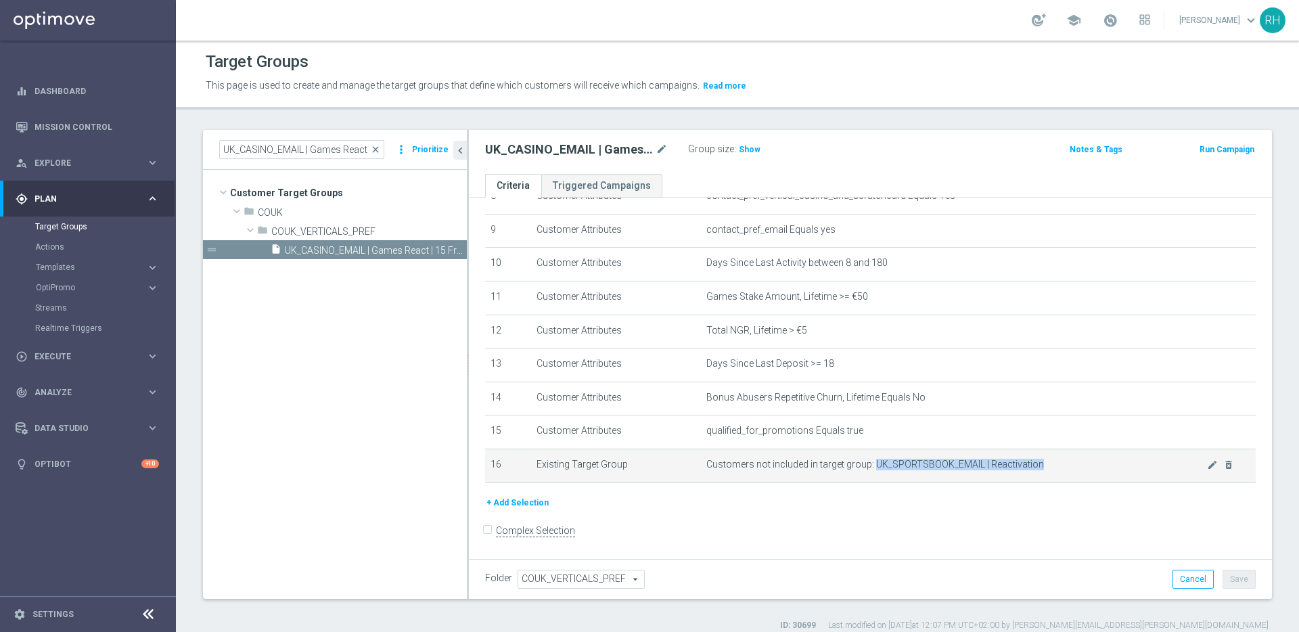
drag, startPoint x: 866, startPoint y: 463, endPoint x: 1034, endPoint y: 466, distance: 167.8
click at [1034, 466] on span "Customers not included in target group: UK_SPORTSBOOK_EMAIL | Reactivation" at bounding box center [956, 464] width 501 height 11
copy span "UK_SPORTSBOOK_EMAIL | Reactivation"
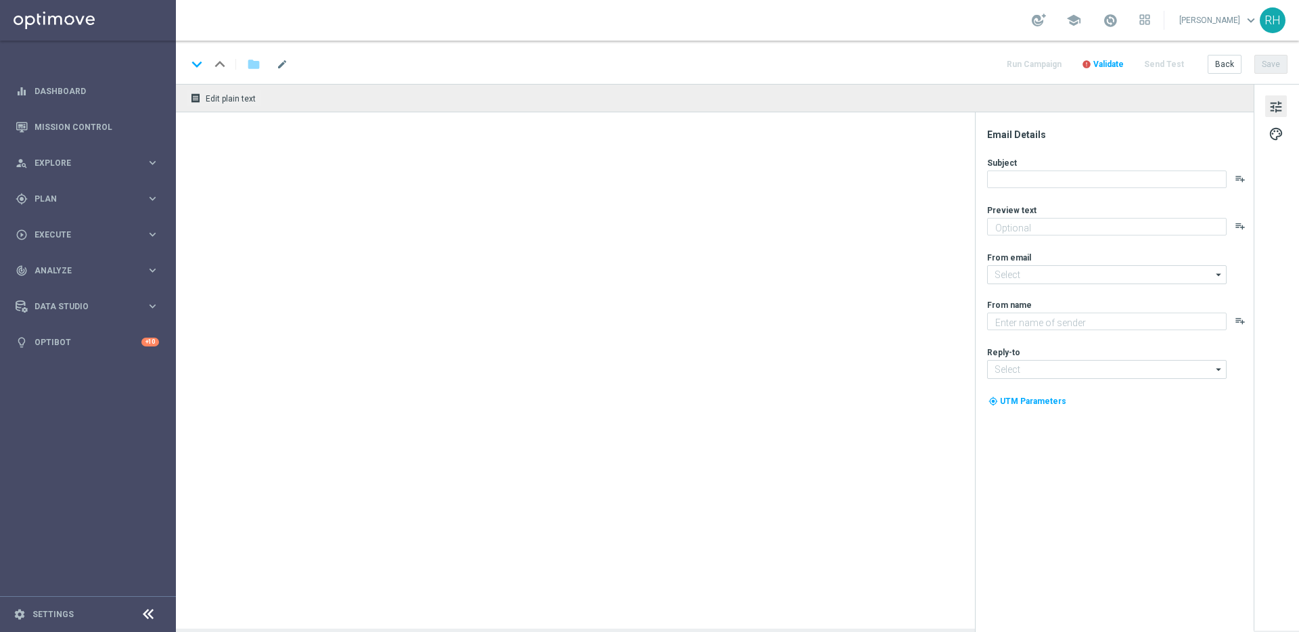
type textarea "Turn a tenner into more action - Grab your £5 free bet [DATE]."
type textarea "Lottoland"
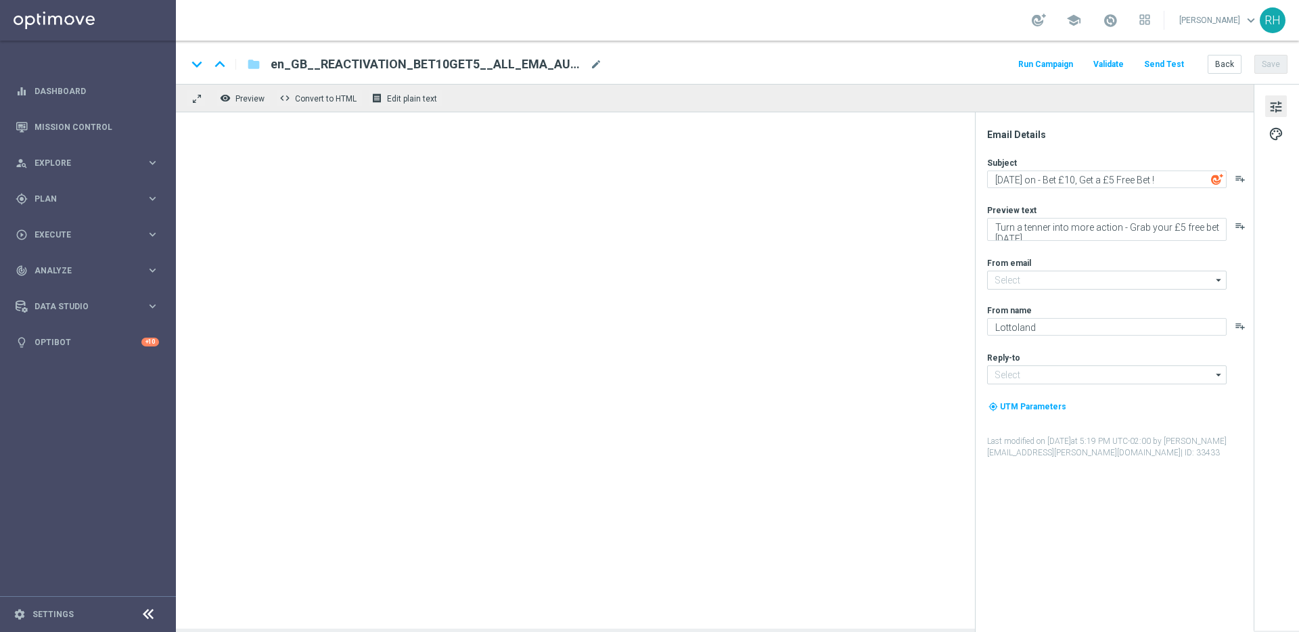
type input "[EMAIL_ADDRESS][DOMAIN_NAME]"
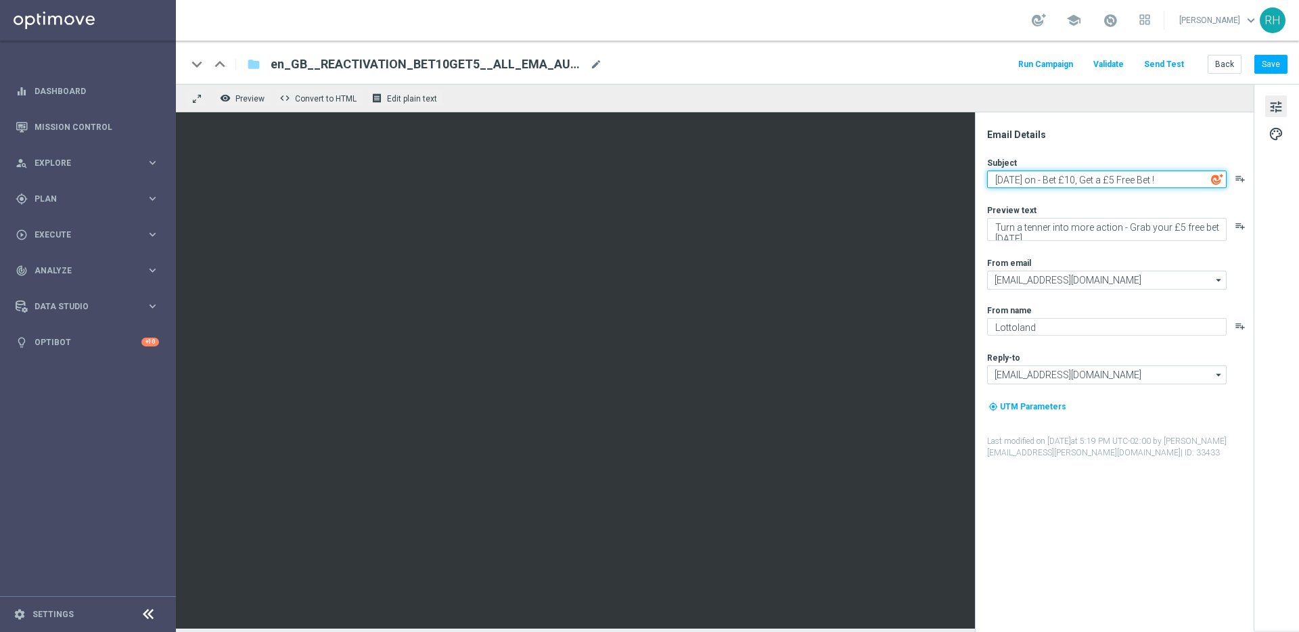
click at [1069, 172] on textarea "[DATE] on - Bet £10, Get a £5 Free Bet !" at bounding box center [1106, 179] width 239 height 18
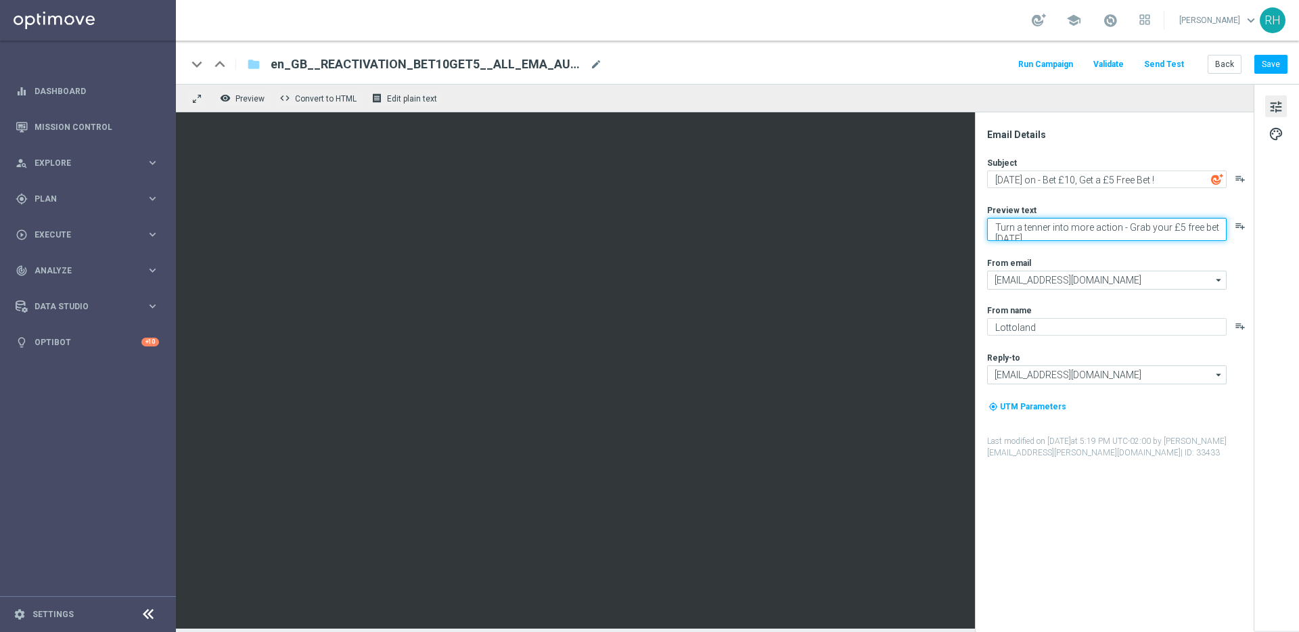
click at [1055, 219] on textarea "Turn a tenner into more action - Grab your £5 free bet today." at bounding box center [1106, 229] width 239 height 23
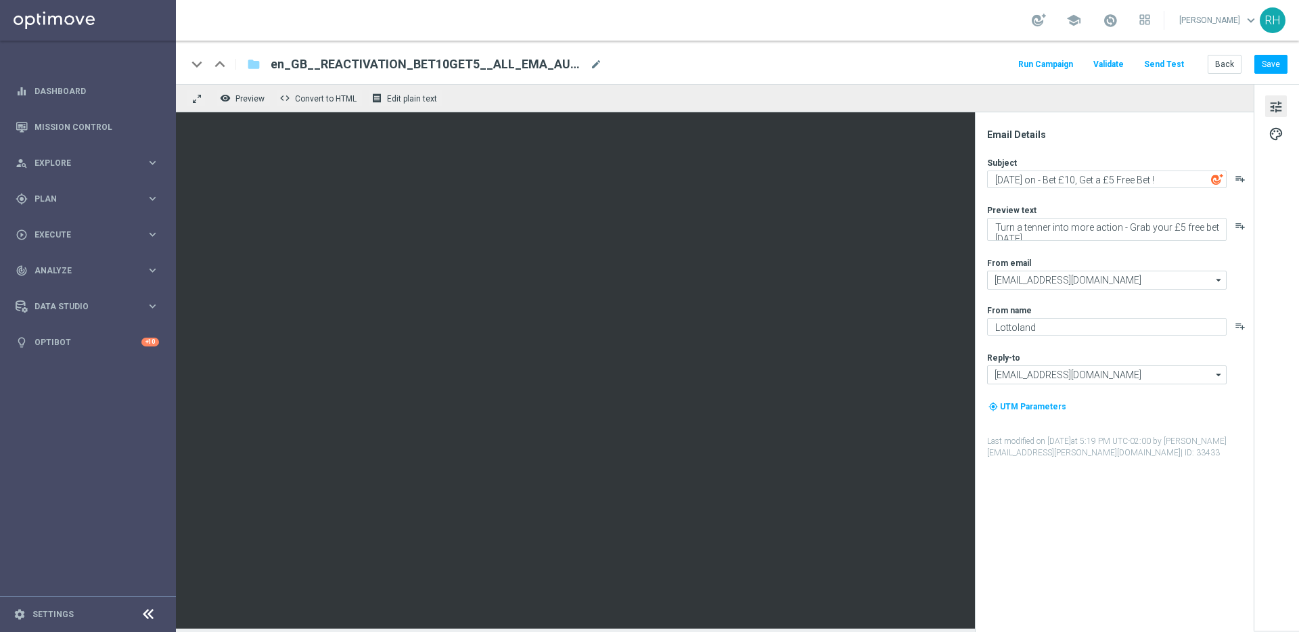
click at [1042, 92] on div "remove_red_eye Preview code Convert to HTML receipt Edit plain text" at bounding box center [715, 98] width 1078 height 28
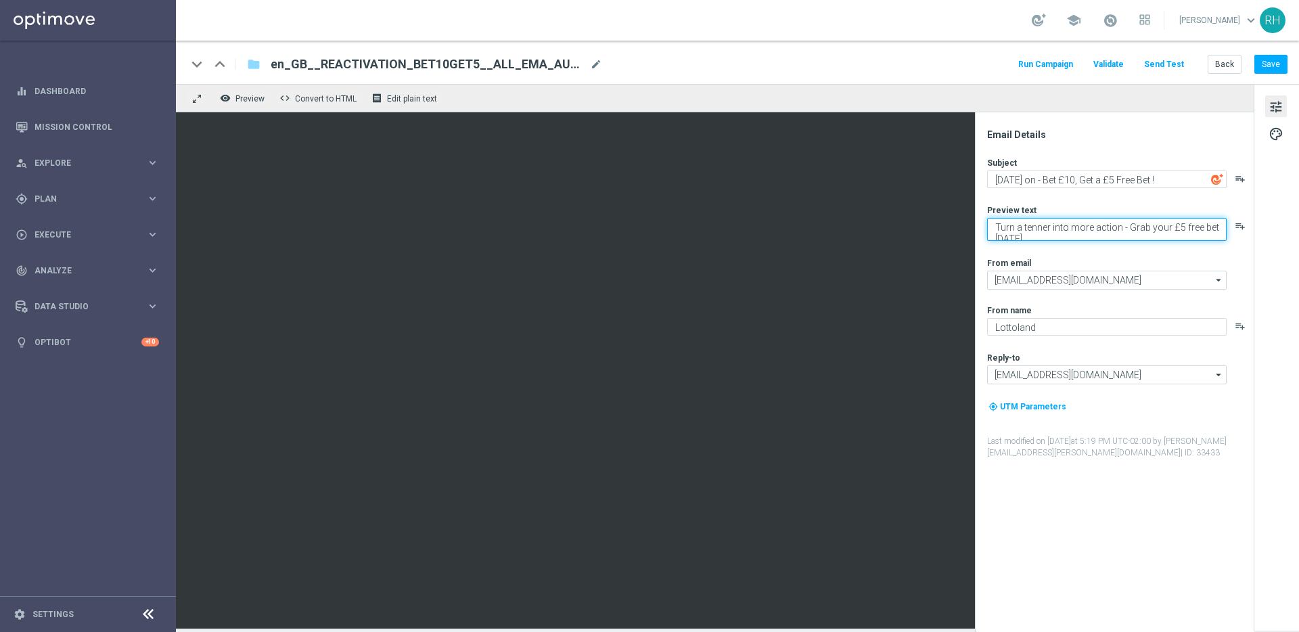
click at [1046, 227] on textarea "Turn a tenner into more action - Grab your £5 free bet today." at bounding box center [1106, 229] width 239 height 23
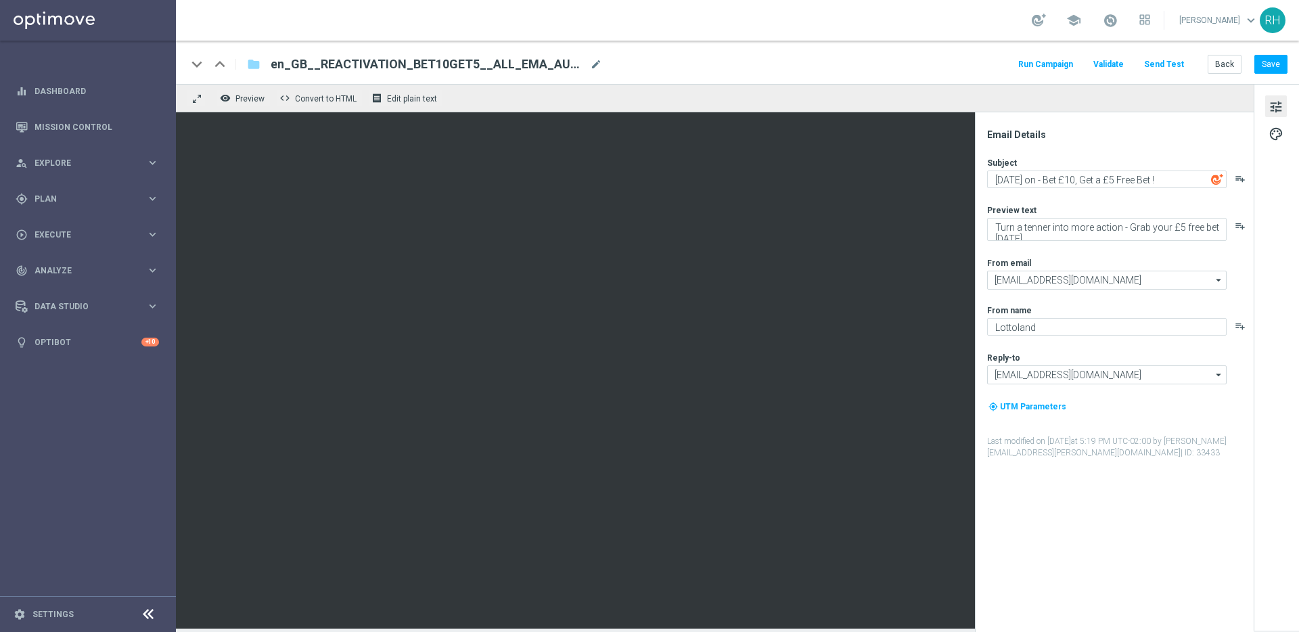
click at [1071, 257] on div "From email" at bounding box center [1119, 262] width 265 height 11
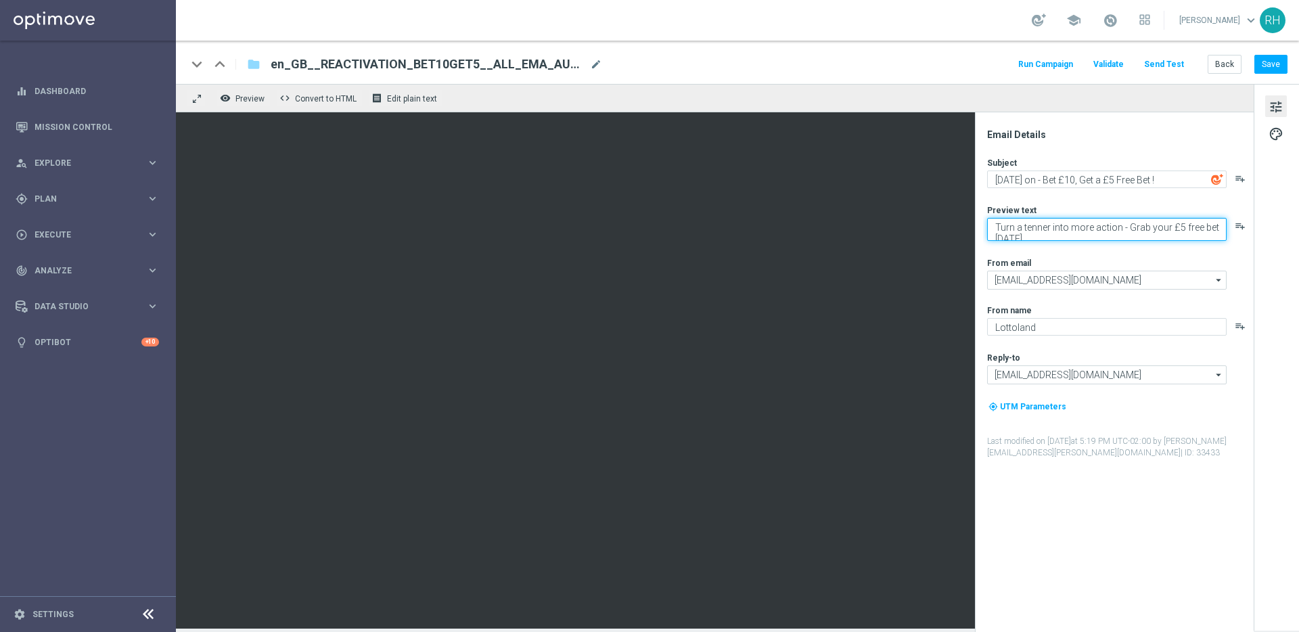
click at [1057, 231] on textarea "Turn a tenner into more action - Grab your £5 free bet today." at bounding box center [1106, 229] width 239 height 23
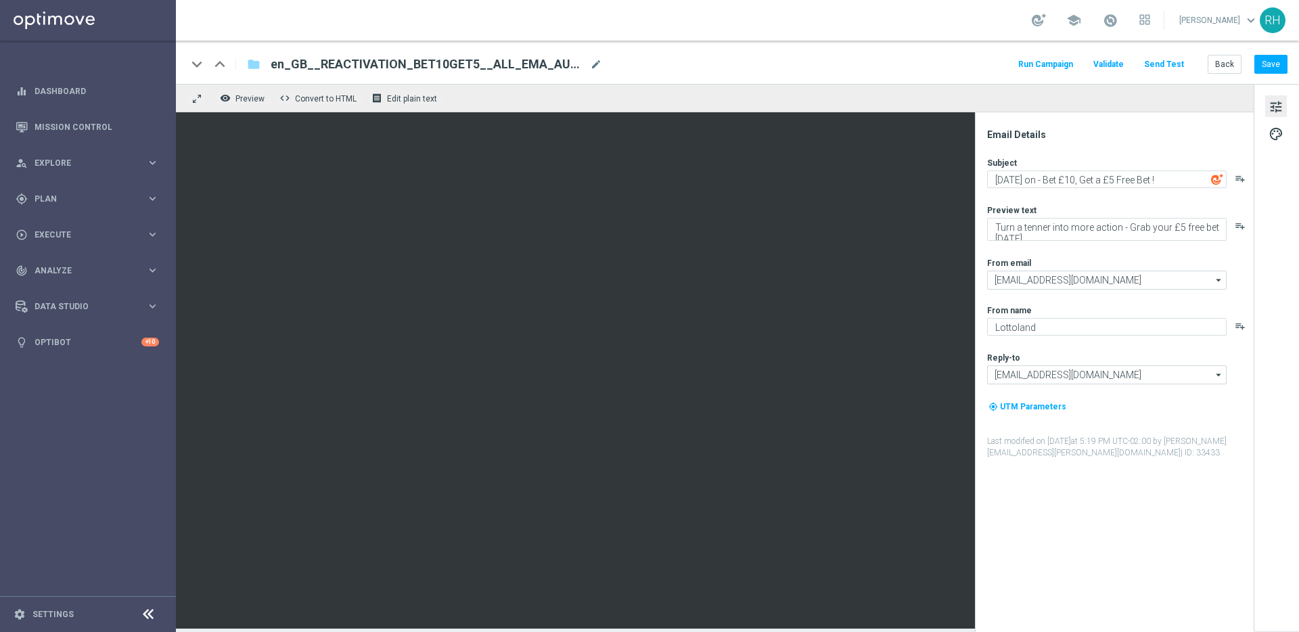
click at [977, 30] on div "school [PERSON_NAME] keyboard_arrow_down RH" at bounding box center [737, 20] width 1123 height 41
click at [1285, 66] on button "Save" at bounding box center [1270, 64] width 33 height 19
click at [1071, 447] on label "Last modified on 21 Aug 2025 at 5:39 PM UTC-02:00 by ricky.hubbard@lottoland.co…" at bounding box center [1119, 447] width 265 height 23
drag, startPoint x: 1071, startPoint y: 447, endPoint x: 1071, endPoint y: 463, distance: 15.6
click at [1071, 448] on label "Last modified on 21 Aug 2025 at 5:39 PM UTC-02:00 by ricky.hubbard@lottoland.co…" at bounding box center [1119, 447] width 265 height 23
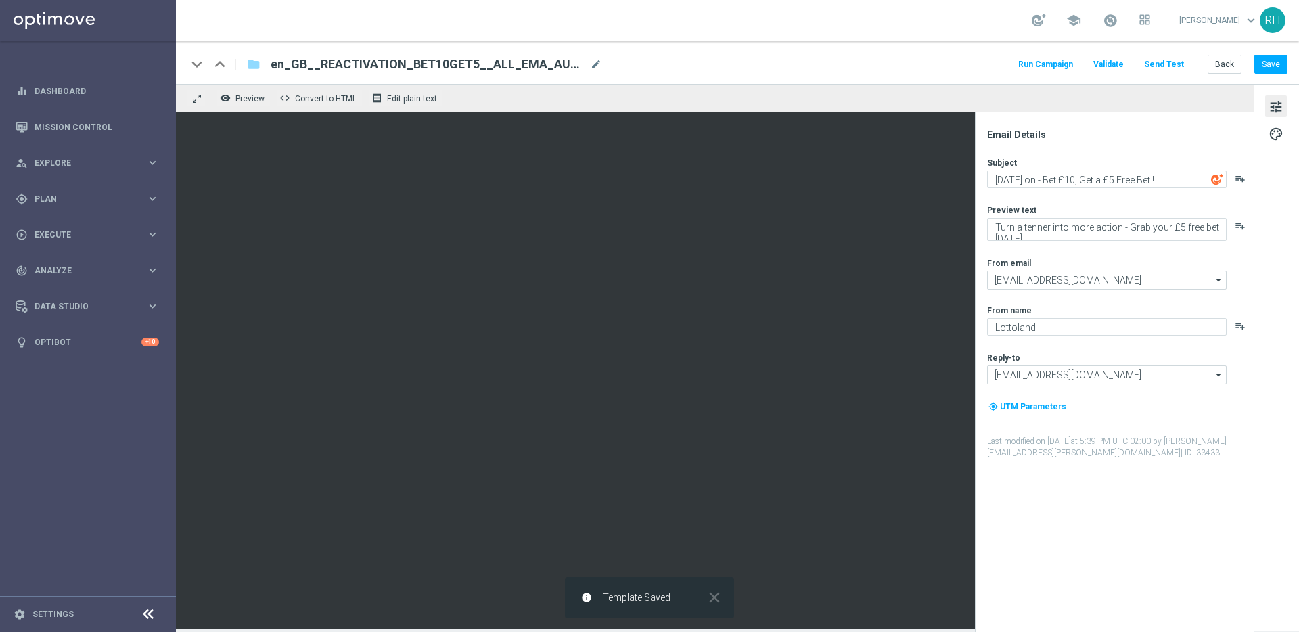
click at [1071, 463] on div "Email Details Subject Friday’s on - Bet £10, Get a £5 Free Bet ! playlist_add P…" at bounding box center [1117, 380] width 269 height 503
